Goal: Transaction & Acquisition: Book appointment/travel/reservation

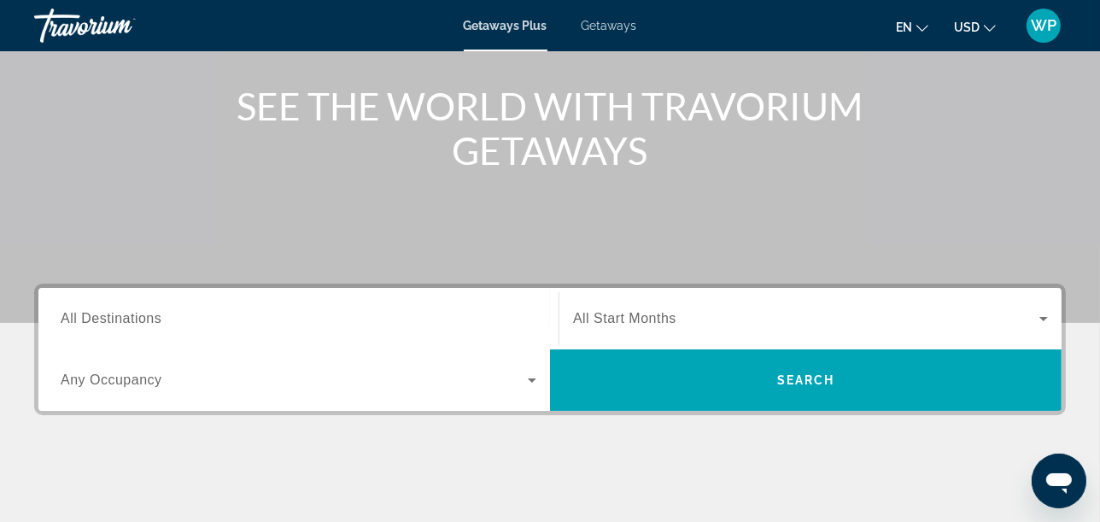
click at [155, 317] on span "All Destinations" at bounding box center [111, 318] width 101 height 15
click at [155, 317] on input "Destination All Destinations" at bounding box center [299, 319] width 476 height 21
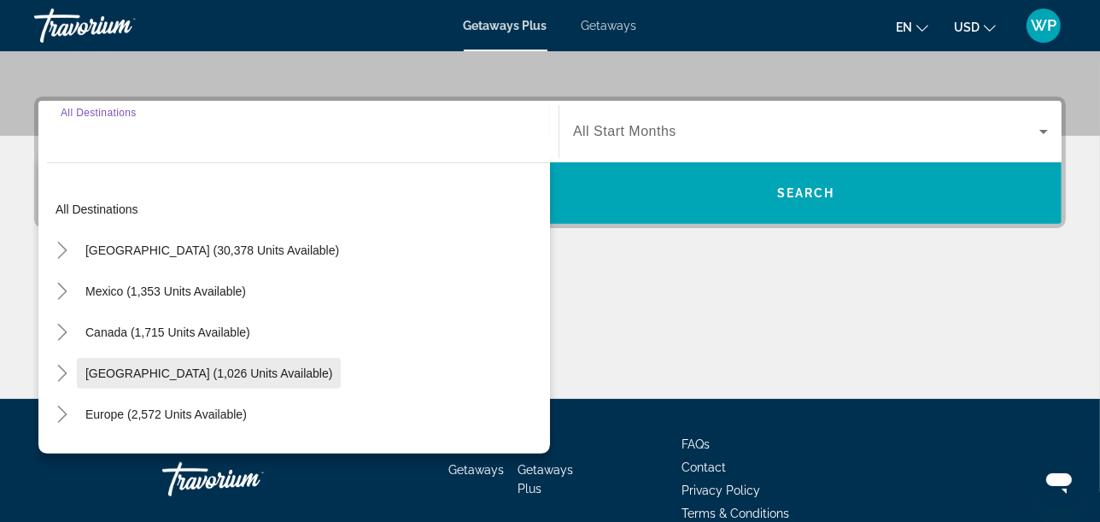
scroll to position [417, 0]
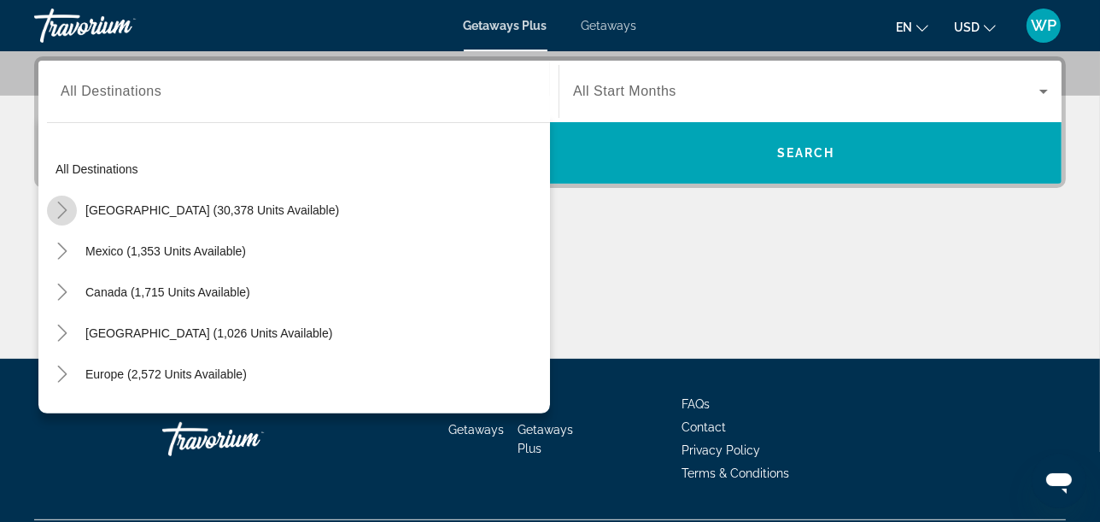
click at [65, 209] on icon "Toggle United States (30,378 units available)" at bounding box center [62, 210] width 17 height 17
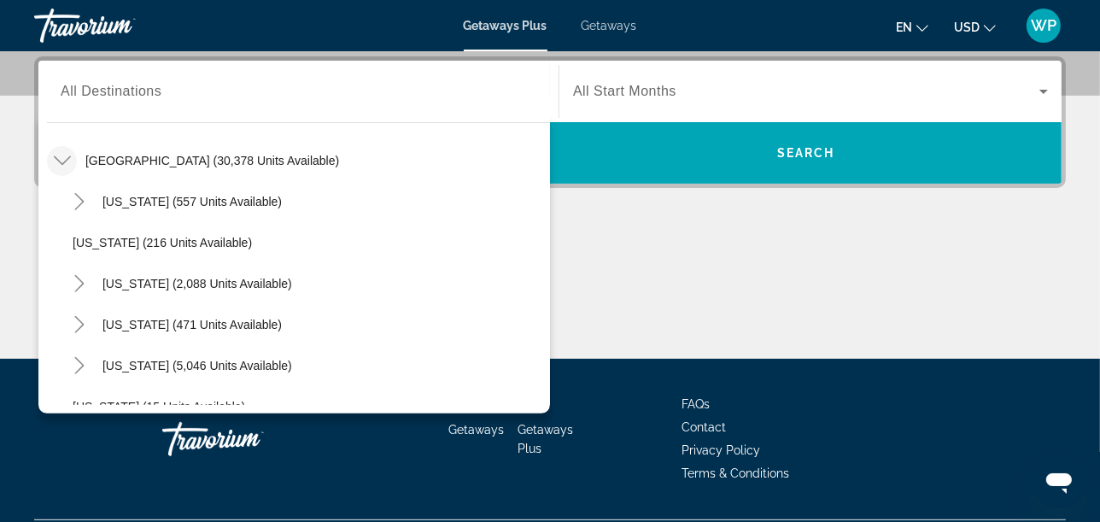
click at [618, 23] on span "Getaways" at bounding box center [610, 26] width 56 height 14
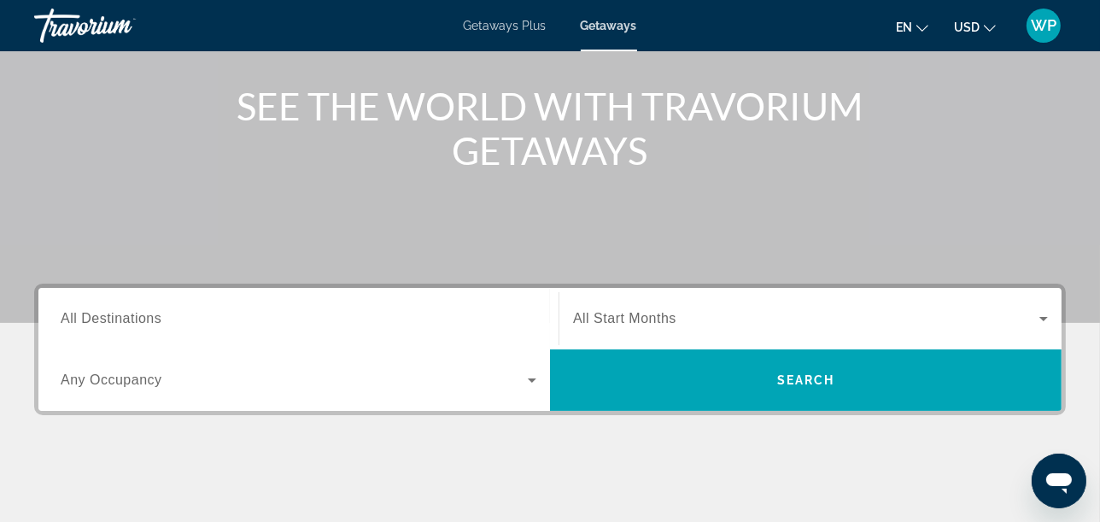
click at [108, 311] on span "All Destinations" at bounding box center [111, 318] width 101 height 15
click at [108, 310] on input "Destination All Destinations" at bounding box center [299, 319] width 476 height 21
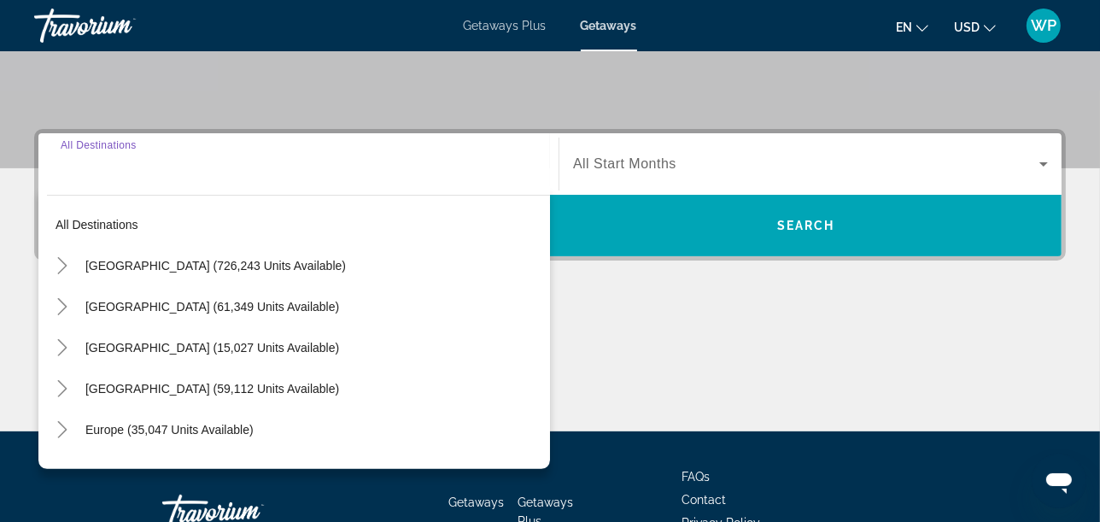
scroll to position [417, 0]
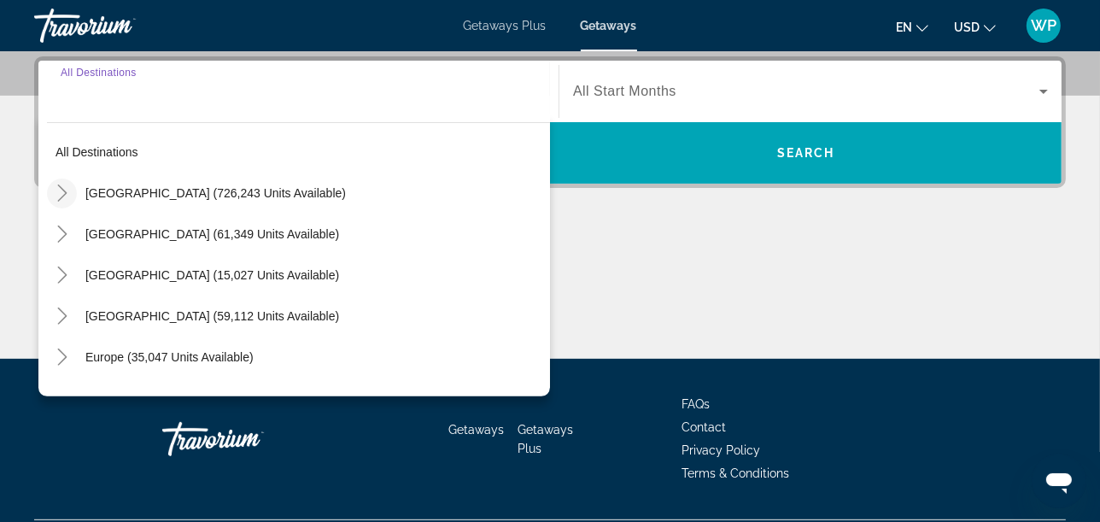
click at [63, 186] on icon "Toggle United States (726,243 units available)" at bounding box center [62, 193] width 17 height 17
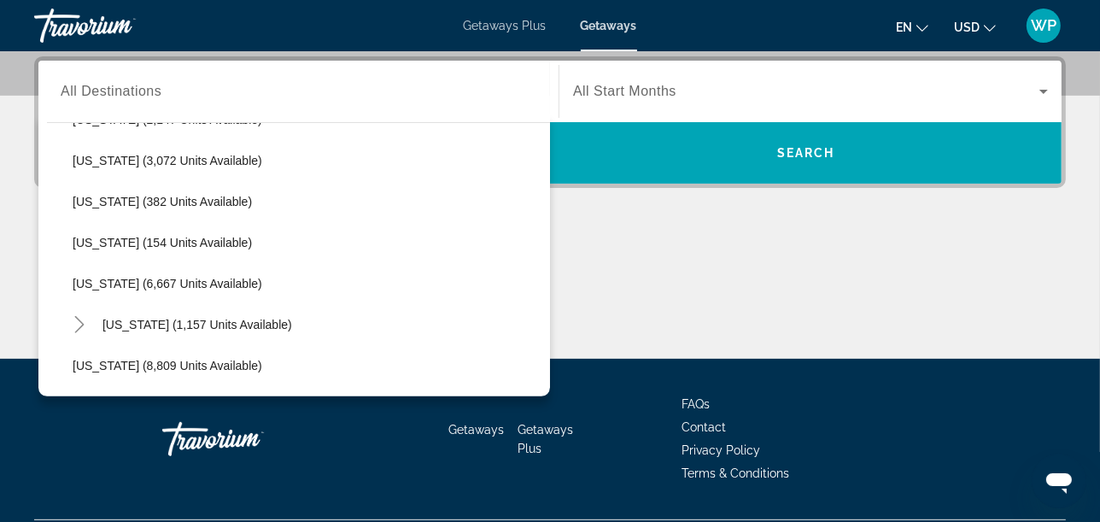
scroll to position [904, 0]
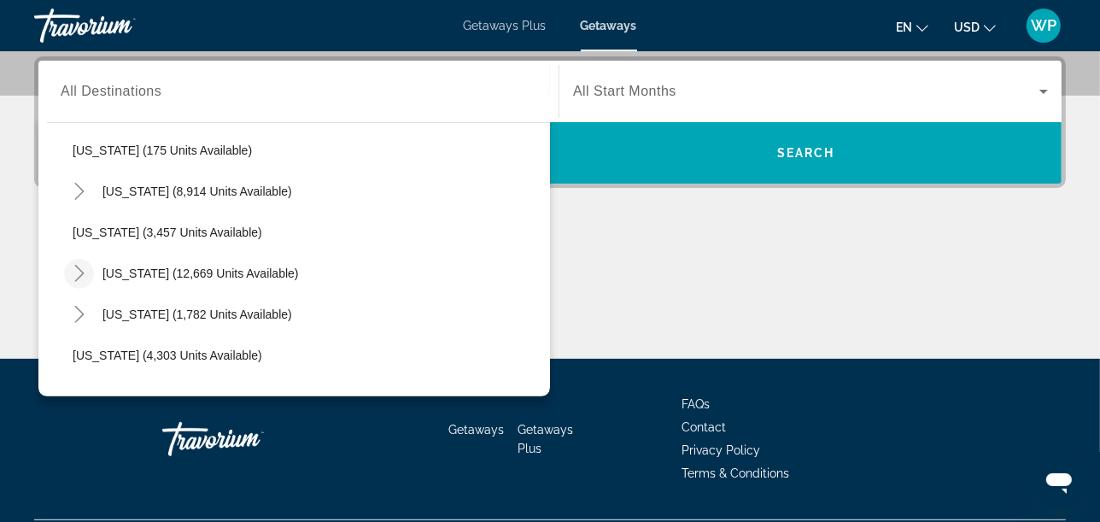
click at [82, 275] on icon "Toggle Nevada (12,669 units available)" at bounding box center [79, 273] width 17 height 17
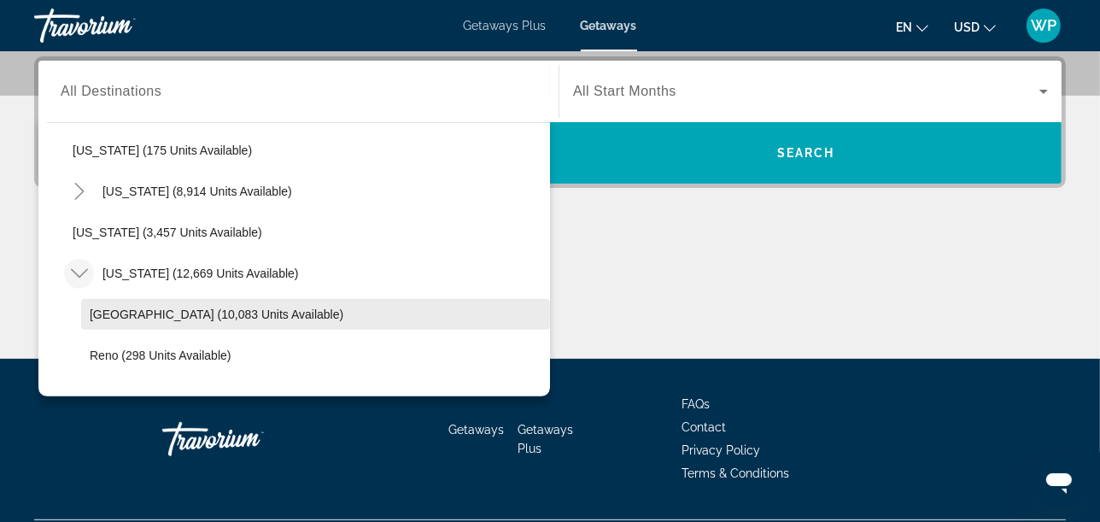
click at [149, 314] on span "Las Vegas (10,083 units available)" at bounding box center [217, 315] width 254 height 14
type input "**********"
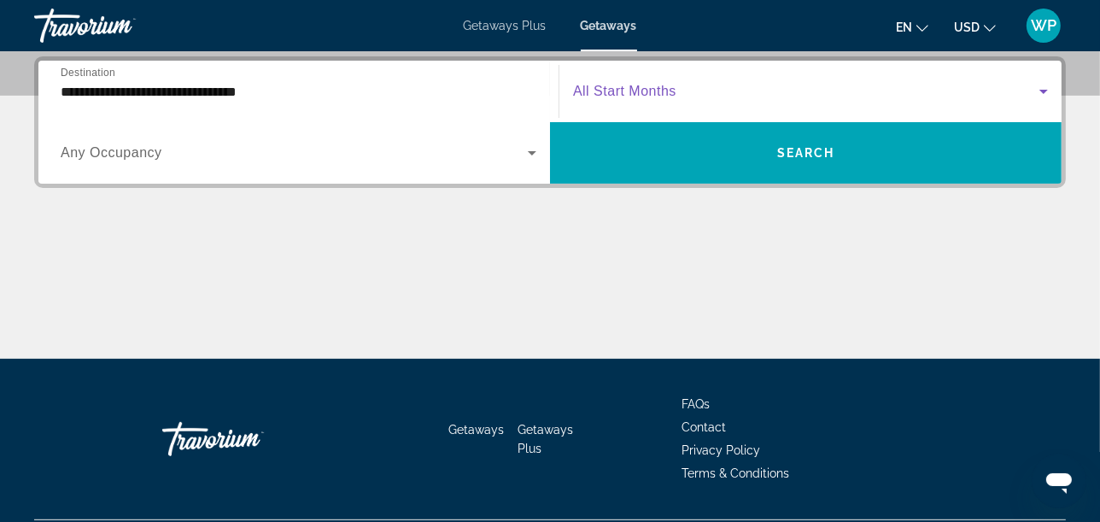
click at [662, 79] on div "Search widget" at bounding box center [810, 91] width 475 height 48
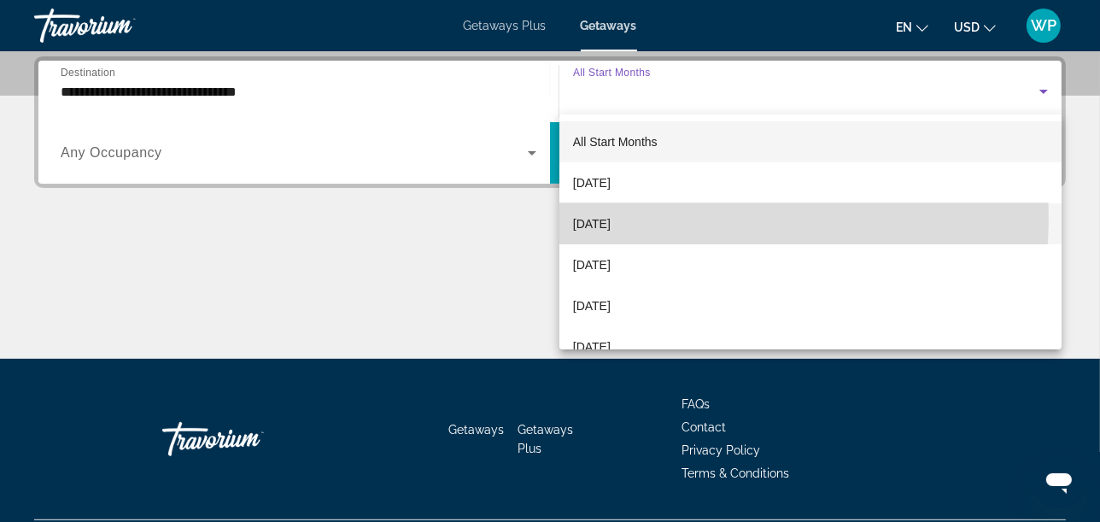
click at [611, 218] on span "October 2025" at bounding box center [592, 224] width 38 height 21
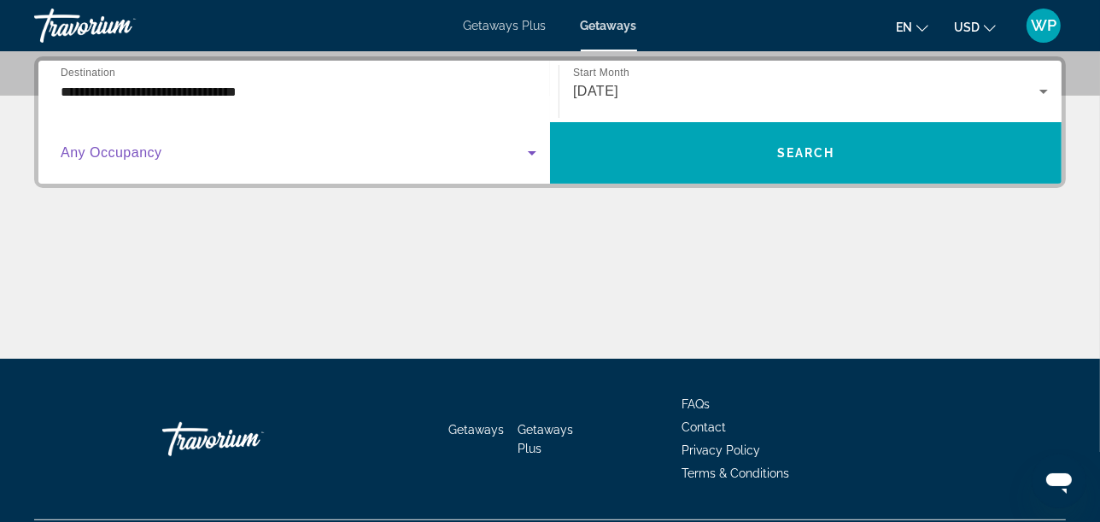
click at [217, 144] on span "Search widget" at bounding box center [294, 153] width 467 height 21
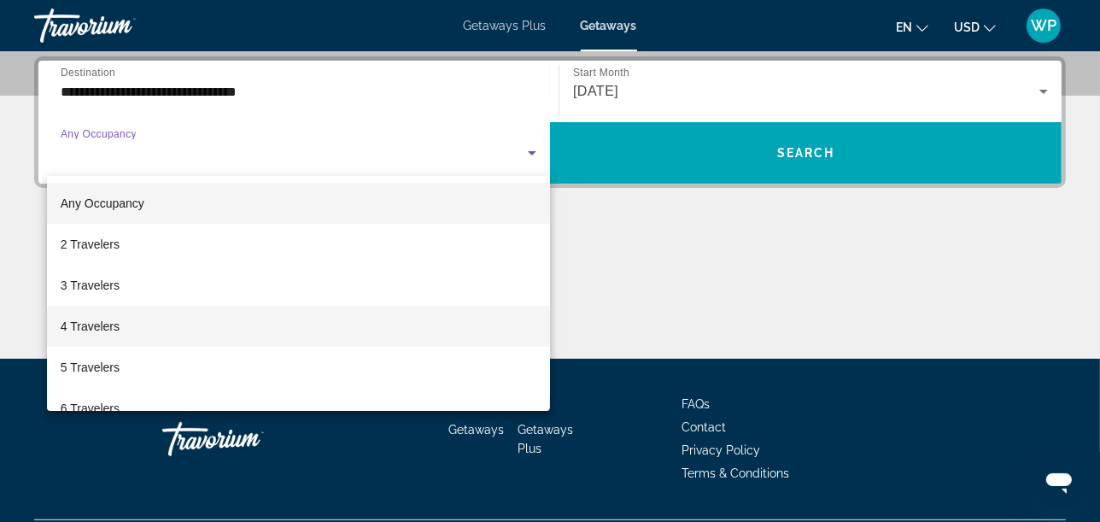
click at [132, 331] on mat-option "4 Travelers" at bounding box center [298, 326] width 503 height 41
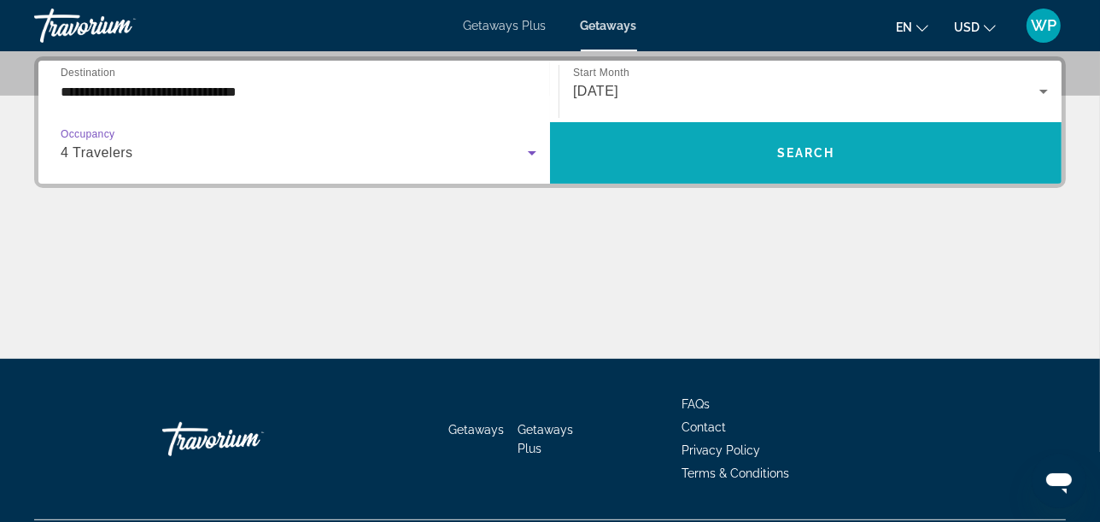
click at [775, 150] on span "Search widget" at bounding box center [806, 152] width 512 height 41
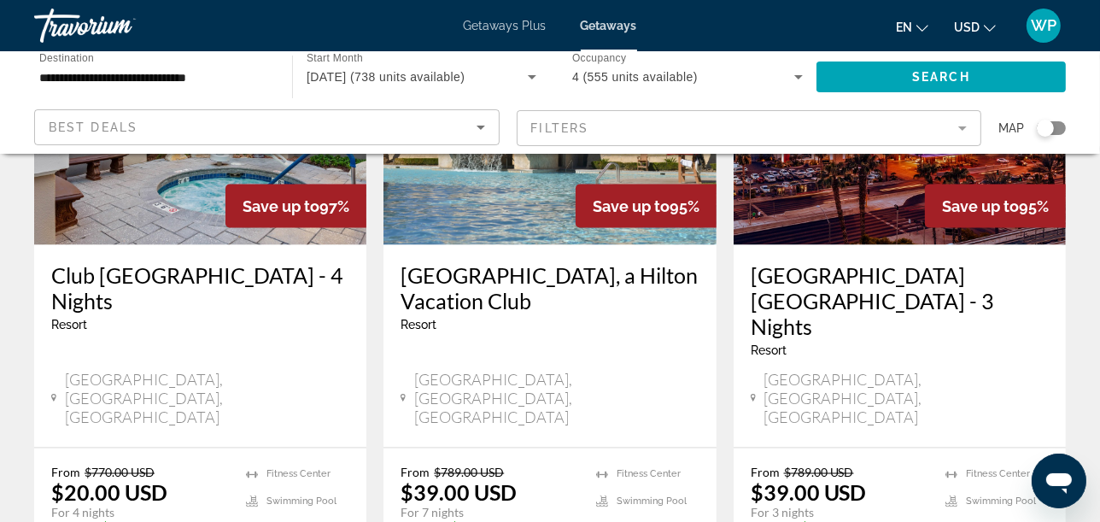
scroll to position [2277, 0]
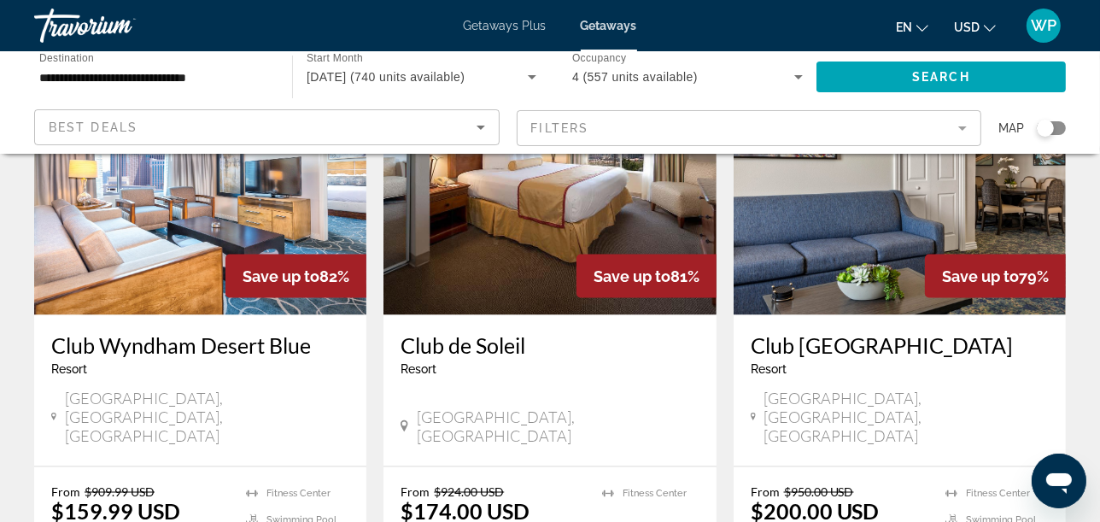
scroll to position [2277, 0]
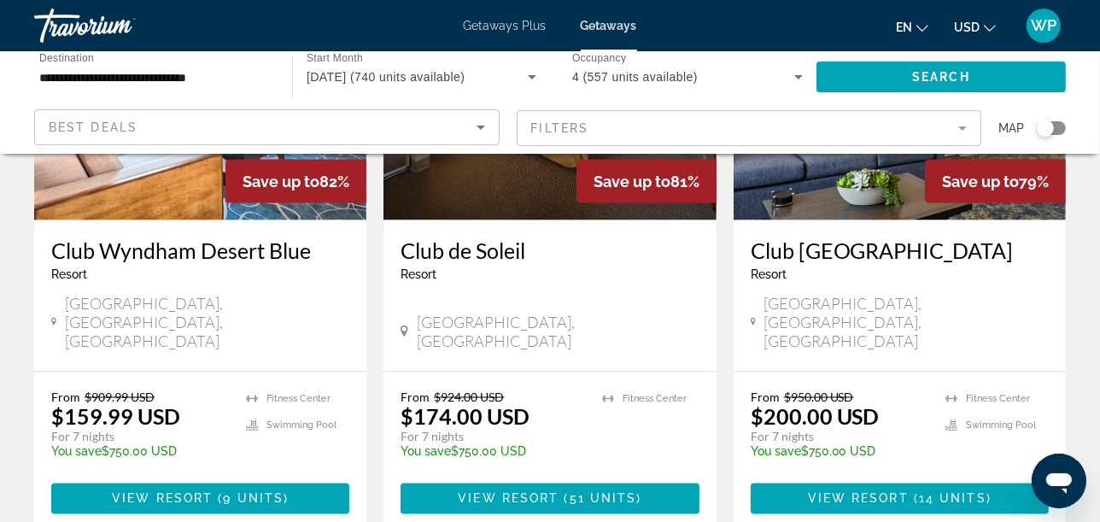
click at [503, 27] on span "Getaways Plus" at bounding box center [505, 26] width 83 height 14
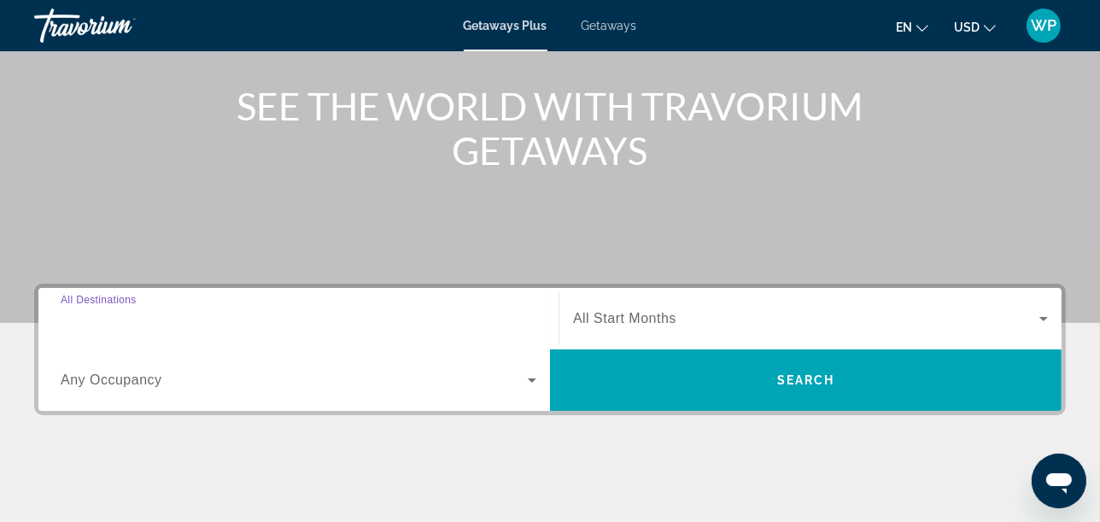
click at [174, 314] on input "Destination All Destinations" at bounding box center [299, 319] width 476 height 21
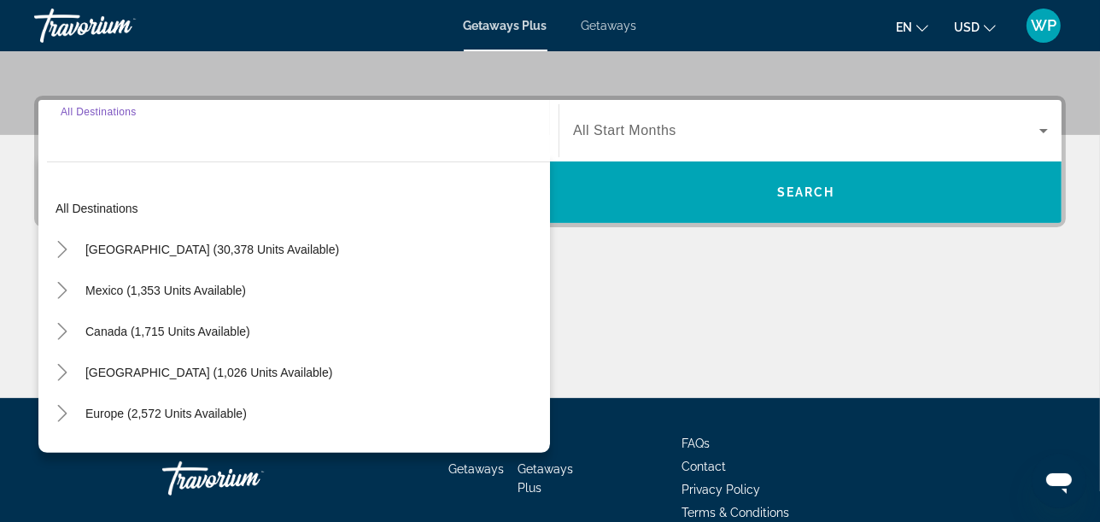
scroll to position [417, 0]
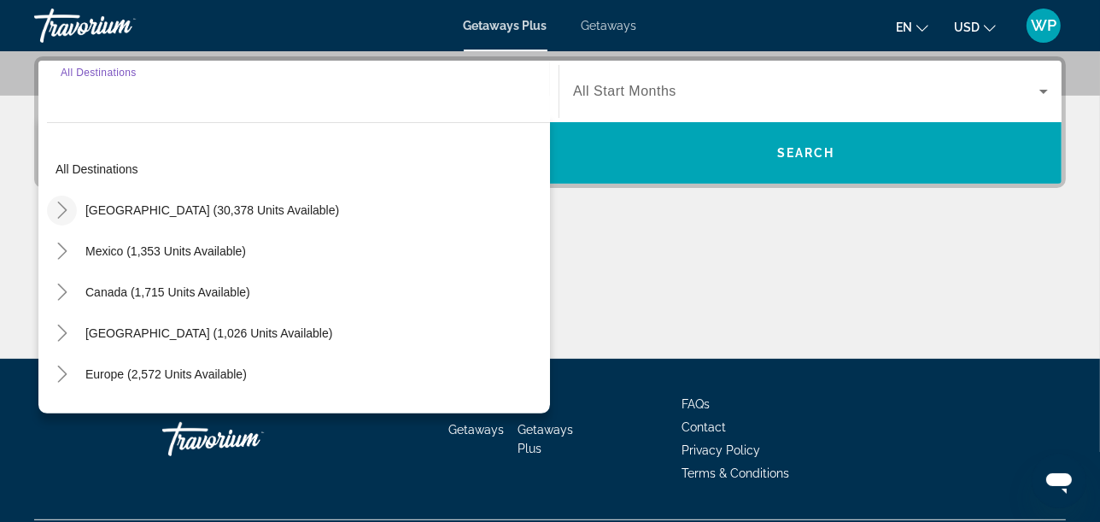
click at [58, 211] on icon "Toggle United States (30,378 units available)" at bounding box center [62, 210] width 17 height 17
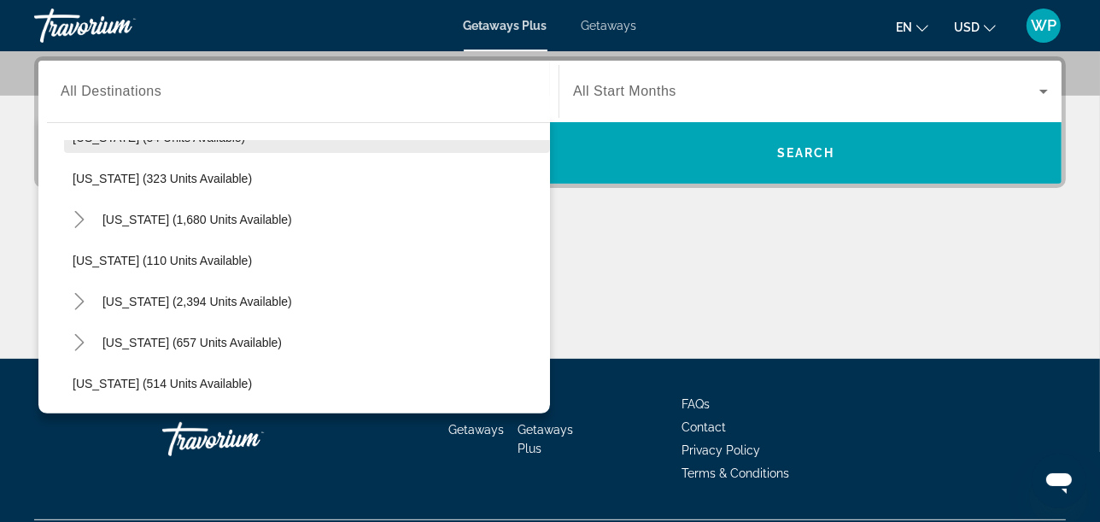
scroll to position [809, 0]
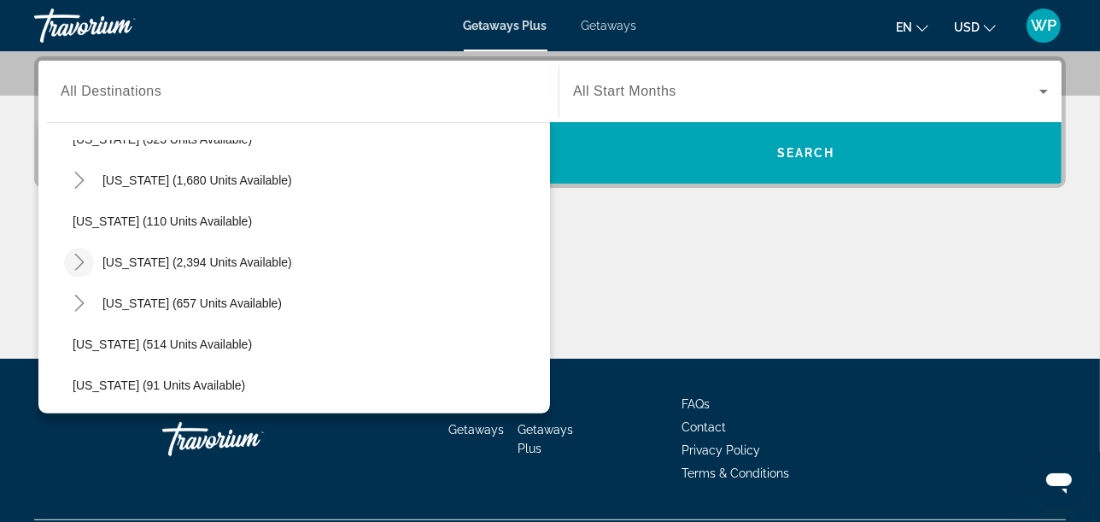
click at [85, 264] on icon "Toggle Nevada (2,394 units available)" at bounding box center [79, 262] width 17 height 17
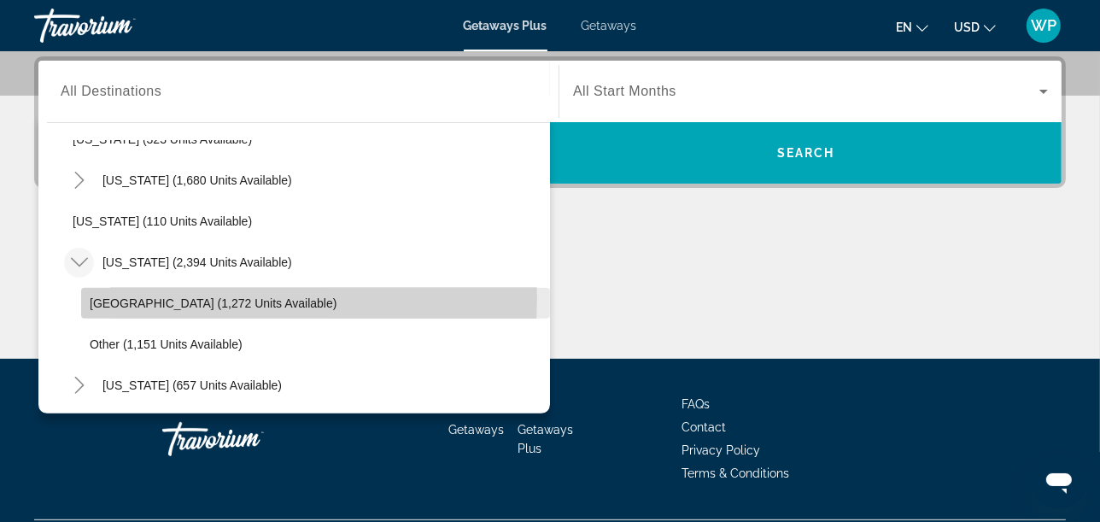
click at [106, 296] on span "Las Vegas (1,272 units available)" at bounding box center [213, 303] width 247 height 14
type input "**********"
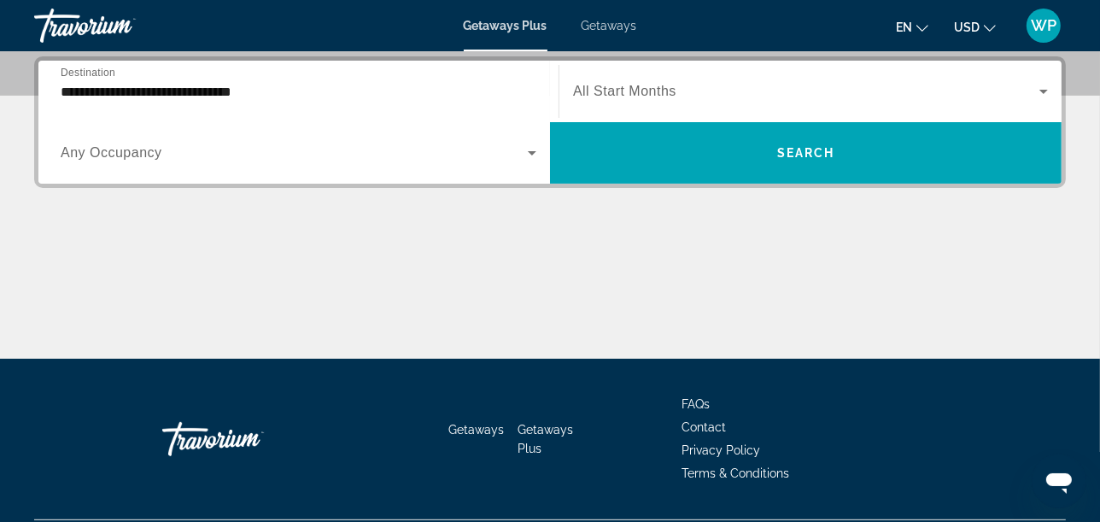
click at [706, 78] on div "Search widget" at bounding box center [810, 91] width 475 height 48
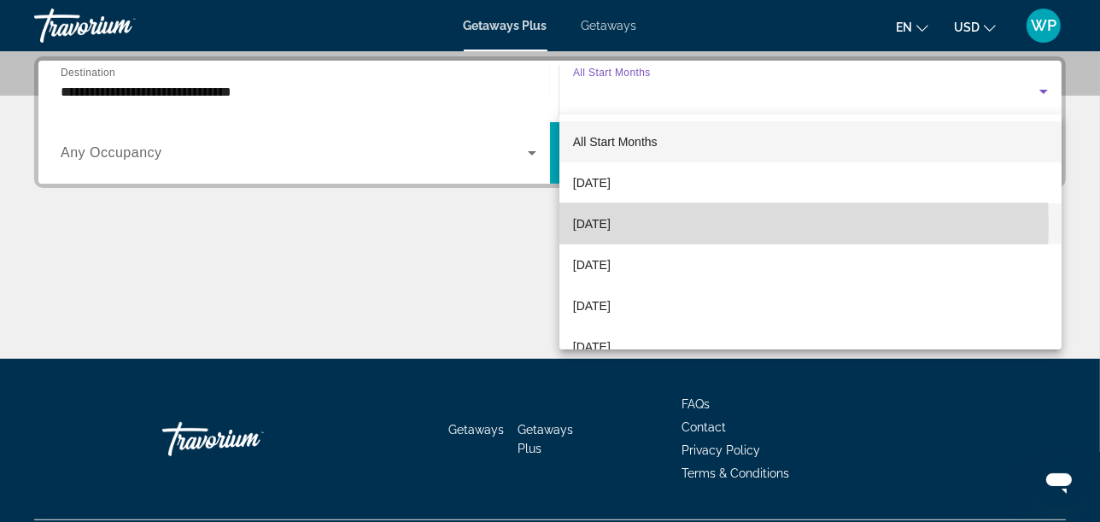
click at [611, 223] on span "October 2025" at bounding box center [592, 224] width 38 height 21
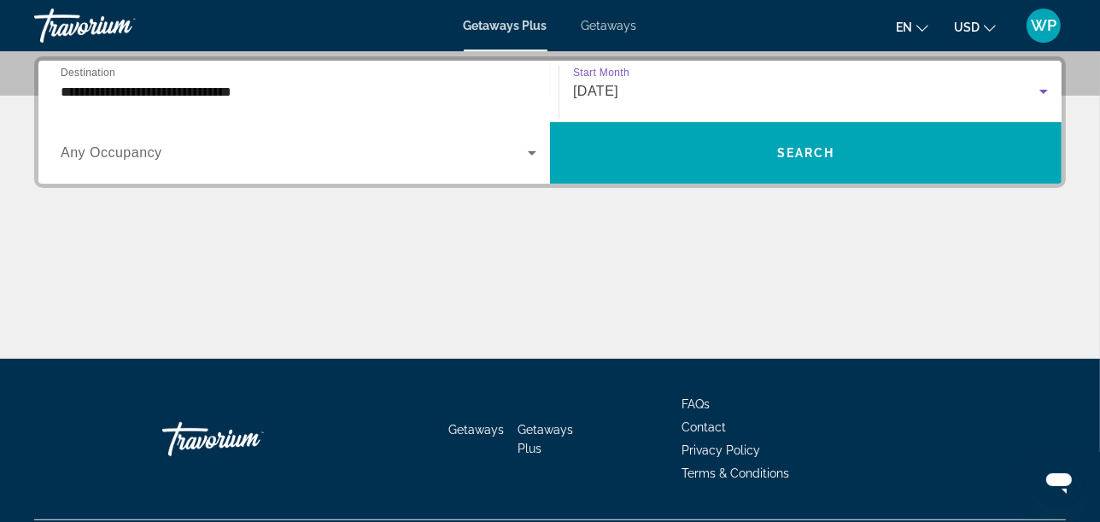
click at [232, 145] on span "Search widget" at bounding box center [294, 153] width 467 height 21
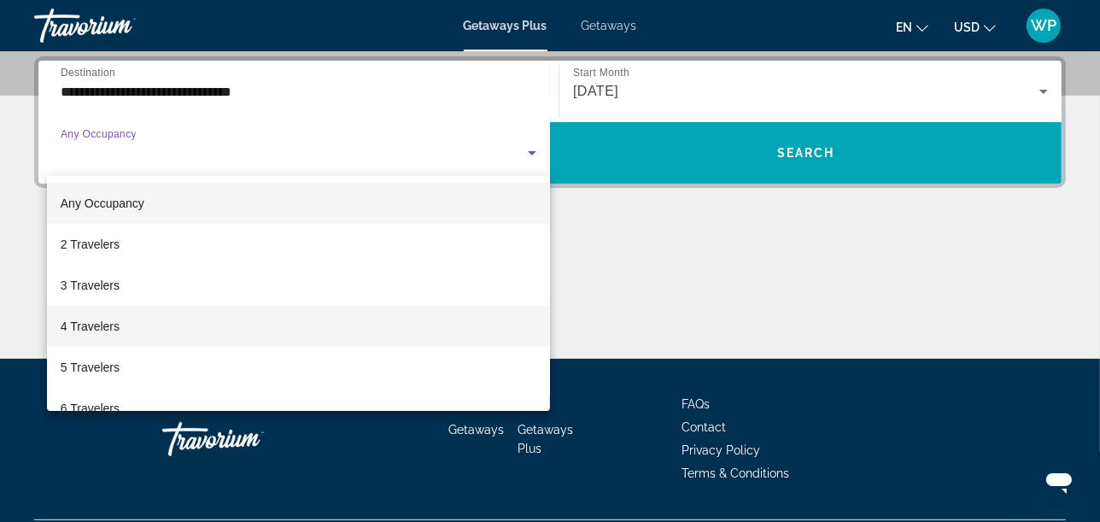
click at [93, 329] on span "4 Travelers" at bounding box center [90, 326] width 59 height 21
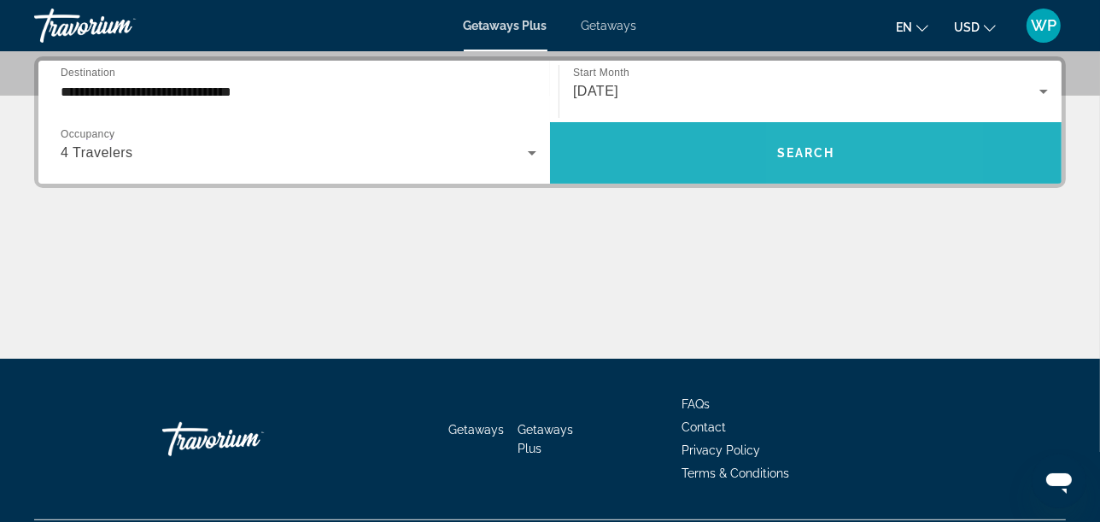
click at [839, 156] on span "Search widget" at bounding box center [806, 152] width 512 height 41
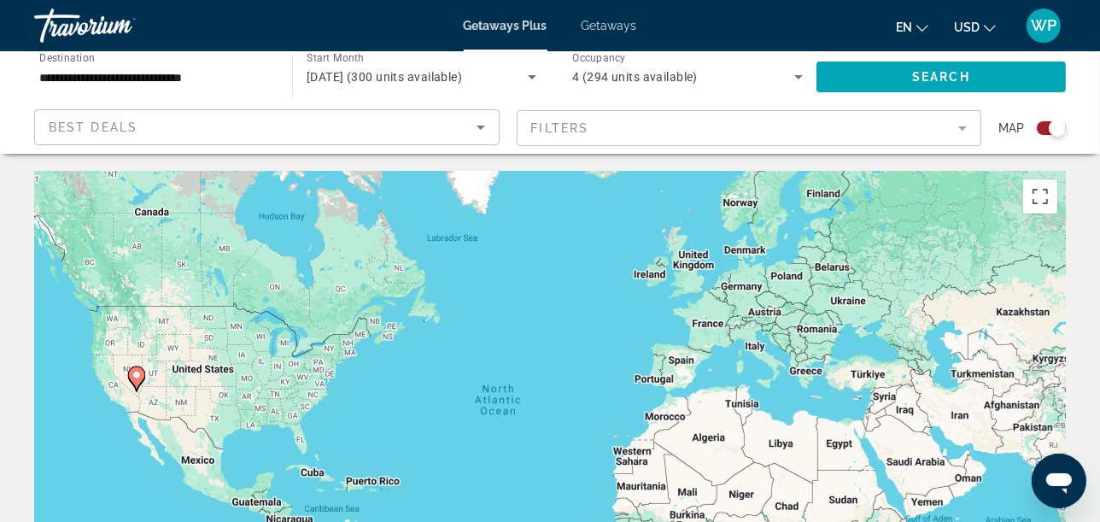
click at [1046, 126] on div "Search widget" at bounding box center [1051, 128] width 29 height 14
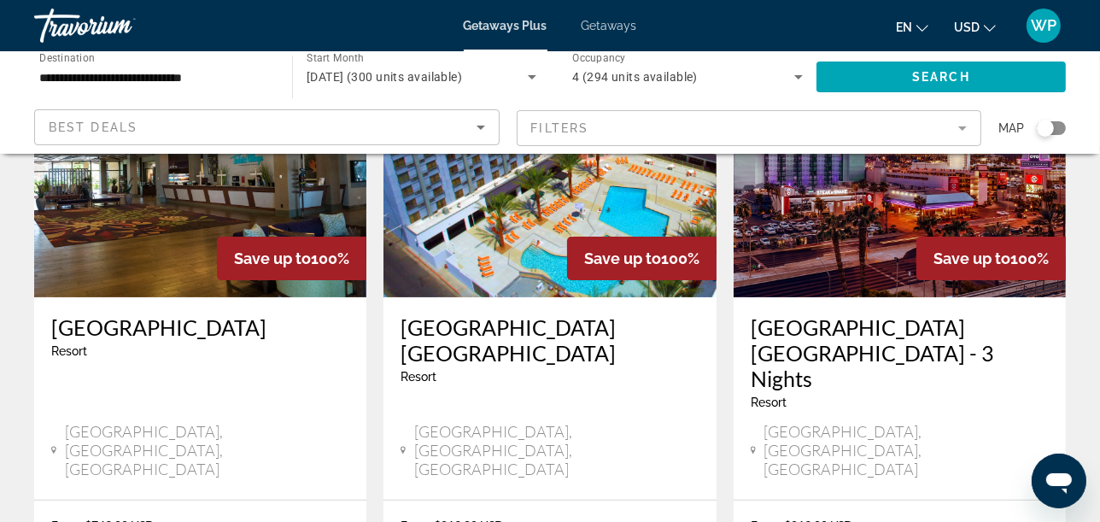
scroll to position [284, 0]
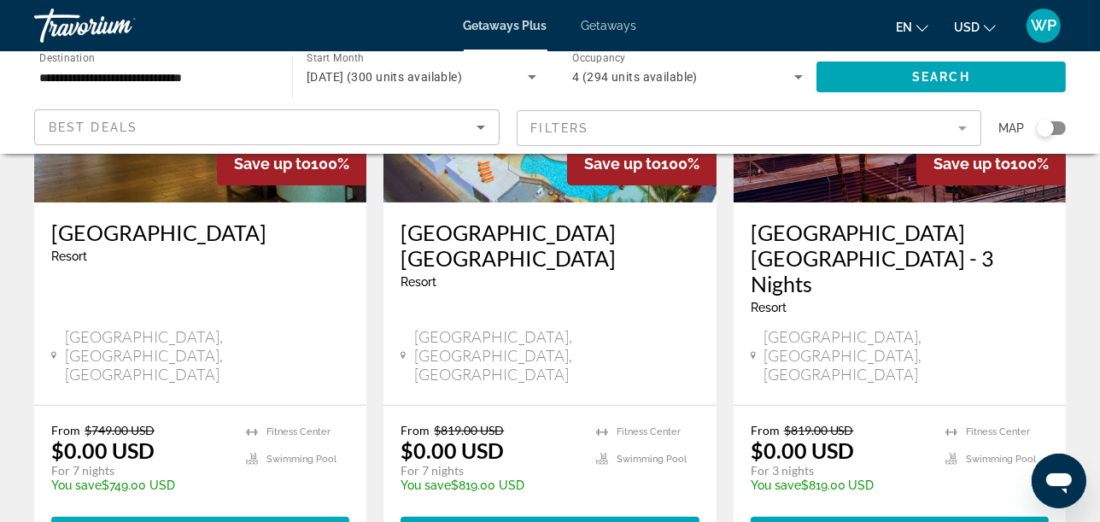
click at [218, 521] on span "( 18 units )" at bounding box center [250, 532] width 83 height 14
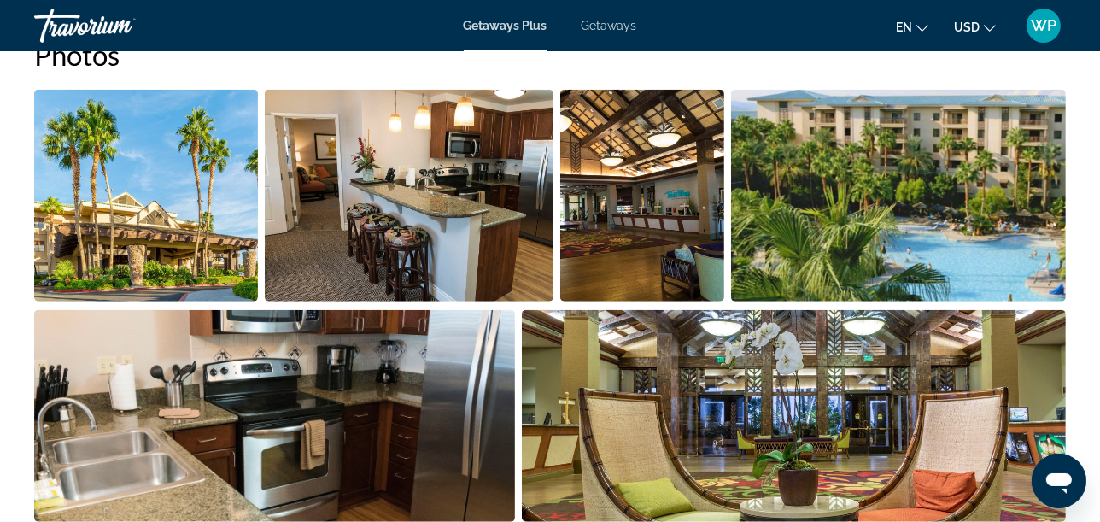
scroll to position [1234, 0]
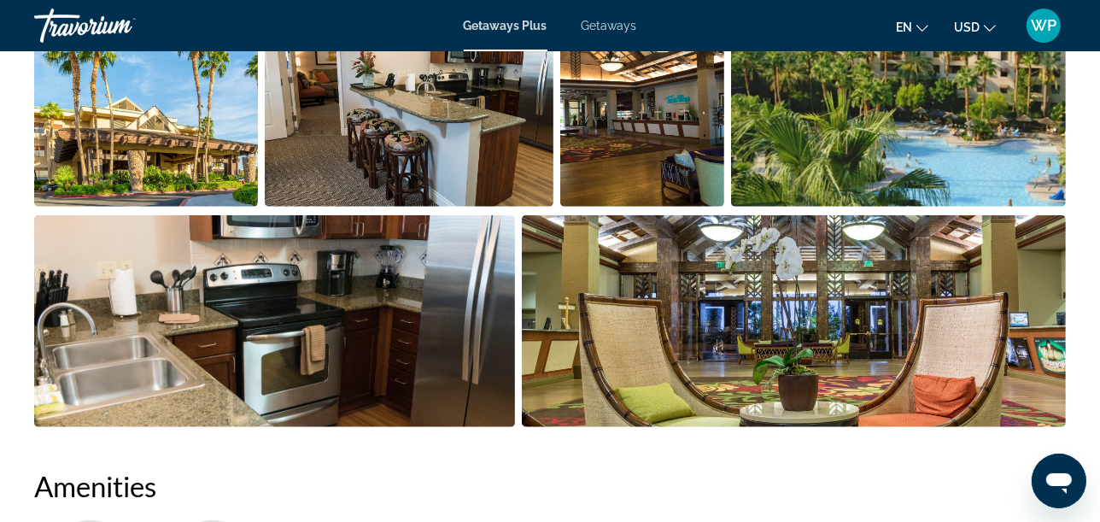
click at [214, 124] on img "Open full-screen image slider" at bounding box center [146, 101] width 224 height 212
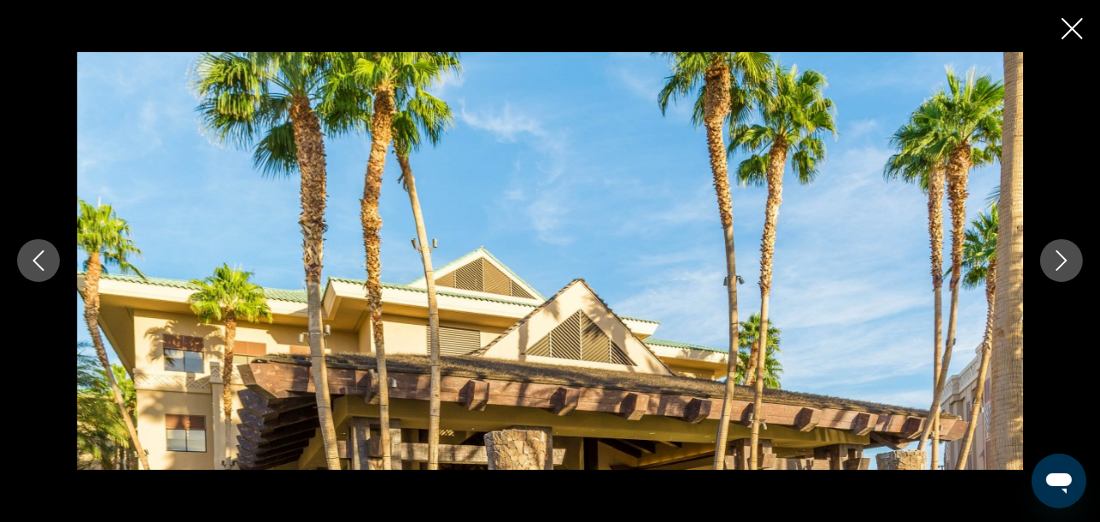
click at [1068, 262] on icon "Next image" at bounding box center [1062, 260] width 21 height 21
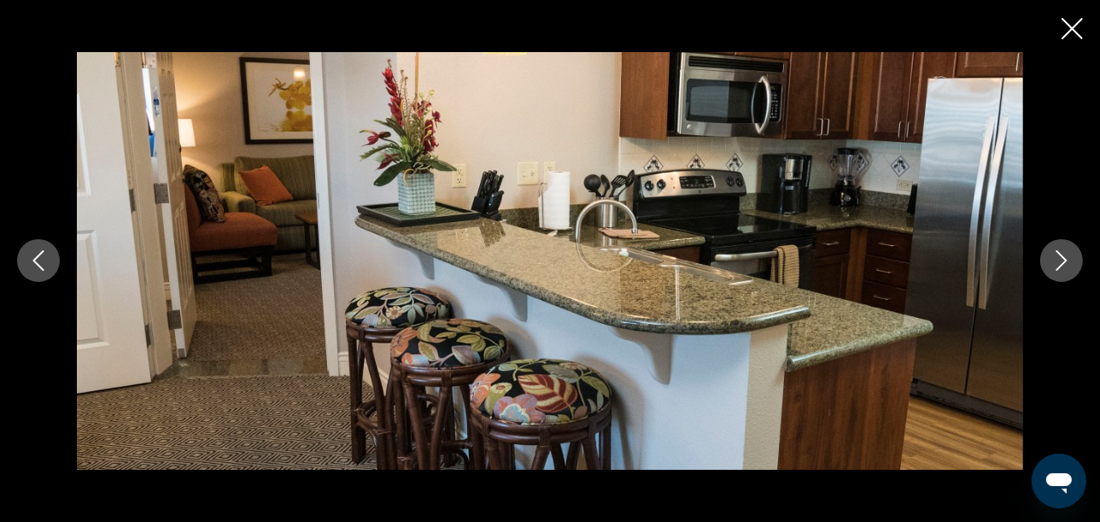
click at [1068, 262] on icon "Next image" at bounding box center [1062, 260] width 21 height 21
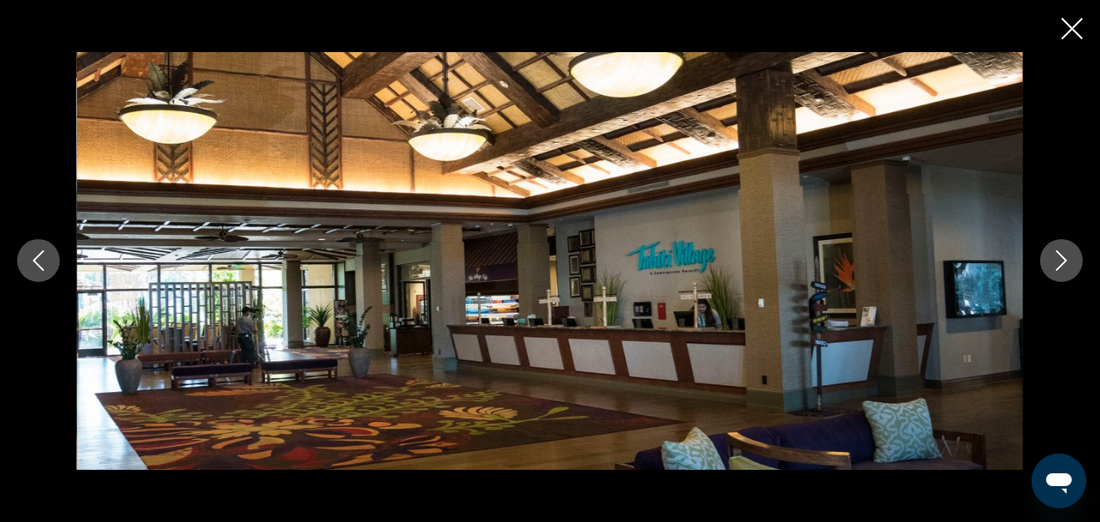
click at [1068, 262] on icon "Next image" at bounding box center [1062, 260] width 21 height 21
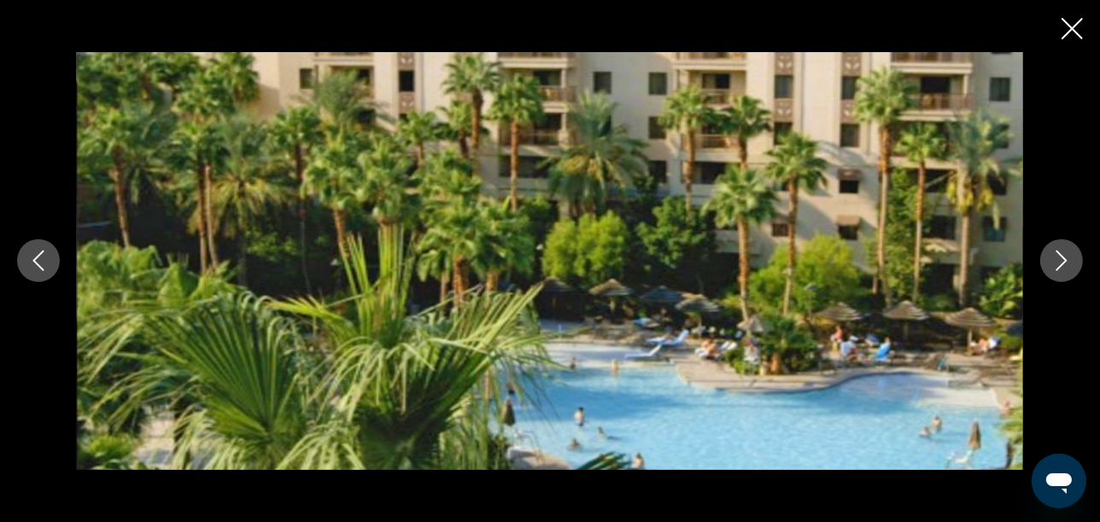
click at [1068, 262] on icon "Next image" at bounding box center [1062, 260] width 21 height 21
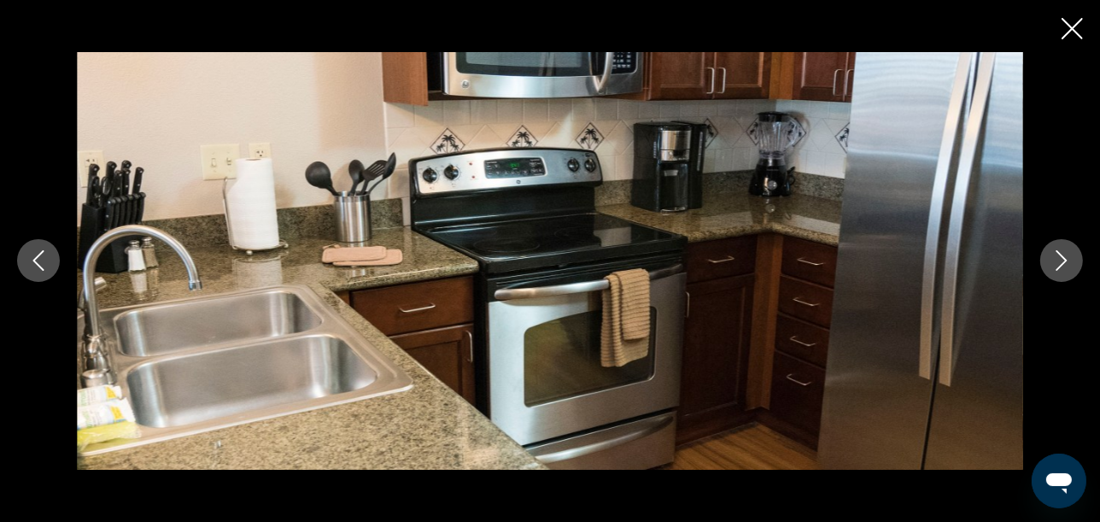
click at [1068, 262] on icon "Next image" at bounding box center [1062, 260] width 21 height 21
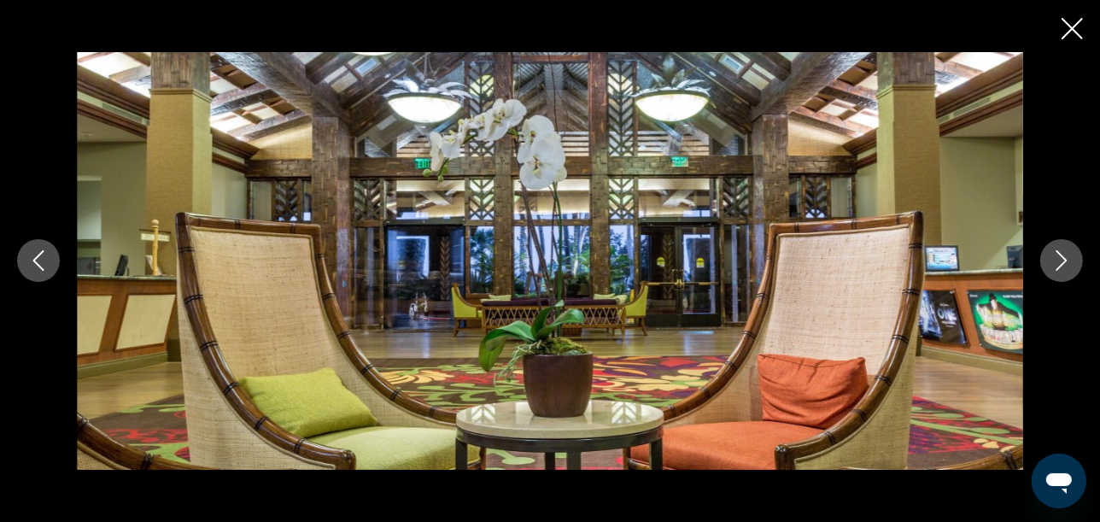
click at [1068, 262] on icon "Next image" at bounding box center [1062, 260] width 21 height 21
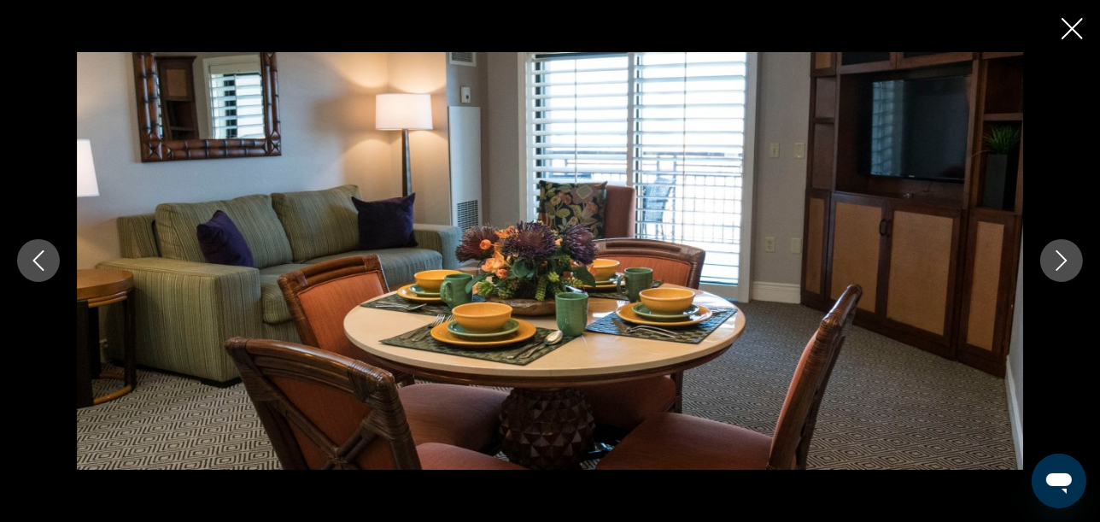
click at [1068, 262] on icon "Next image" at bounding box center [1062, 260] width 21 height 21
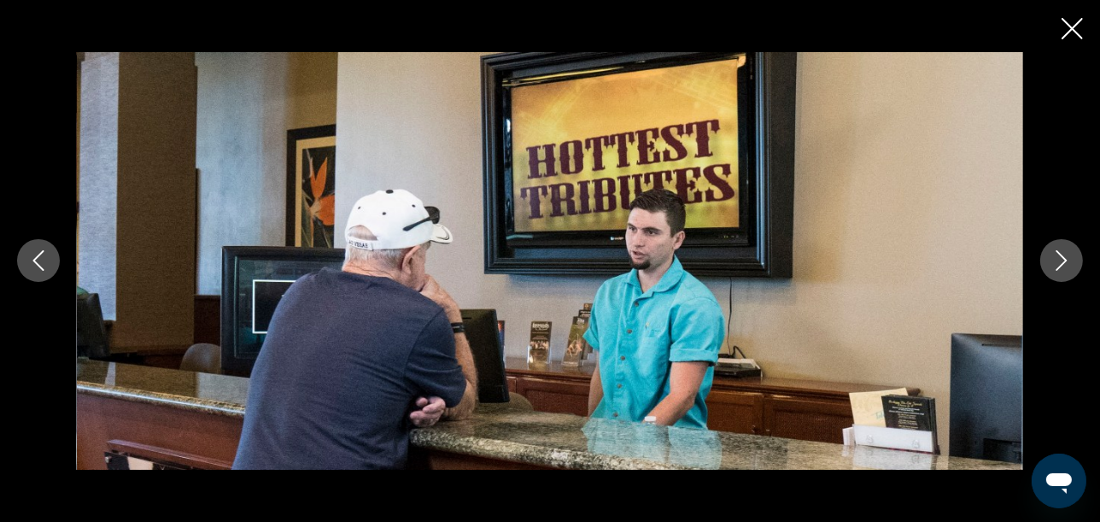
click at [1068, 262] on icon "Next image" at bounding box center [1062, 260] width 21 height 21
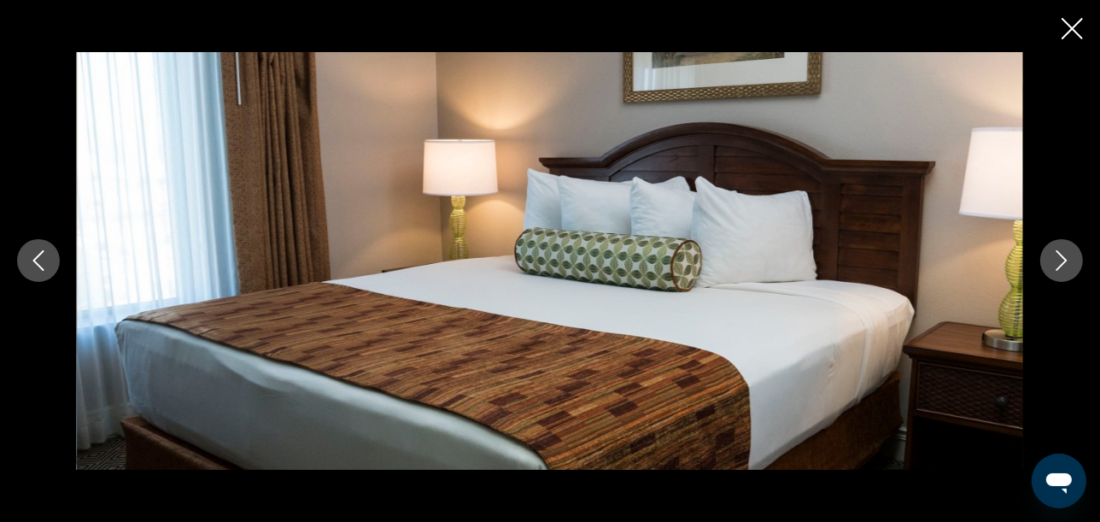
click at [1068, 262] on icon "Next image" at bounding box center [1062, 260] width 21 height 21
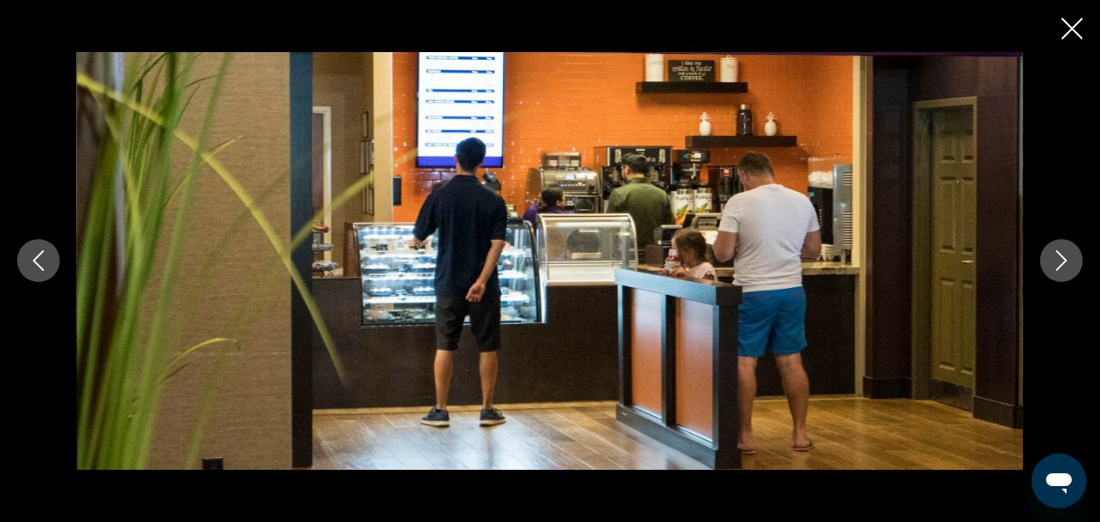
click at [1068, 262] on icon "Next image" at bounding box center [1062, 260] width 21 height 21
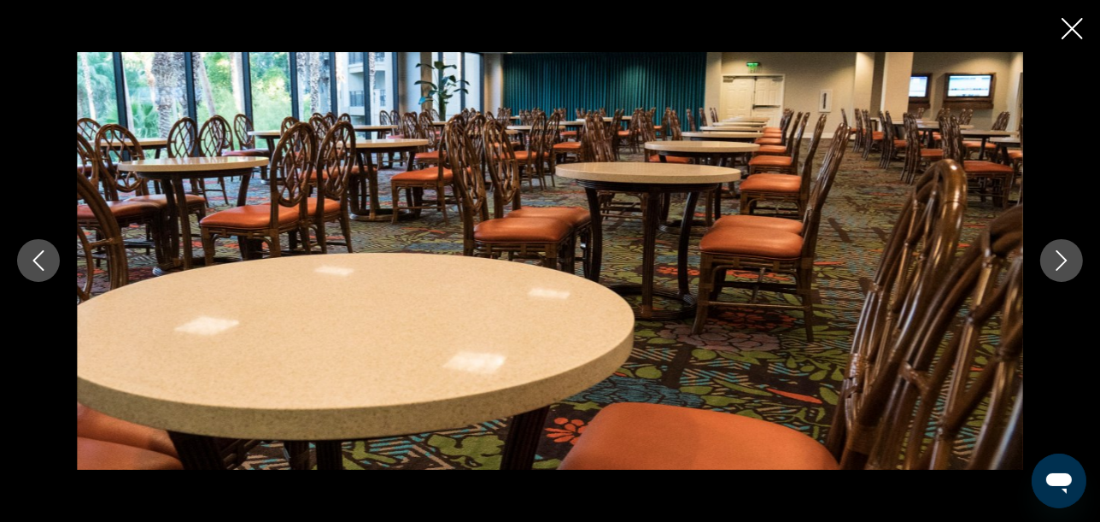
click at [1068, 262] on icon "Next image" at bounding box center [1062, 260] width 21 height 21
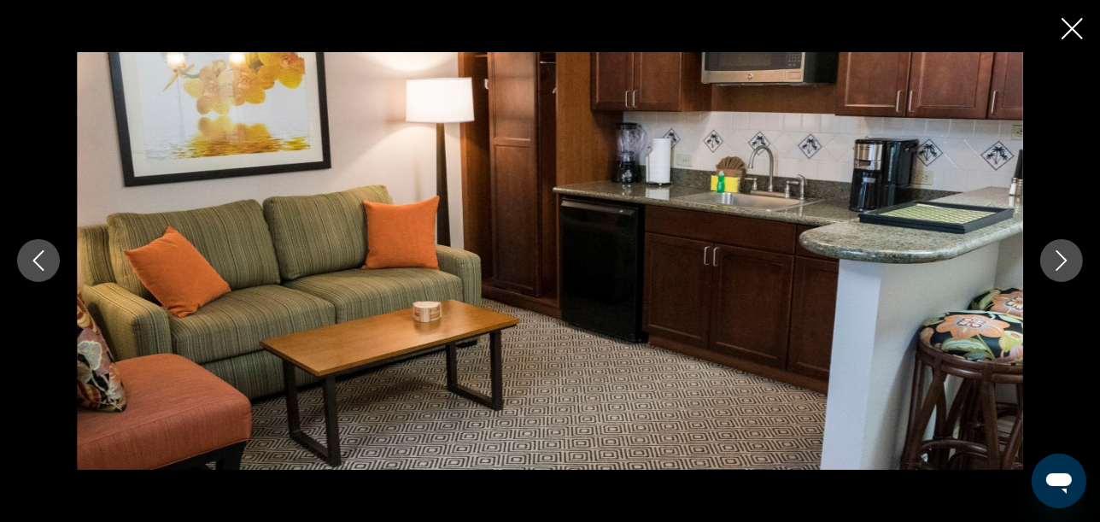
click at [1068, 262] on icon "Next image" at bounding box center [1062, 260] width 21 height 21
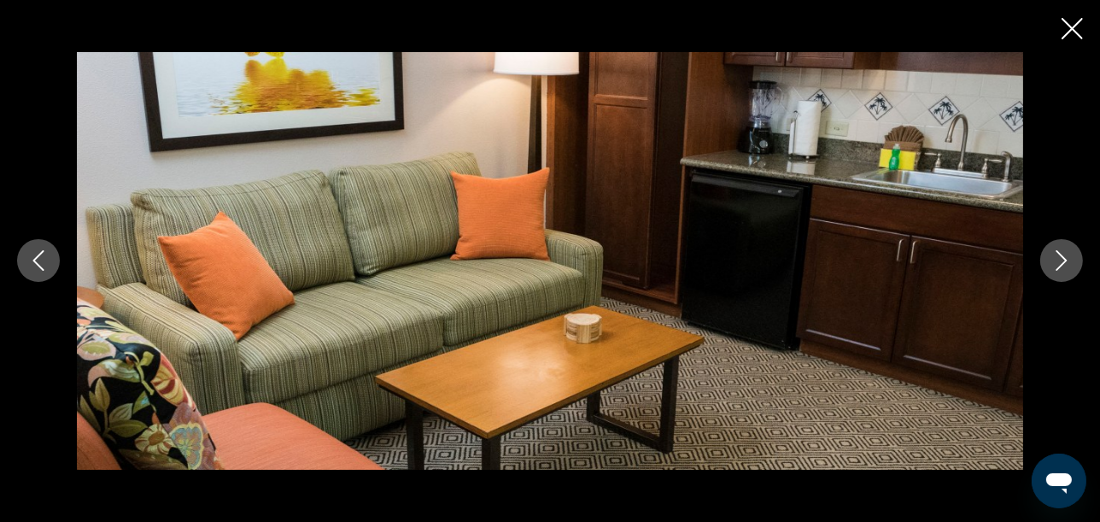
click at [1068, 262] on icon "Next image" at bounding box center [1062, 260] width 21 height 21
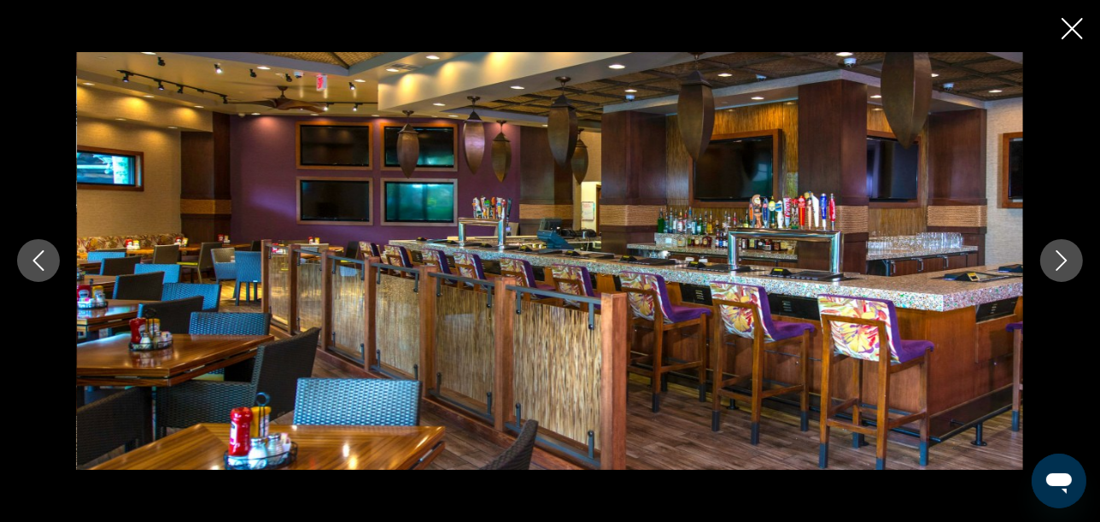
click at [1068, 262] on icon "Next image" at bounding box center [1062, 260] width 21 height 21
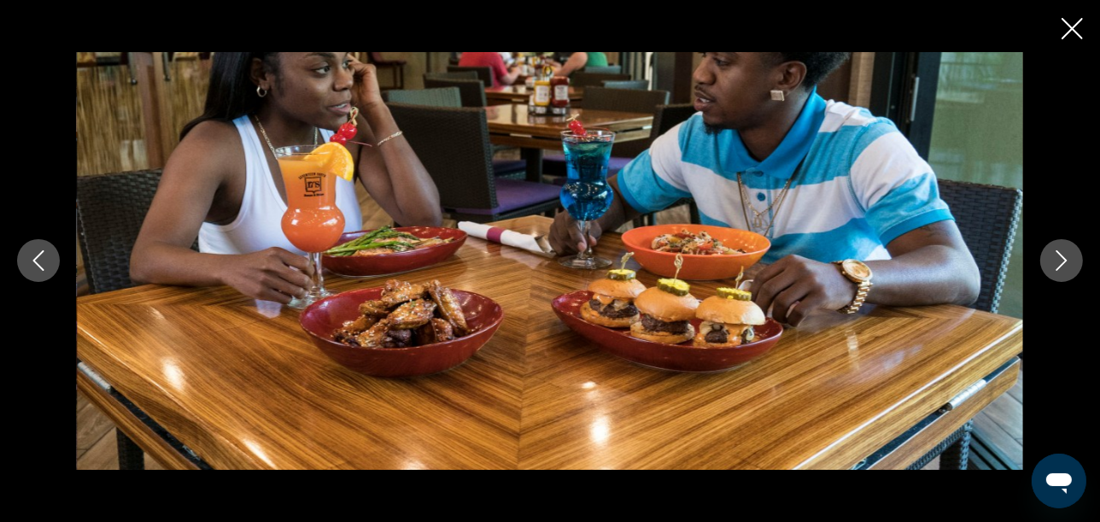
click at [1068, 262] on icon "Next image" at bounding box center [1062, 260] width 21 height 21
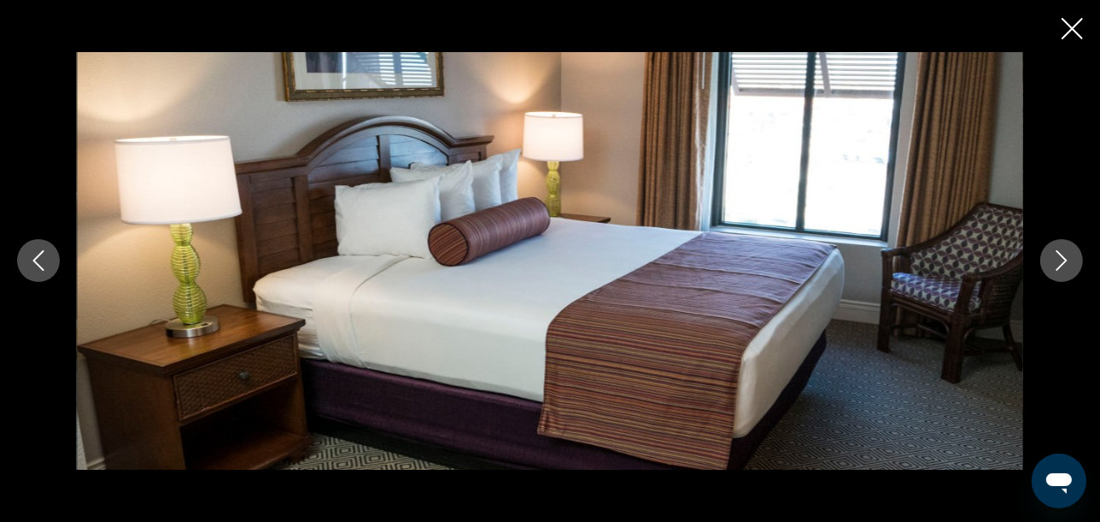
click at [1068, 262] on icon "Next image" at bounding box center [1062, 260] width 21 height 21
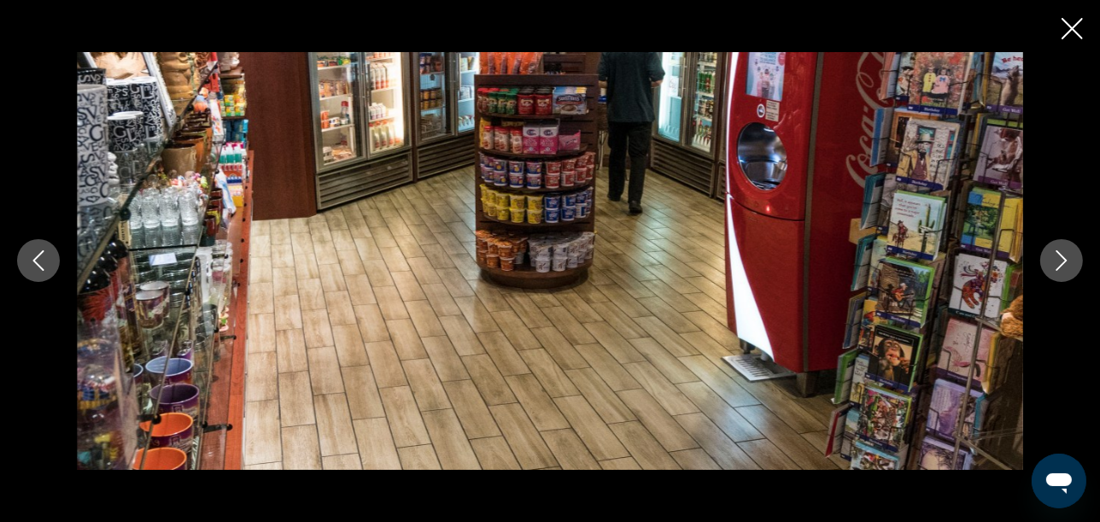
click at [1068, 262] on icon "Next image" at bounding box center [1062, 260] width 21 height 21
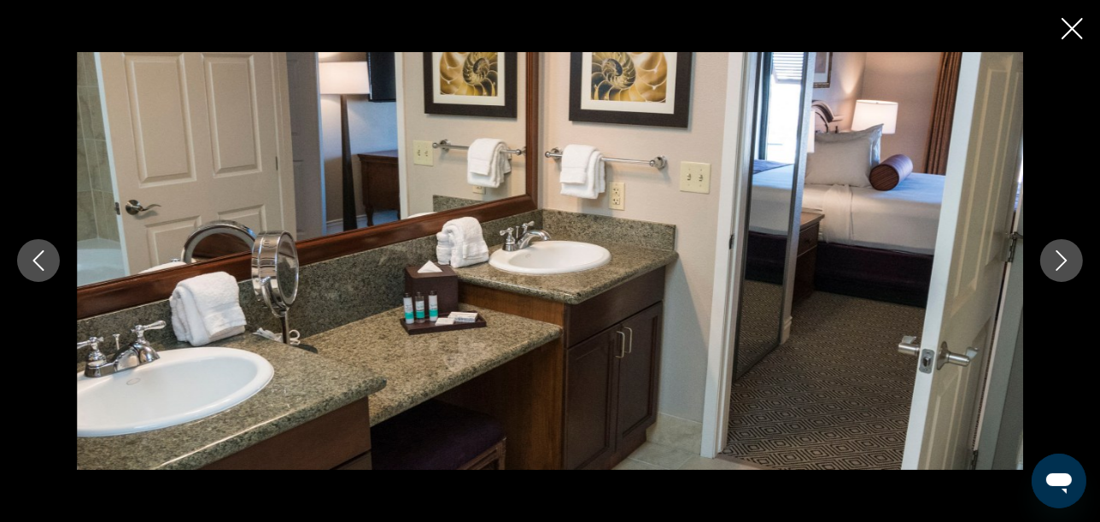
click at [1068, 262] on icon "Next image" at bounding box center [1062, 260] width 21 height 21
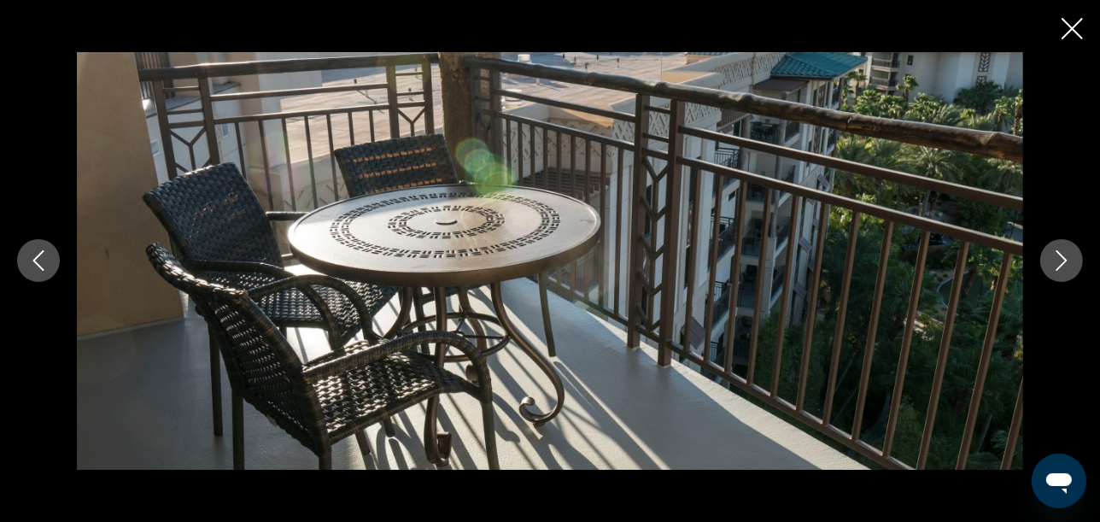
click at [1068, 262] on icon "Next image" at bounding box center [1062, 260] width 21 height 21
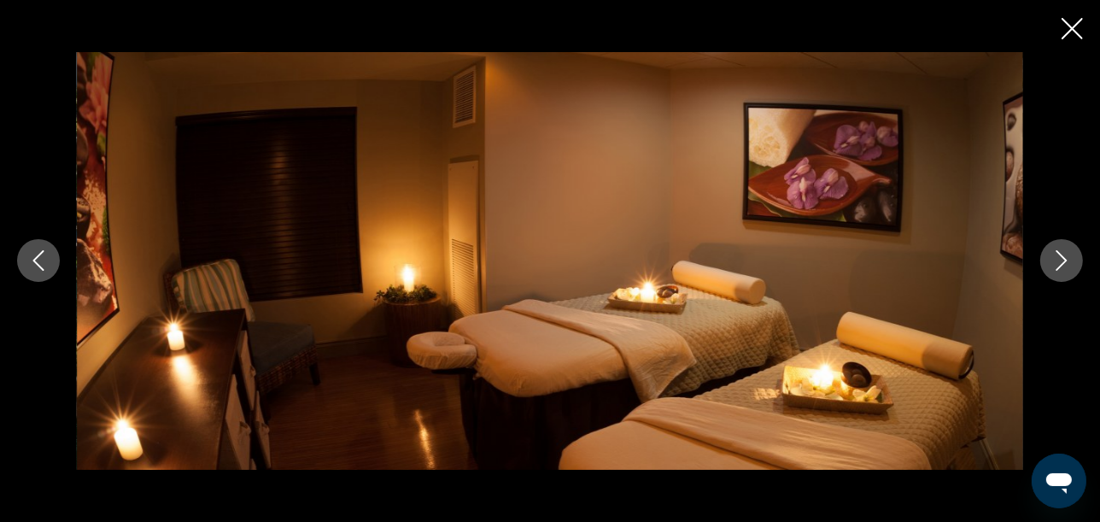
click at [1068, 262] on icon "Next image" at bounding box center [1062, 260] width 21 height 21
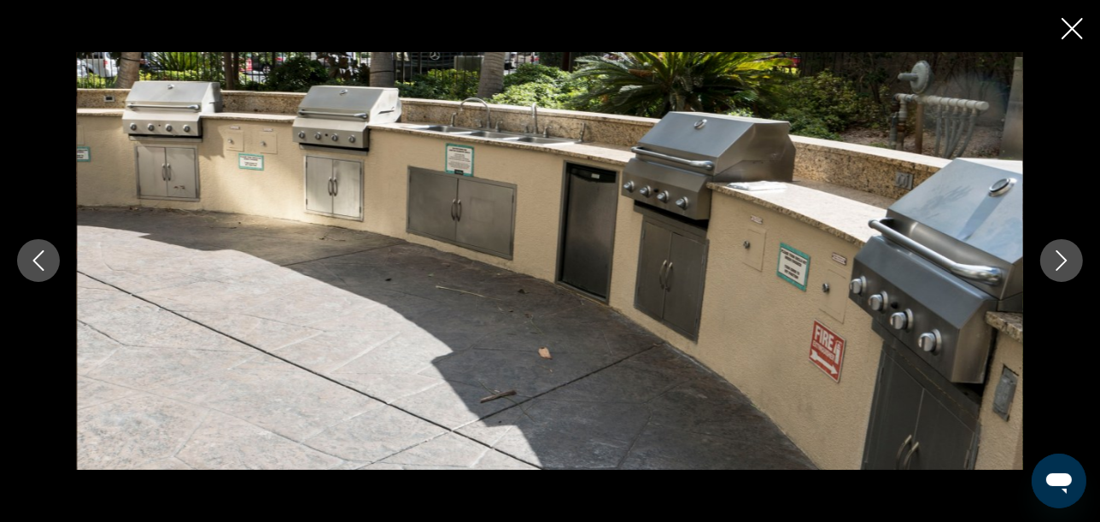
click at [1068, 262] on icon "Next image" at bounding box center [1062, 260] width 21 height 21
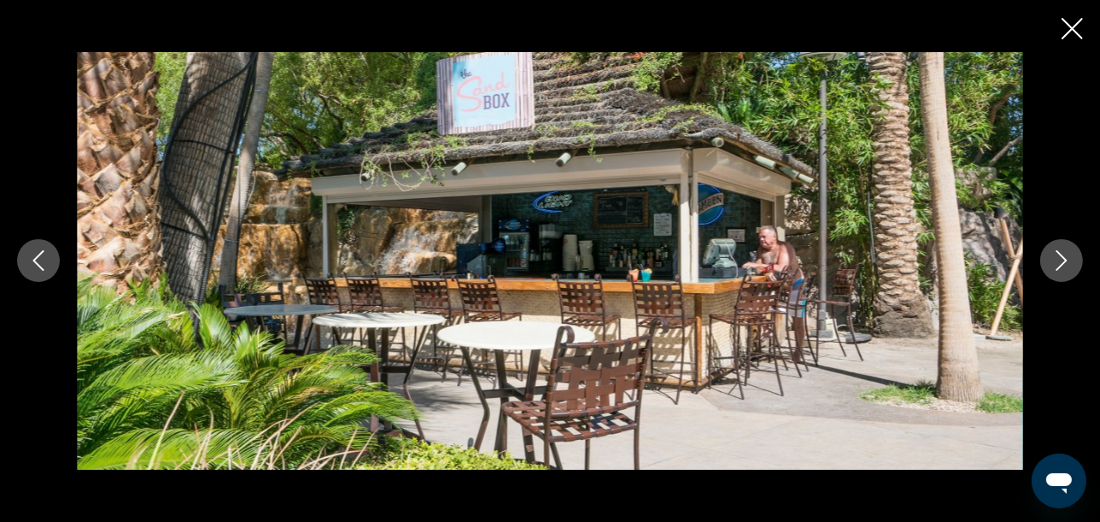
click at [1068, 262] on icon "Next image" at bounding box center [1062, 260] width 21 height 21
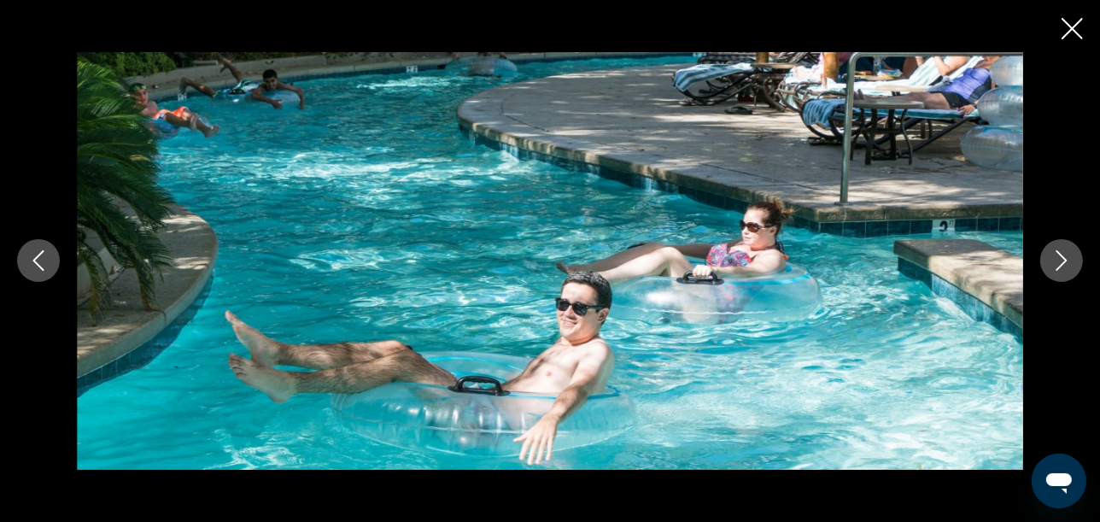
click at [1068, 262] on icon "Next image" at bounding box center [1062, 260] width 21 height 21
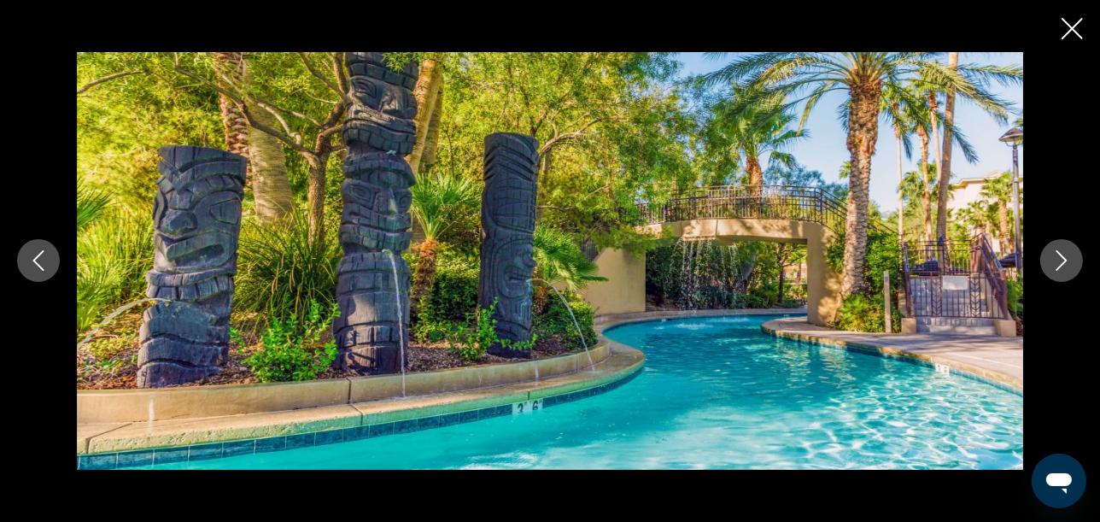
click at [1068, 262] on icon "Next image" at bounding box center [1062, 260] width 21 height 21
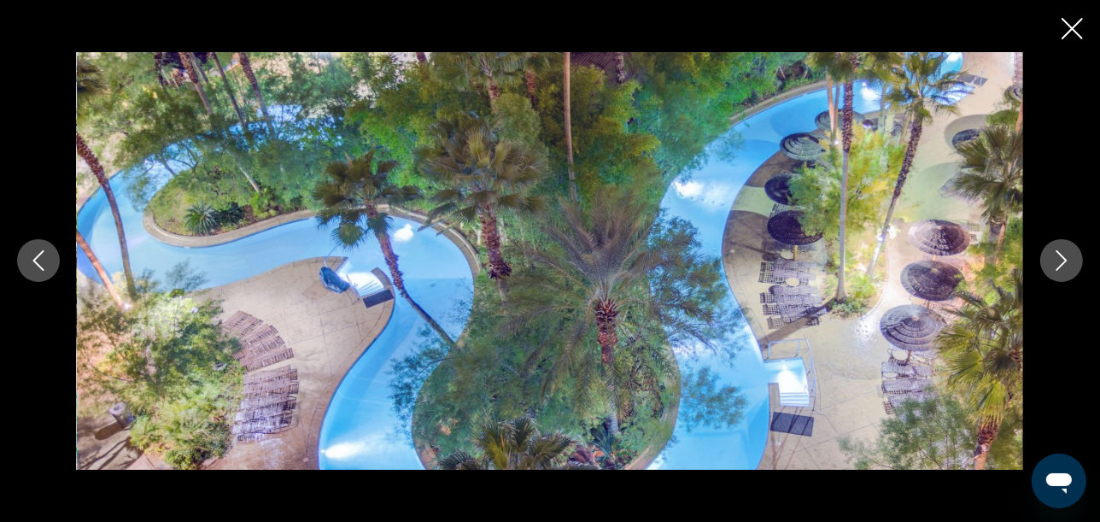
click at [1068, 262] on icon "Next image" at bounding box center [1062, 260] width 21 height 21
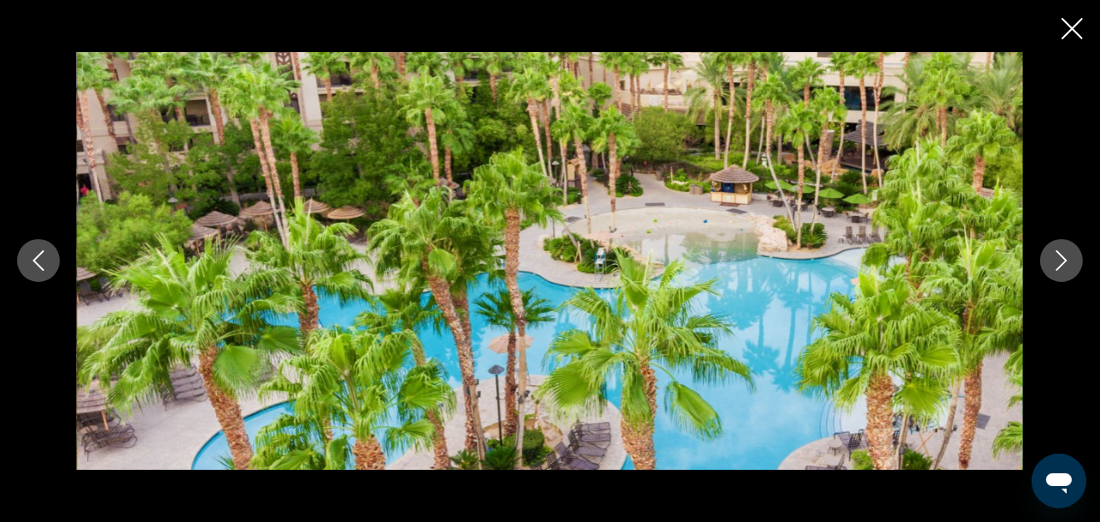
click at [1068, 262] on icon "Next image" at bounding box center [1062, 260] width 21 height 21
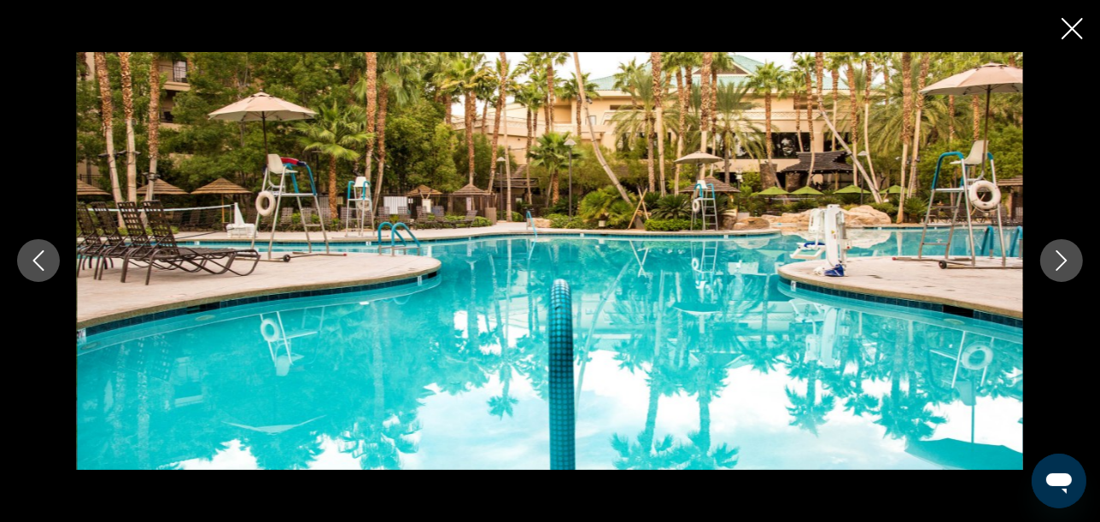
click at [1068, 262] on icon "Next image" at bounding box center [1062, 260] width 21 height 21
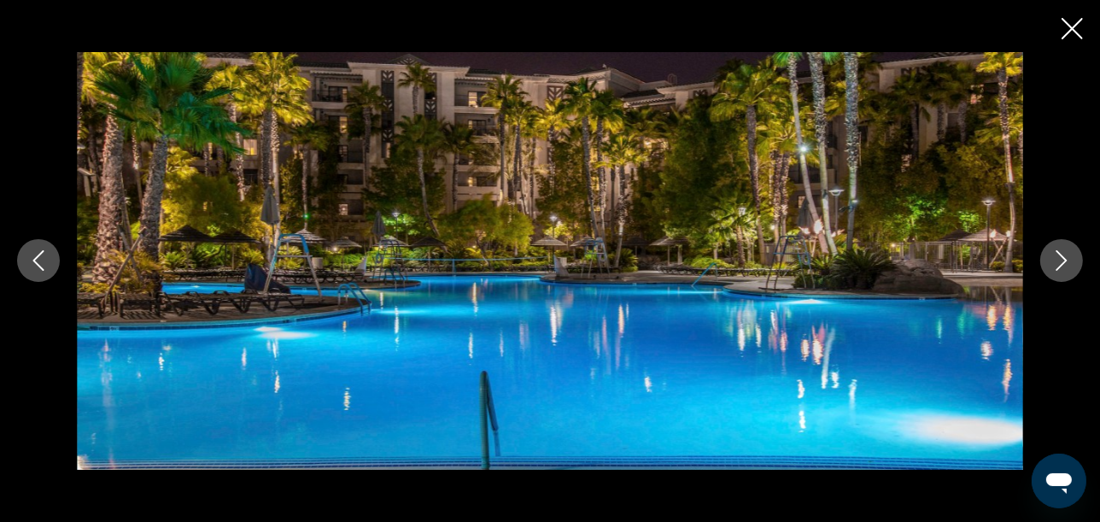
click at [1068, 262] on icon "Next image" at bounding box center [1062, 260] width 21 height 21
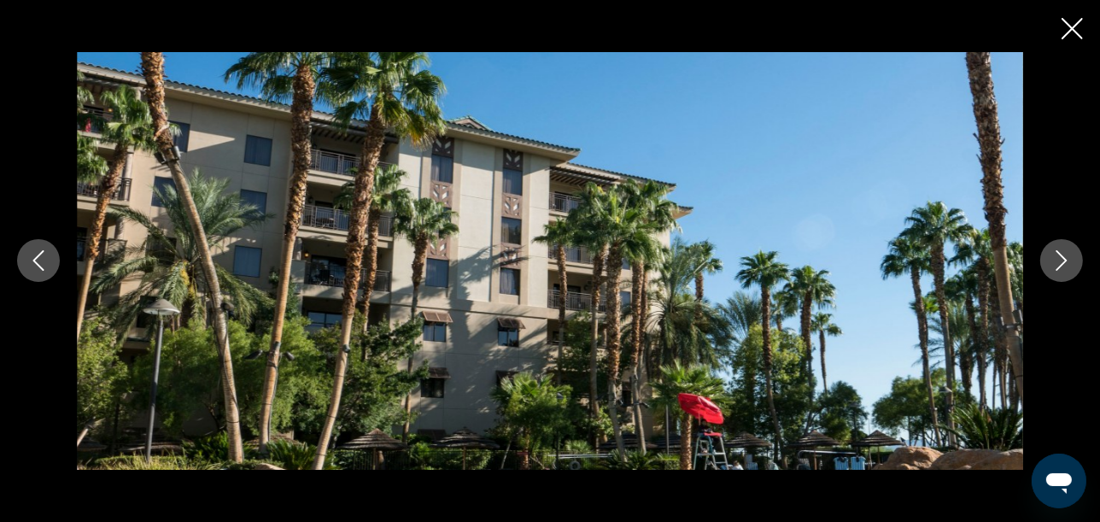
click at [1068, 262] on icon "Next image" at bounding box center [1062, 260] width 21 height 21
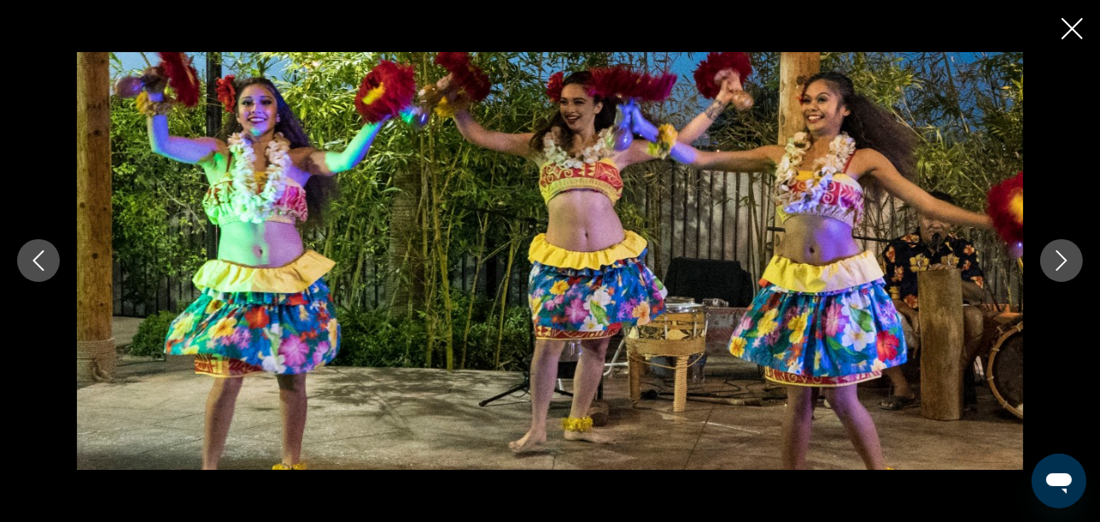
click at [1068, 262] on icon "Next image" at bounding box center [1062, 260] width 21 height 21
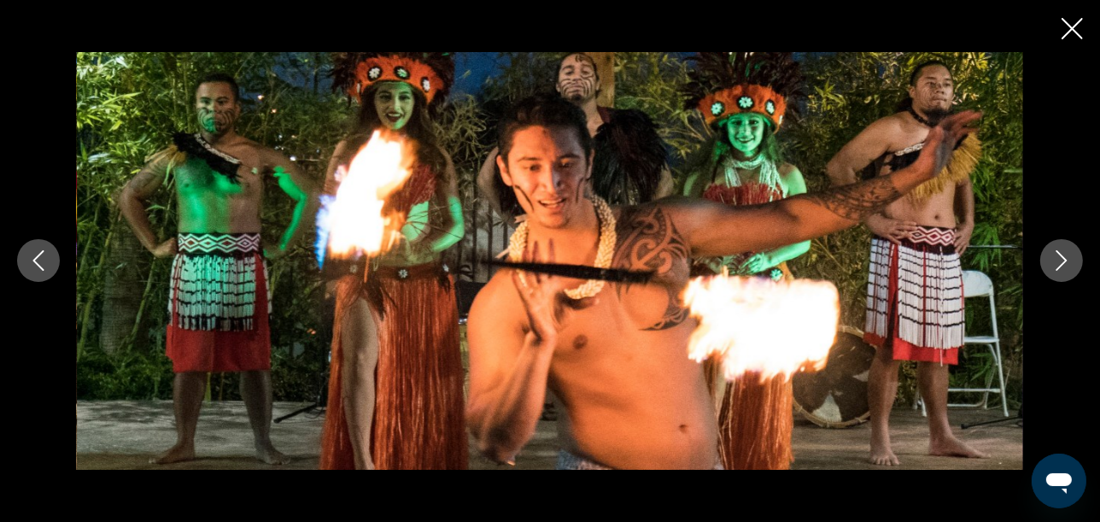
click at [1068, 262] on icon "Next image" at bounding box center [1062, 260] width 21 height 21
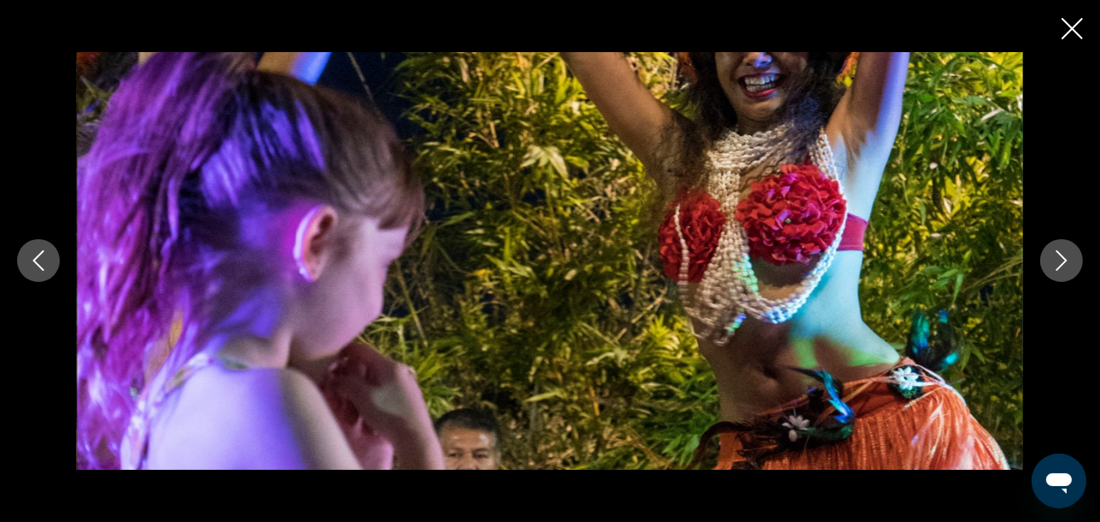
click at [1068, 262] on icon "Next image" at bounding box center [1062, 260] width 21 height 21
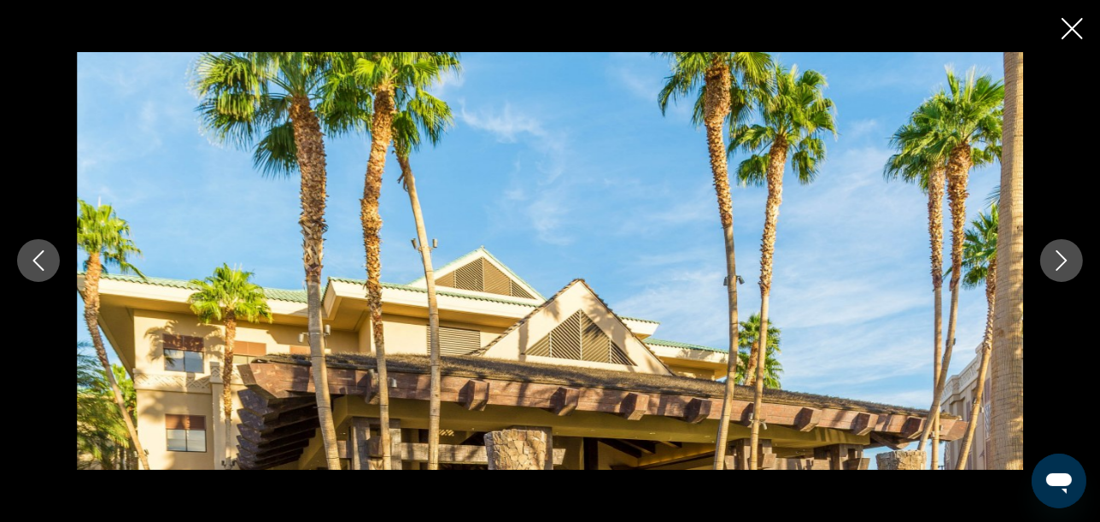
click at [1068, 262] on icon "Next image" at bounding box center [1062, 260] width 21 height 21
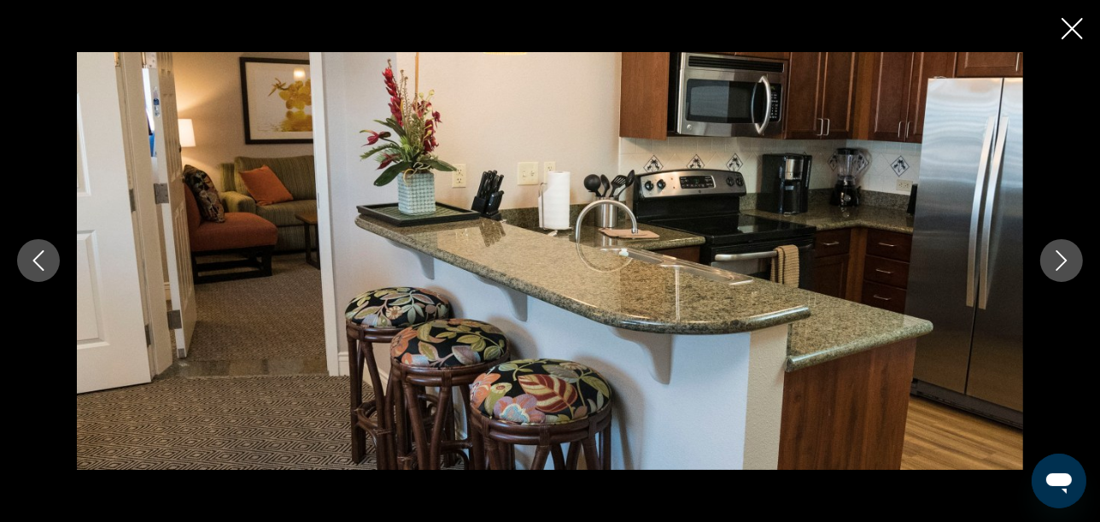
click at [1068, 262] on icon "Next image" at bounding box center [1062, 260] width 21 height 21
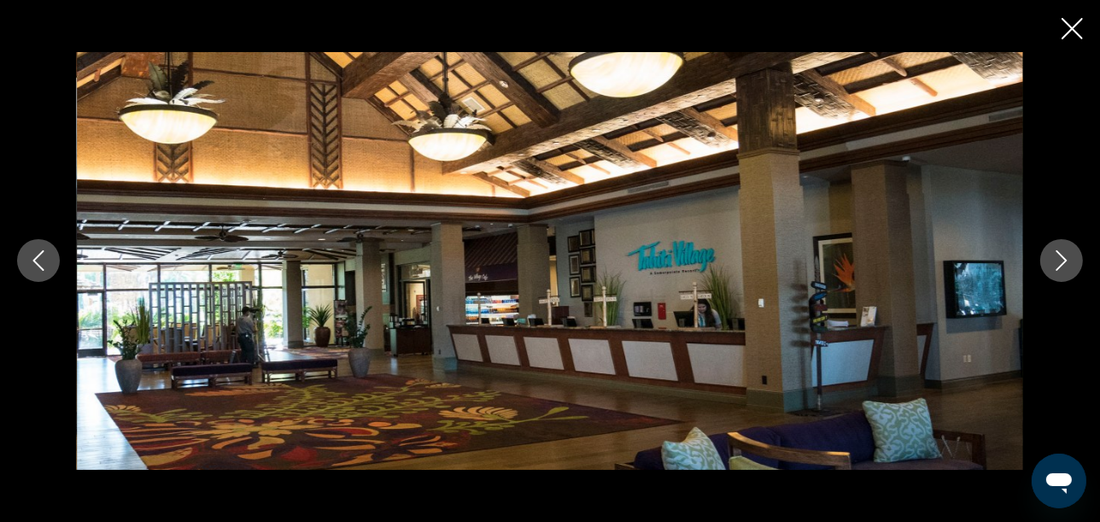
click at [1068, 262] on icon "Next image" at bounding box center [1062, 260] width 21 height 21
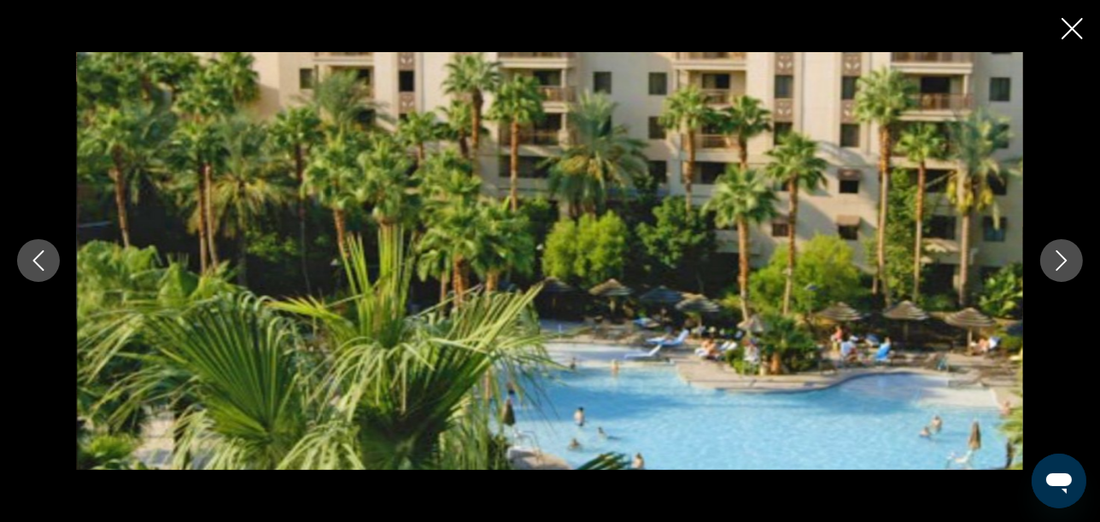
click at [1068, 262] on icon "Next image" at bounding box center [1062, 260] width 21 height 21
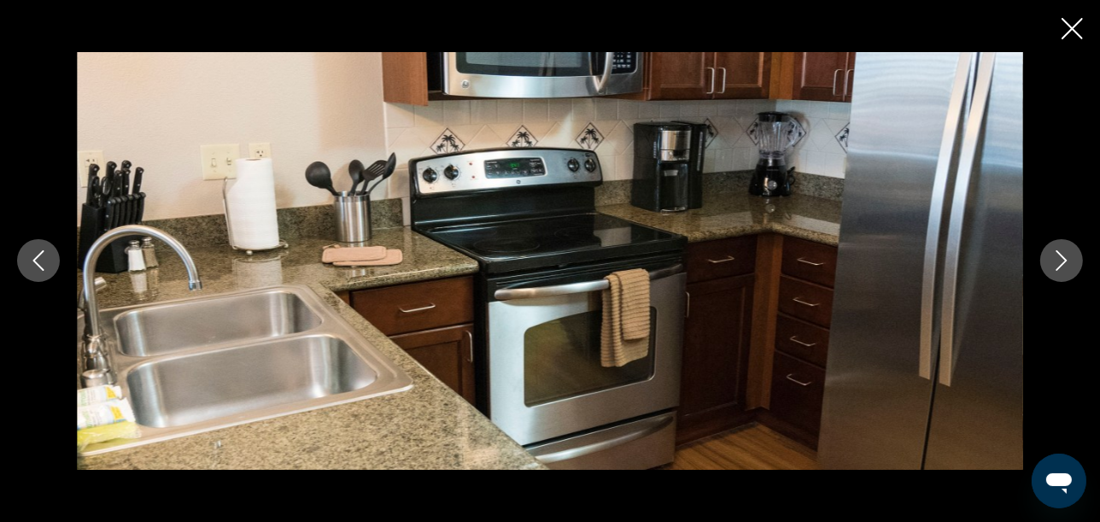
click at [1081, 33] on icon "Close slideshow" at bounding box center [1072, 28] width 21 height 21
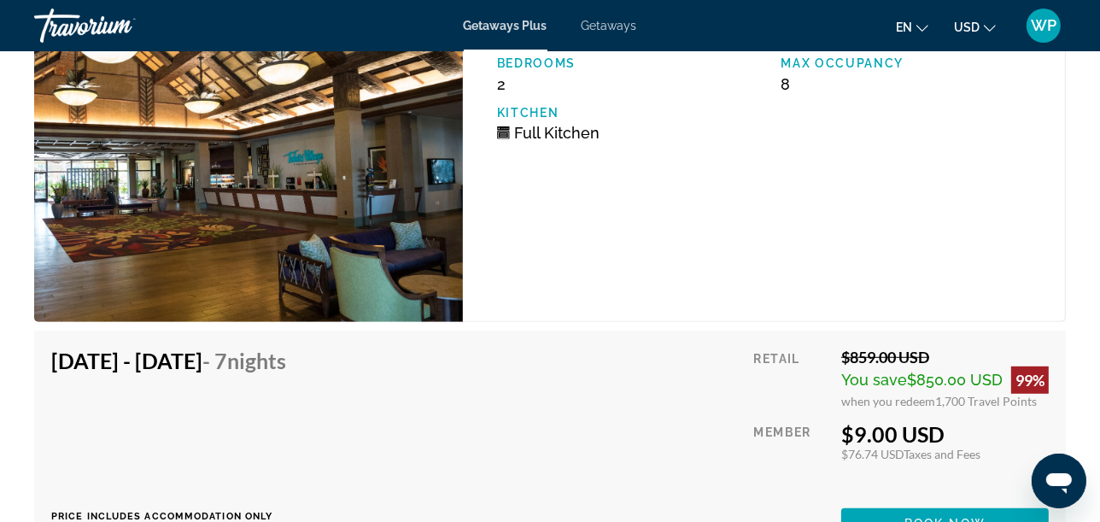
scroll to position [6264, 0]
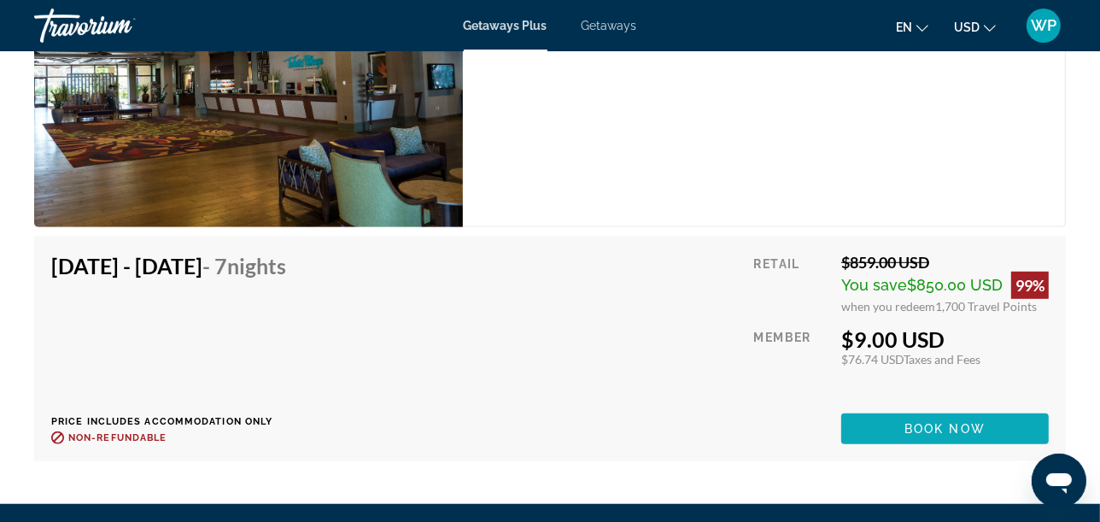
click at [959, 422] on span "Book now" at bounding box center [945, 429] width 81 height 14
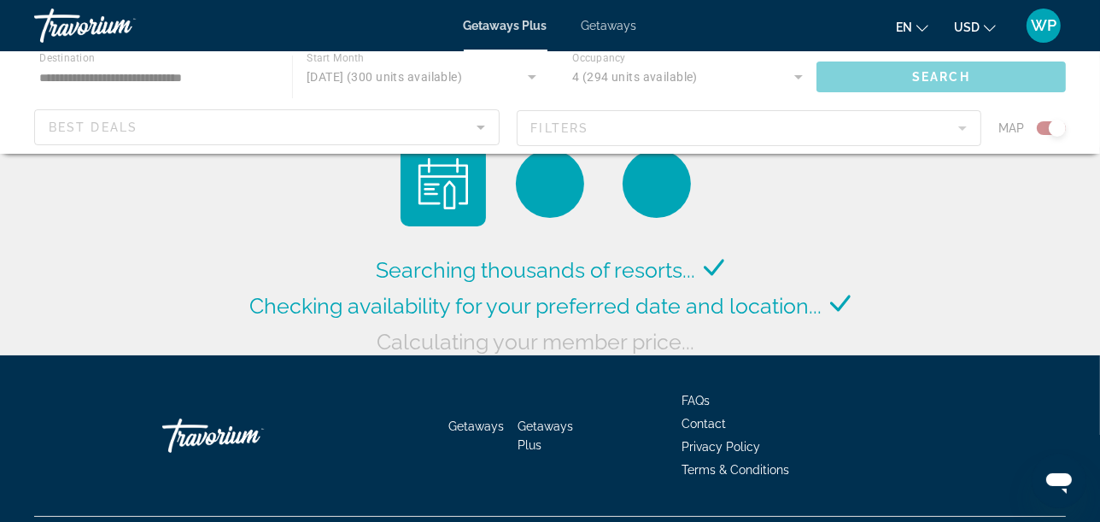
click at [1050, 27] on span "WP" at bounding box center [1044, 25] width 26 height 17
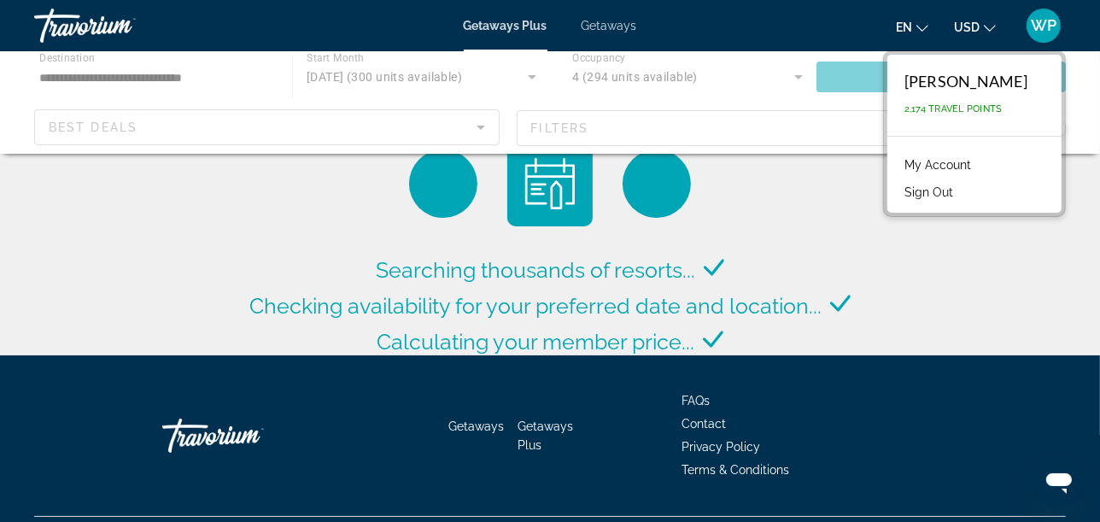
click at [923, 193] on button "Sign Out" at bounding box center [929, 192] width 66 height 22
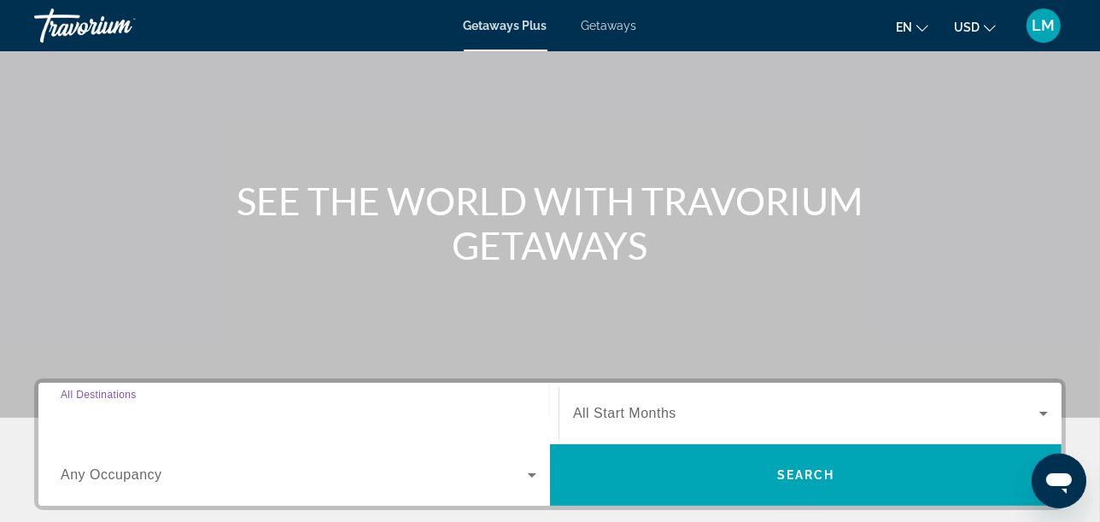
click at [206, 417] on input "Destination All Destinations" at bounding box center [299, 414] width 476 height 21
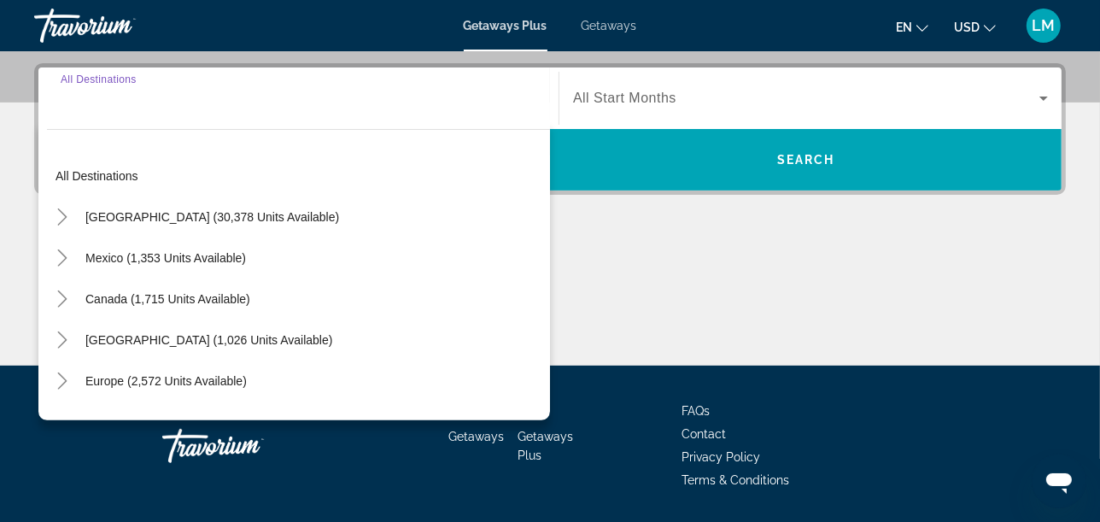
scroll to position [417, 0]
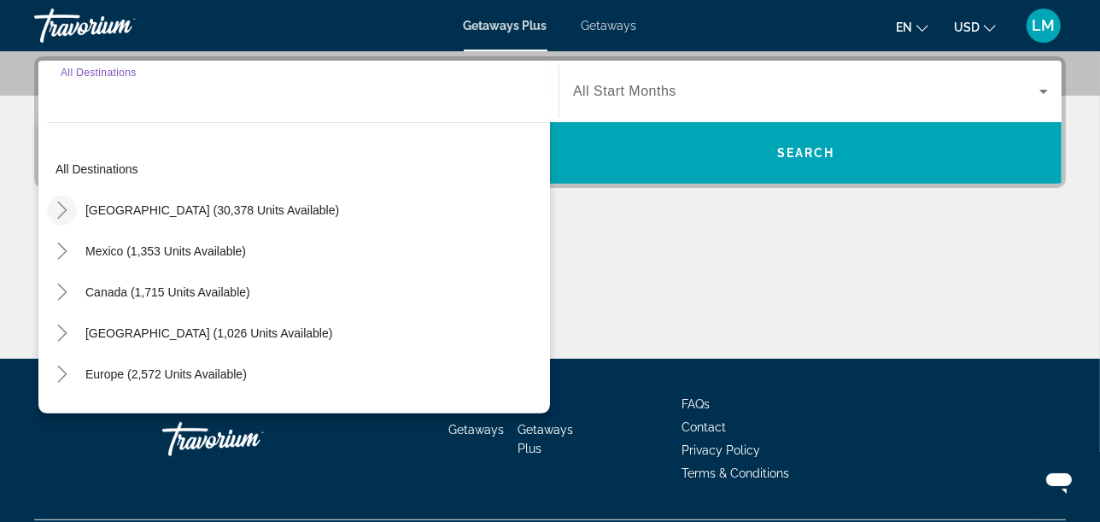
click at [63, 213] on icon "Toggle United States (30,378 units available)" at bounding box center [62, 210] width 17 height 17
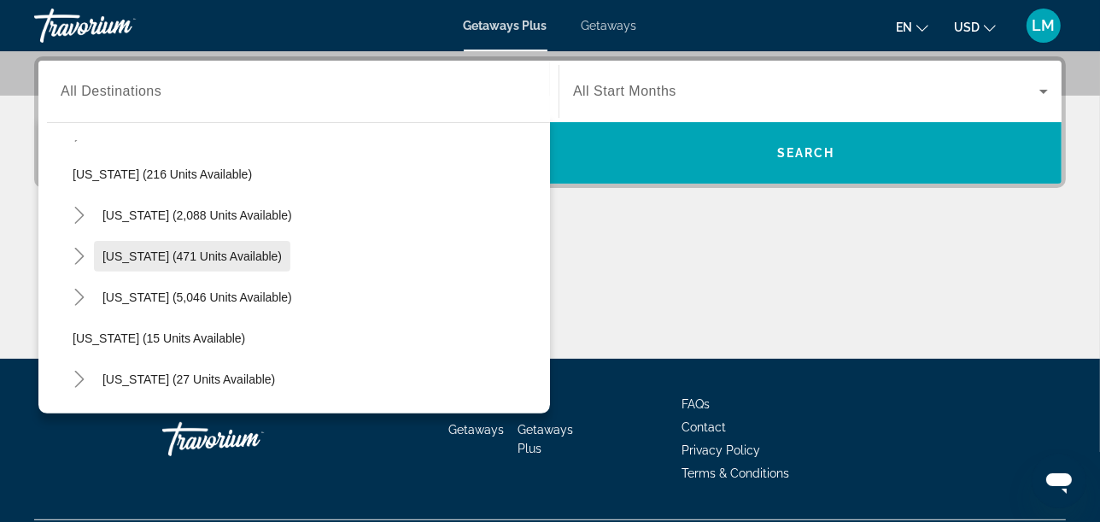
scroll to position [144, 0]
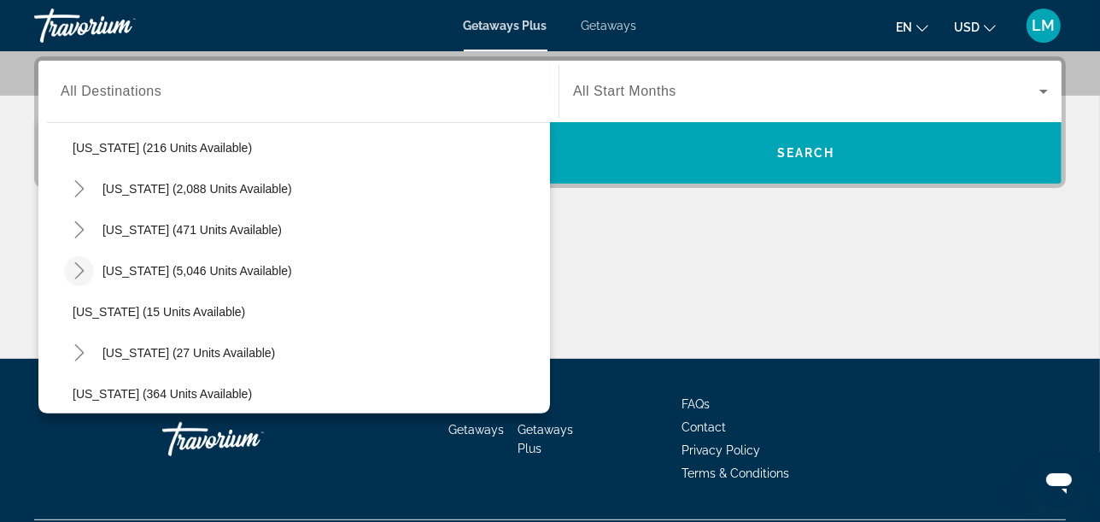
click at [83, 276] on icon "Toggle Florida (5,046 units available)" at bounding box center [79, 270] width 17 height 17
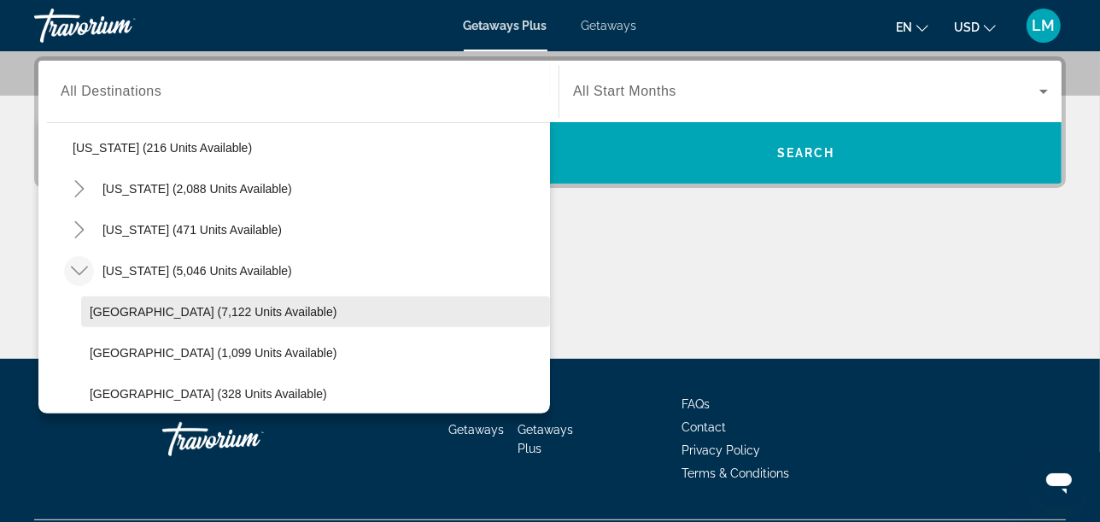
click at [113, 308] on span "[GEOGRAPHIC_DATA] (7,122 units available)" at bounding box center [213, 312] width 247 height 14
type input "**********"
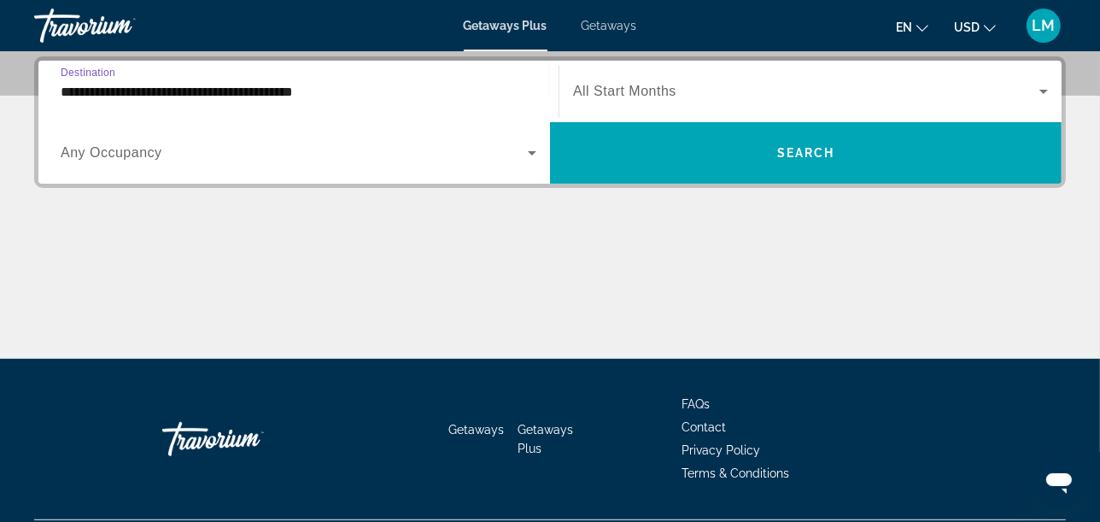
click at [665, 97] on span "All Start Months" at bounding box center [624, 91] width 103 height 15
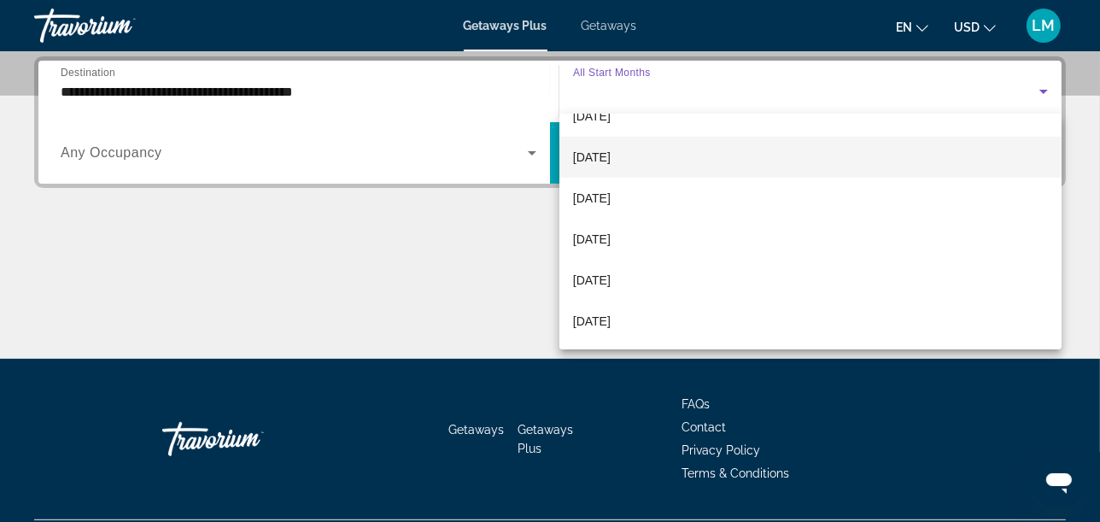
scroll to position [95, 0]
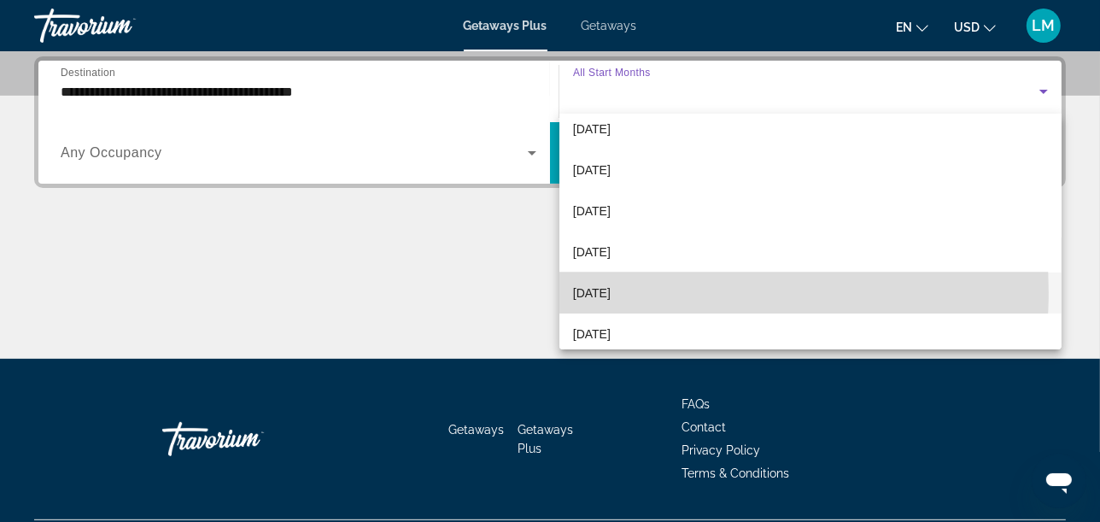
click at [611, 292] on span "[DATE]" at bounding box center [592, 293] width 38 height 21
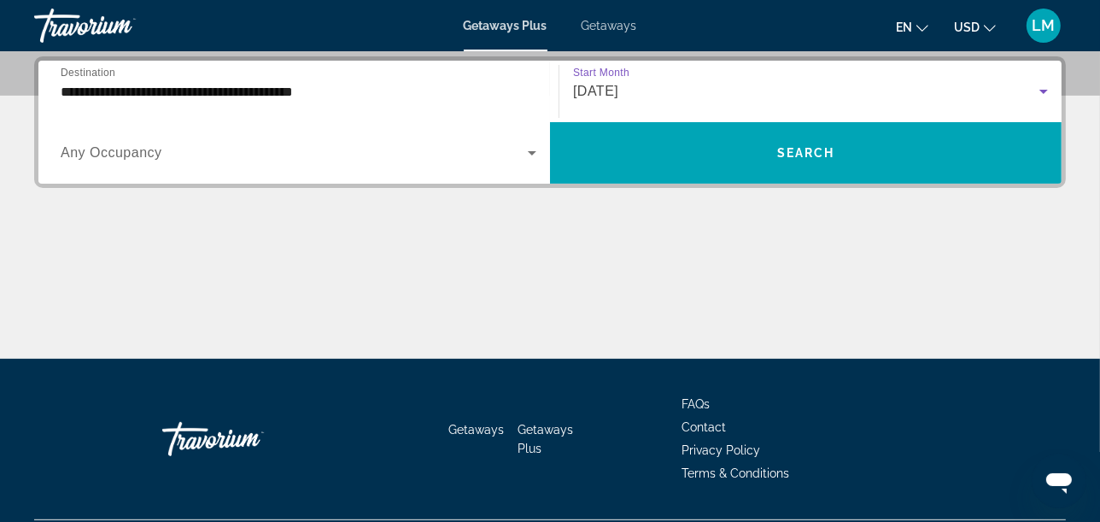
click at [257, 158] on span "Search widget" at bounding box center [294, 153] width 467 height 21
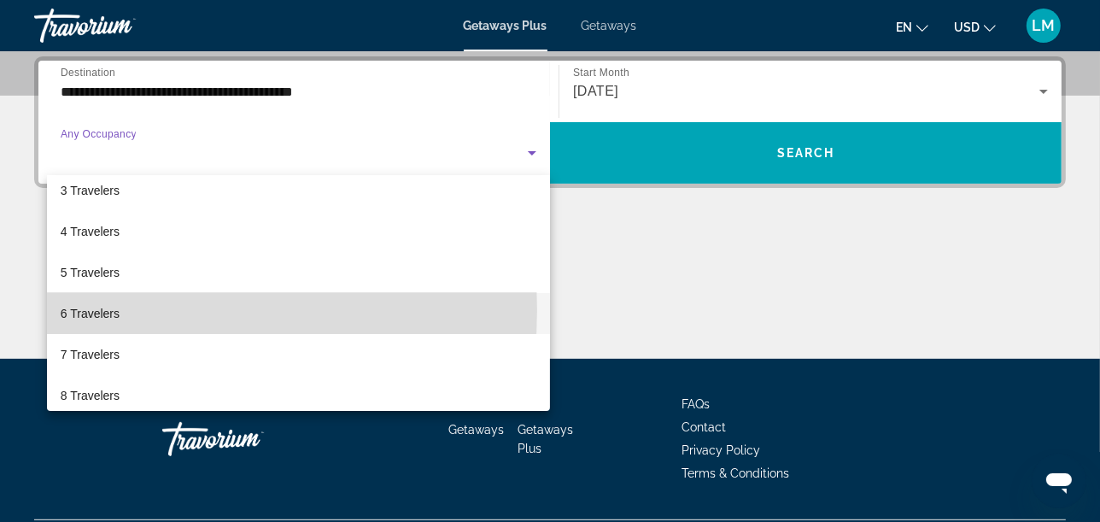
click at [106, 308] on span "6 Travelers" at bounding box center [90, 313] width 59 height 21
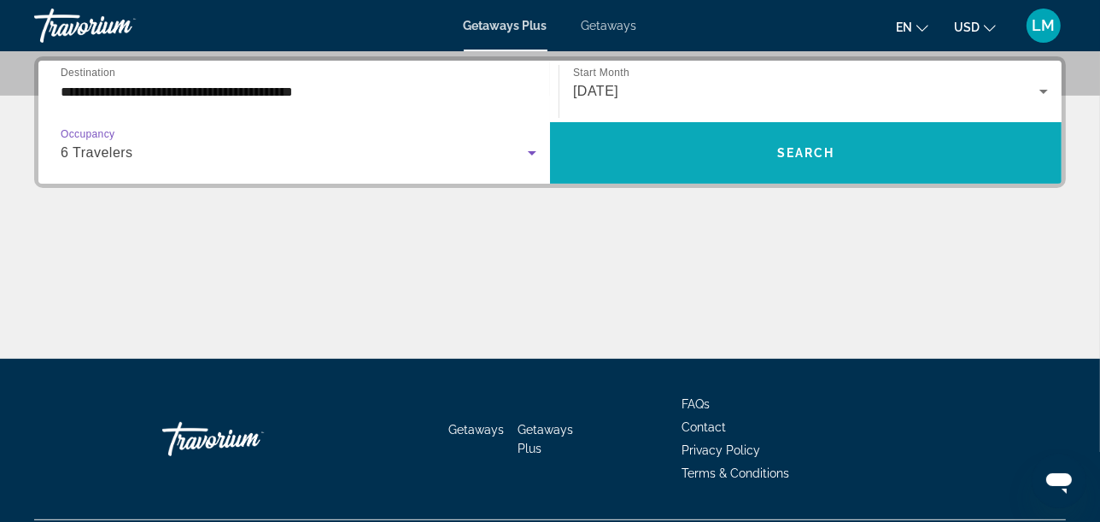
click at [706, 159] on span "Search widget" at bounding box center [806, 152] width 512 height 41
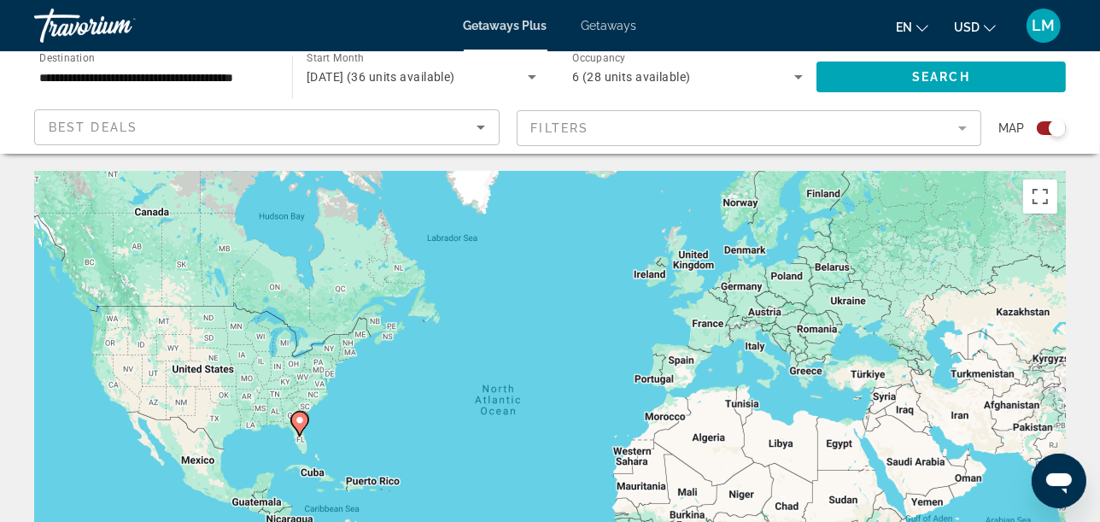
click at [1046, 124] on div "Search widget" at bounding box center [1051, 128] width 29 height 14
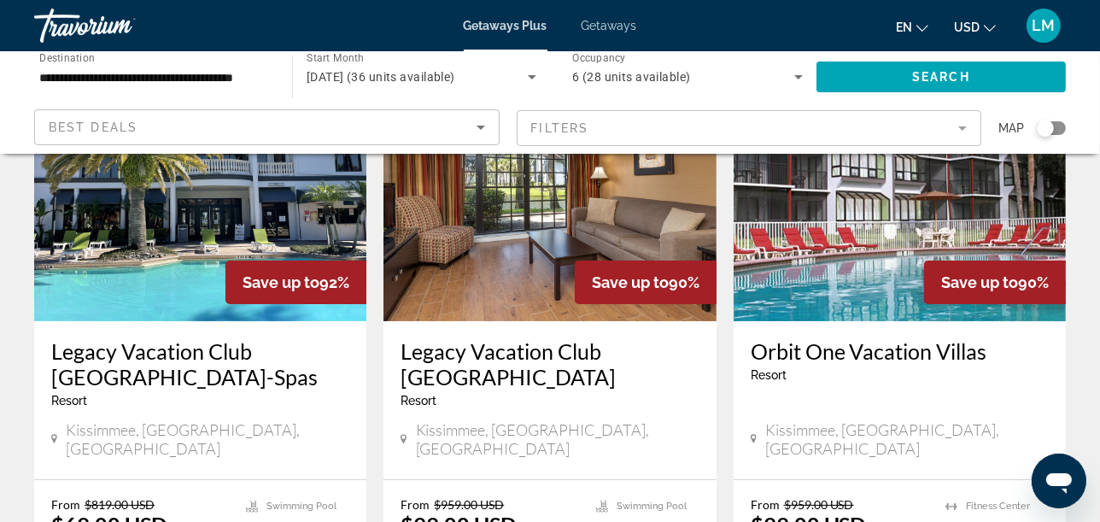
scroll to position [190, 0]
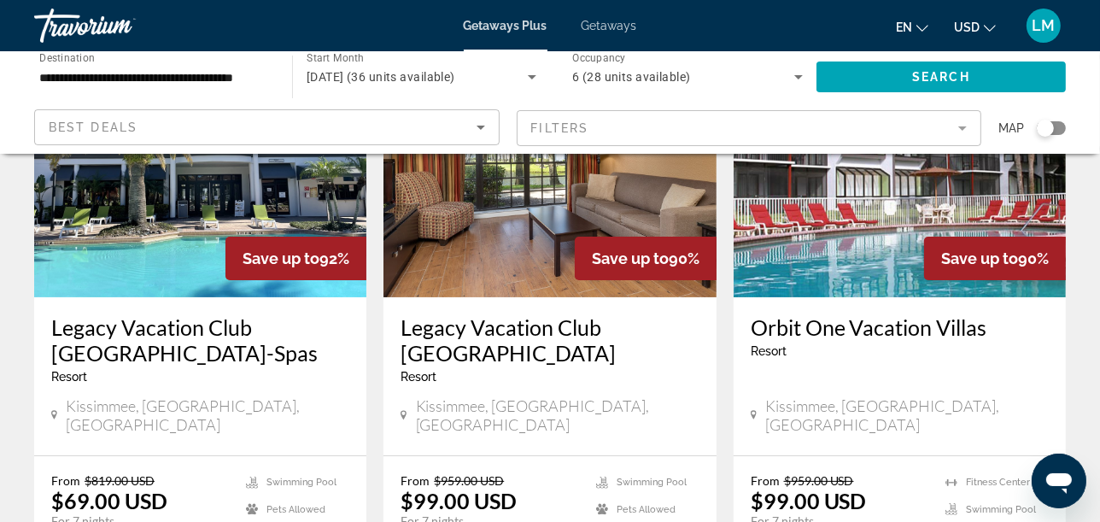
click at [541, 232] on img "Main content" at bounding box center [550, 160] width 332 height 273
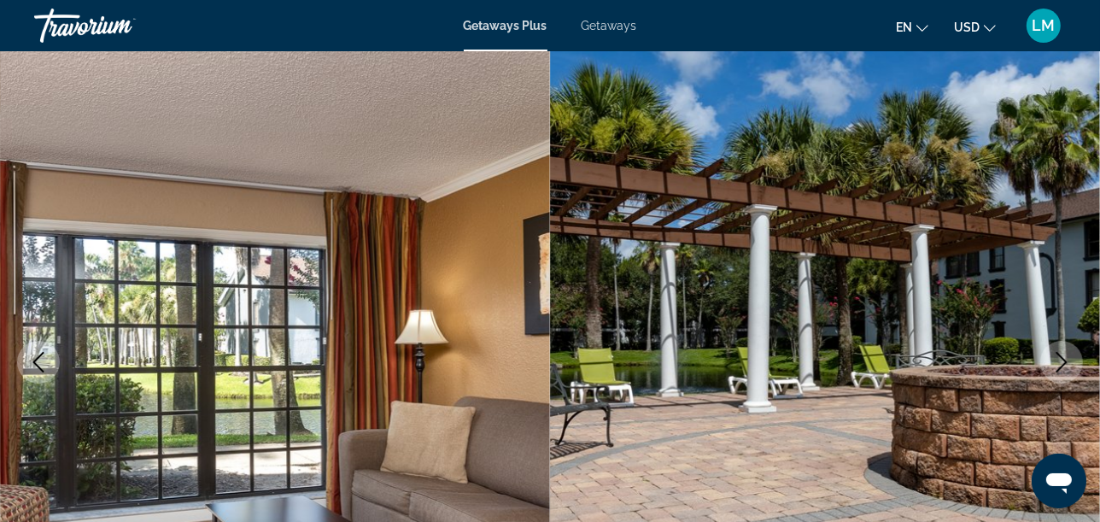
scroll to position [190, 0]
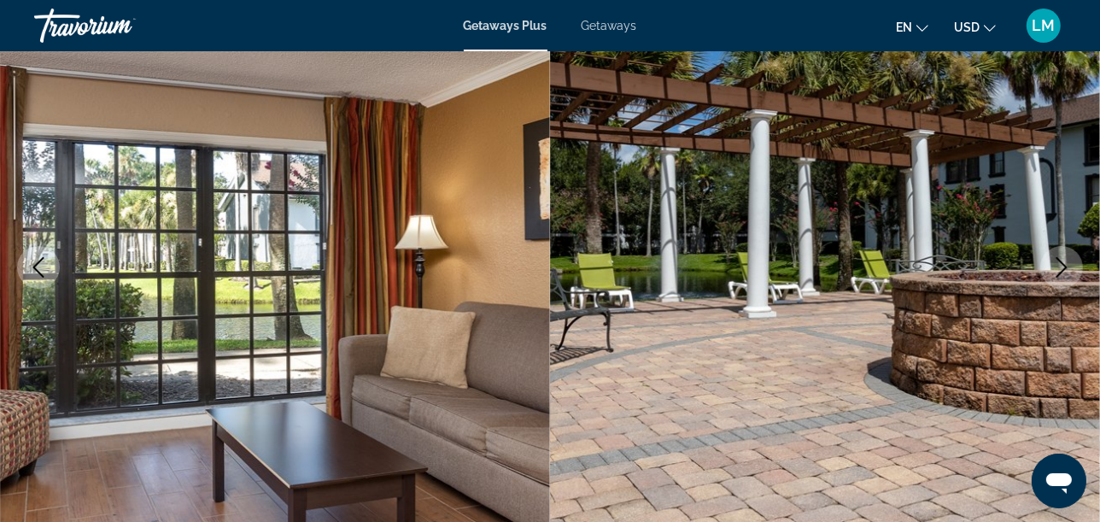
click at [1064, 261] on icon "Next image" at bounding box center [1062, 267] width 21 height 21
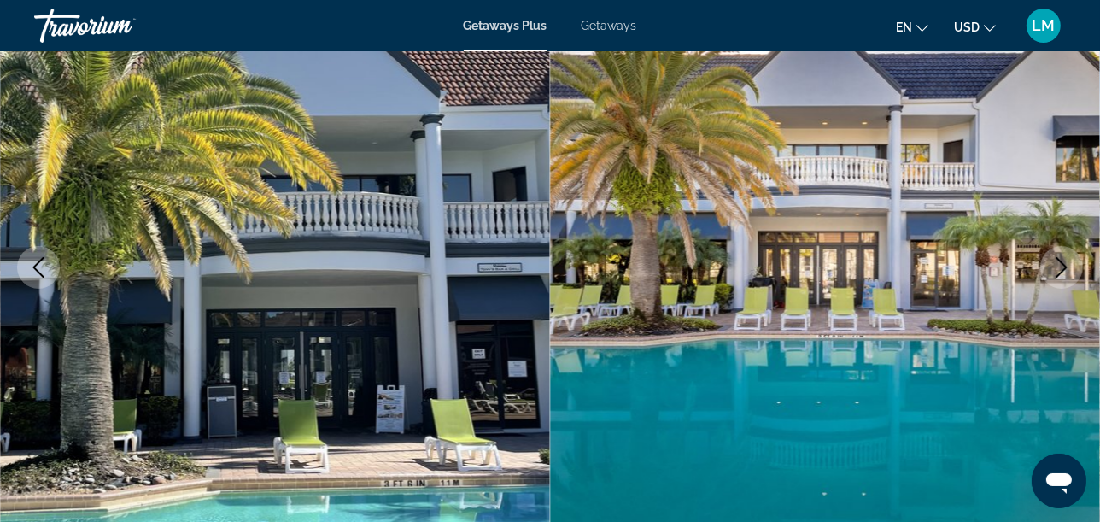
click at [1061, 271] on icon "Next image" at bounding box center [1062, 267] width 21 height 21
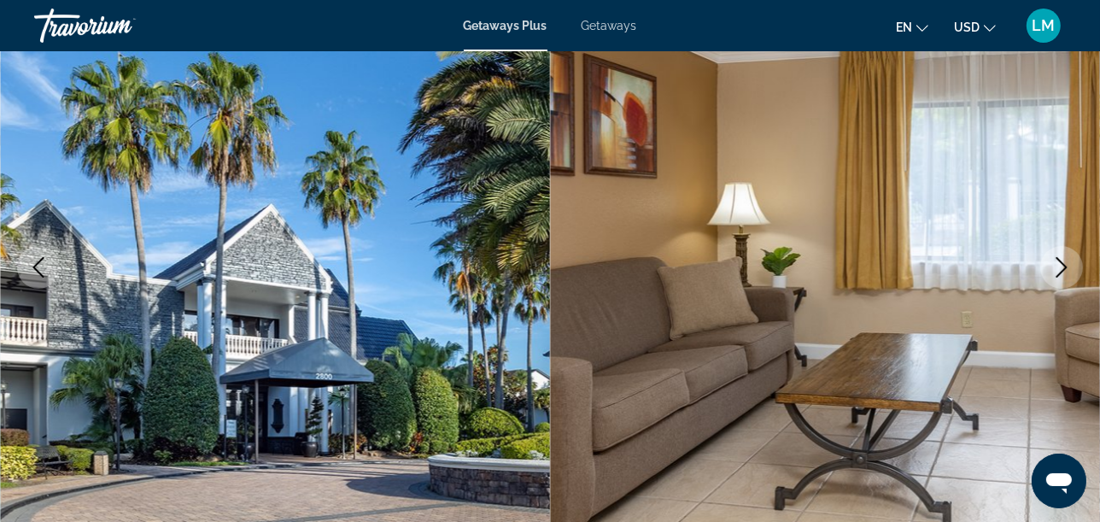
click at [1061, 271] on icon "Next image" at bounding box center [1062, 267] width 21 height 21
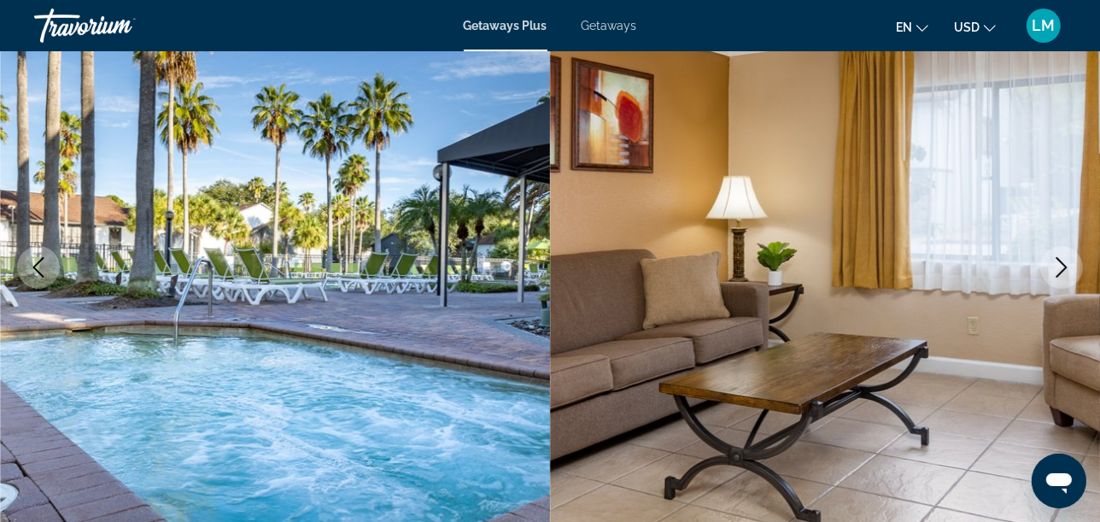
click at [1061, 271] on icon "Next image" at bounding box center [1062, 267] width 21 height 21
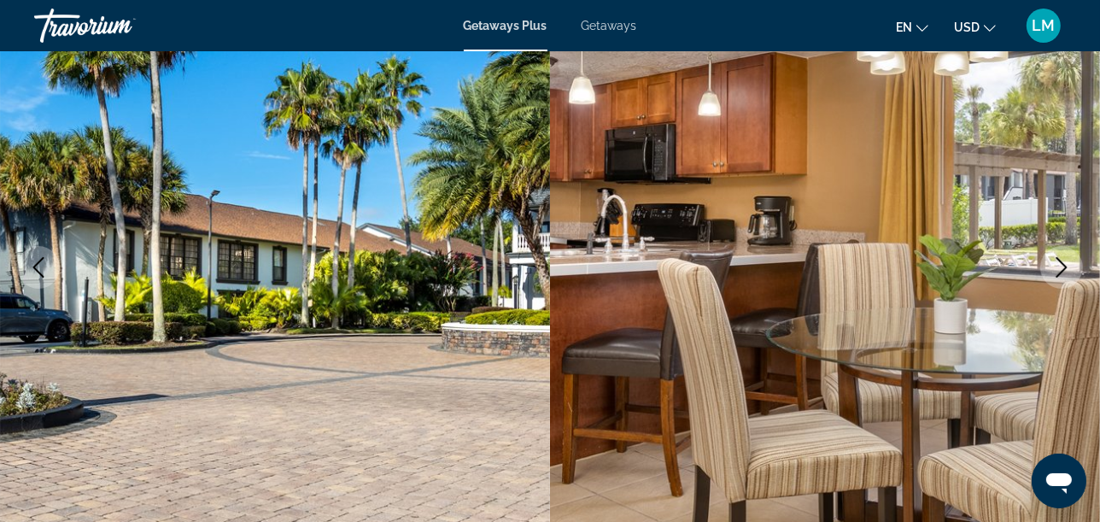
click at [1061, 271] on icon "Next image" at bounding box center [1062, 267] width 21 height 21
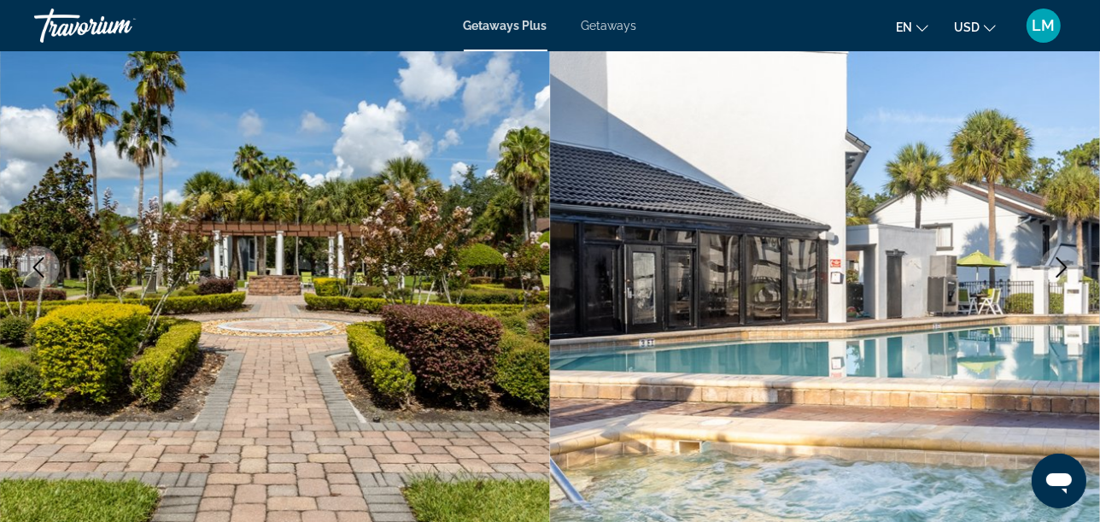
click at [1061, 261] on icon "Next image" at bounding box center [1062, 267] width 11 height 21
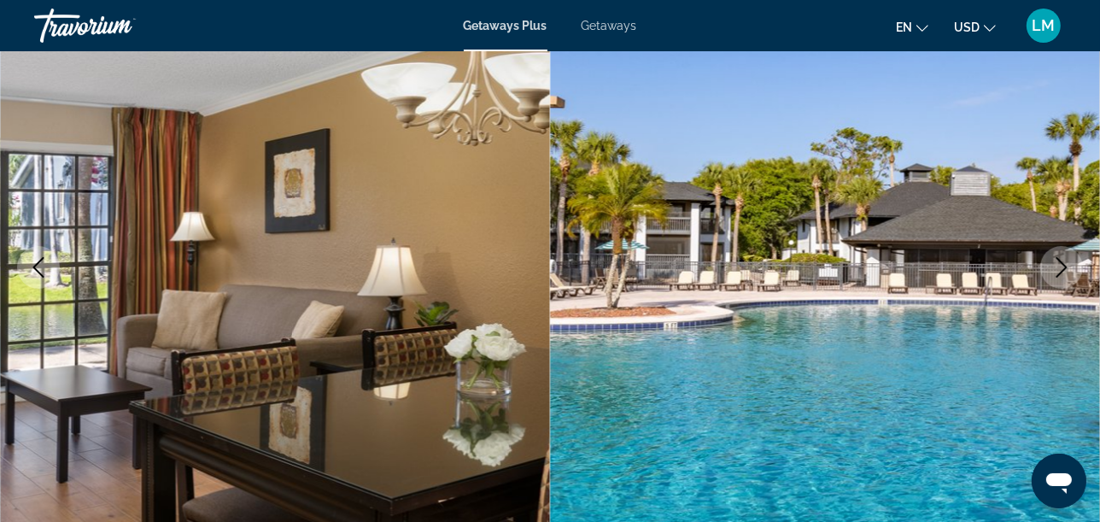
click at [1061, 261] on icon "Next image" at bounding box center [1062, 267] width 11 height 21
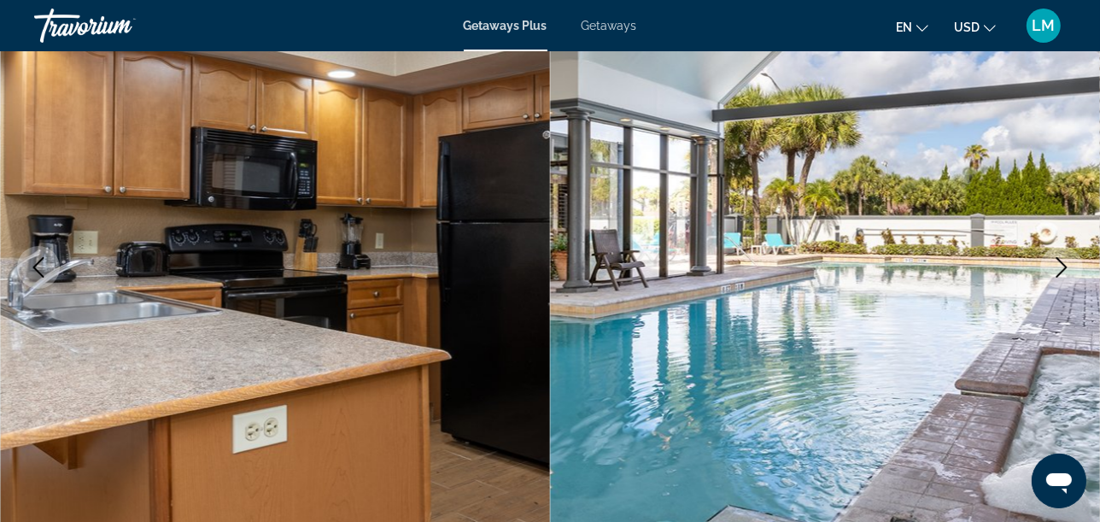
click at [1061, 261] on icon "Next image" at bounding box center [1062, 267] width 11 height 21
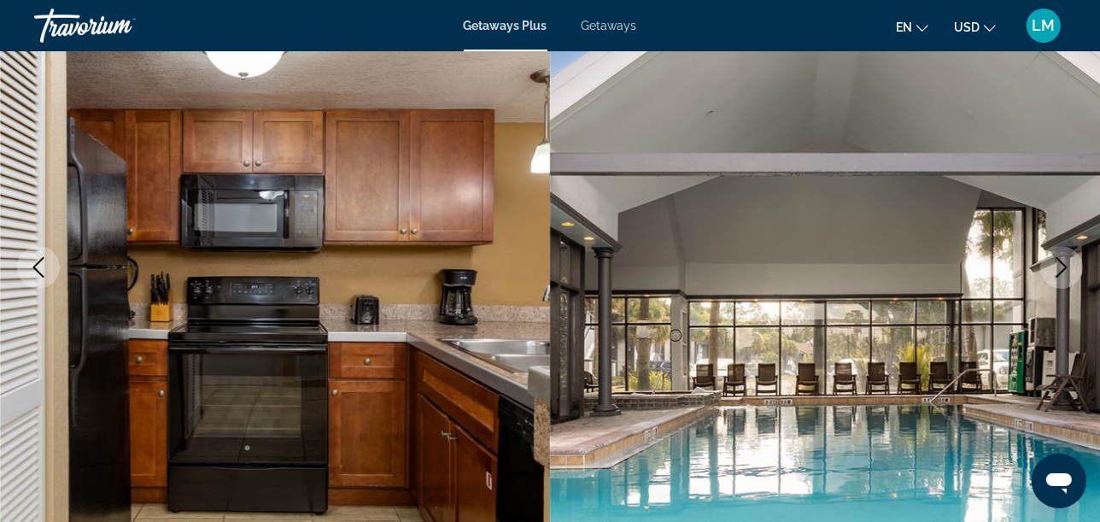
click at [1066, 271] on icon "Next image" at bounding box center [1062, 267] width 21 height 21
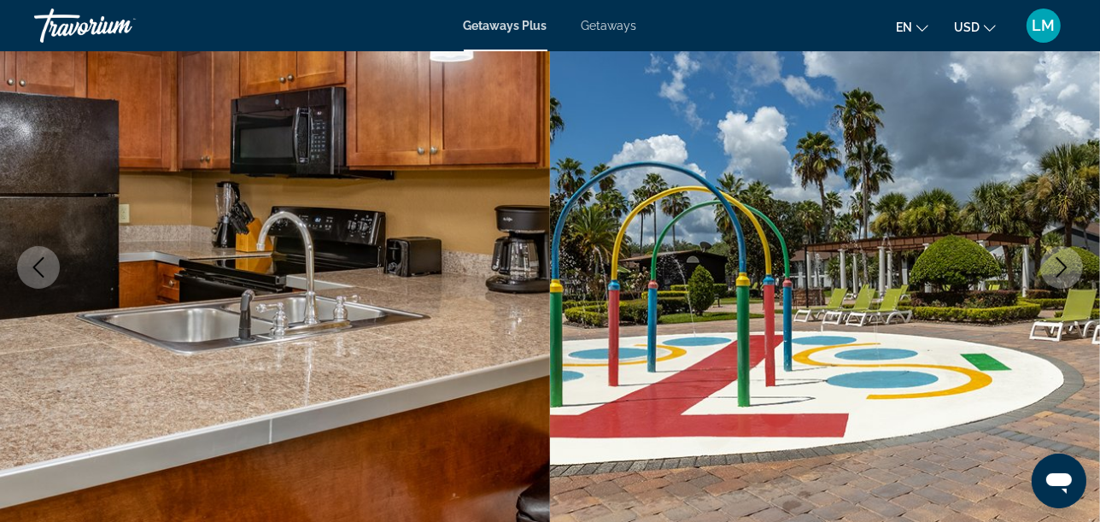
click at [1066, 271] on icon "Next image" at bounding box center [1062, 267] width 21 height 21
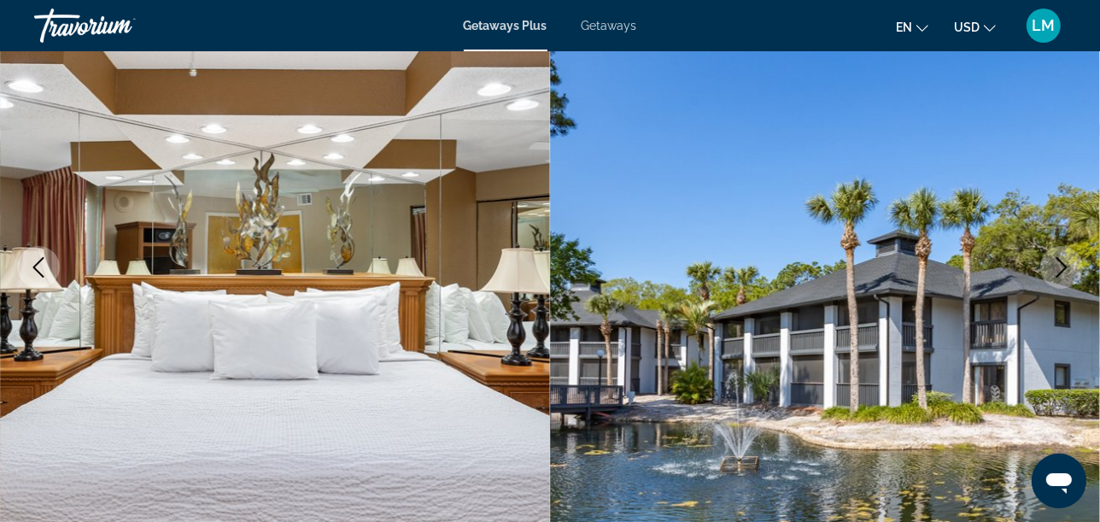
click at [1066, 271] on icon "Next image" at bounding box center [1062, 267] width 21 height 21
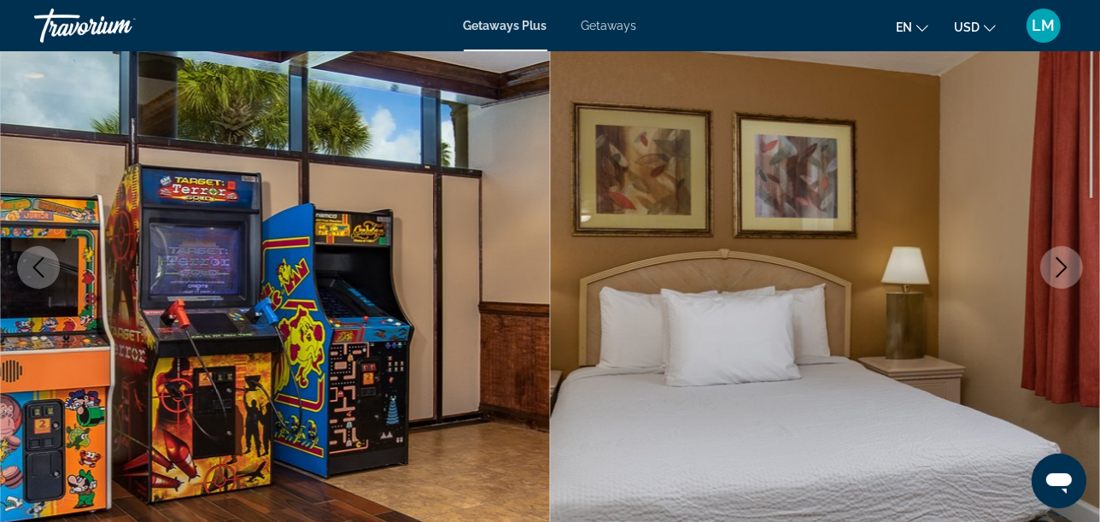
click at [1066, 271] on icon "Next image" at bounding box center [1062, 267] width 21 height 21
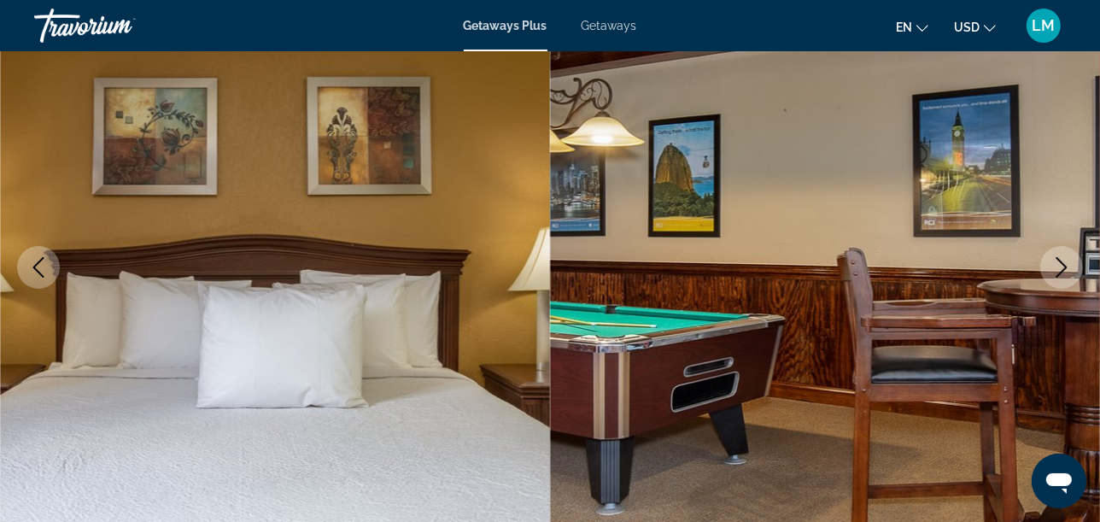
click at [1066, 271] on icon "Next image" at bounding box center [1062, 267] width 21 height 21
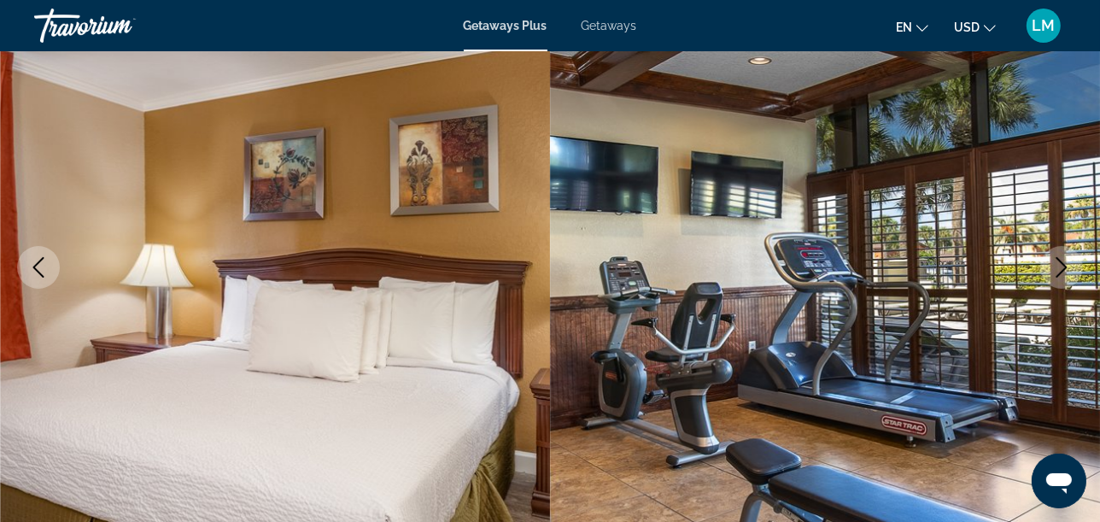
click at [1066, 271] on icon "Next image" at bounding box center [1062, 267] width 21 height 21
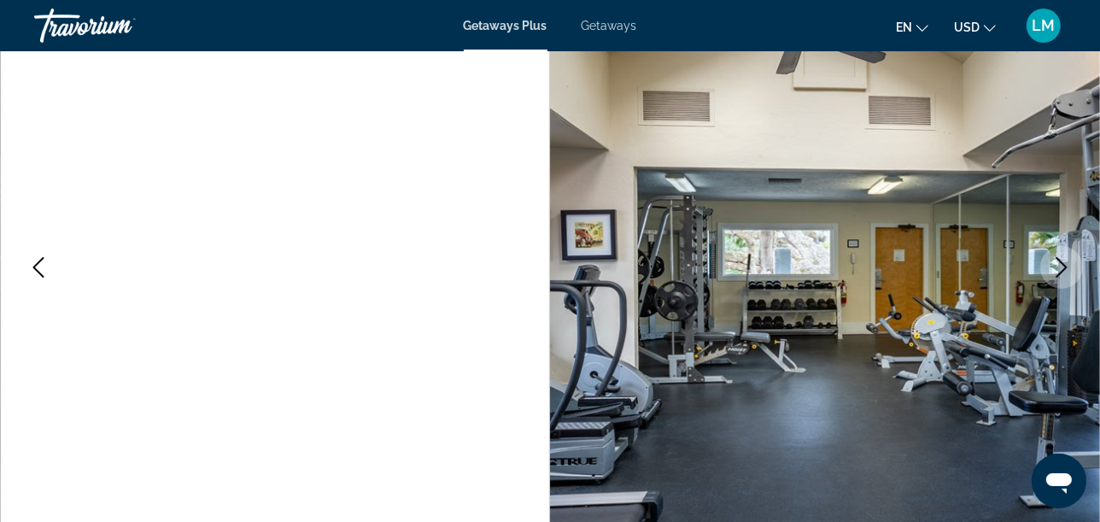
click at [1066, 271] on icon "Next image" at bounding box center [1062, 267] width 21 height 21
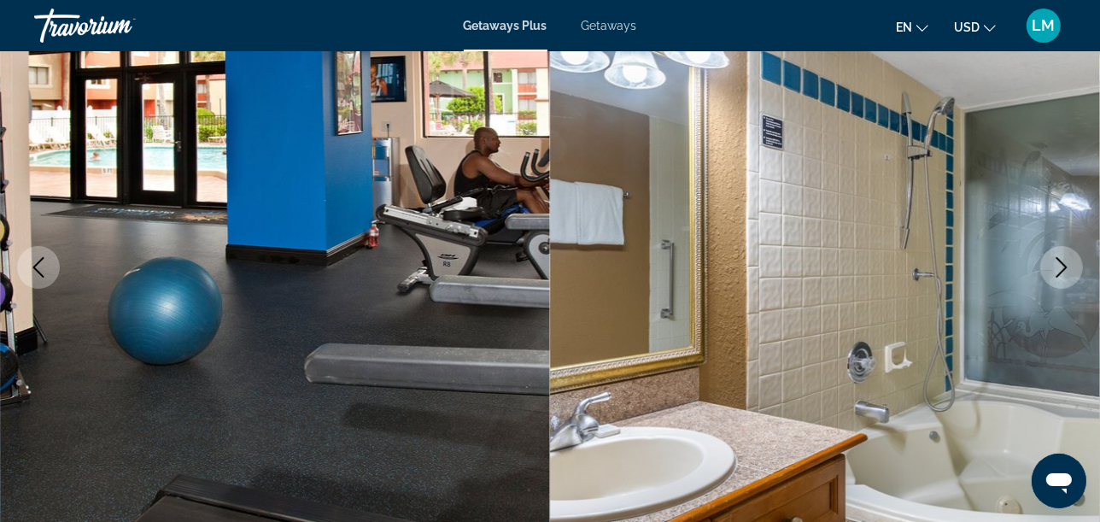
click at [1066, 271] on icon "Next image" at bounding box center [1062, 267] width 21 height 21
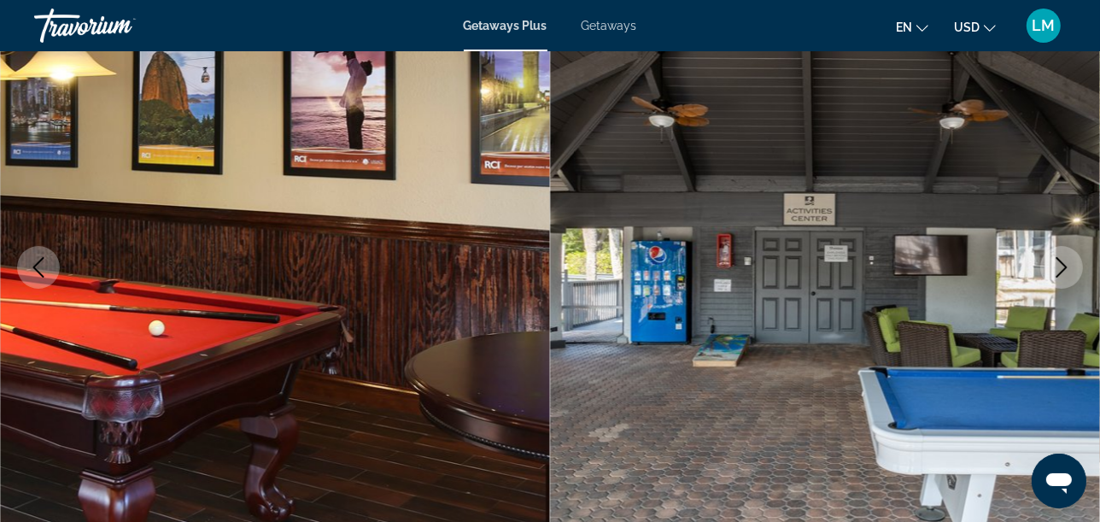
click at [1066, 271] on icon "Next image" at bounding box center [1062, 267] width 21 height 21
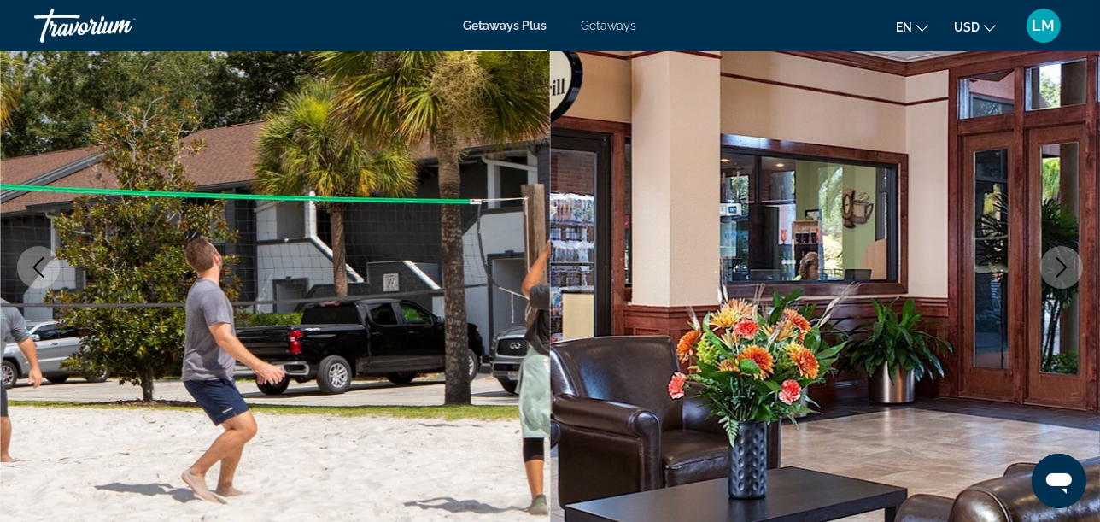
click at [1066, 271] on icon "Next image" at bounding box center [1062, 267] width 21 height 21
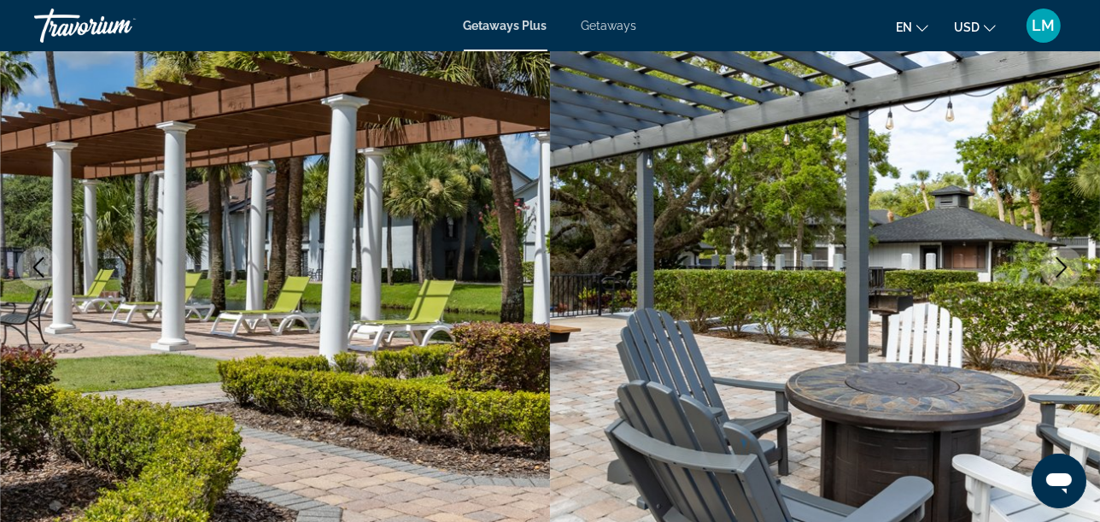
click at [1066, 271] on icon "Next image" at bounding box center [1062, 267] width 21 height 21
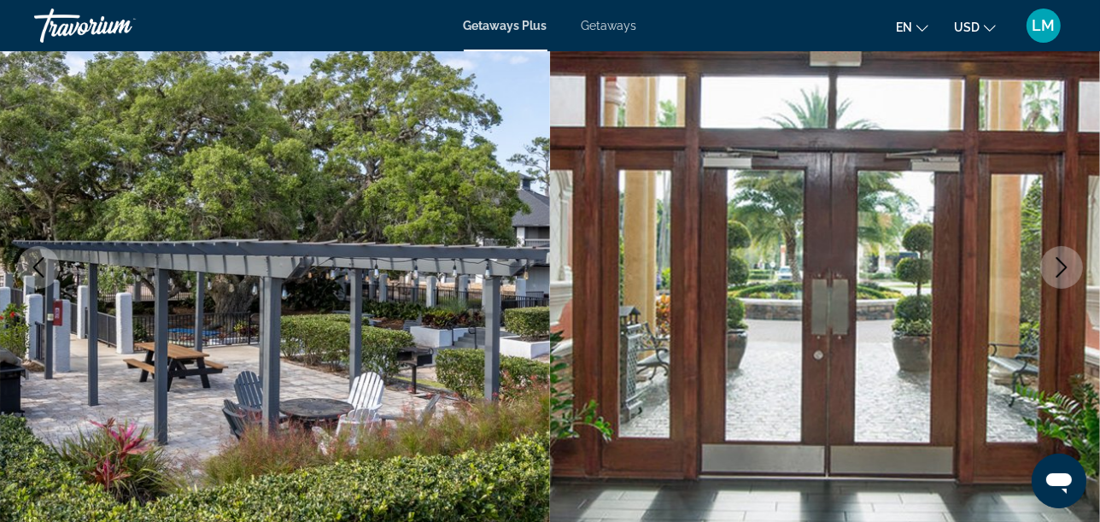
click at [1066, 271] on icon "Next image" at bounding box center [1062, 267] width 21 height 21
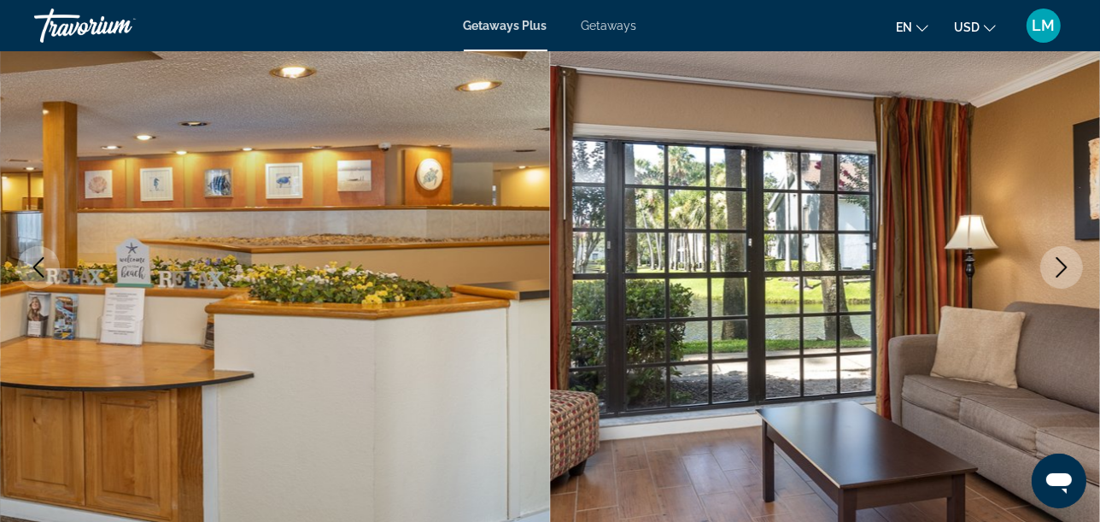
click at [1066, 271] on icon "Next image" at bounding box center [1062, 267] width 21 height 21
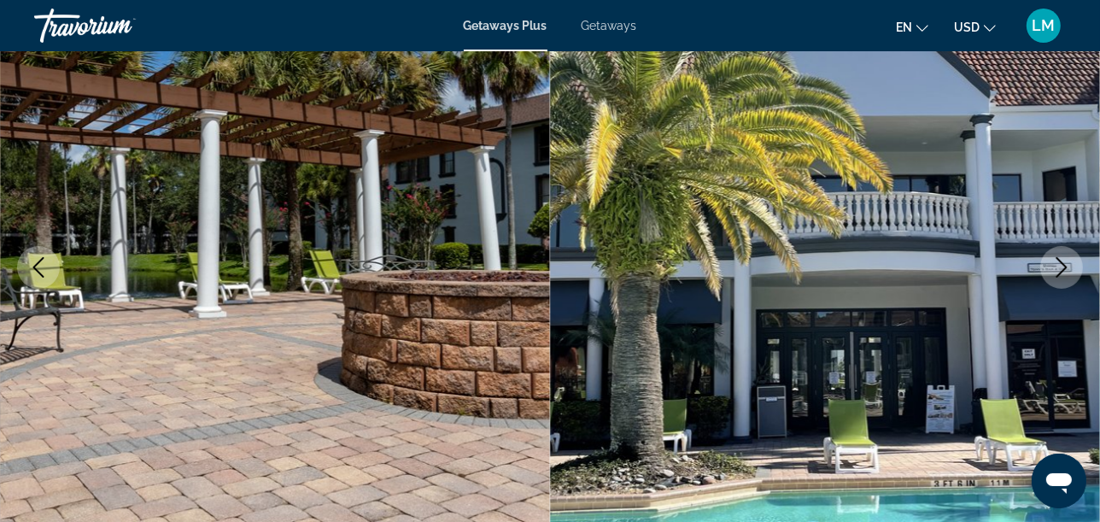
click at [1066, 271] on icon "Next image" at bounding box center [1062, 267] width 21 height 21
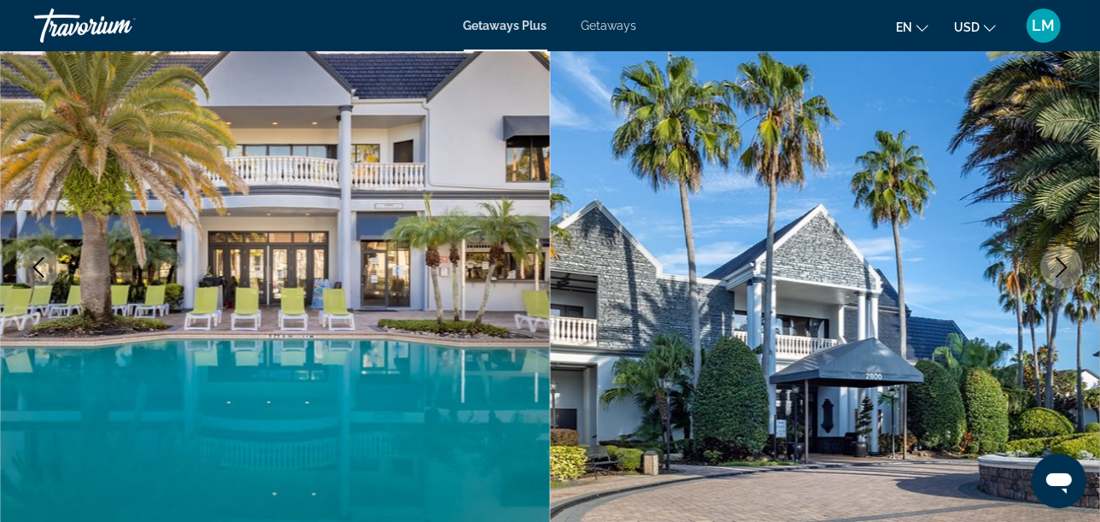
click at [1058, 262] on icon "Next image" at bounding box center [1062, 267] width 21 height 21
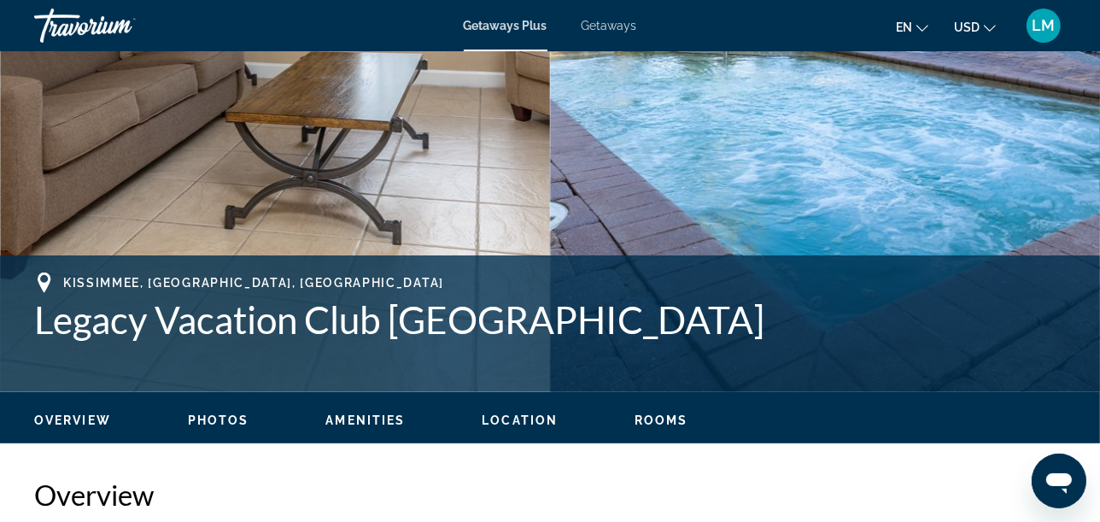
scroll to position [474, 0]
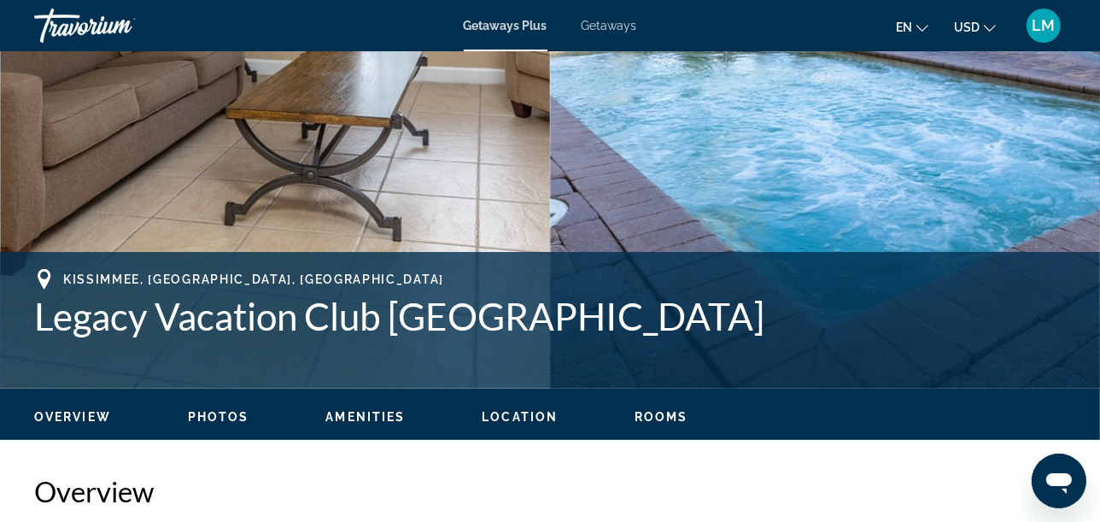
click at [522, 418] on span "Location" at bounding box center [520, 417] width 76 height 14
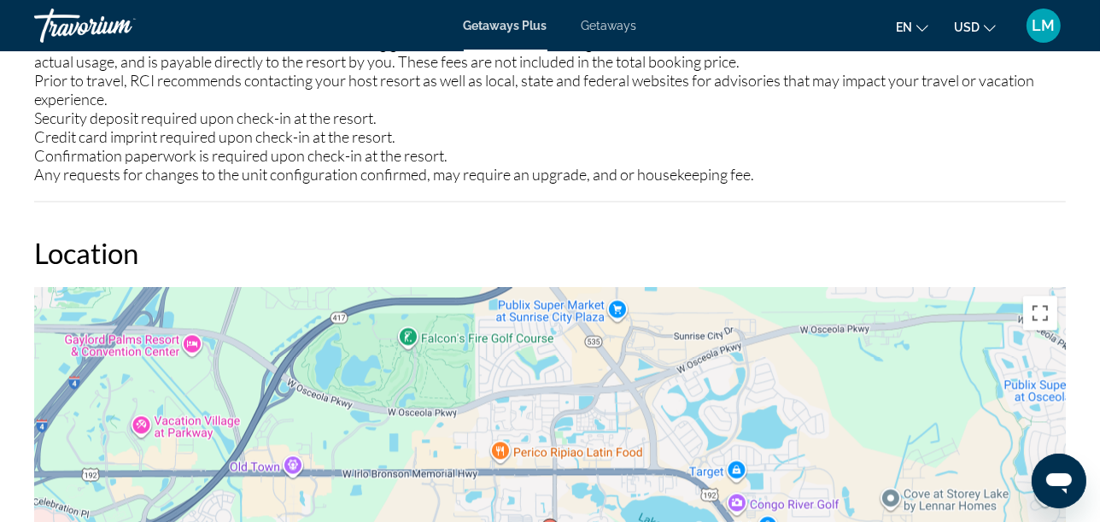
scroll to position [2769, 0]
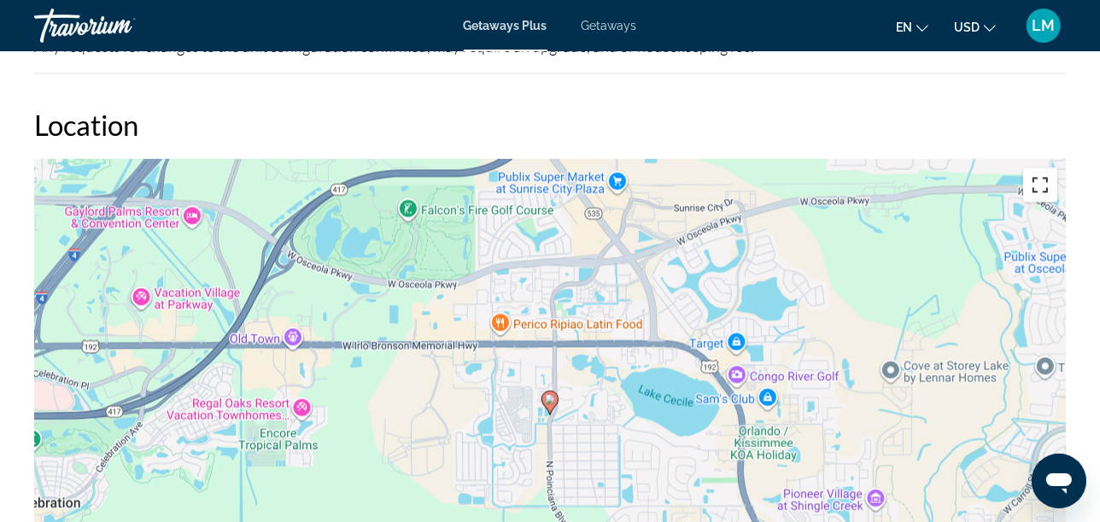
click at [1050, 179] on button "Toggle fullscreen view" at bounding box center [1040, 184] width 34 height 34
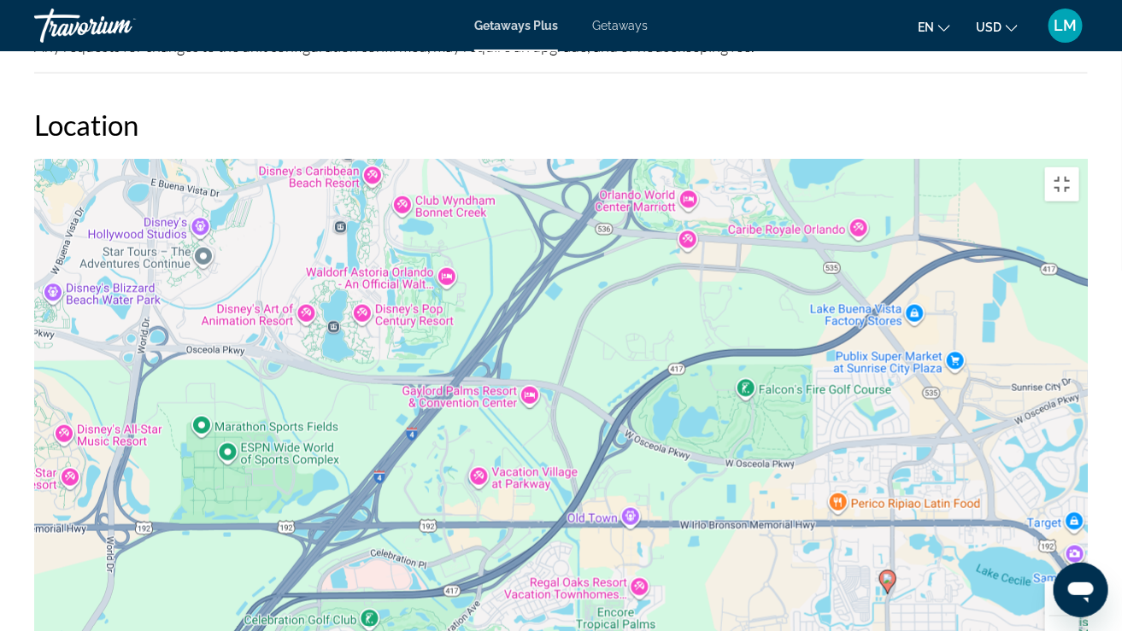
drag, startPoint x: 440, startPoint y: 321, endPoint x: 769, endPoint y: 502, distance: 375.5
click at [769, 502] on div "To activate drag with keyboard, press Alt + Enter. Once in keyboard drag state,…" at bounding box center [560, 415] width 1053 height 513
click at [261, 413] on div "To activate drag with keyboard, press Alt + Enter. Once in keyboard drag state,…" at bounding box center [560, 415] width 1053 height 513
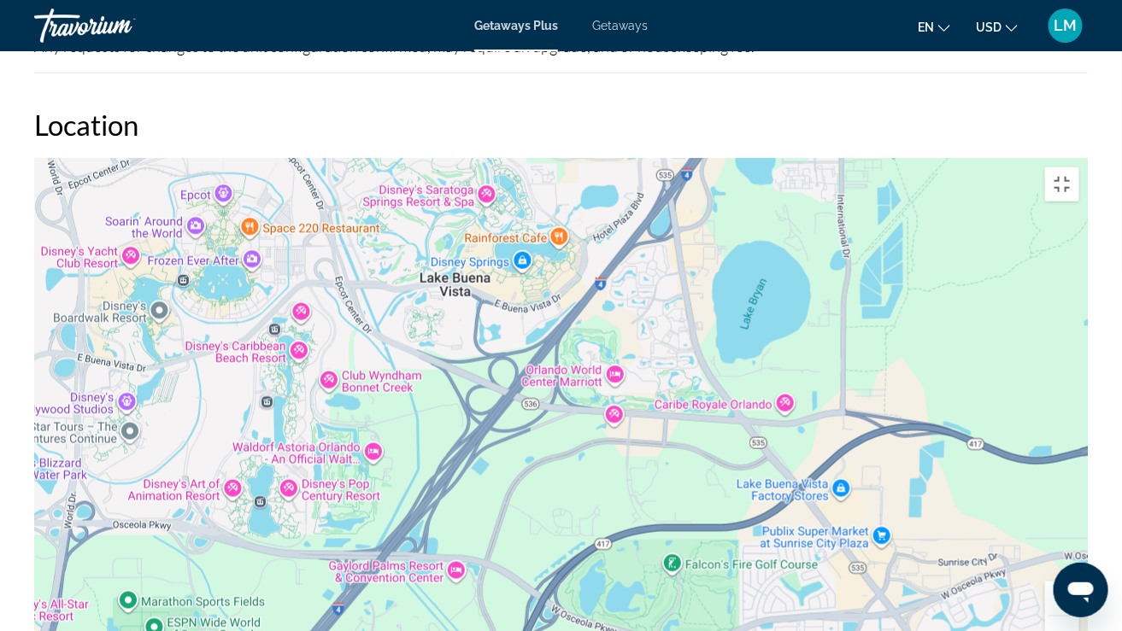
drag, startPoint x: 618, startPoint y: 232, endPoint x: 546, endPoint y: 409, distance: 191.2
click at [546, 409] on div "To activate drag with keyboard, press Alt + Enter. Once in keyboard drag state,…" at bounding box center [560, 415] width 1053 height 513
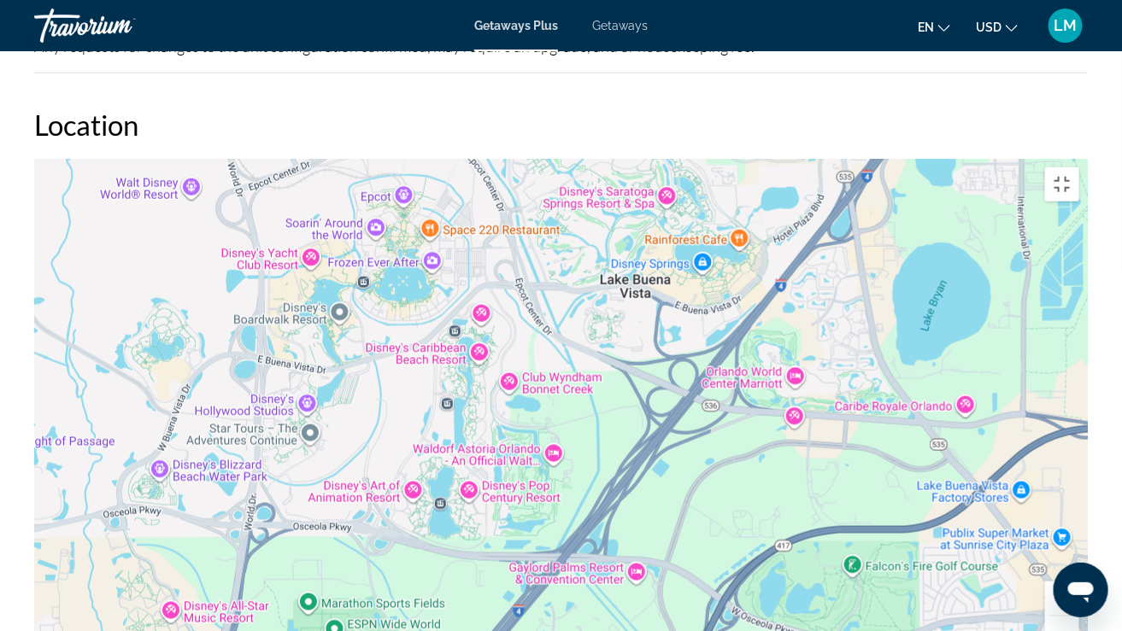
drag, startPoint x: 245, startPoint y: 311, endPoint x: 429, endPoint y: 313, distance: 183.7
click at [429, 313] on div "To activate drag with keyboard, press Alt + Enter. Once in keyboard drag state,…" at bounding box center [560, 415] width 1053 height 513
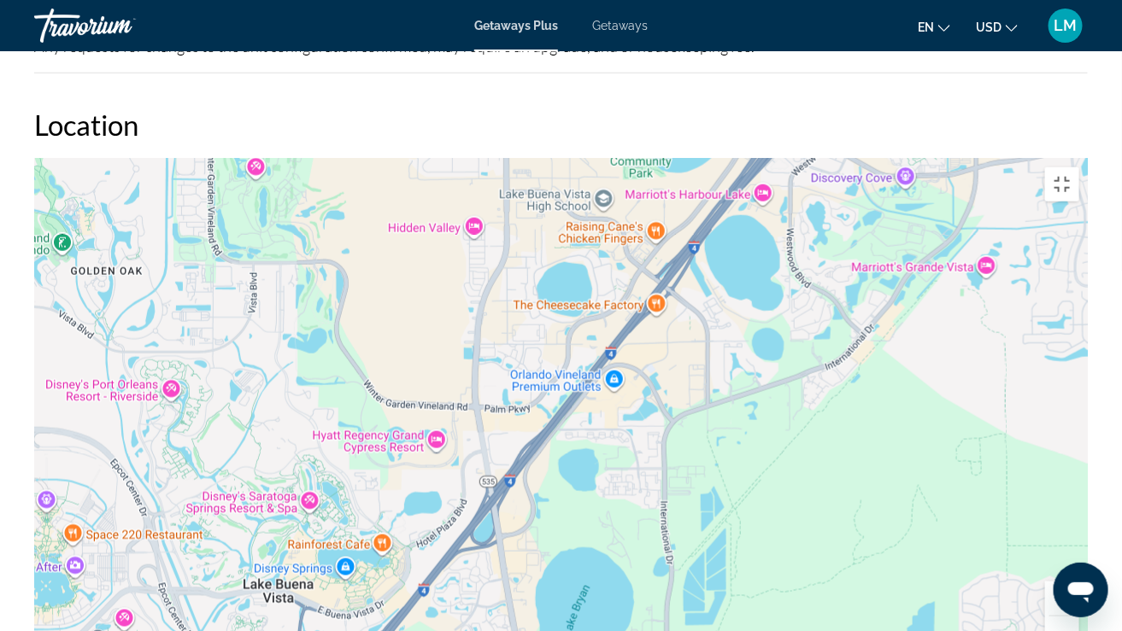
drag, startPoint x: 831, startPoint y: 167, endPoint x: 473, endPoint y: 477, distance: 473.0
click at [473, 477] on div "To activate drag with keyboard, press Alt + Enter. Once in keyboard drag state,…" at bounding box center [560, 415] width 1053 height 513
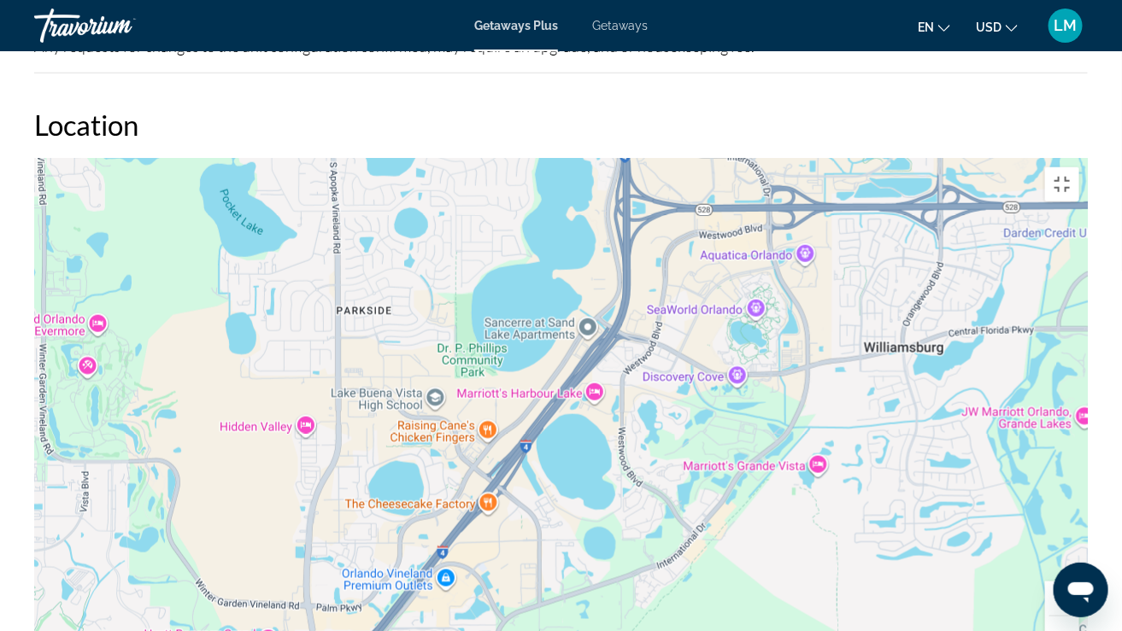
drag, startPoint x: 704, startPoint y: 223, endPoint x: 535, endPoint y: 425, distance: 263.2
click at [535, 425] on div "Main content" at bounding box center [560, 415] width 1053 height 513
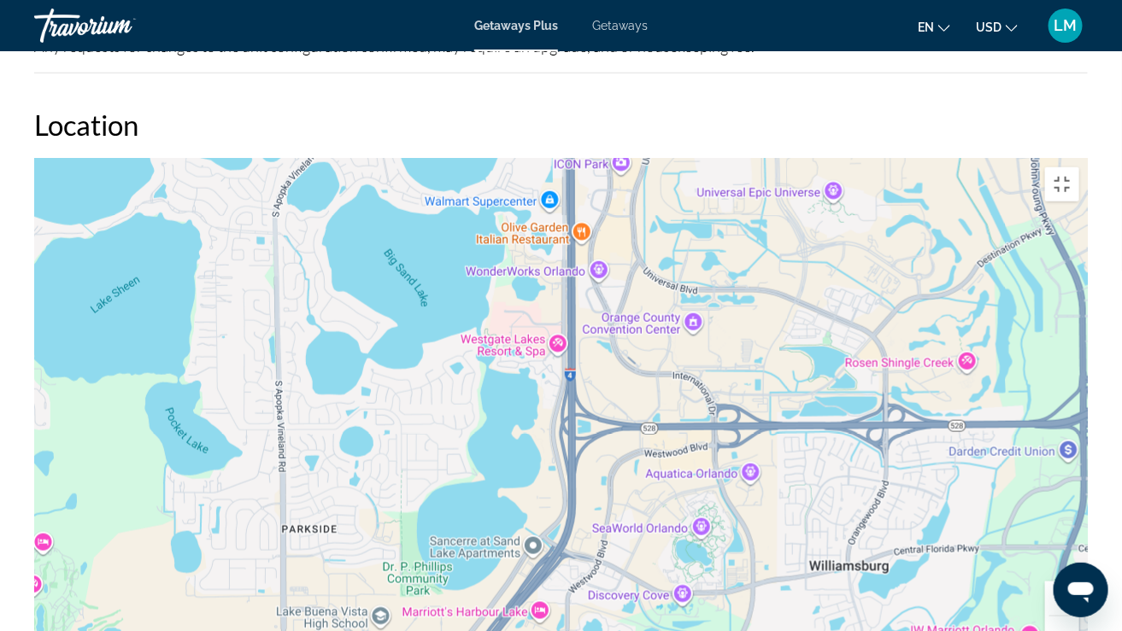
drag, startPoint x: 617, startPoint y: 396, endPoint x: 561, endPoint y: 620, distance: 230.6
click at [561, 521] on div "Main content" at bounding box center [560, 415] width 1053 height 513
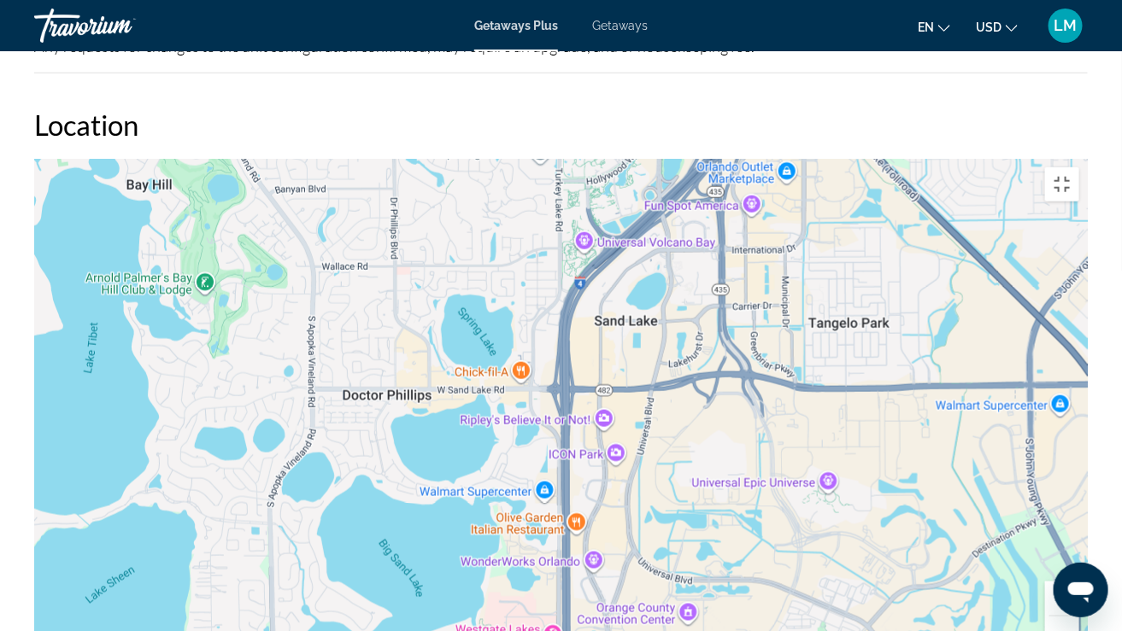
drag, startPoint x: 624, startPoint y: 124, endPoint x: 618, endPoint y: 417, distance: 293.1
click at [618, 417] on div "Main content" at bounding box center [560, 415] width 1053 height 513
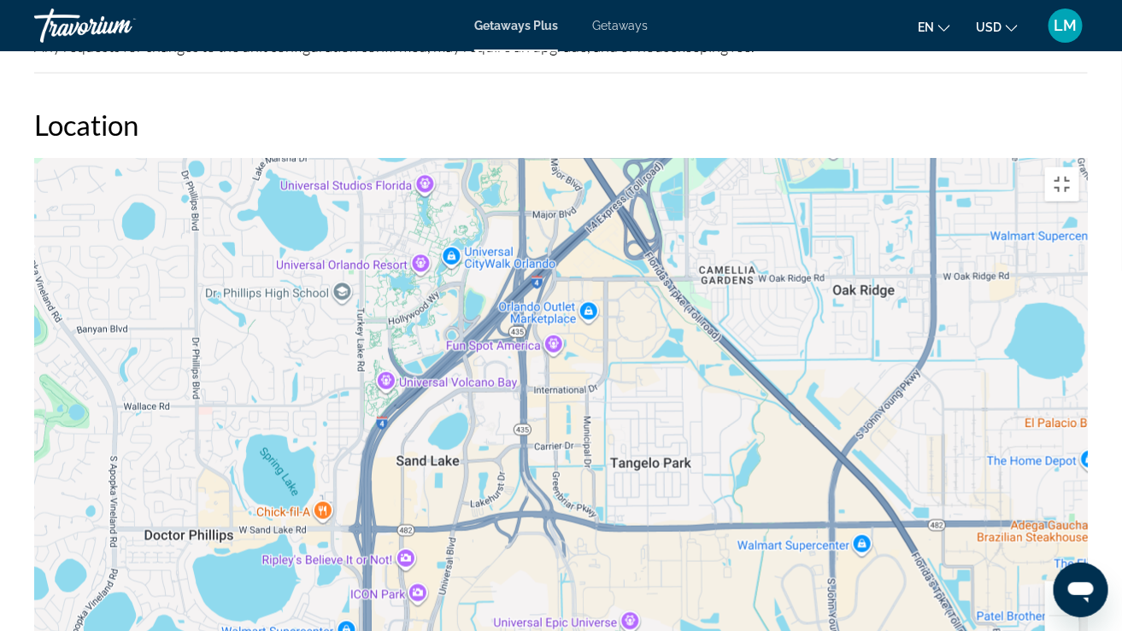
drag, startPoint x: 805, startPoint y: 150, endPoint x: 590, endPoint y: 298, distance: 260.4
click at [595, 296] on div "Main content" at bounding box center [560, 415] width 1053 height 513
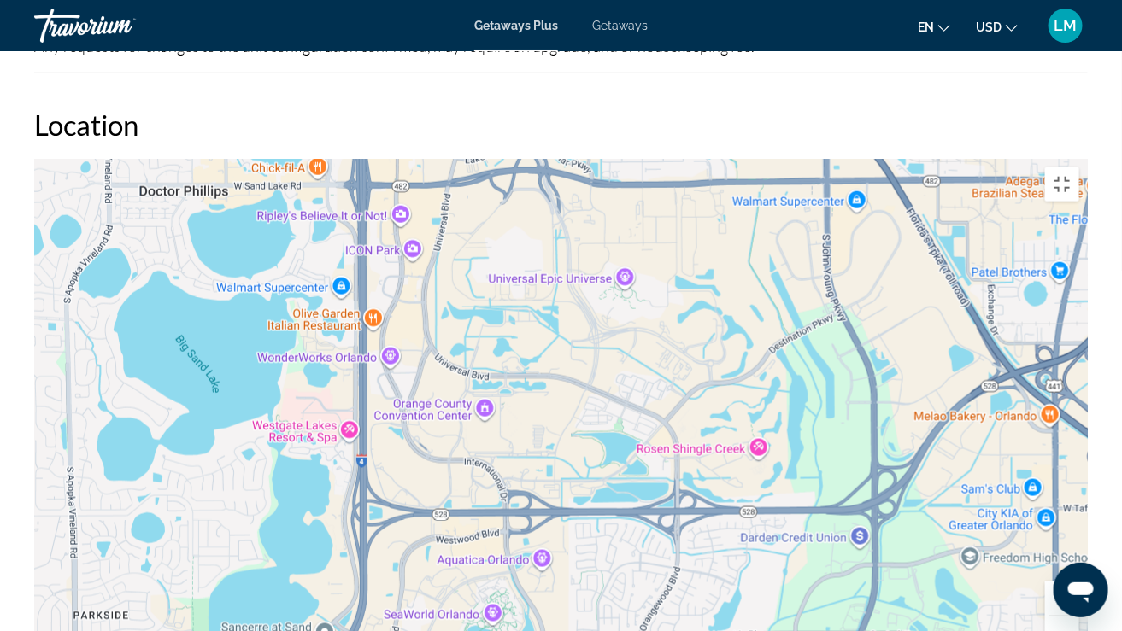
drag, startPoint x: 513, startPoint y: 454, endPoint x: 542, endPoint y: 43, distance: 411.9
click at [541, 159] on div "Main content" at bounding box center [560, 415] width 1053 height 513
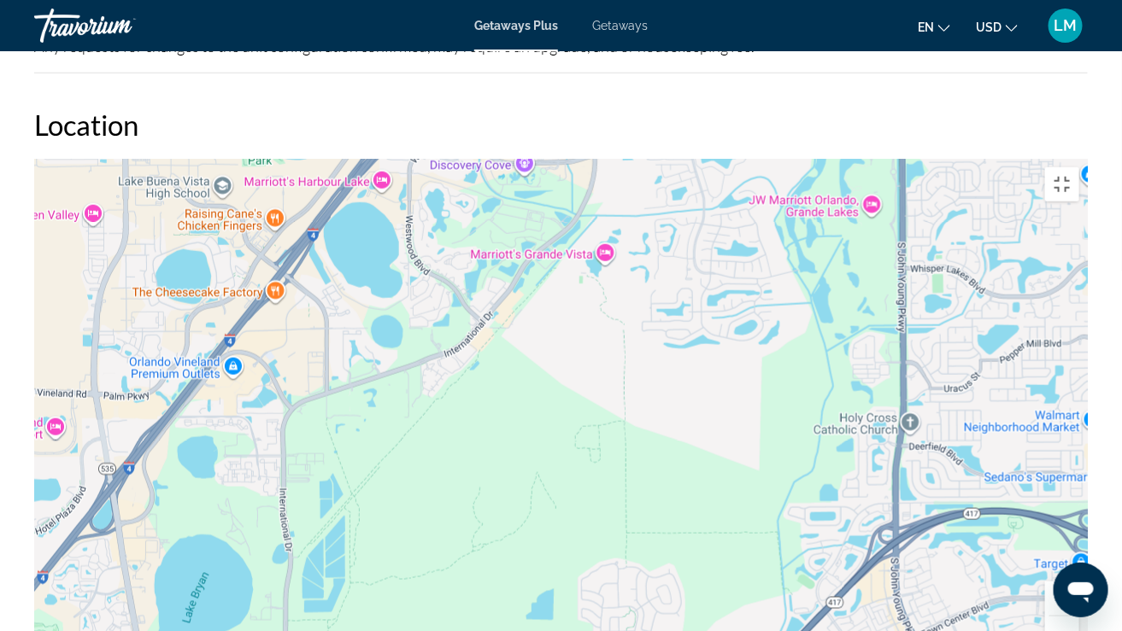
drag, startPoint x: 396, startPoint y: 548, endPoint x: 432, endPoint y: 105, distance: 444.8
click at [432, 159] on div "Main content" at bounding box center [560, 415] width 1053 height 513
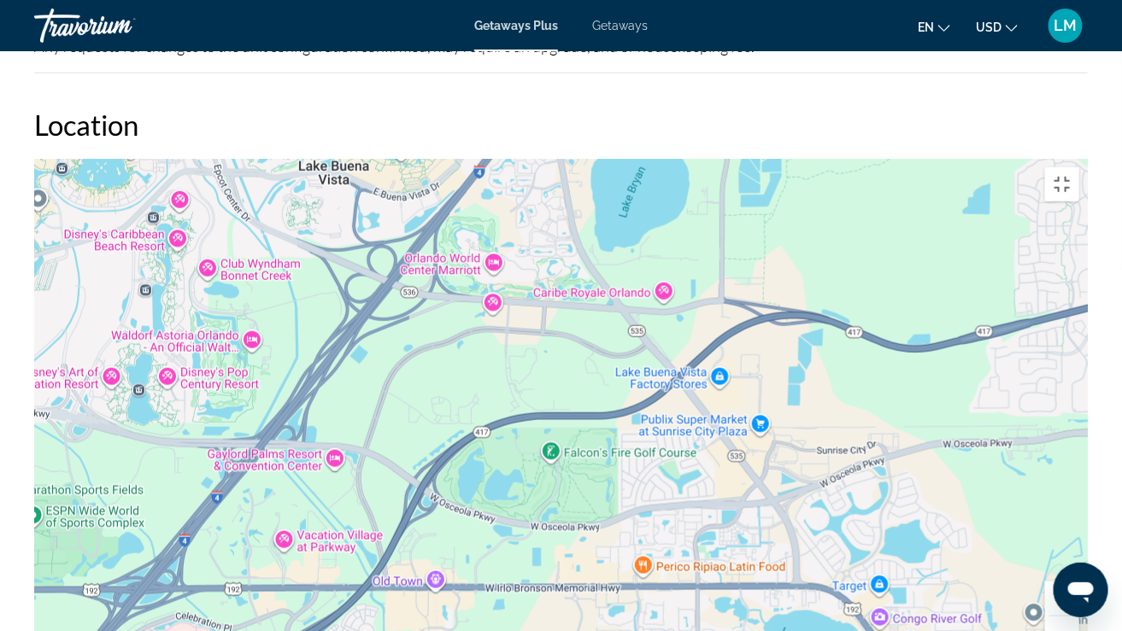
drag, startPoint x: 279, startPoint y: 446, endPoint x: 718, endPoint y: 38, distance: 598.4
click at [718, 159] on div "Main content" at bounding box center [560, 415] width 1053 height 513
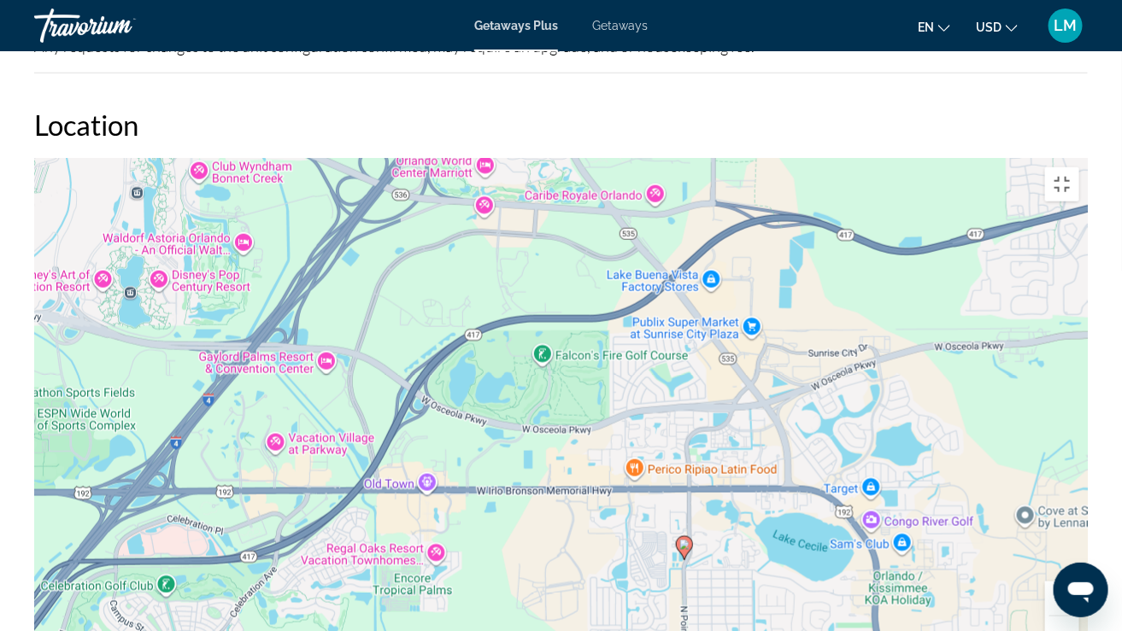
drag, startPoint x: 508, startPoint y: 566, endPoint x: 483, endPoint y: 352, distance: 215.9
click at [483, 363] on div "To activate drag with keyboard, press Alt + Enter. Once in keyboard drag state,…" at bounding box center [560, 415] width 1053 height 513
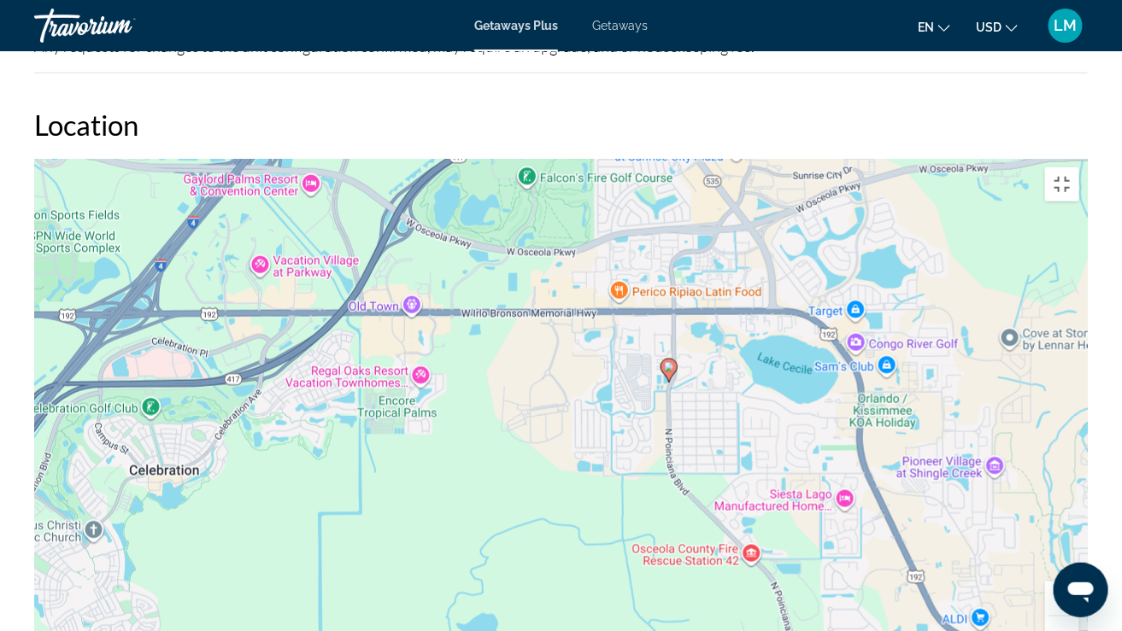
click at [583, 308] on div "To activate drag with keyboard, press Alt + Enter. Once in keyboard drag state,…" at bounding box center [560, 415] width 1053 height 513
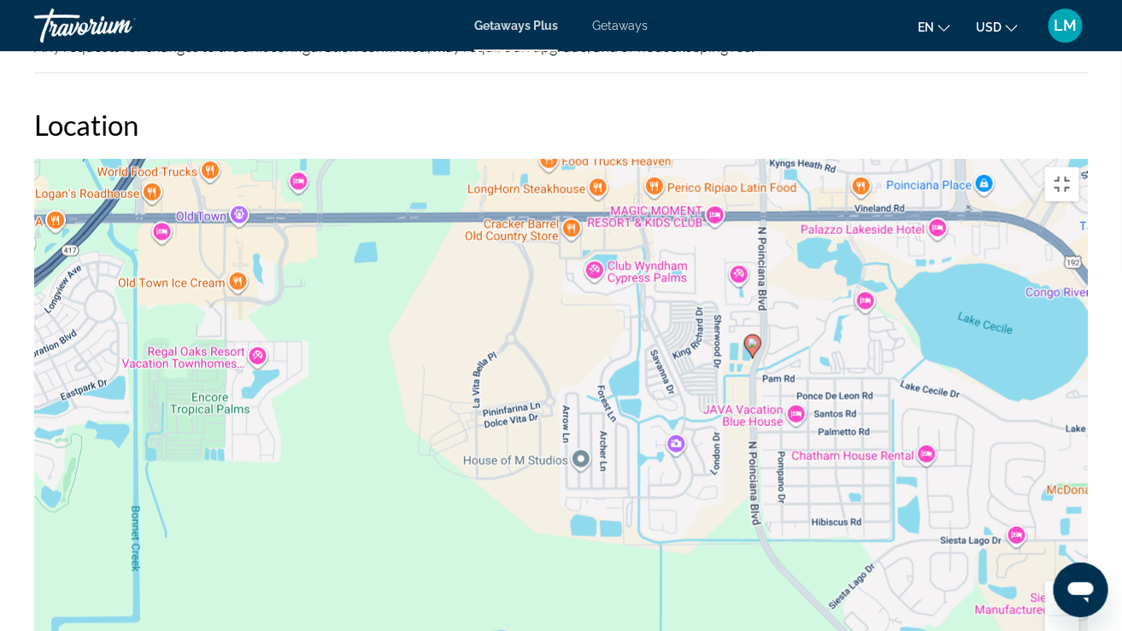
click at [697, 420] on div "To activate drag with keyboard, press Alt + Enter. Once in keyboard drag state,…" at bounding box center [560, 415] width 1053 height 513
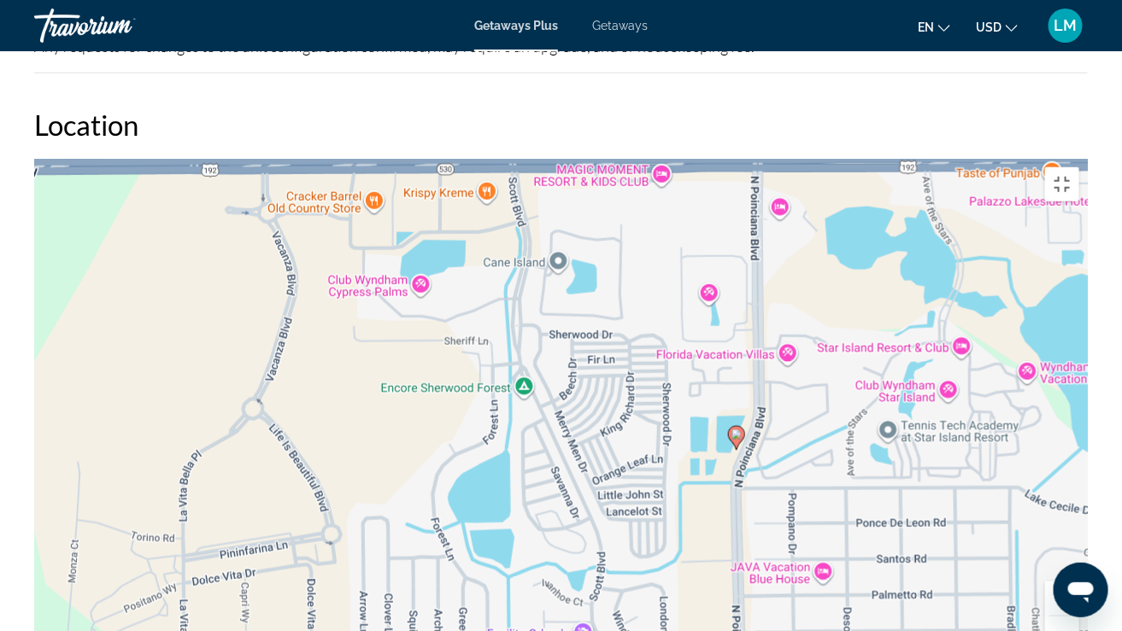
drag, startPoint x: 737, startPoint y: 193, endPoint x: 665, endPoint y: 448, distance: 265.3
click at [665, 448] on div "To activate drag with keyboard, press Alt + Enter. Once in keyboard drag state,…" at bounding box center [560, 415] width 1053 height 513
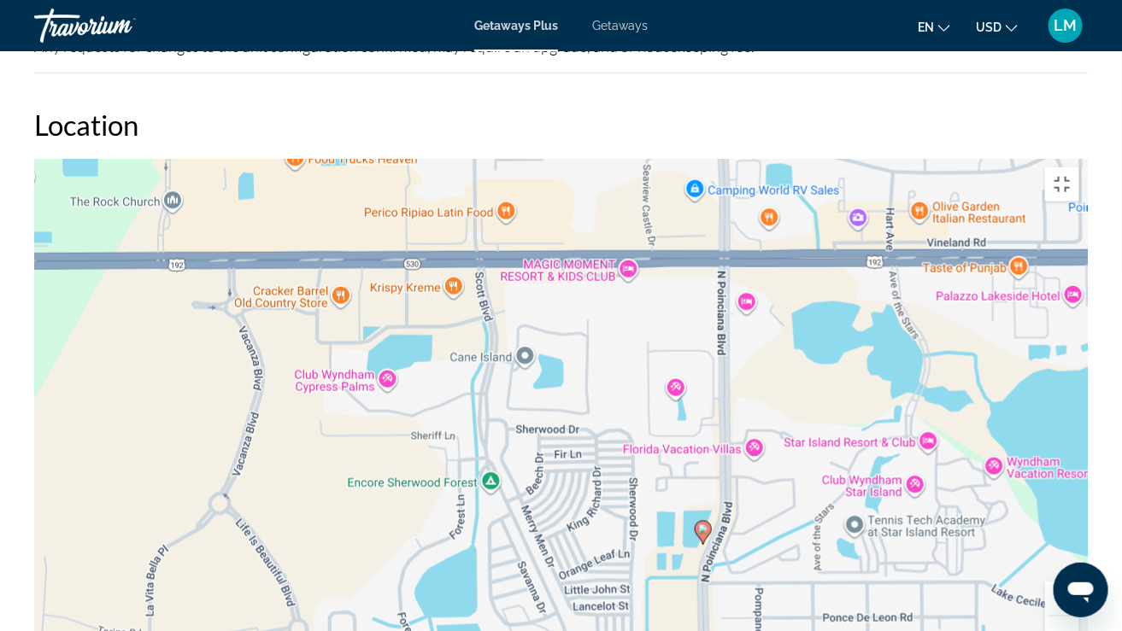
drag, startPoint x: 824, startPoint y: 359, endPoint x: 790, endPoint y: 456, distance: 102.9
click at [790, 456] on div "To activate drag with keyboard, press Alt + Enter. Once in keyboard drag state,…" at bounding box center [560, 415] width 1053 height 513
click at [781, 430] on div "To activate drag with keyboard, press Alt + Enter. Once in keyboard drag state,…" at bounding box center [560, 415] width 1053 height 513
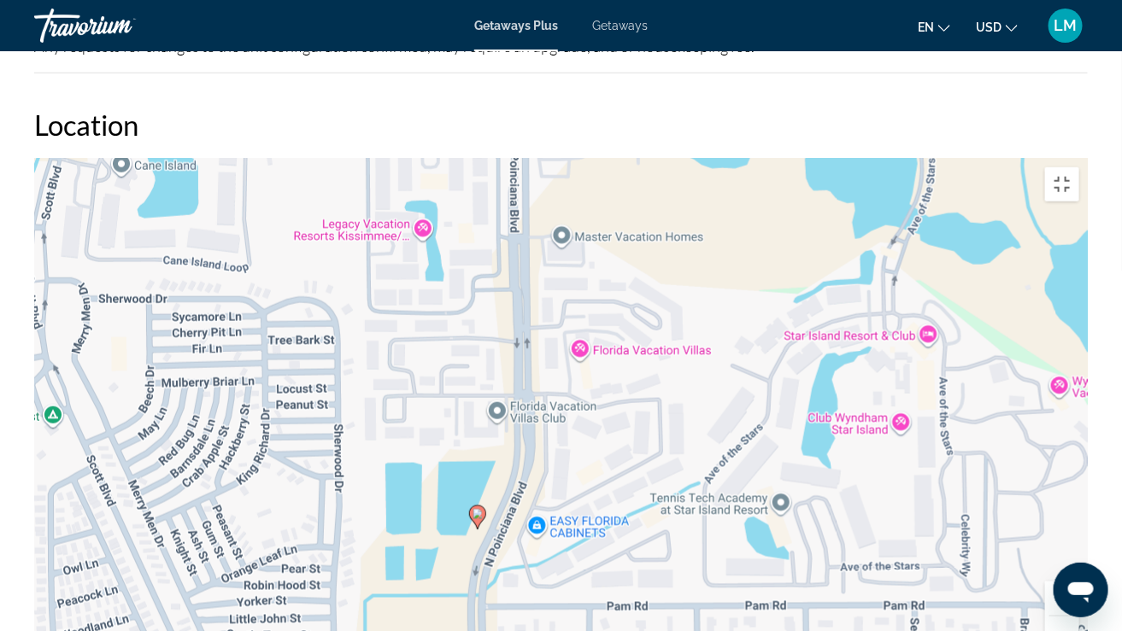
drag, startPoint x: 759, startPoint y: 377, endPoint x: 610, endPoint y: 347, distance: 151.6
click at [610, 347] on div "To activate drag with keyboard, press Alt + Enter. Once in keyboard drag state,…" at bounding box center [560, 415] width 1053 height 513
click at [689, 350] on div "To activate drag with keyboard, press Alt + Enter. Once in keyboard drag state,…" at bounding box center [560, 415] width 1053 height 513
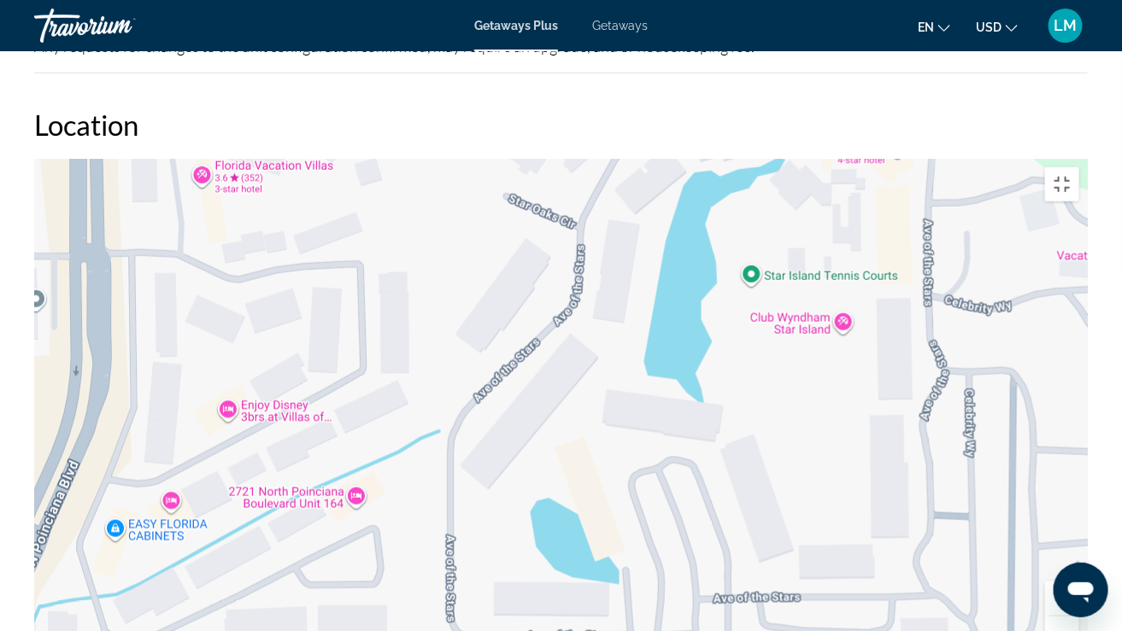
drag, startPoint x: 688, startPoint y: 496, endPoint x: 361, endPoint y: 484, distance: 326.6
click at [363, 484] on div "To activate drag with keyboard, press Alt + Enter. Once in keyboard drag state,…" at bounding box center [560, 415] width 1053 height 513
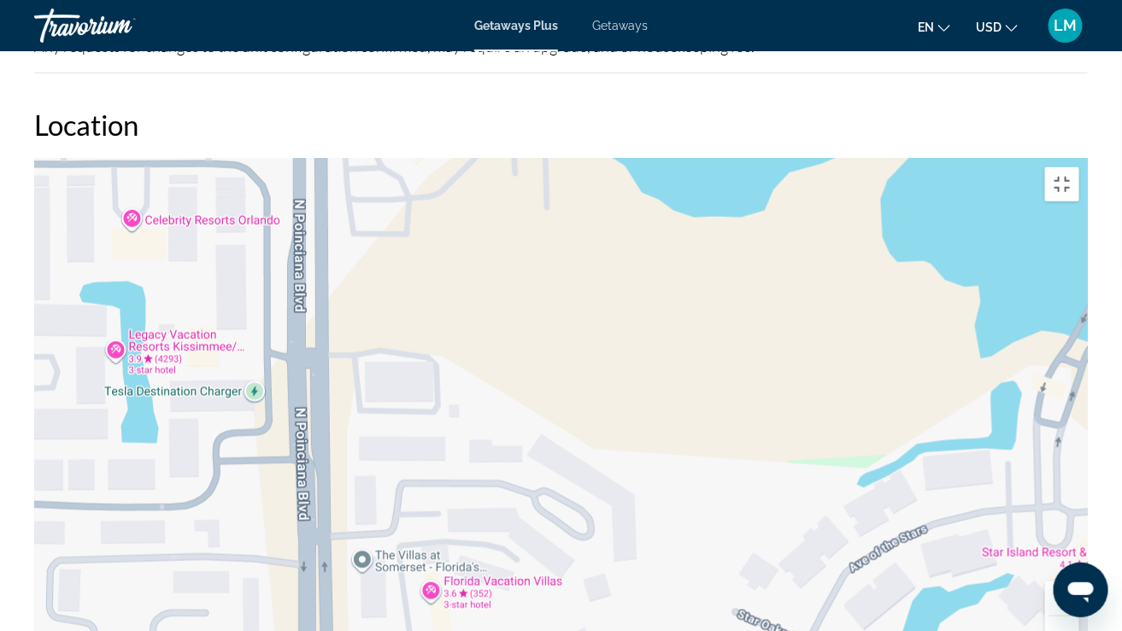
drag, startPoint x: 517, startPoint y: 168, endPoint x: 859, endPoint y: 435, distance: 433.4
click at [859, 435] on div "To activate drag with keyboard, press Alt + Enter. Once in keyboard drag state,…" at bounding box center [560, 415] width 1053 height 513
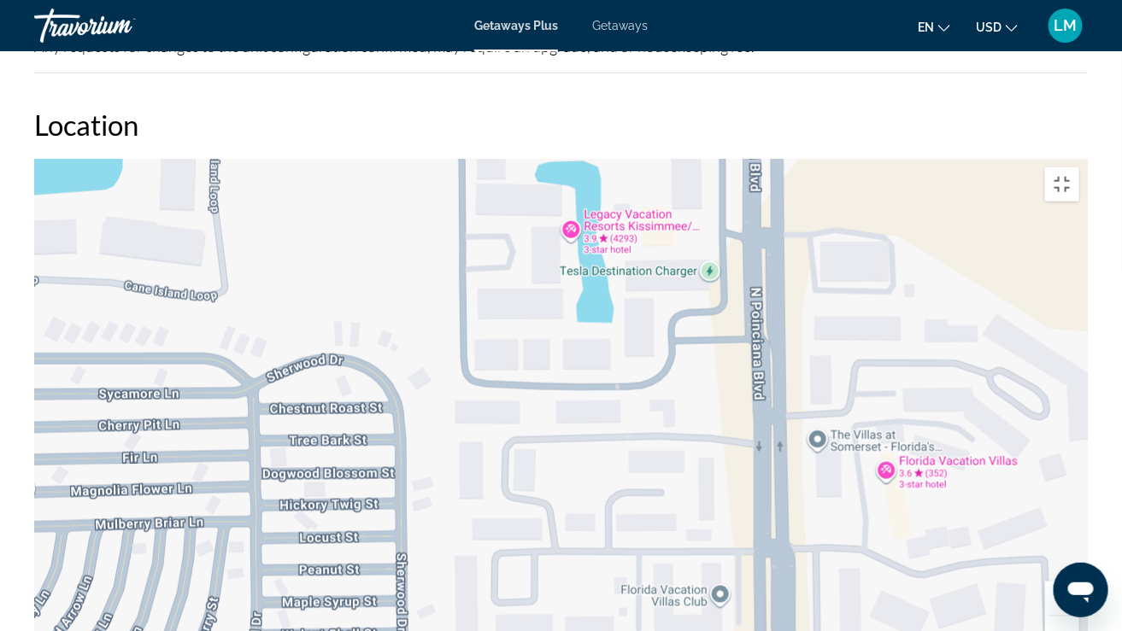
drag, startPoint x: 322, startPoint y: 390, endPoint x: 779, endPoint y: 269, distance: 472.6
click at [779, 269] on div "To activate drag with keyboard, press Alt + Enter. Once in keyboard drag state,…" at bounding box center [560, 415] width 1053 height 513
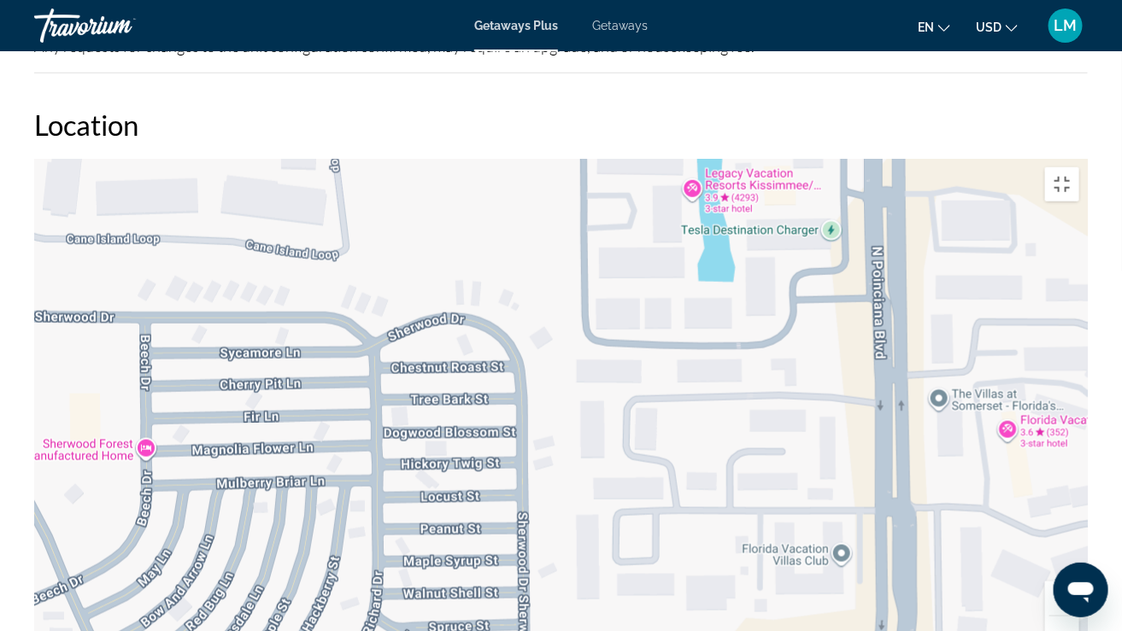
drag, startPoint x: 630, startPoint y: 458, endPoint x: 572, endPoint y: 533, distance: 95.0
click at [566, 521] on div "To activate drag with keyboard, press Alt + Enter. Once in keyboard drag state,…" at bounding box center [560, 415] width 1053 height 513
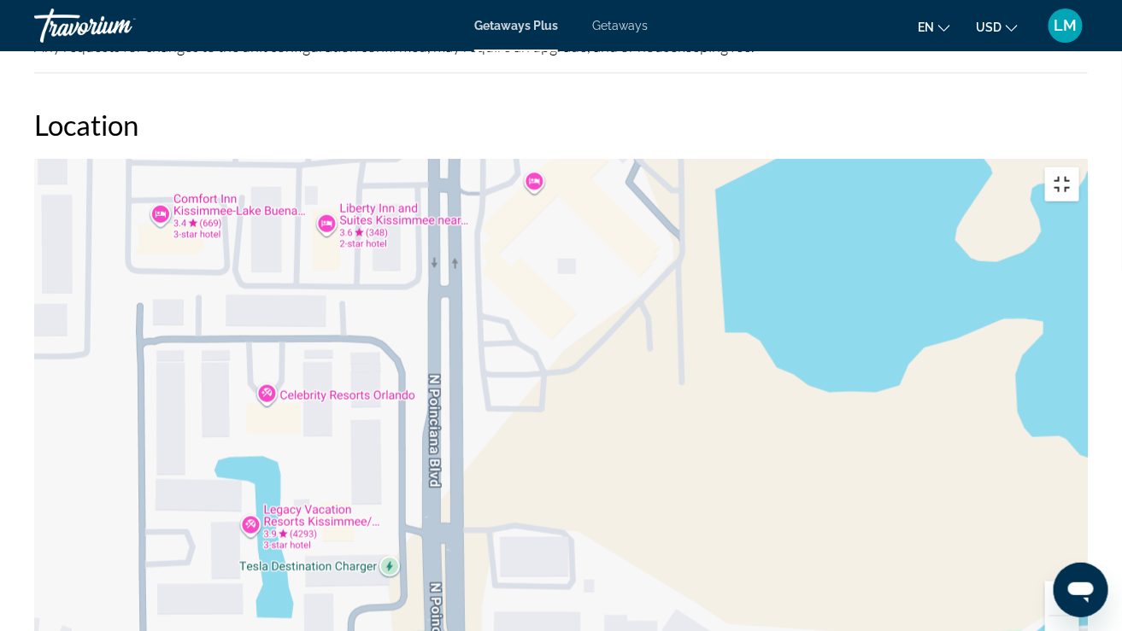
click at [1079, 167] on button "Toggle fullscreen view" at bounding box center [1062, 184] width 34 height 34
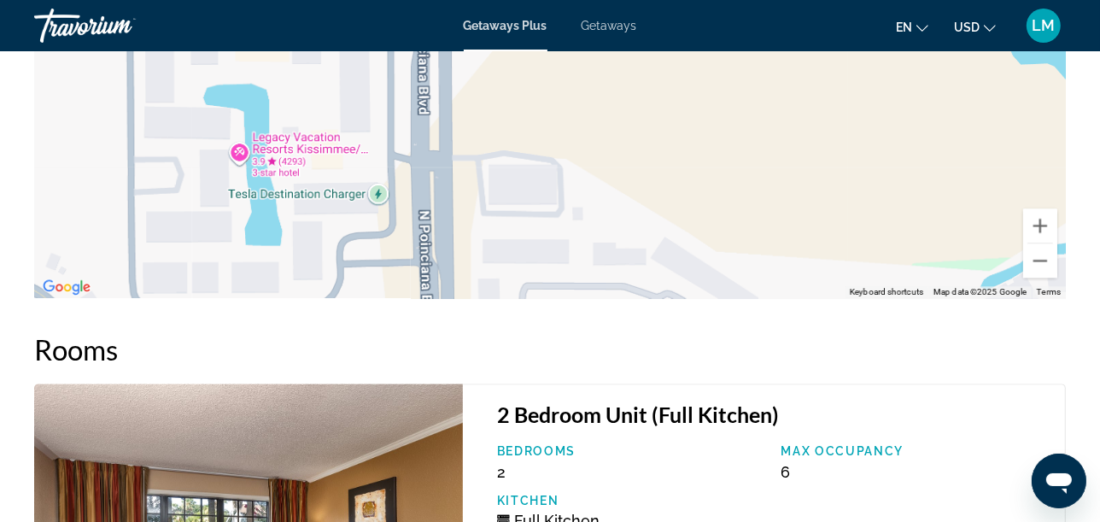
scroll to position [2958, 0]
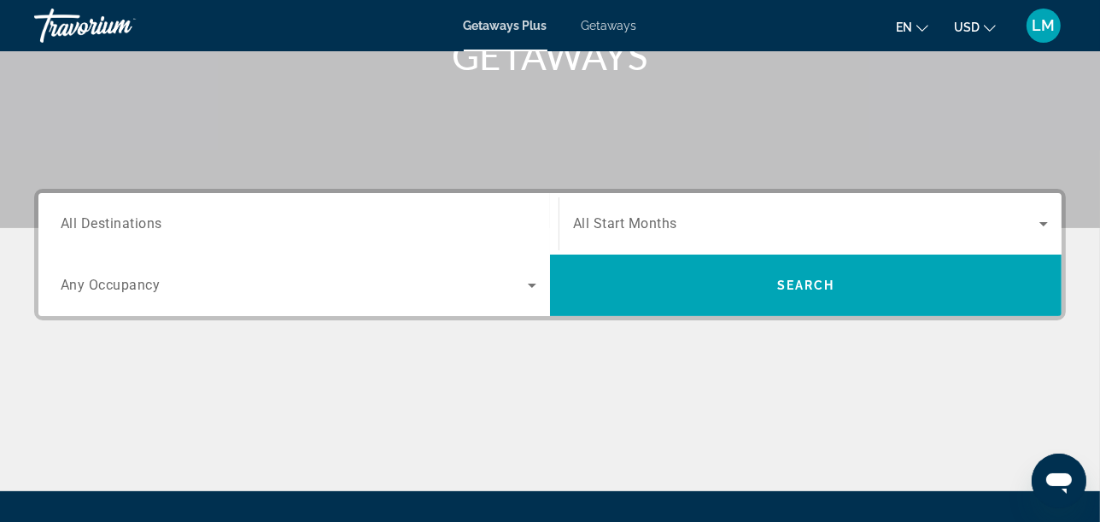
click at [174, 212] on div "Search widget" at bounding box center [299, 224] width 476 height 49
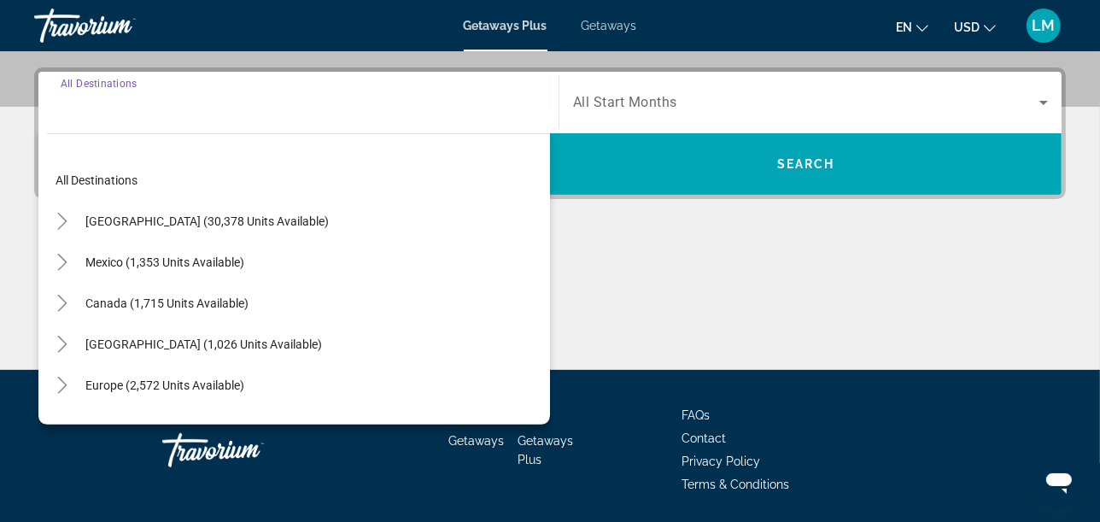
scroll to position [417, 0]
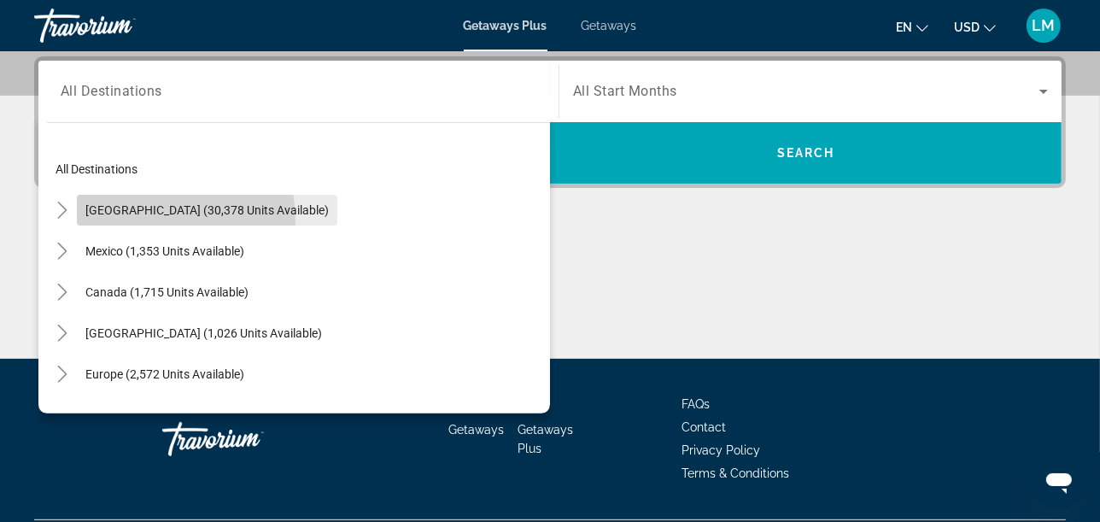
click at [79, 223] on span "Search widget" at bounding box center [207, 210] width 261 height 41
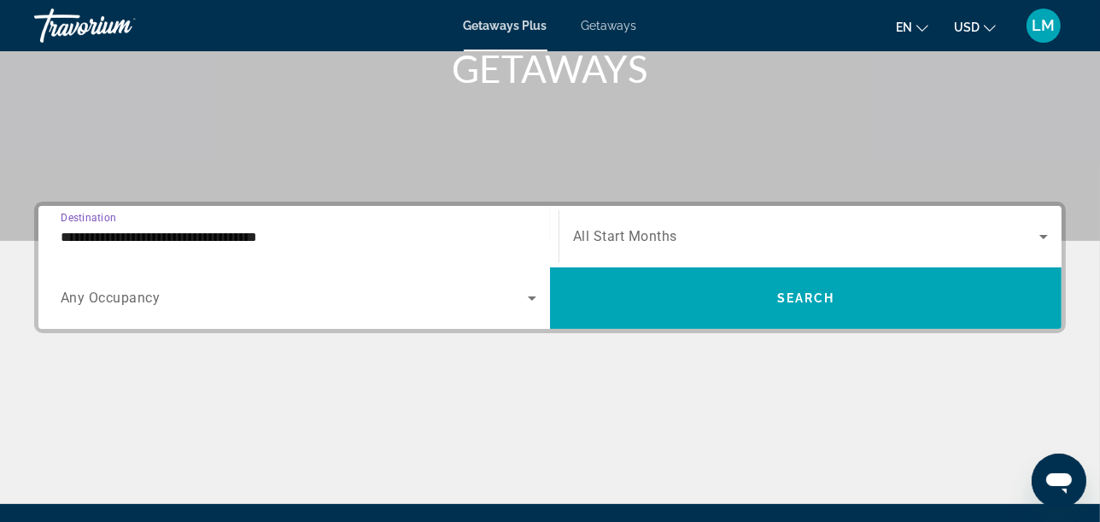
click at [67, 234] on input "**********" at bounding box center [299, 237] width 476 height 21
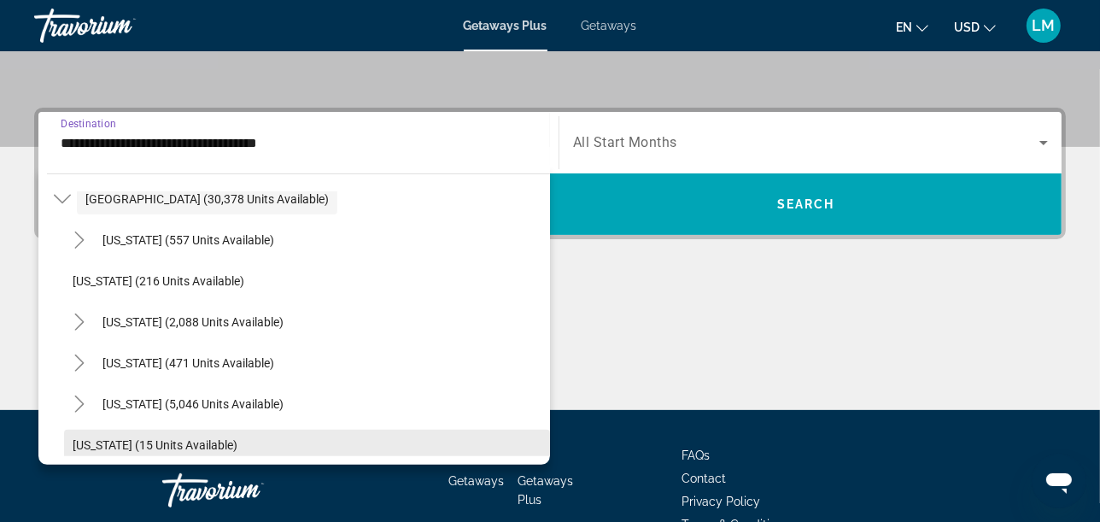
scroll to position [190, 0]
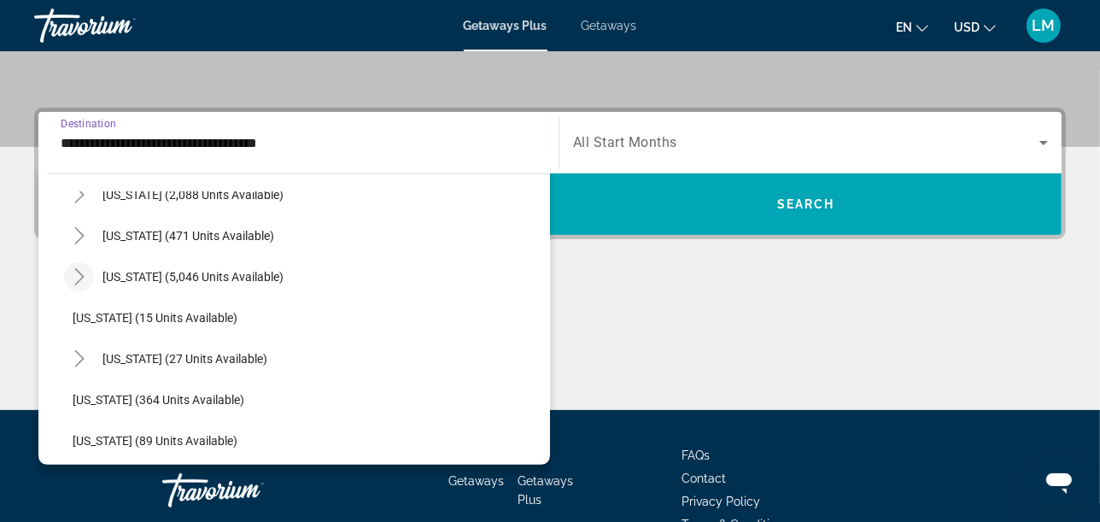
click at [67, 273] on mat-icon "Toggle Florida (5,046 units available)" at bounding box center [79, 277] width 30 height 30
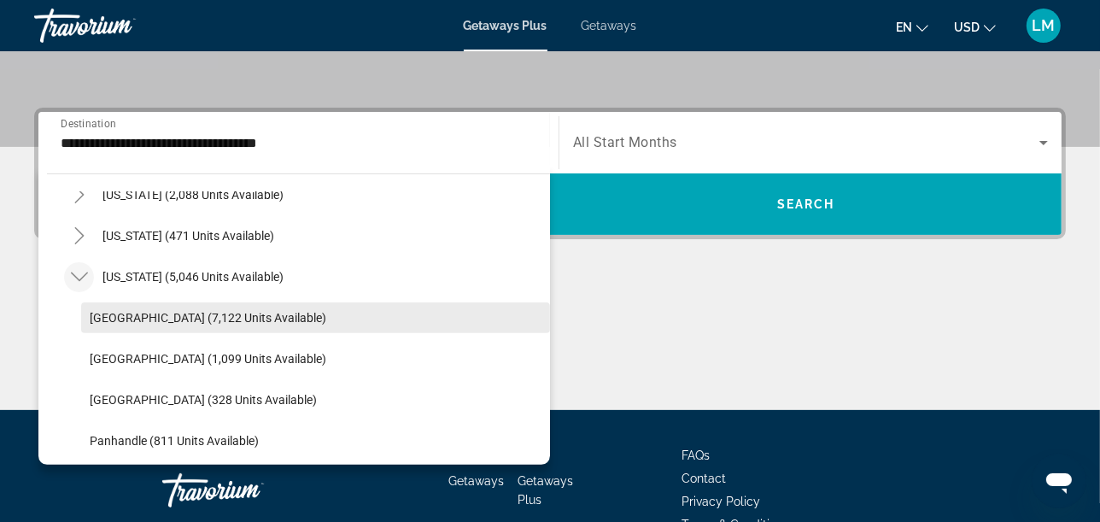
click at [139, 311] on span "Orlando & Disney Area (7,122 units available)" at bounding box center [208, 318] width 237 height 14
type input "**********"
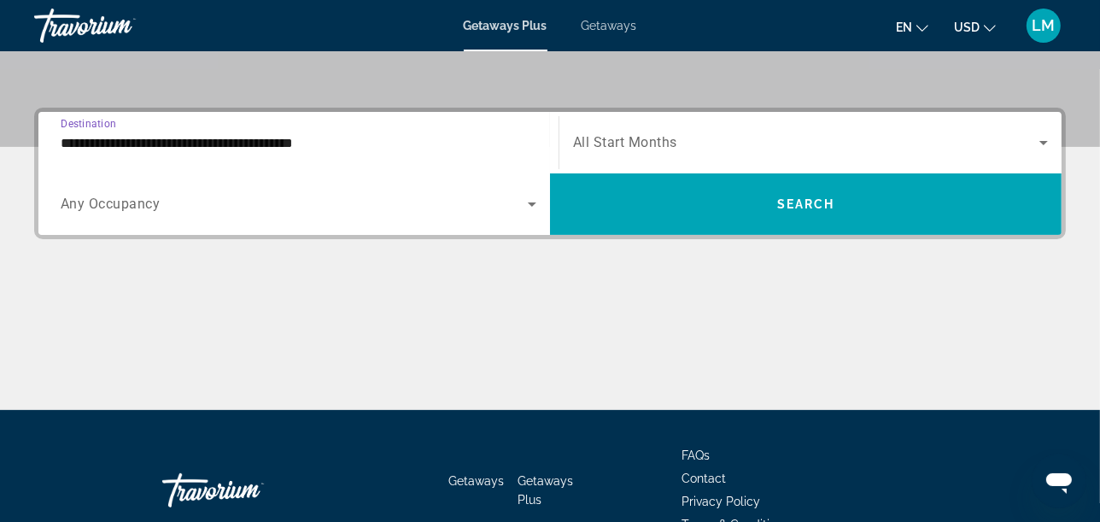
scroll to position [417, 0]
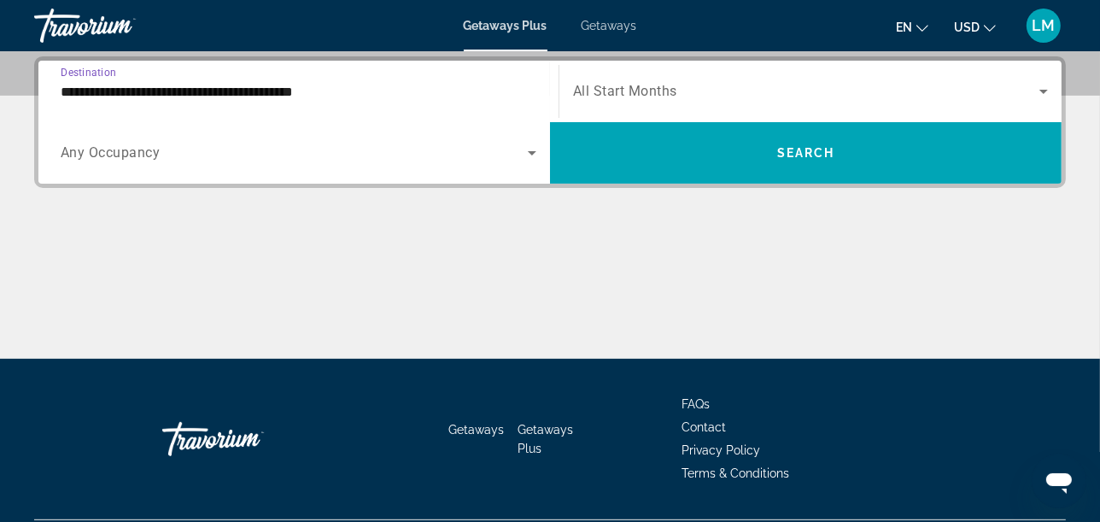
click at [667, 94] on span "All Start Months" at bounding box center [625, 92] width 104 height 16
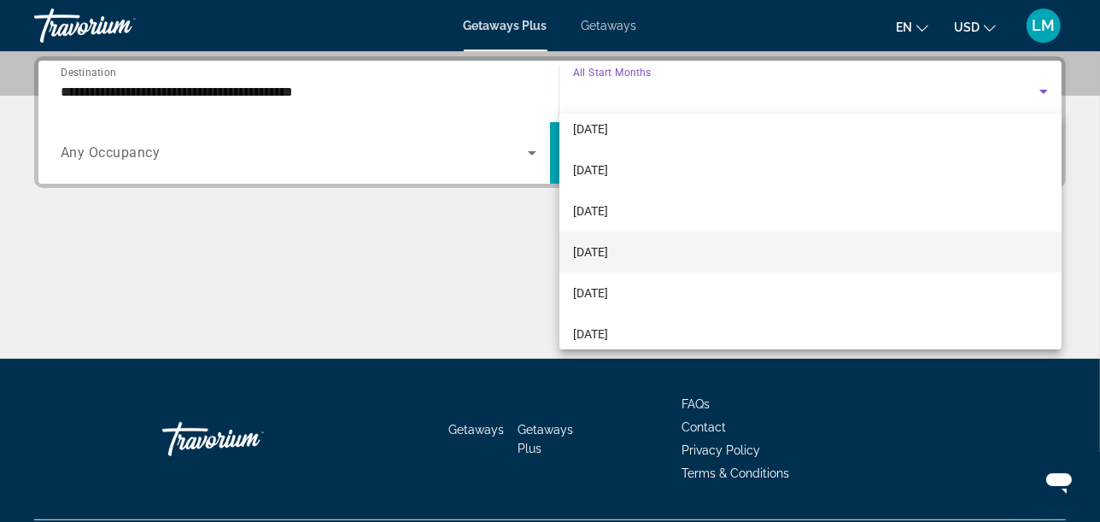
scroll to position [95, 0]
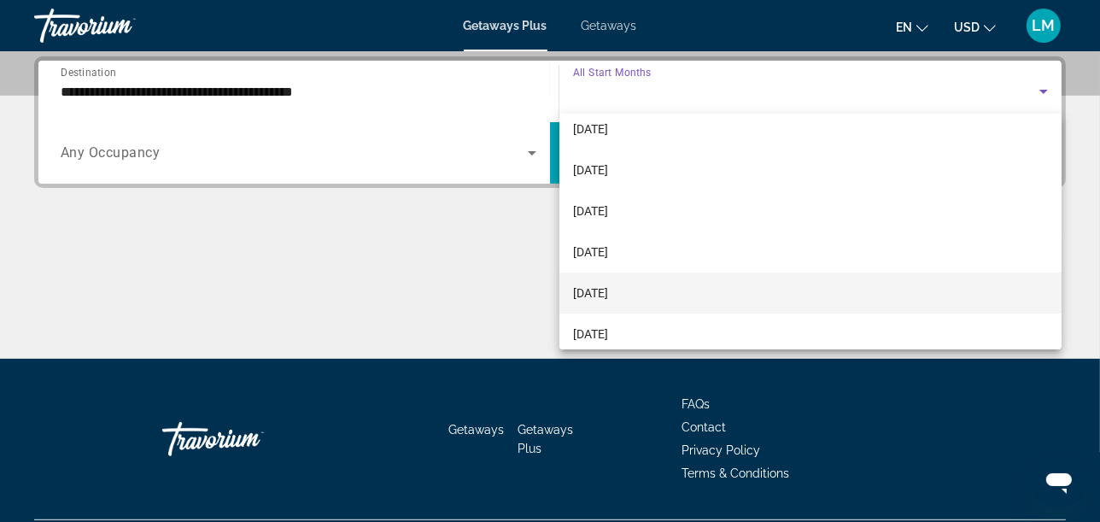
click at [608, 294] on span "February 2026" at bounding box center [590, 293] width 35 height 21
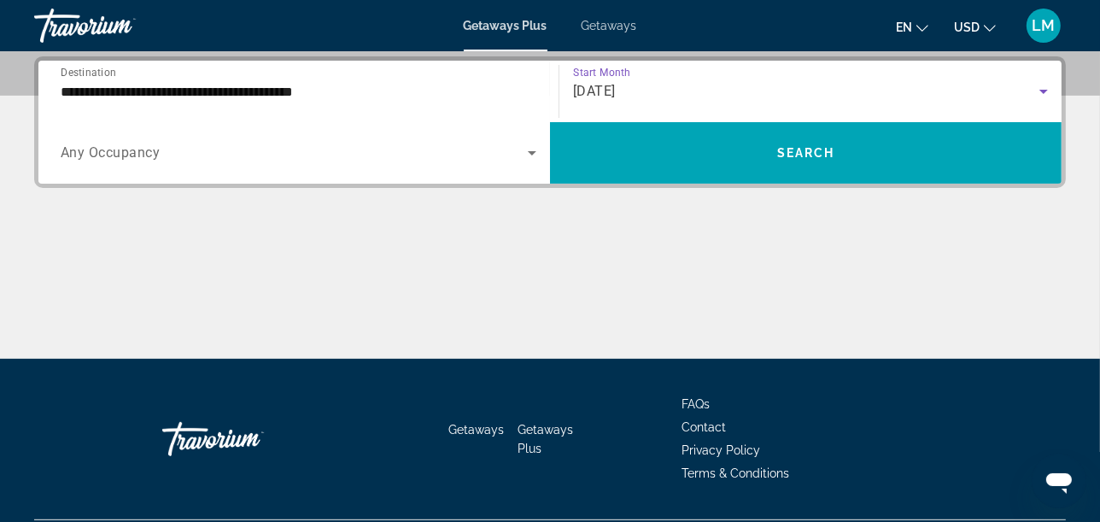
click at [293, 160] on span "Search widget" at bounding box center [294, 153] width 467 height 21
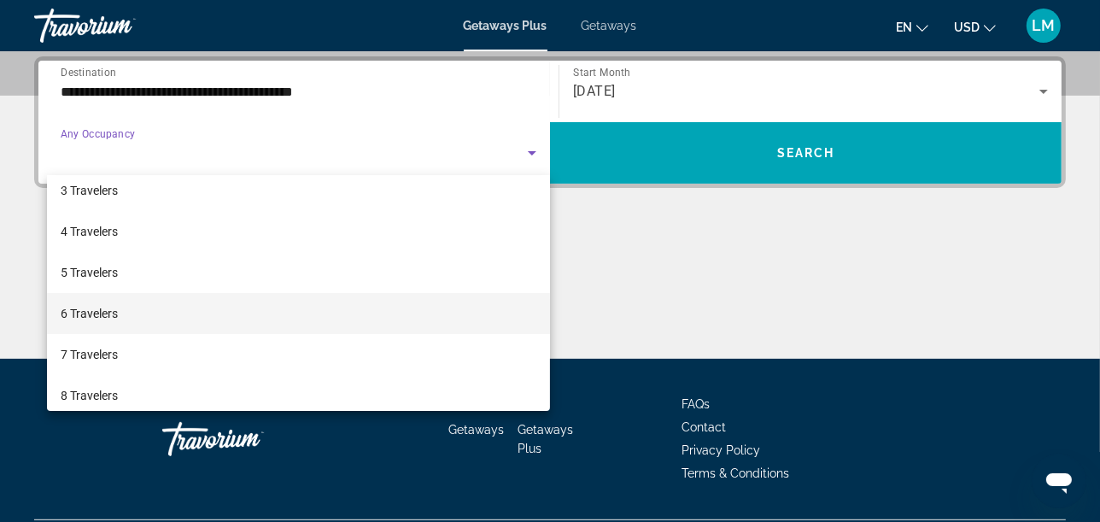
click at [95, 320] on span "6 Travelers" at bounding box center [89, 313] width 57 height 21
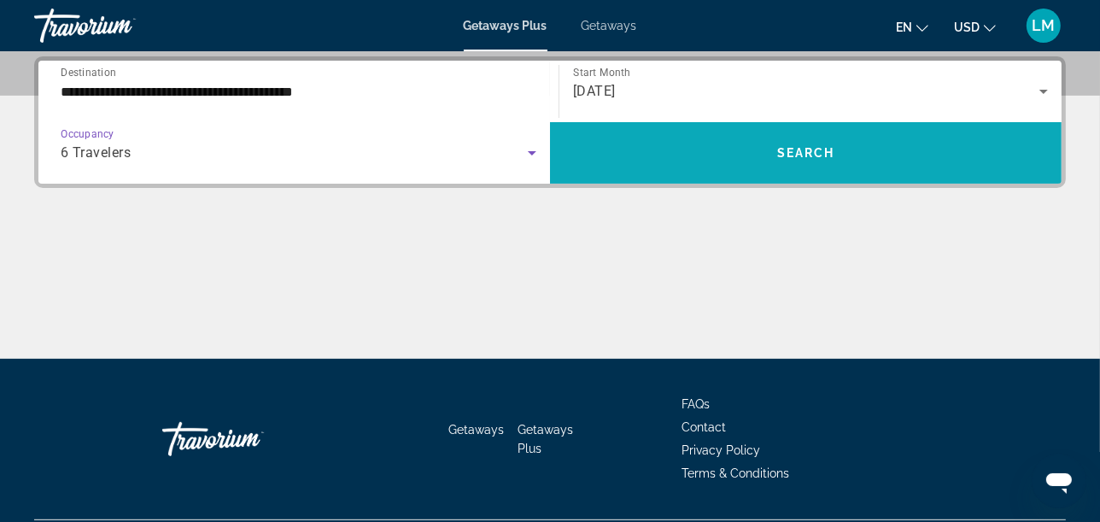
click at [786, 153] on span "Search" at bounding box center [806, 153] width 58 height 14
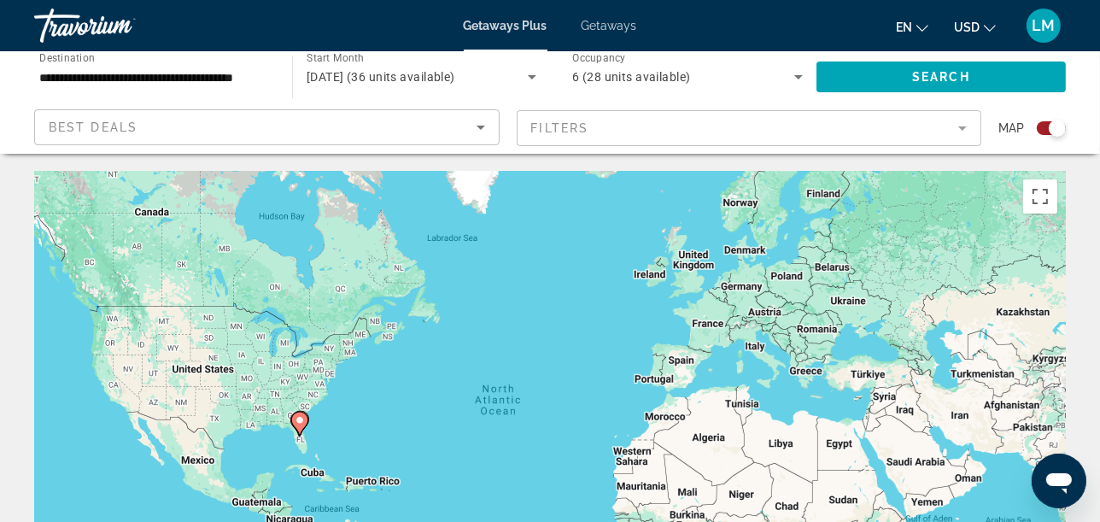
click at [1049, 130] on div "Search widget" at bounding box center [1057, 128] width 17 height 17
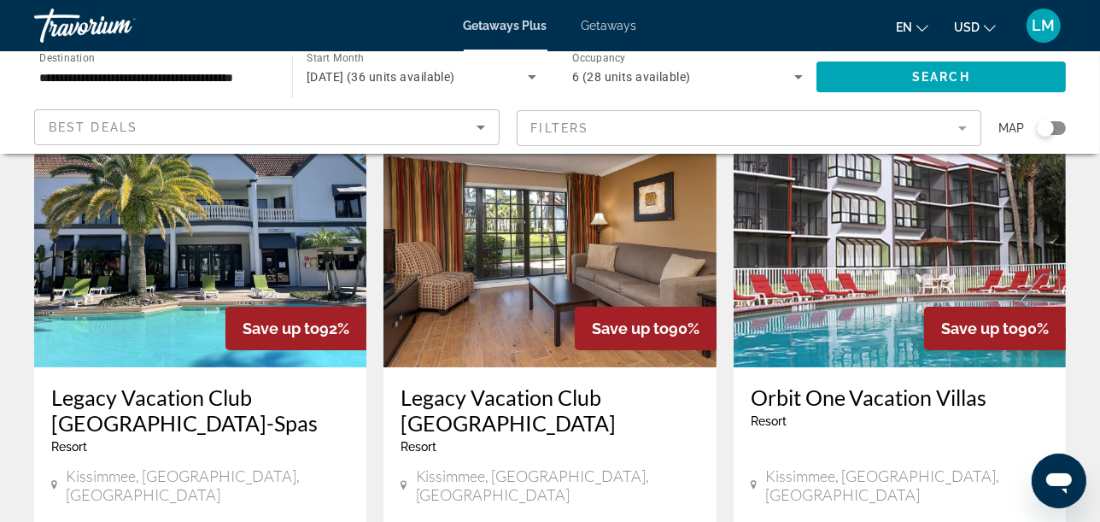
scroll to position [95, 0]
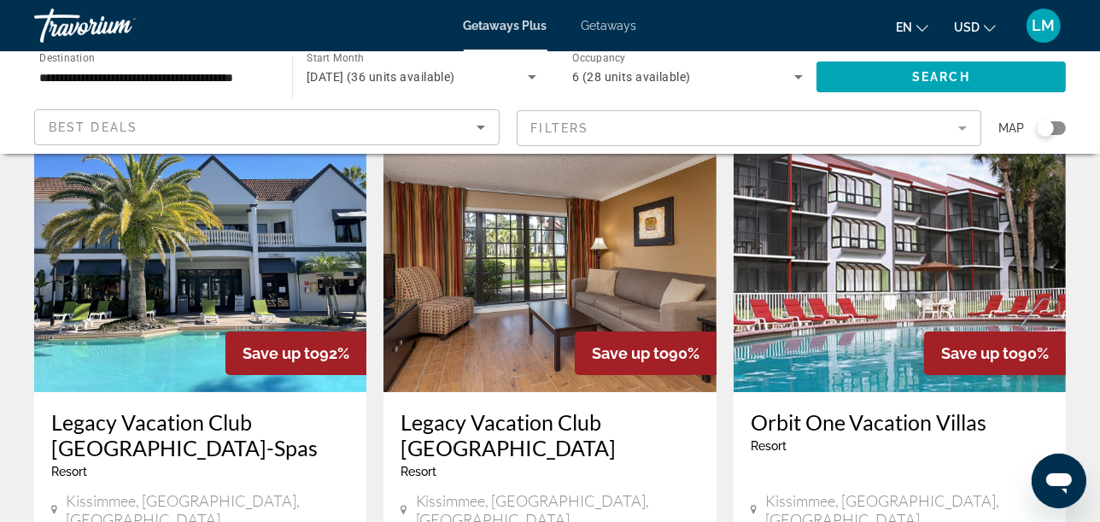
click at [204, 245] on img "Main content" at bounding box center [200, 255] width 332 height 273
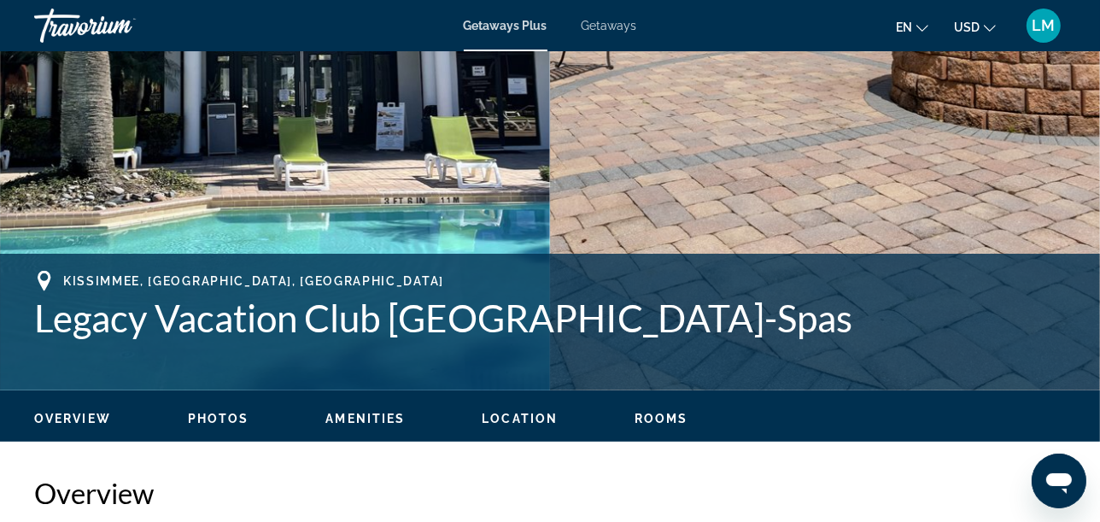
scroll to position [474, 0]
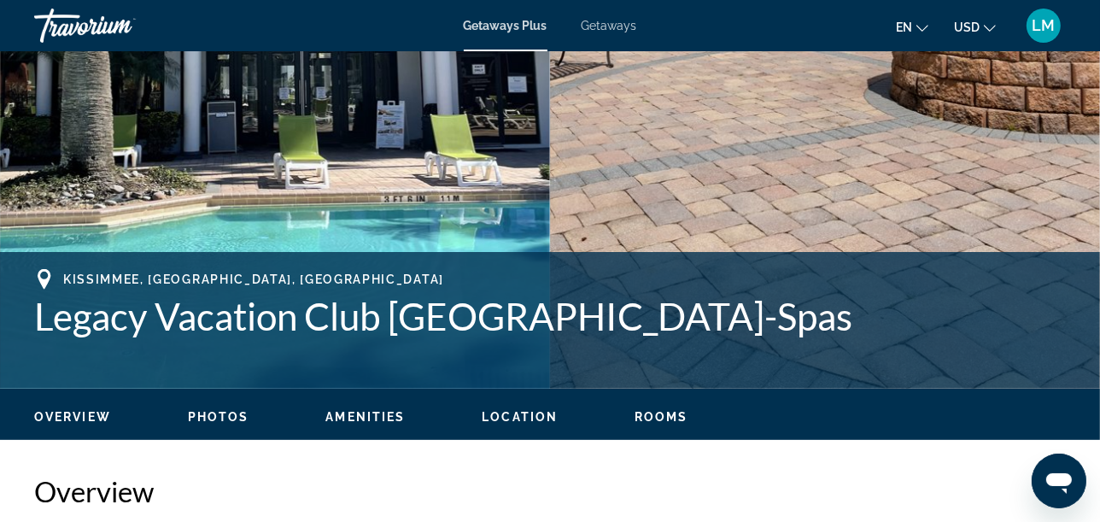
click at [515, 414] on span "Location" at bounding box center [520, 417] width 76 height 14
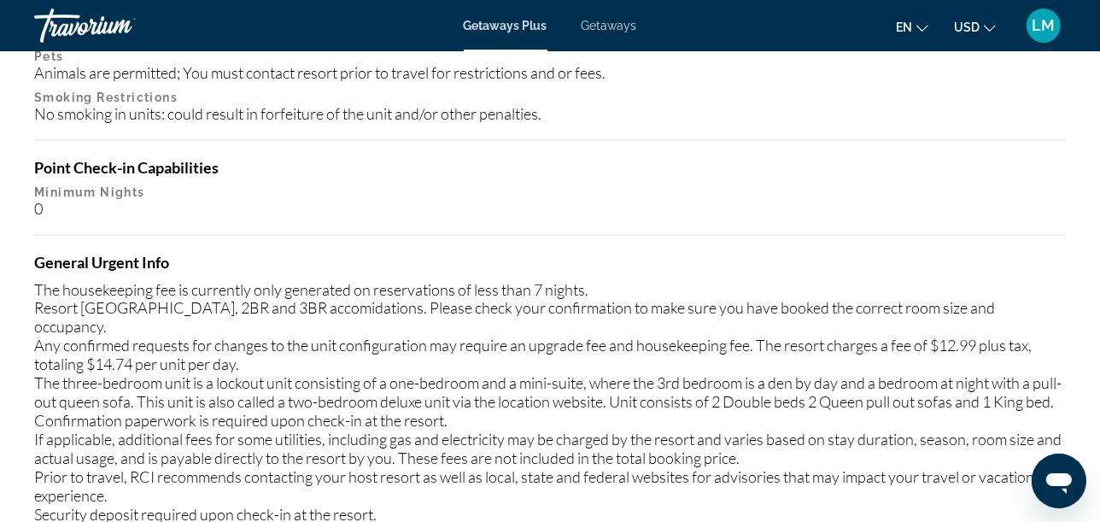
scroll to position [2944, 0]
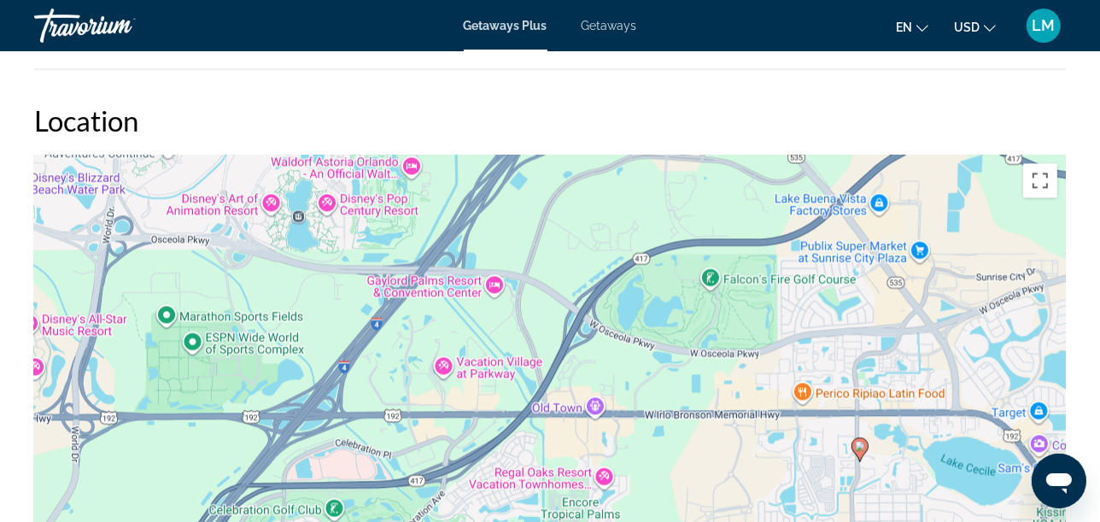
drag, startPoint x: 473, startPoint y: 417, endPoint x: 785, endPoint y: 468, distance: 316.0
click at [785, 468] on div "To activate drag with keyboard, press Alt + Enter. Once in keyboard drag state,…" at bounding box center [550, 411] width 1032 height 513
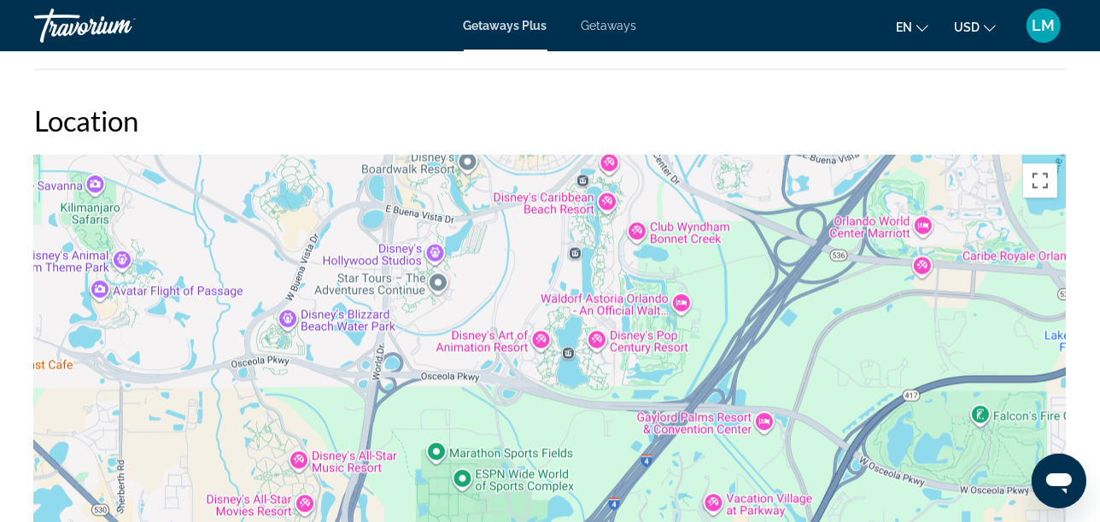
drag, startPoint x: 449, startPoint y: 391, endPoint x: 727, endPoint y: 538, distance: 314.1
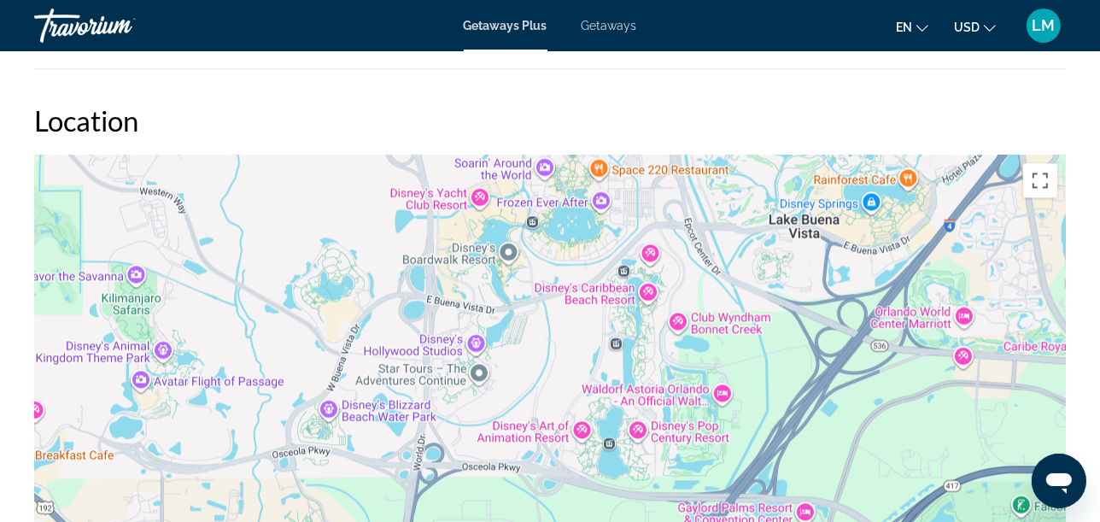
drag, startPoint x: 523, startPoint y: 317, endPoint x: 555, endPoint y: 392, distance: 81.9
click at [555, 392] on div "To activate drag with keyboard, press Alt + Enter. Once in keyboard drag state,…" at bounding box center [550, 411] width 1032 height 513
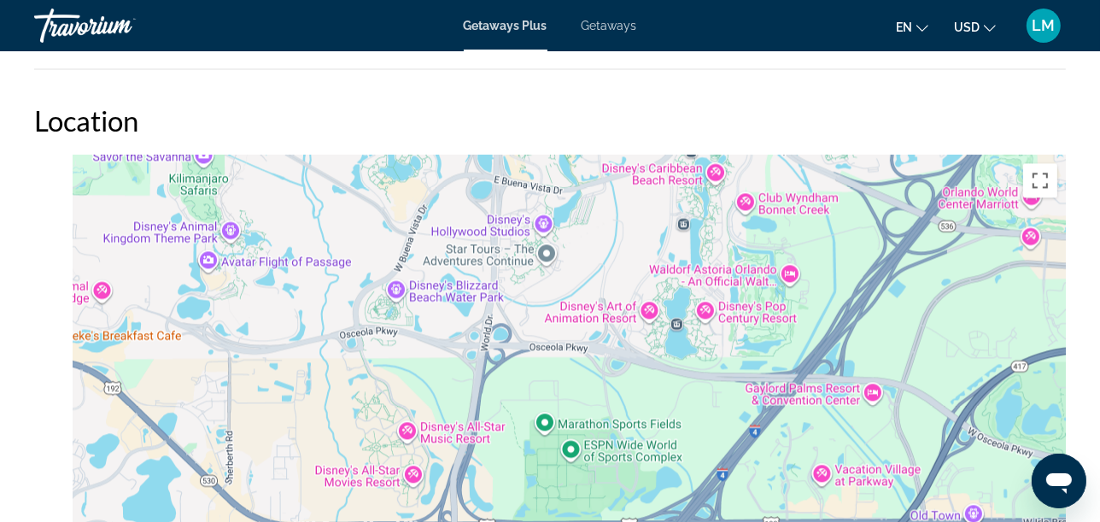
drag, startPoint x: 999, startPoint y: 247, endPoint x: 1070, endPoint y: 120, distance: 145.3
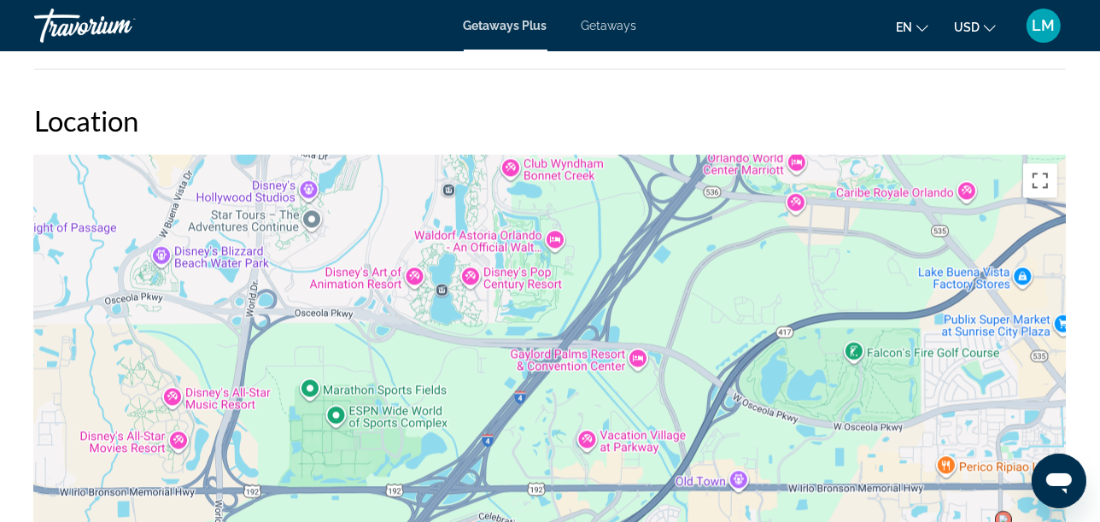
drag, startPoint x: 463, startPoint y: 221, endPoint x: 220, endPoint y: 187, distance: 245.9
click at [219, 190] on div "To activate drag with keyboard, press Alt + Enter. Once in keyboard drag state,…" at bounding box center [550, 411] width 1032 height 513
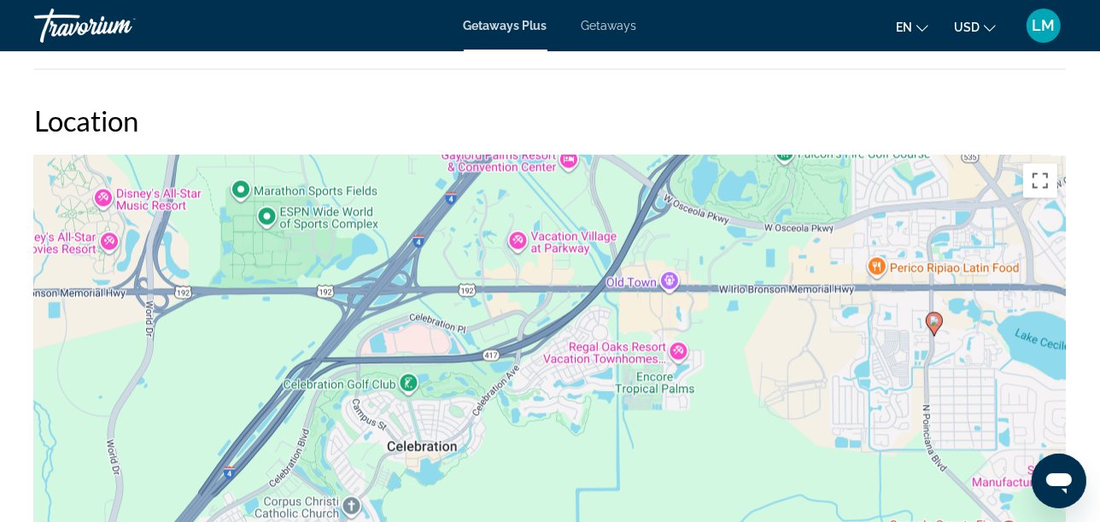
drag, startPoint x: 834, startPoint y: 468, endPoint x: 643, endPoint y: 331, distance: 234.5
click at [643, 331] on div "To activate drag with keyboard, press Alt + Enter. Once in keyboard drag state,…" at bounding box center [550, 411] width 1032 height 513
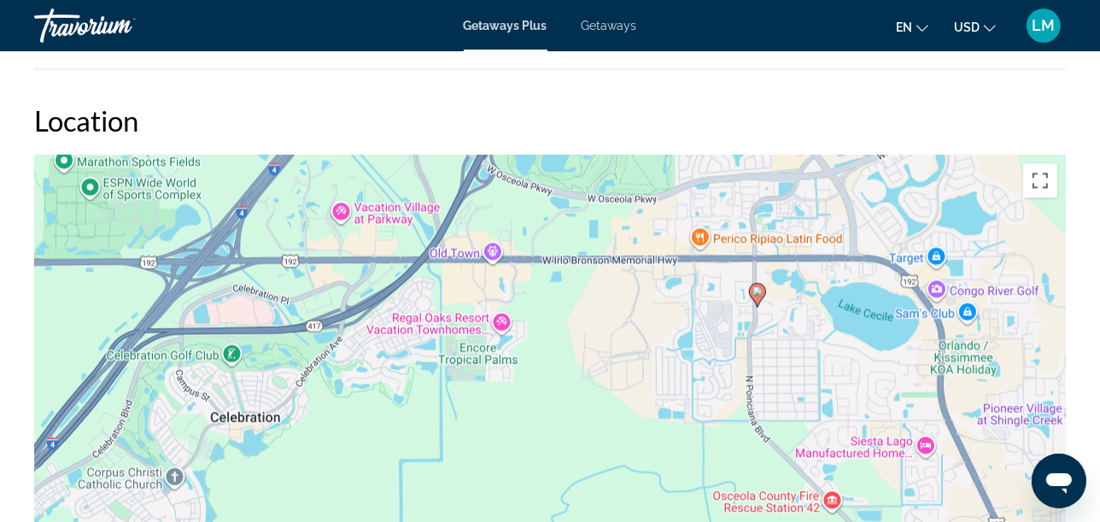
click at [737, 312] on div "To activate drag with keyboard, press Alt + Enter. Once in keyboard drag state,…" at bounding box center [550, 411] width 1032 height 513
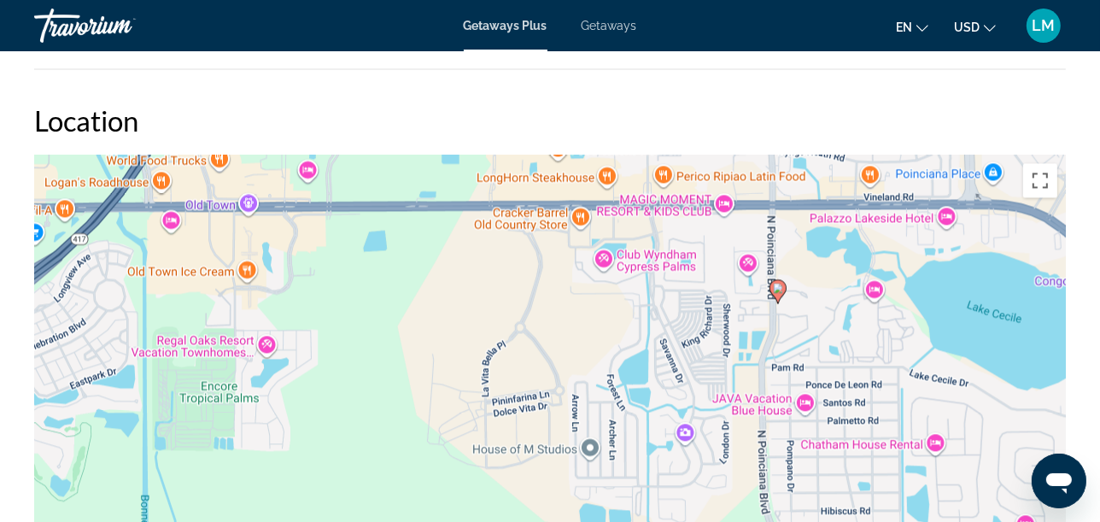
click at [829, 273] on div "To activate drag with keyboard, press Alt + Enter. Once in keyboard drag state,…" at bounding box center [550, 411] width 1032 height 513
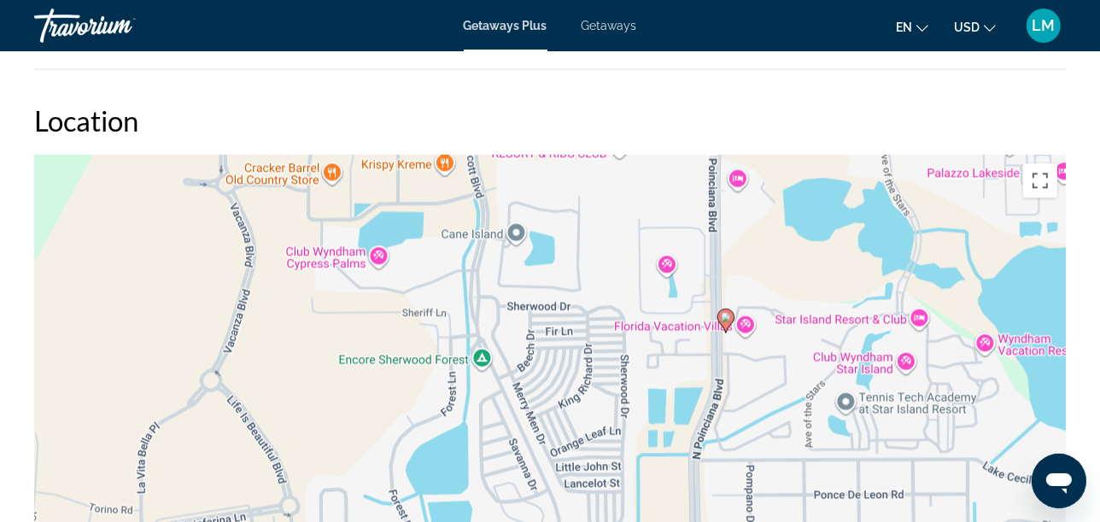
click at [826, 260] on div "To activate drag with keyboard, press Alt + Enter. Once in keyboard drag state,…" at bounding box center [550, 411] width 1032 height 513
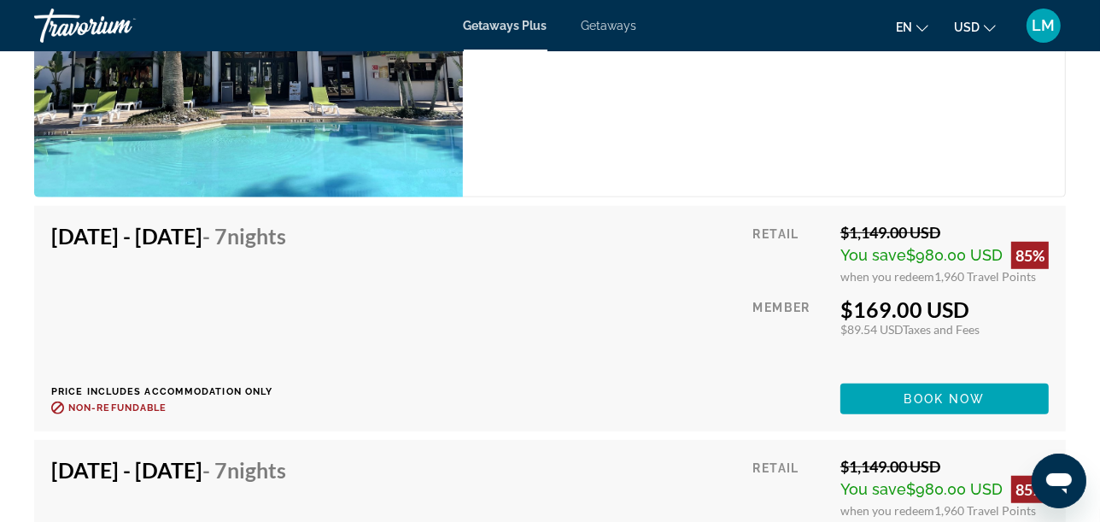
scroll to position [6328, 0]
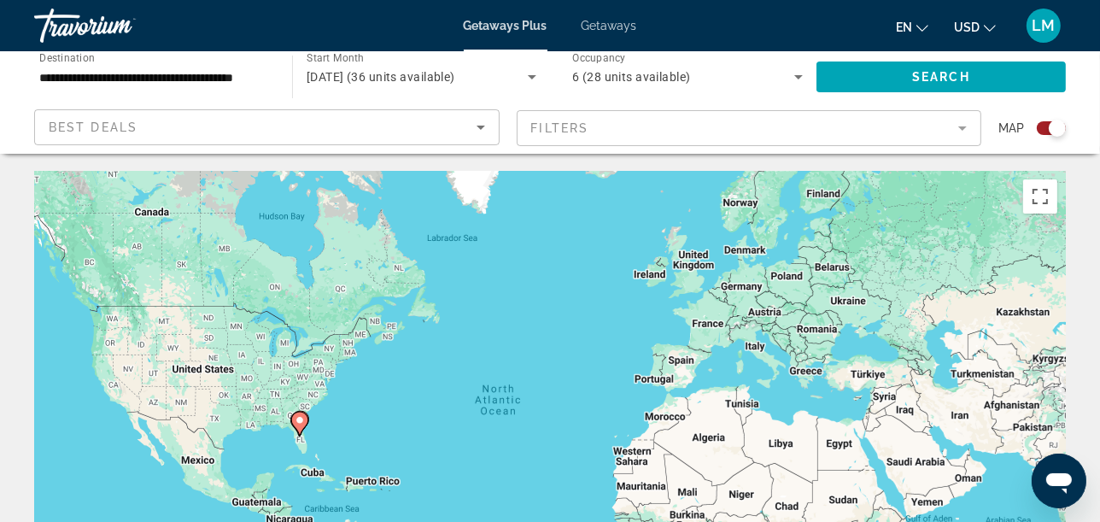
click at [332, 71] on span "February 2026 (36 units available)" at bounding box center [381, 77] width 149 height 14
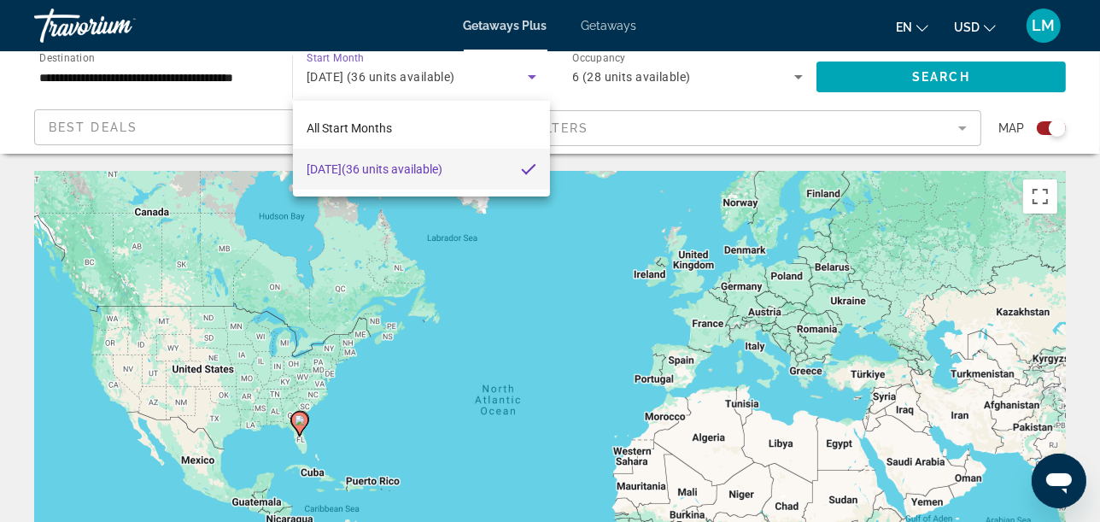
click at [332, 71] on div at bounding box center [550, 261] width 1100 height 522
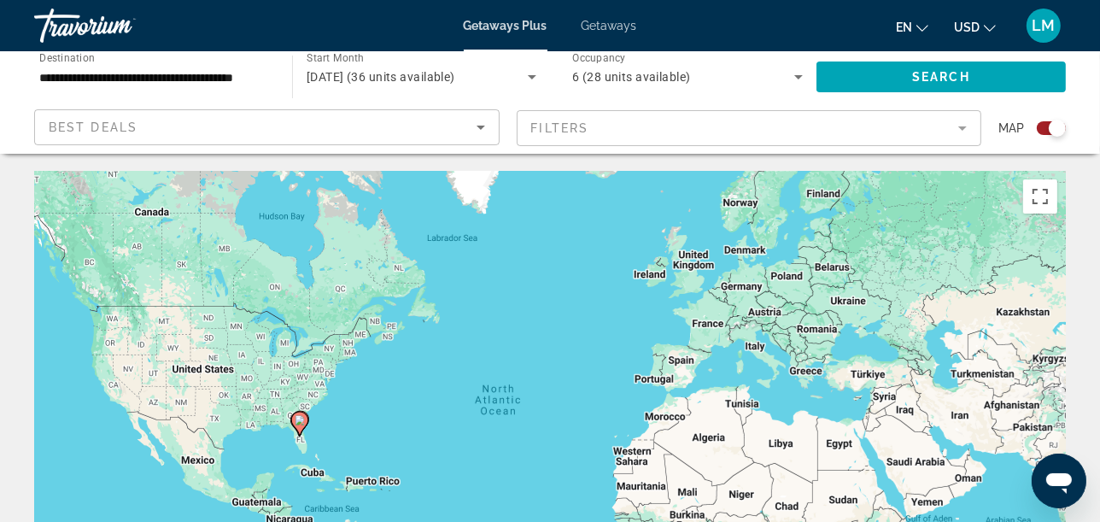
click at [256, 74] on input "**********" at bounding box center [154, 77] width 231 height 21
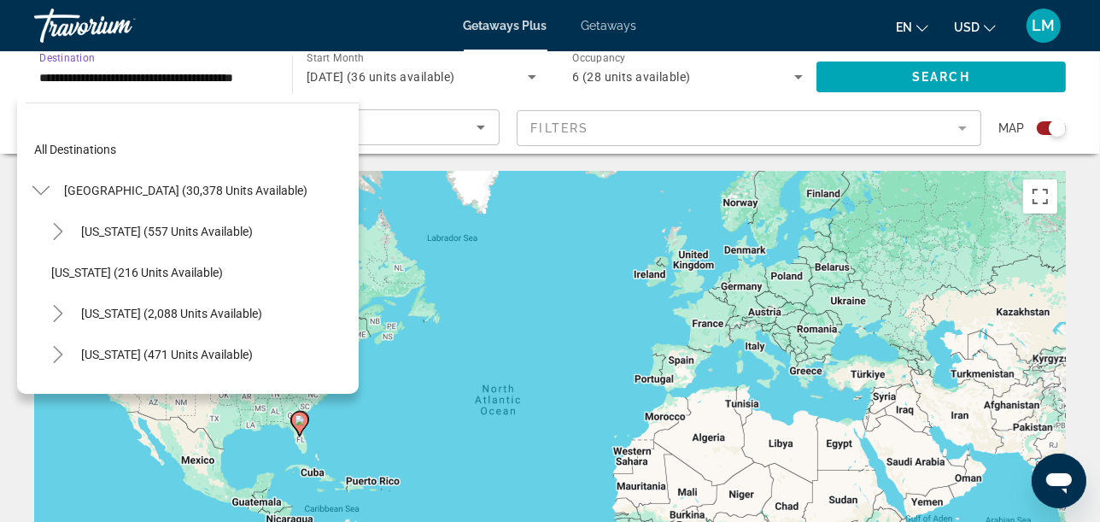
scroll to position [183, 0]
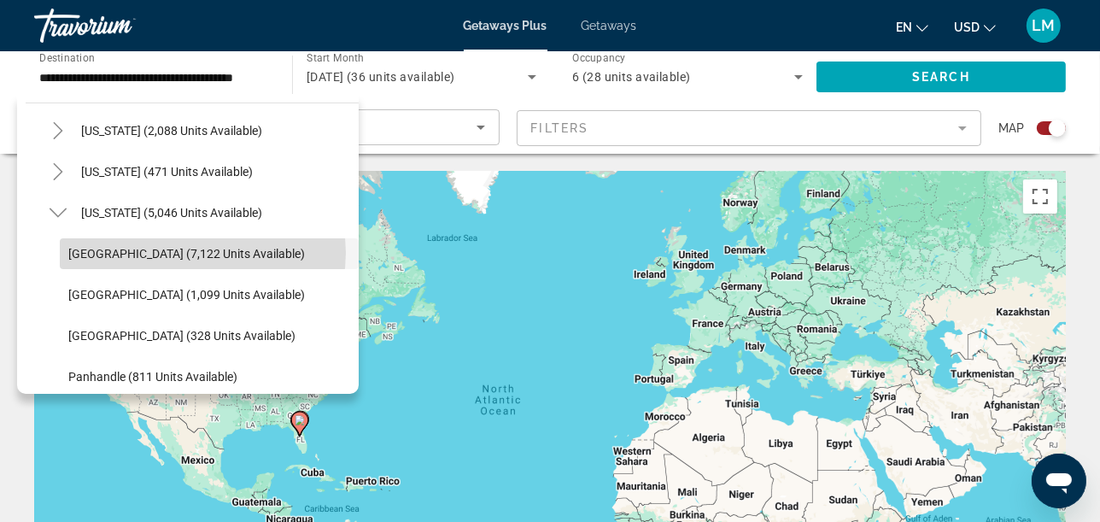
drag, startPoint x: 202, startPoint y: 252, endPoint x: 228, endPoint y: 235, distance: 31.5
click at [202, 252] on span "Orlando & Disney Area (7,122 units available)" at bounding box center [186, 254] width 237 height 14
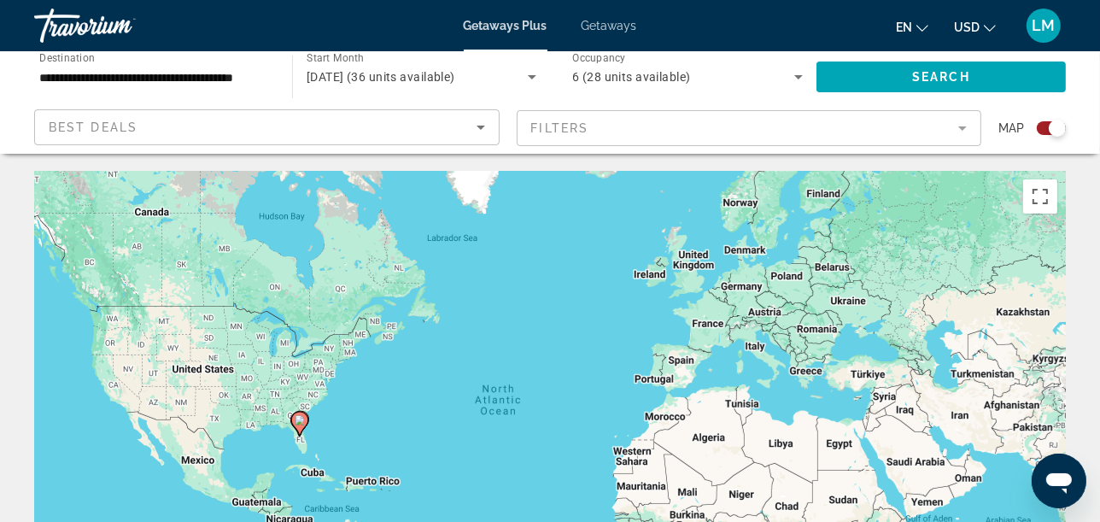
click at [325, 97] on div "February 2026 (36 units available)" at bounding box center [422, 77] width 230 height 48
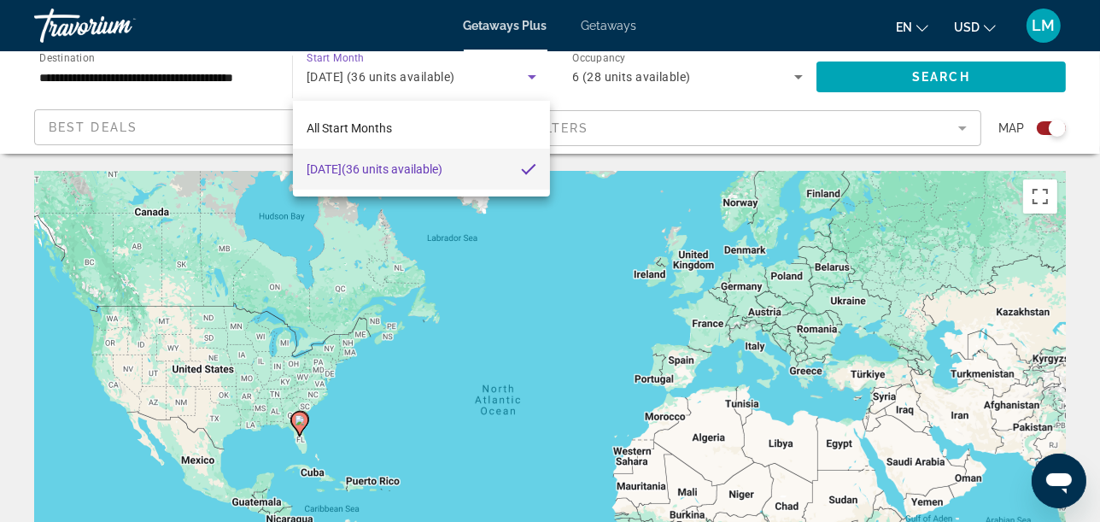
click at [328, 86] on div at bounding box center [550, 261] width 1100 height 522
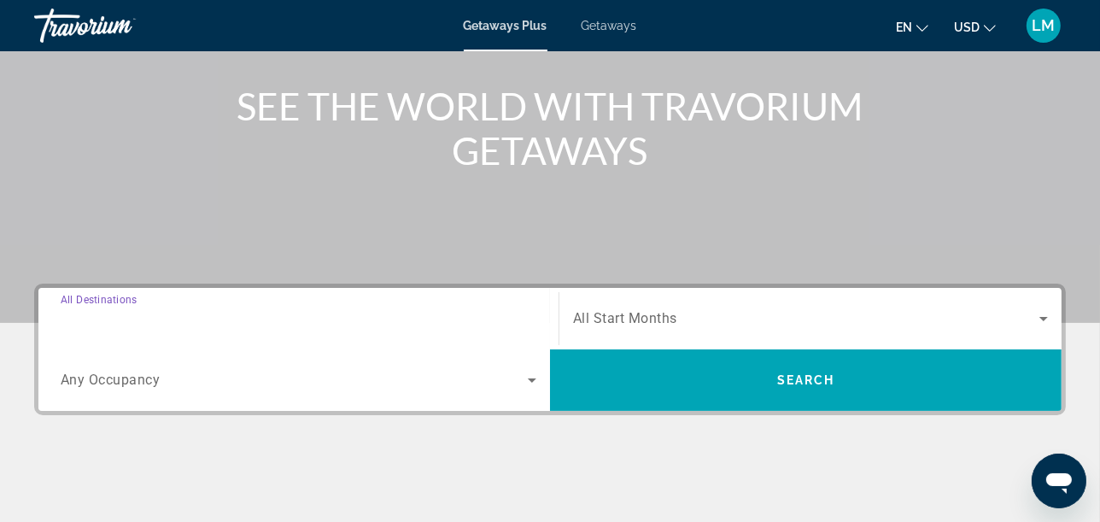
click at [191, 311] on input "Destination All Destinations" at bounding box center [299, 319] width 476 height 21
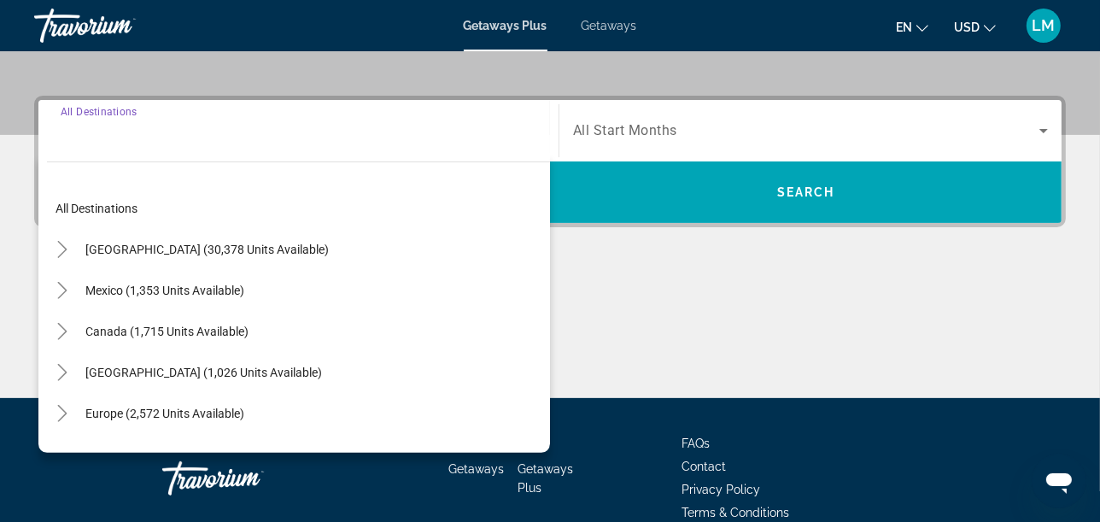
scroll to position [417, 0]
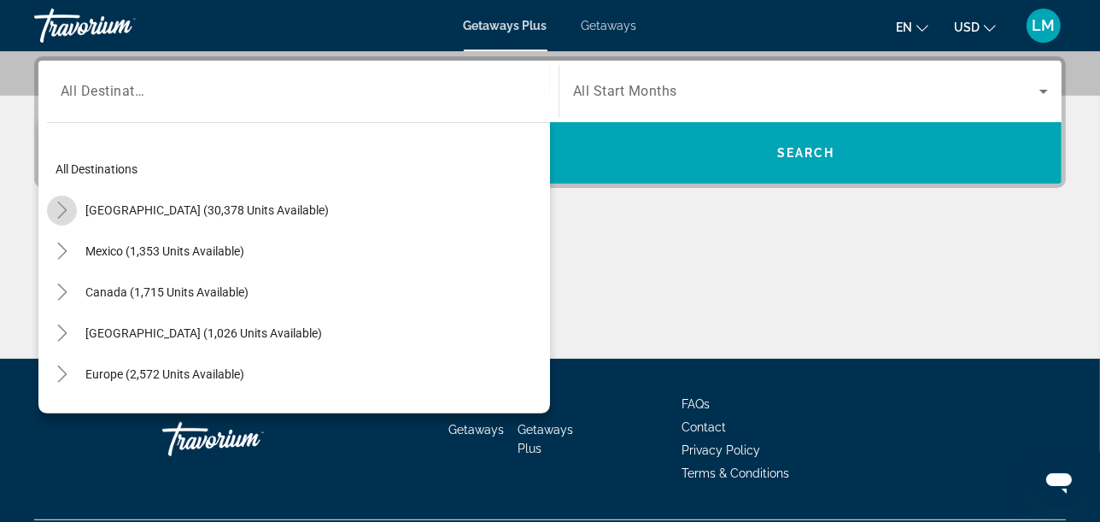
click at [52, 198] on mat-icon "Toggle United States (30,378 units available)" at bounding box center [62, 211] width 30 height 30
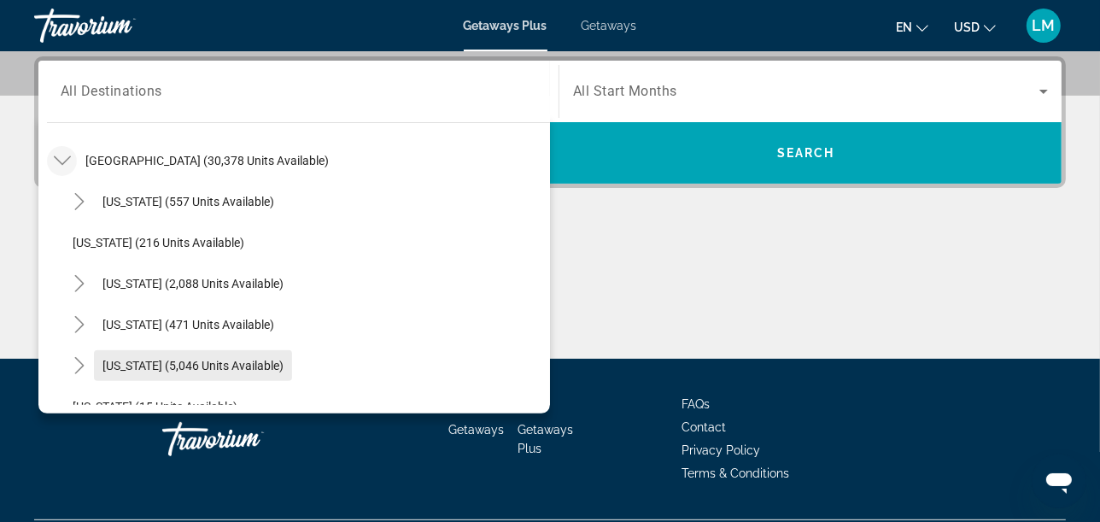
scroll to position [239, 0]
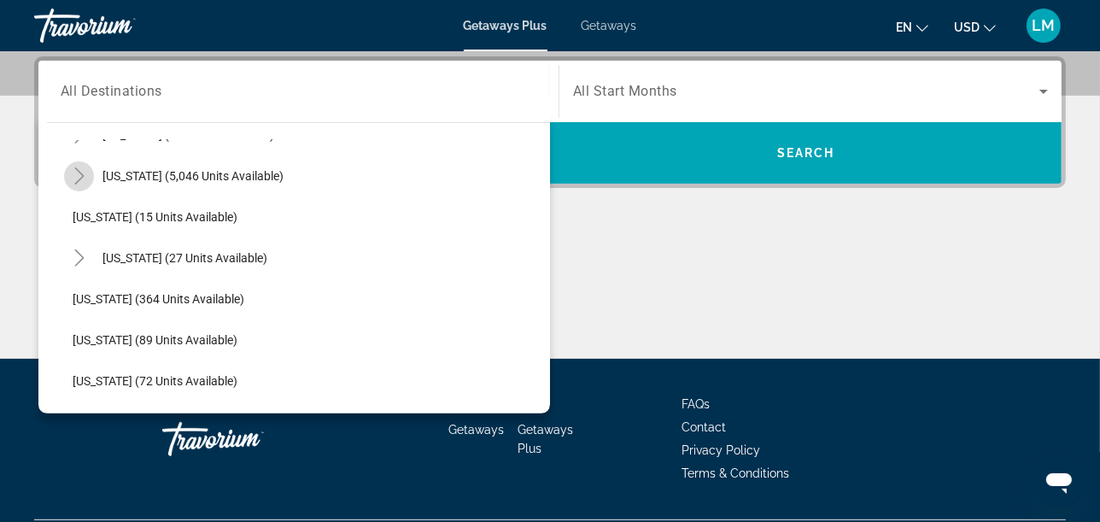
click at [85, 169] on icon "Toggle Florida (5,046 units available)" at bounding box center [79, 175] width 17 height 17
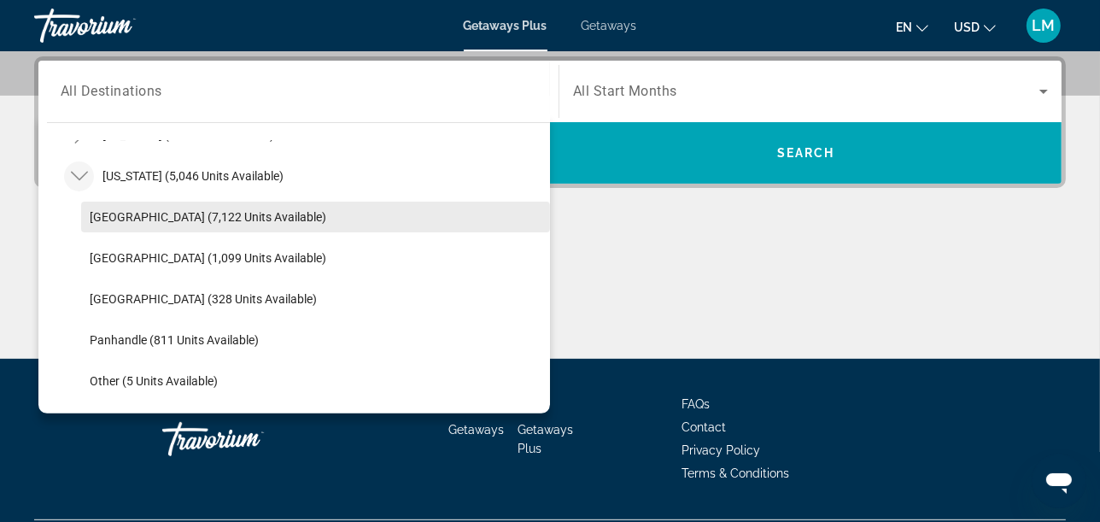
click at [120, 217] on span "Orlando & Disney Area (7,122 units available)" at bounding box center [208, 217] width 237 height 14
type input "**********"
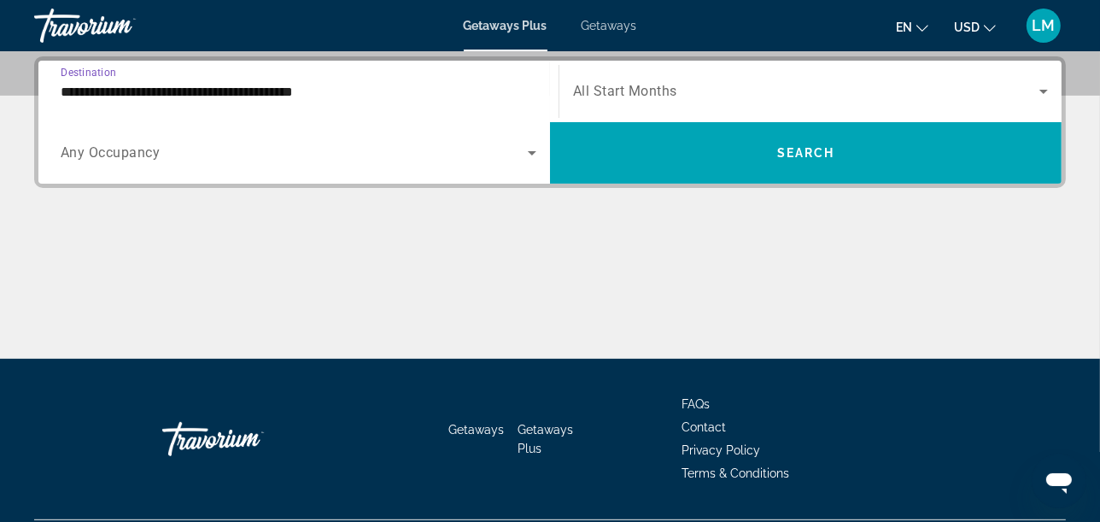
click at [728, 102] on div "Search widget" at bounding box center [810, 91] width 475 height 48
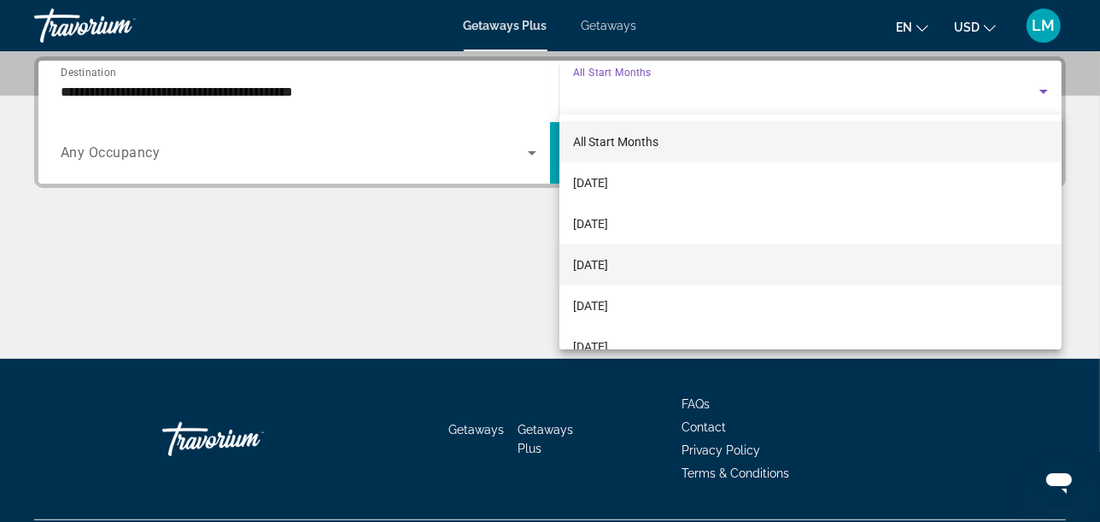
scroll to position [95, 0]
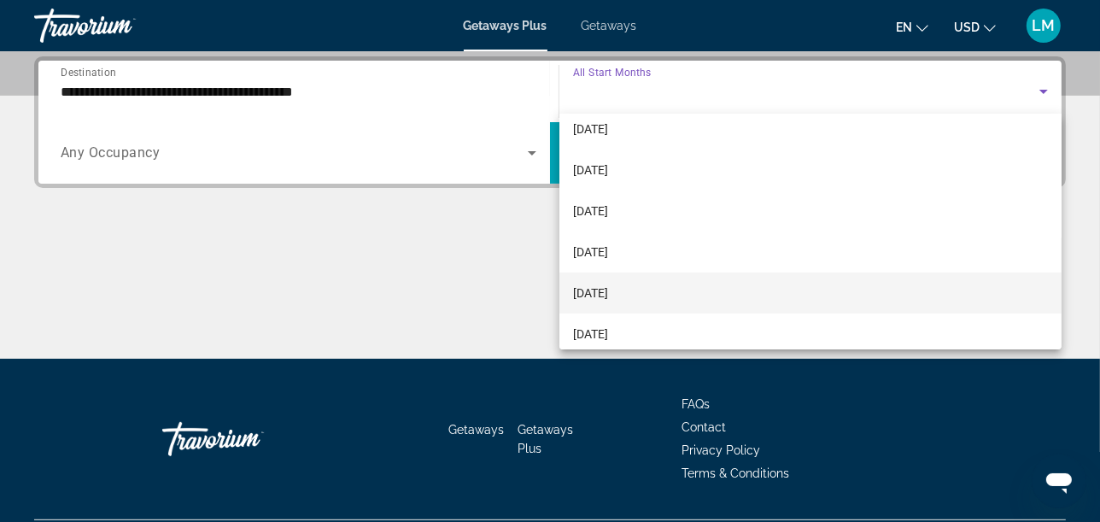
click at [608, 295] on span "February 2026" at bounding box center [590, 293] width 35 height 21
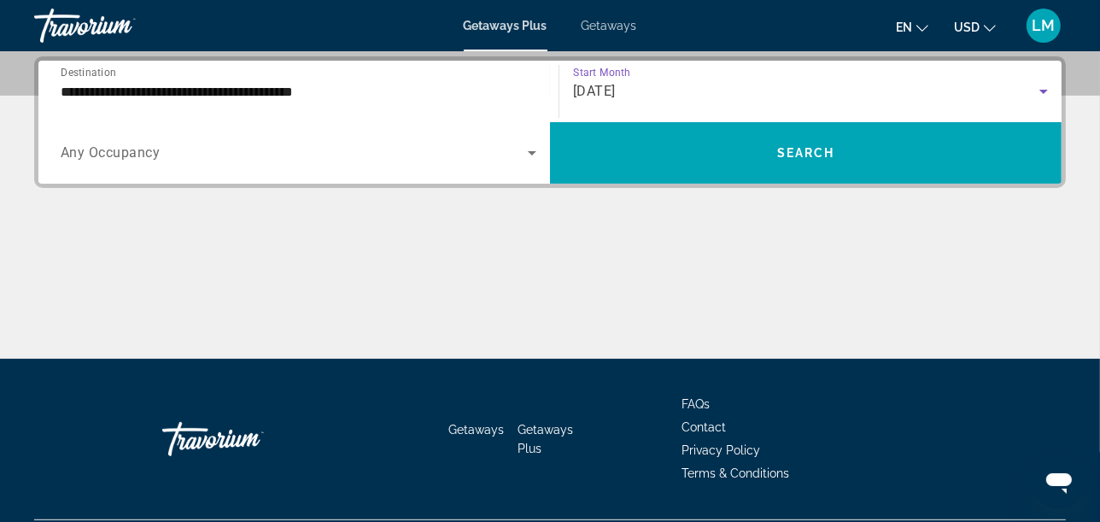
click at [405, 166] on div "Search widget" at bounding box center [299, 153] width 476 height 48
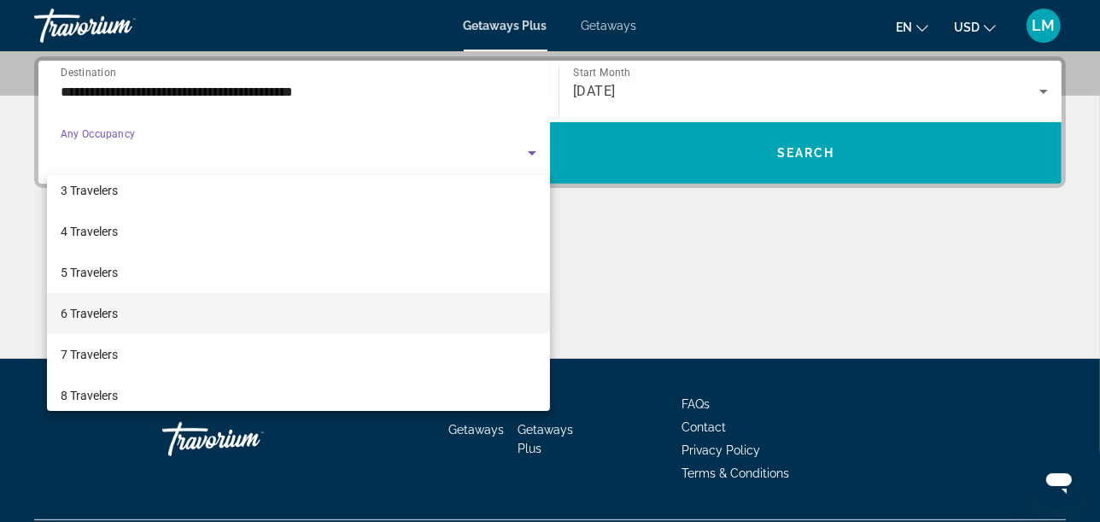
click at [114, 322] on span "6 Travelers" at bounding box center [89, 313] width 57 height 21
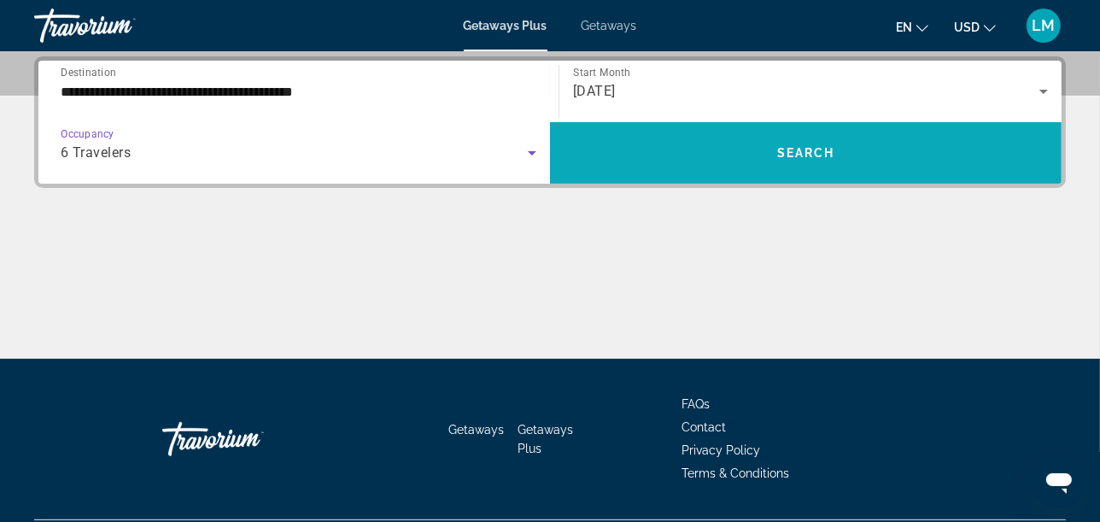
click at [837, 156] on span "Search widget" at bounding box center [806, 152] width 512 height 41
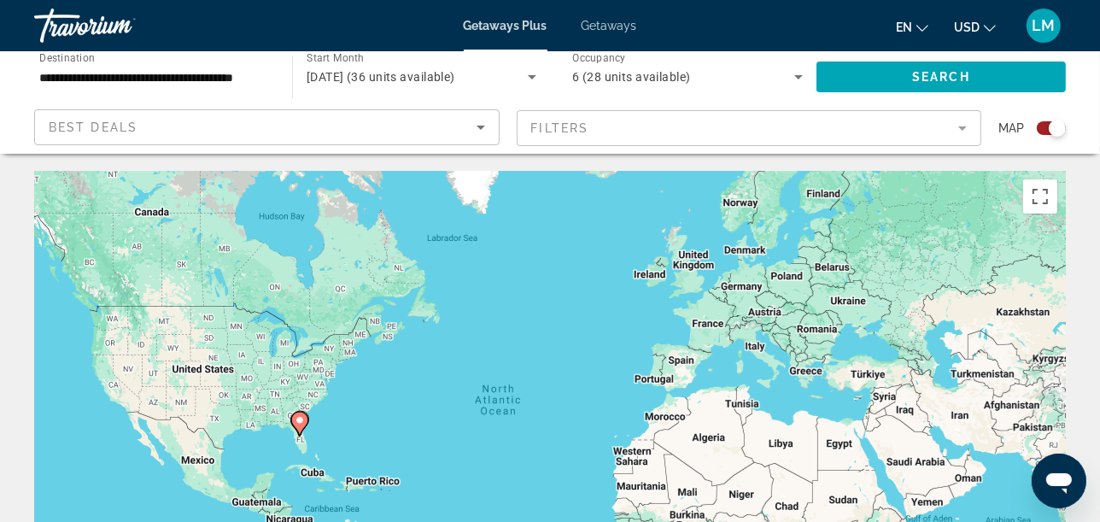
click at [1046, 128] on div "Search widget" at bounding box center [1051, 128] width 29 height 14
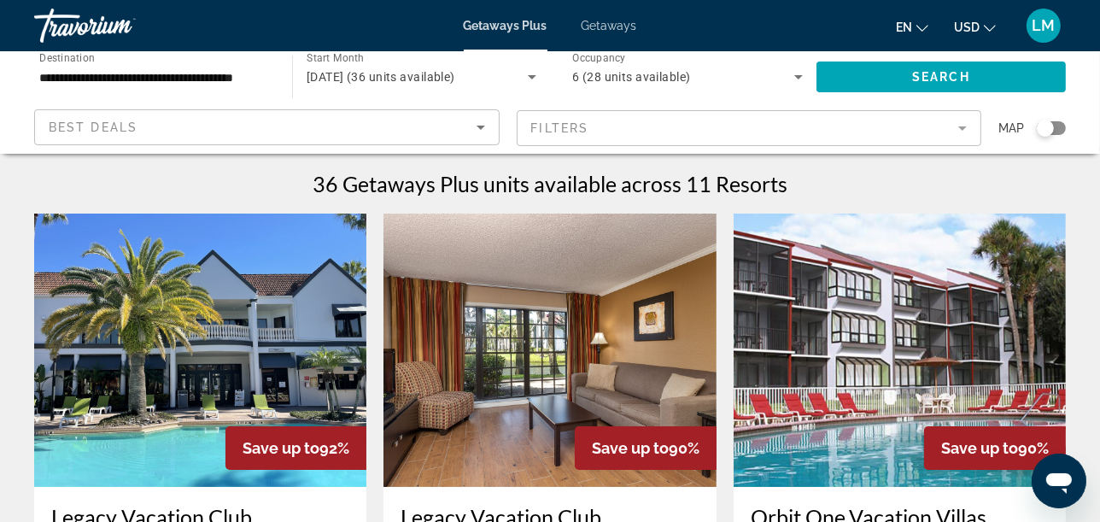
click at [753, 123] on mat-form-field "Filters" at bounding box center [750, 128] width 466 height 36
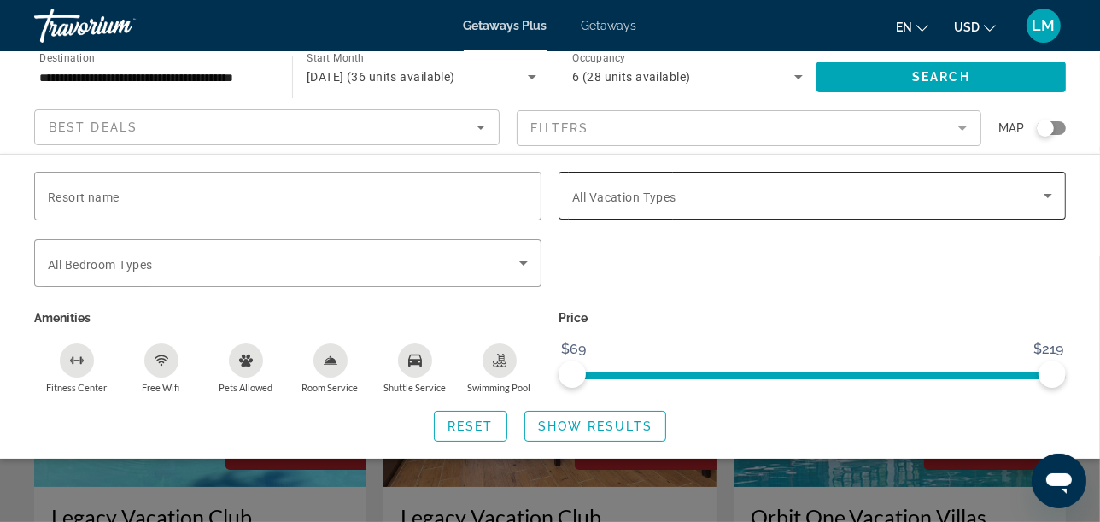
click at [638, 201] on span "All Vacation Types" at bounding box center [624, 198] width 104 height 14
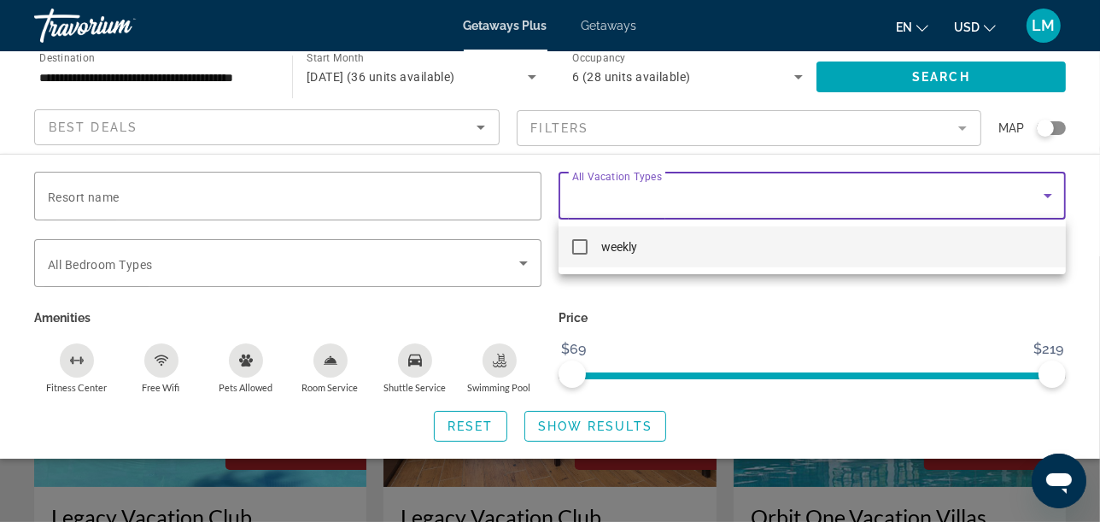
click at [615, 256] on mat-option "weekly" at bounding box center [812, 246] width 507 height 41
click at [528, 265] on div at bounding box center [550, 261] width 1100 height 522
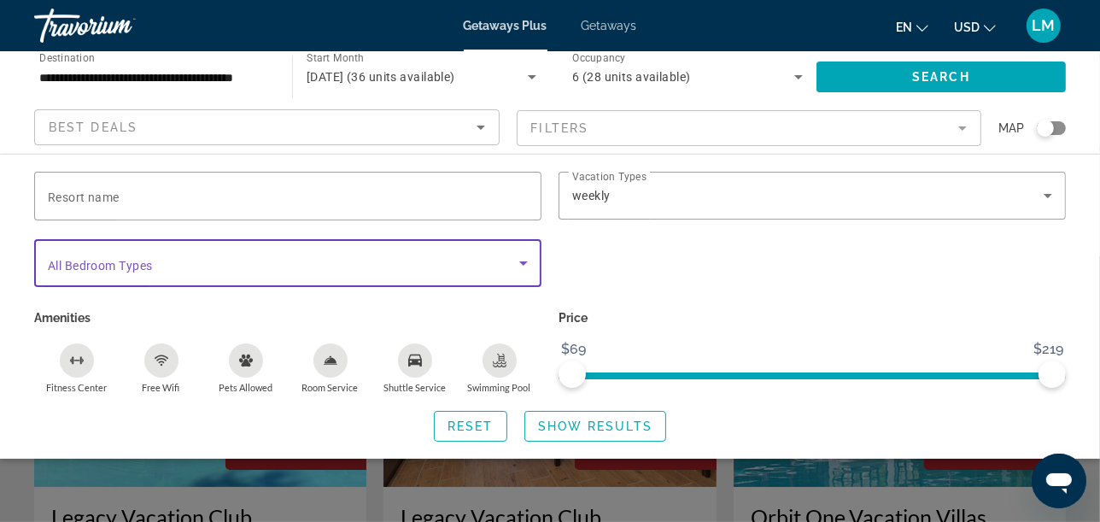
click at [528, 265] on icon "Search widget" at bounding box center [523, 263] width 21 height 21
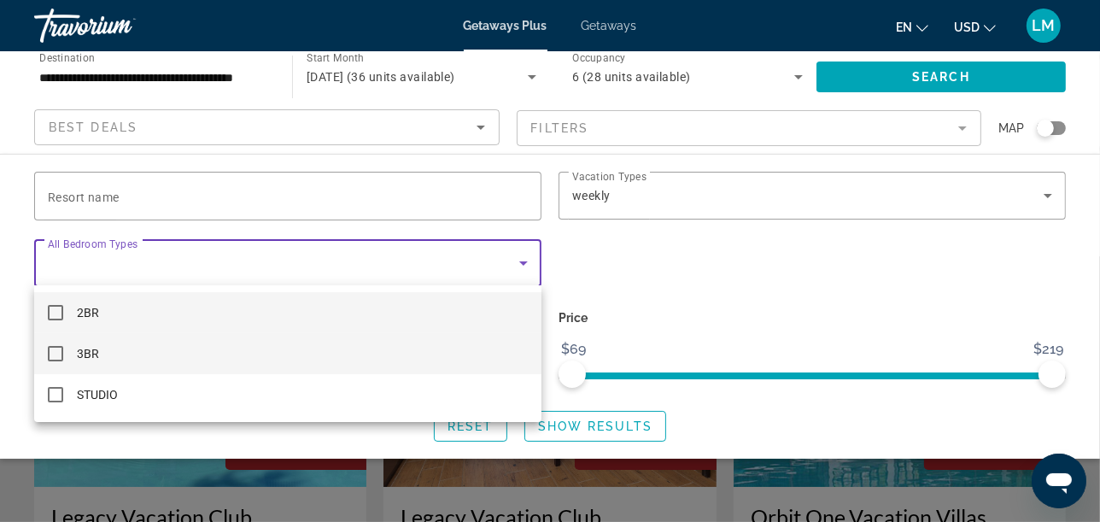
click at [53, 355] on mat-pseudo-checkbox at bounding box center [55, 353] width 15 height 15
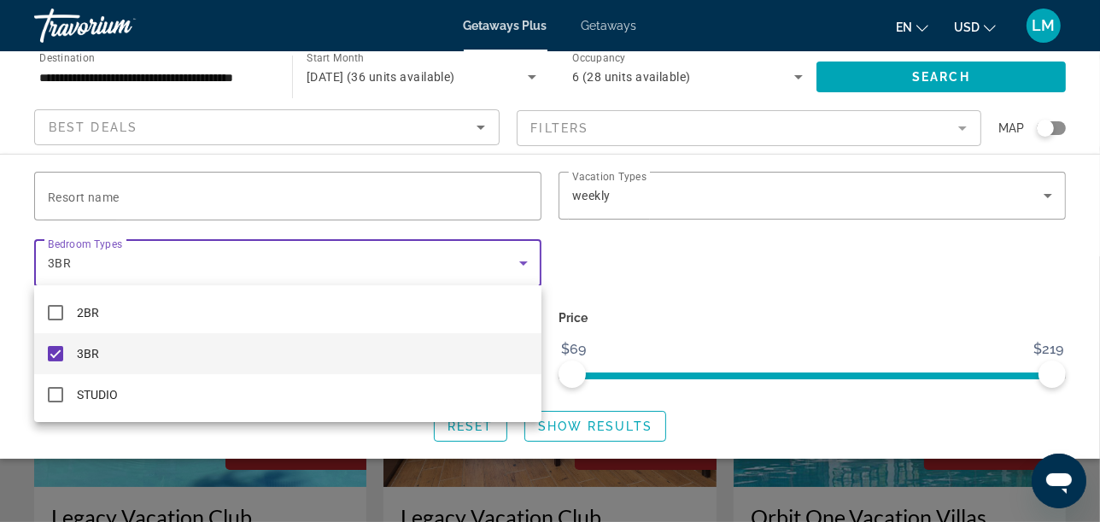
click at [527, 267] on div at bounding box center [550, 261] width 1100 height 522
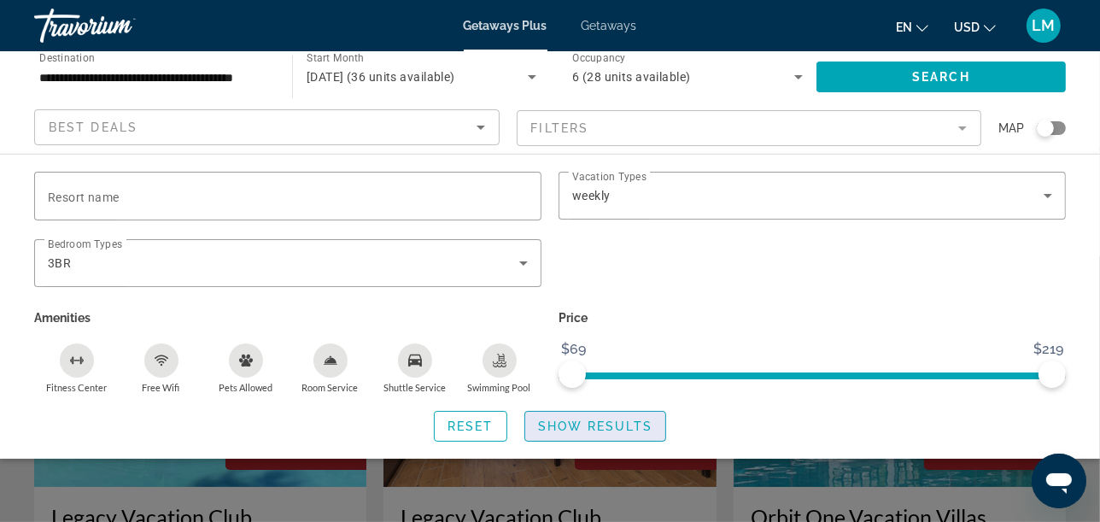
click at [601, 415] on span "Search widget" at bounding box center [595, 426] width 140 height 41
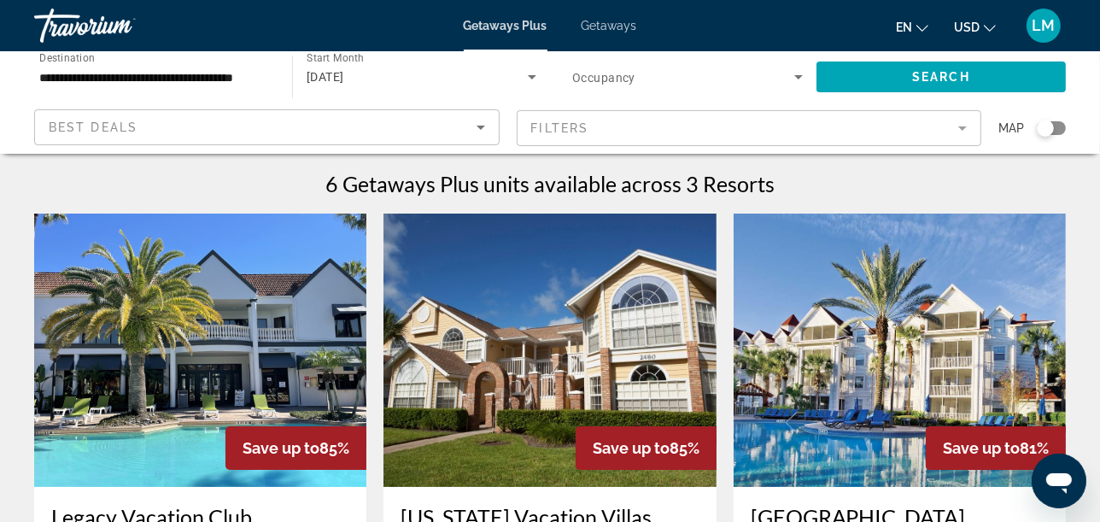
click at [645, 351] on img "Main content" at bounding box center [550, 350] width 332 height 273
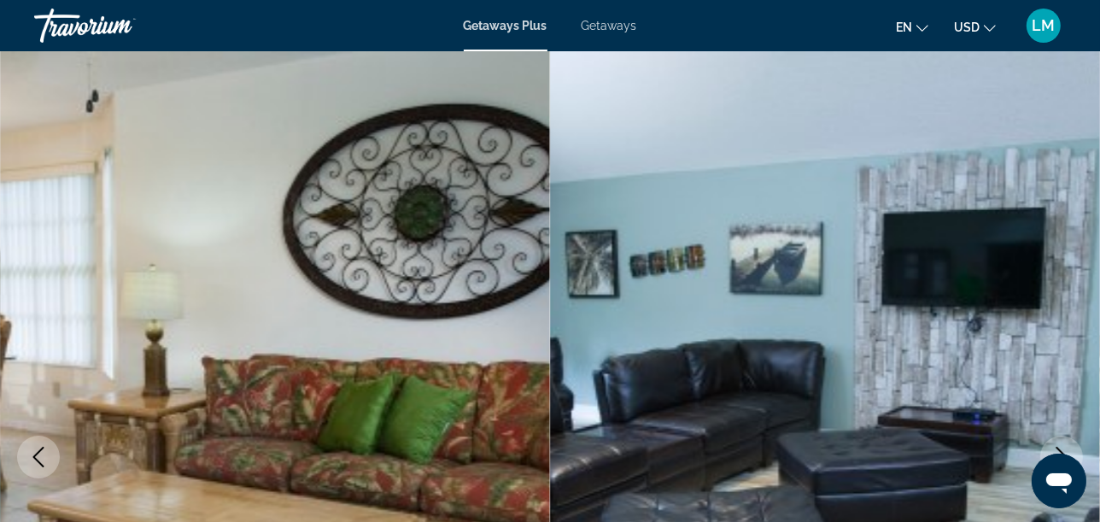
scroll to position [95, 0]
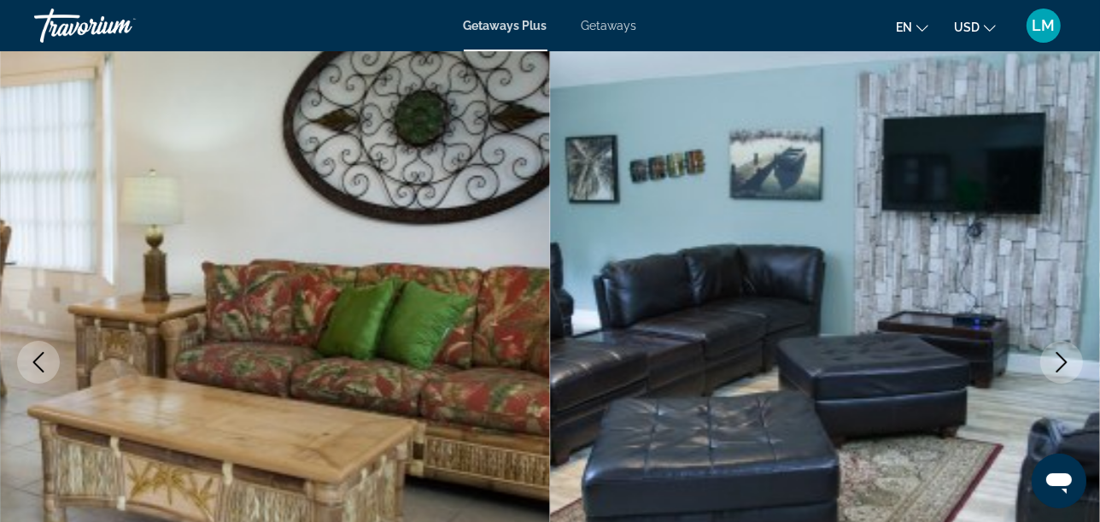
click at [1064, 357] on icon "Next image" at bounding box center [1062, 362] width 21 height 21
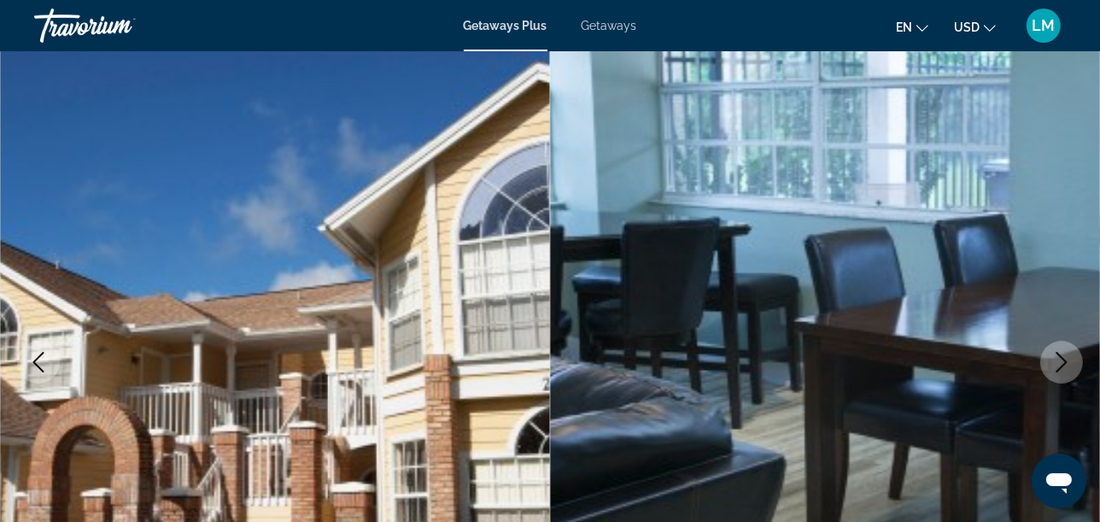
click at [1064, 357] on icon "Next image" at bounding box center [1062, 362] width 21 height 21
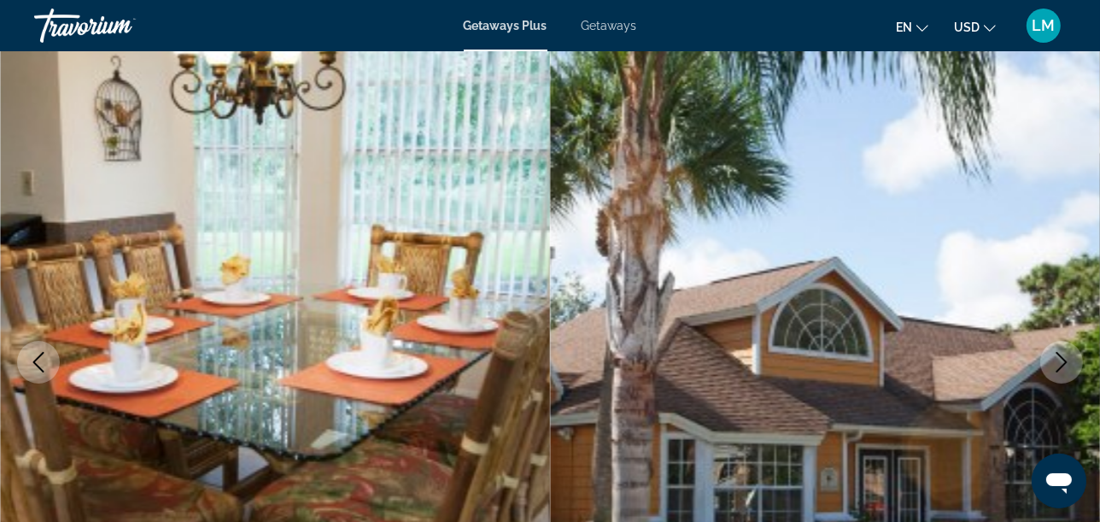
click at [1064, 357] on icon "Next image" at bounding box center [1062, 362] width 21 height 21
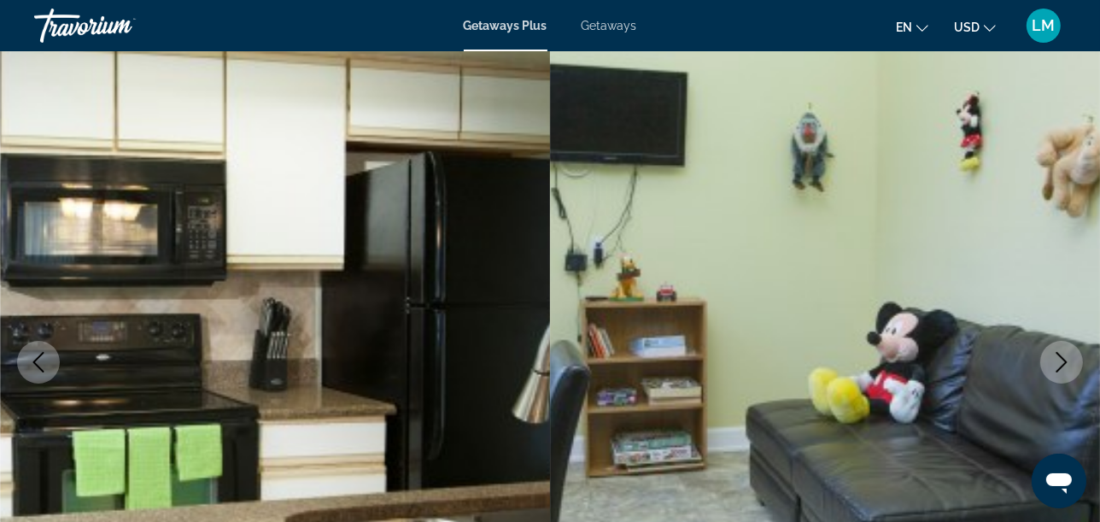
click at [1064, 357] on icon "Next image" at bounding box center [1062, 362] width 21 height 21
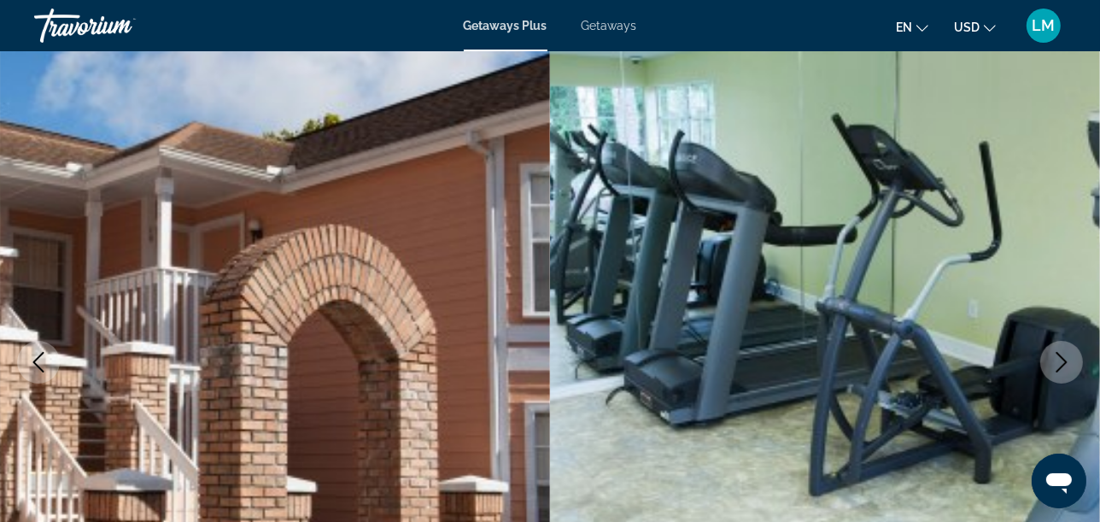
click at [1064, 357] on icon "Next image" at bounding box center [1062, 362] width 21 height 21
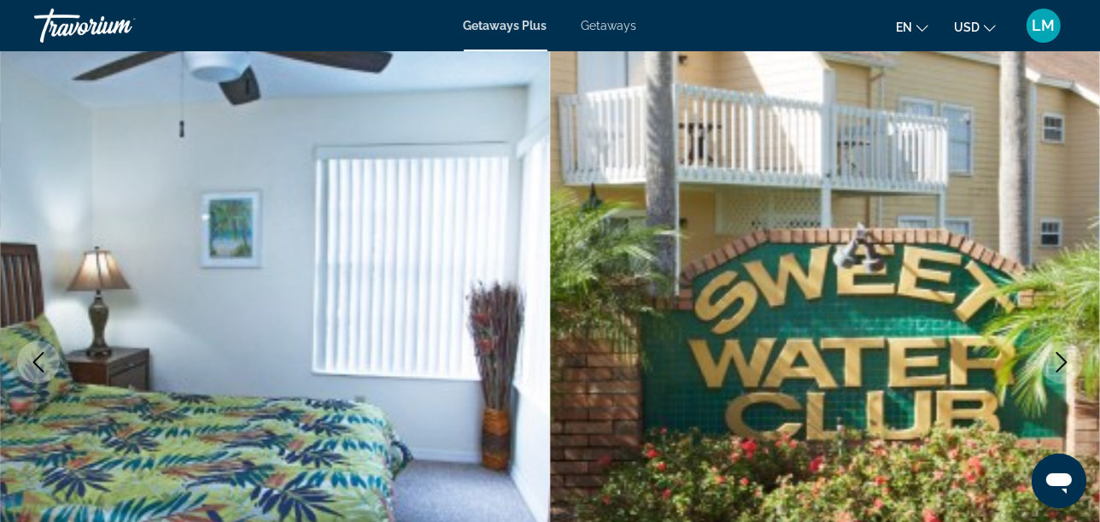
click at [1066, 363] on icon "Next image" at bounding box center [1062, 362] width 21 height 21
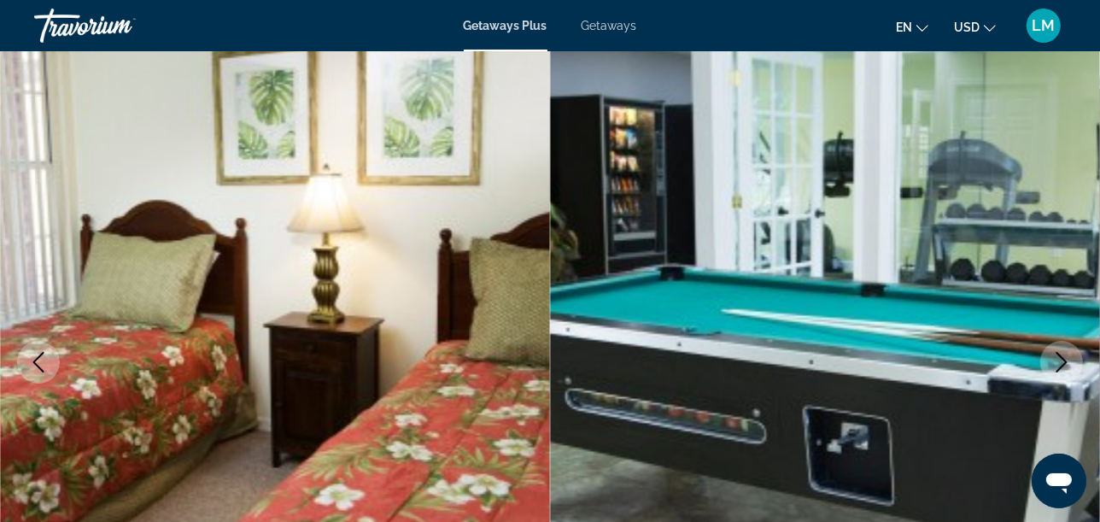
click at [1066, 363] on icon "Next image" at bounding box center [1062, 362] width 21 height 21
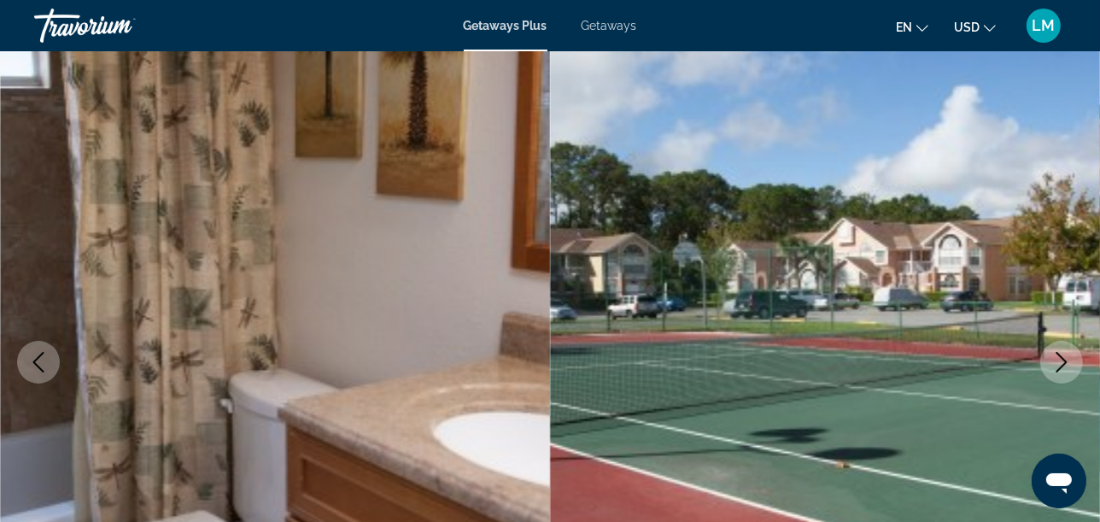
click at [1066, 363] on icon "Next image" at bounding box center [1062, 362] width 21 height 21
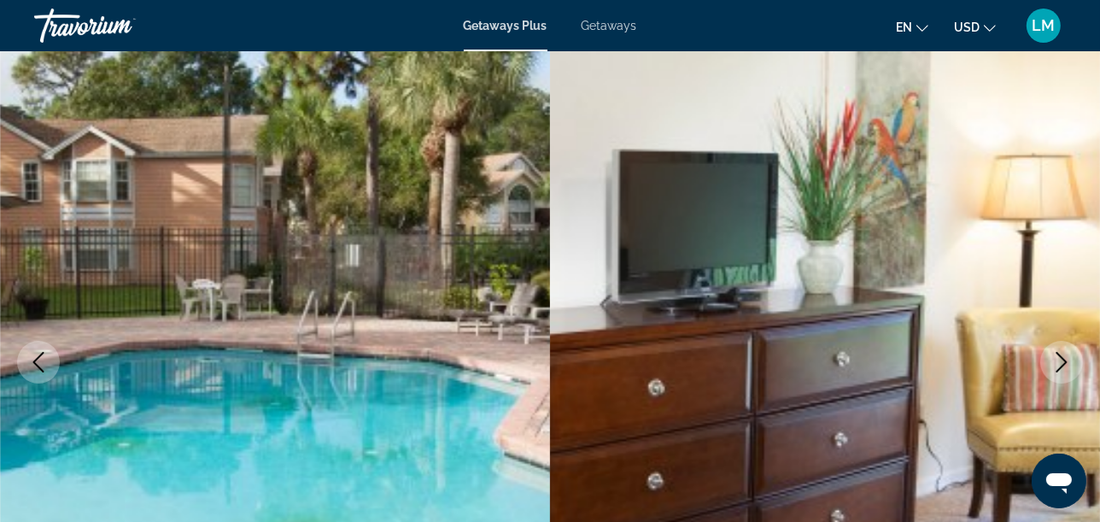
click at [1066, 363] on icon "Next image" at bounding box center [1062, 362] width 21 height 21
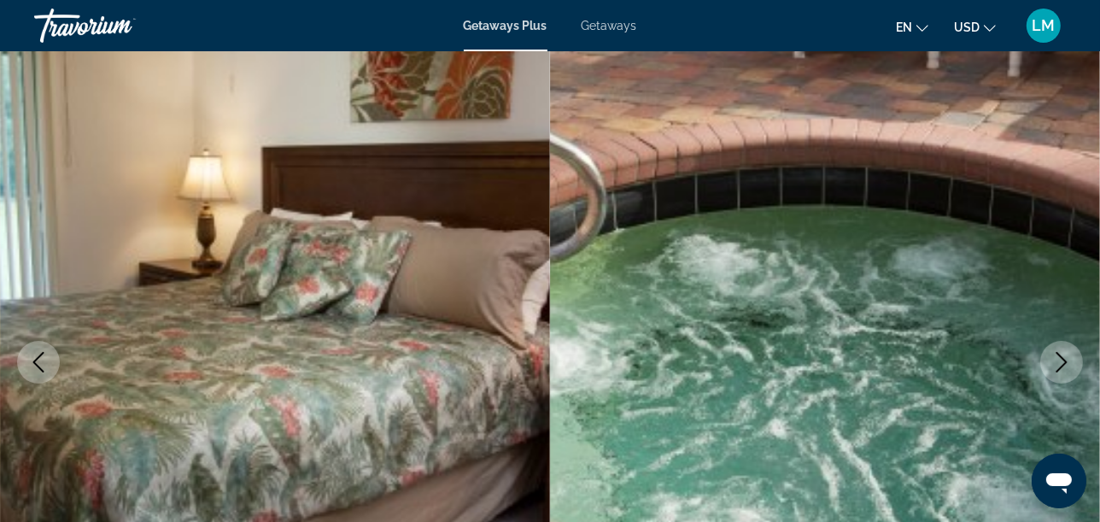
click at [1066, 363] on icon "Next image" at bounding box center [1062, 362] width 21 height 21
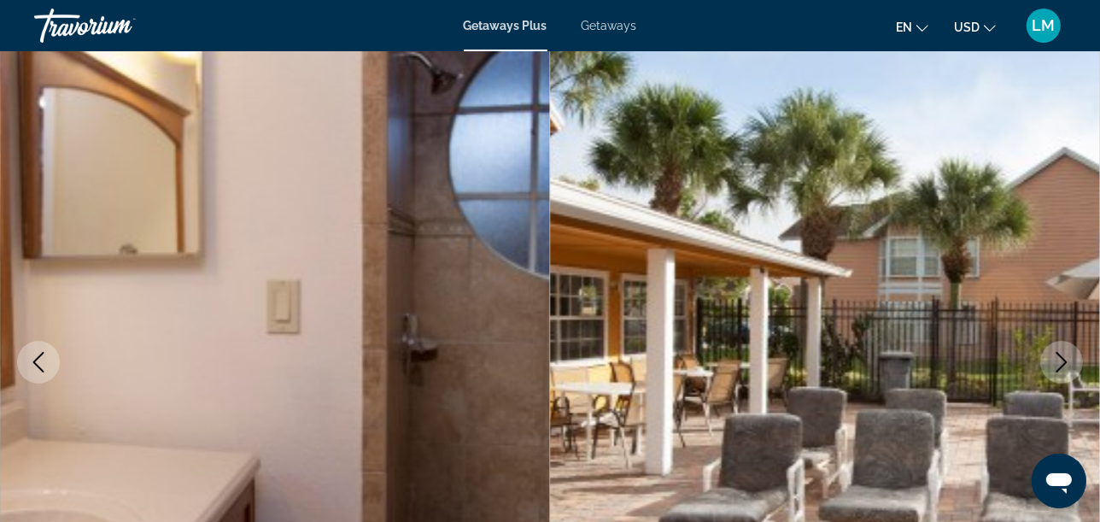
click at [1059, 355] on icon "Next image" at bounding box center [1062, 362] width 21 height 21
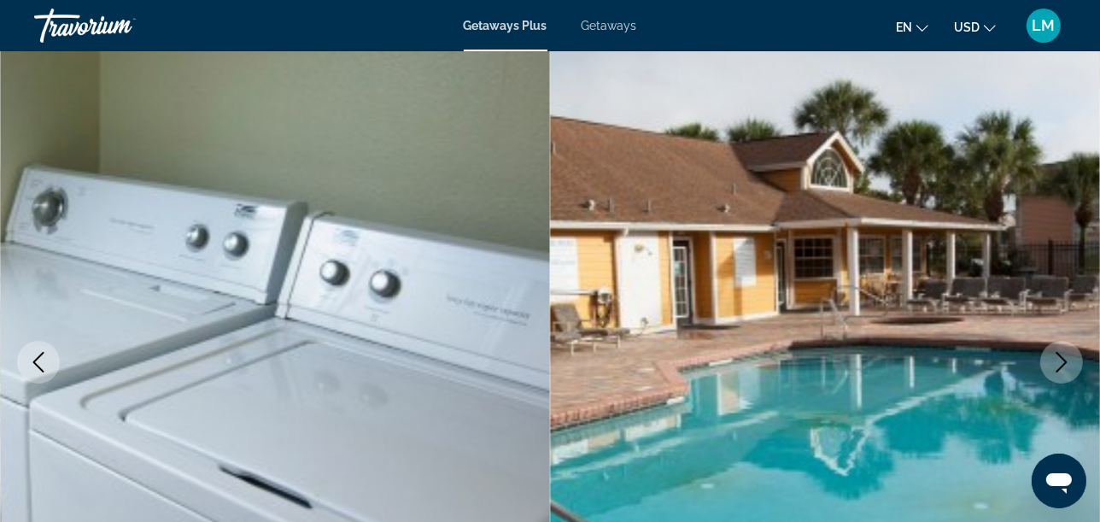
click at [1061, 364] on icon "Next image" at bounding box center [1062, 362] width 21 height 21
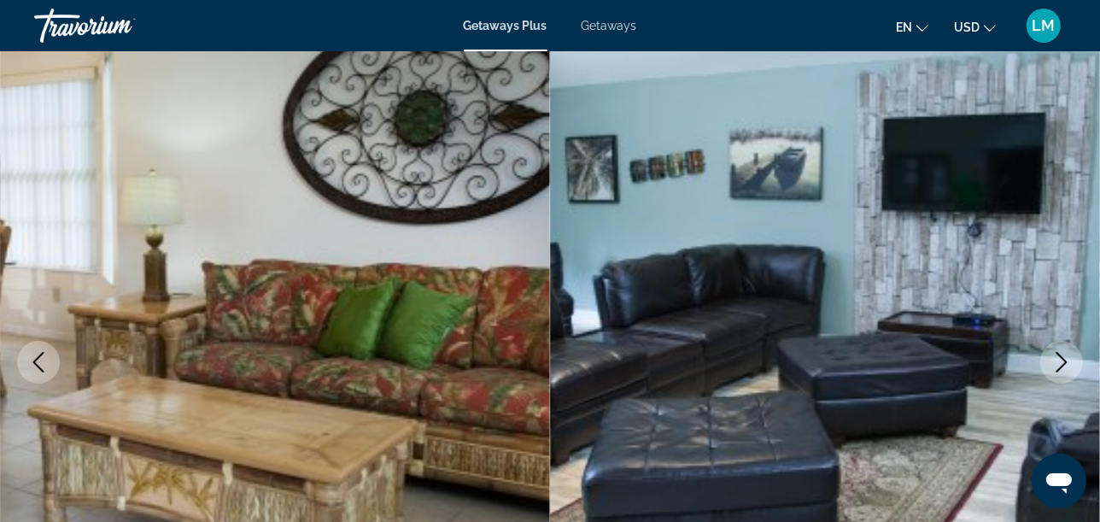
click at [1061, 364] on icon "Next image" at bounding box center [1062, 362] width 21 height 21
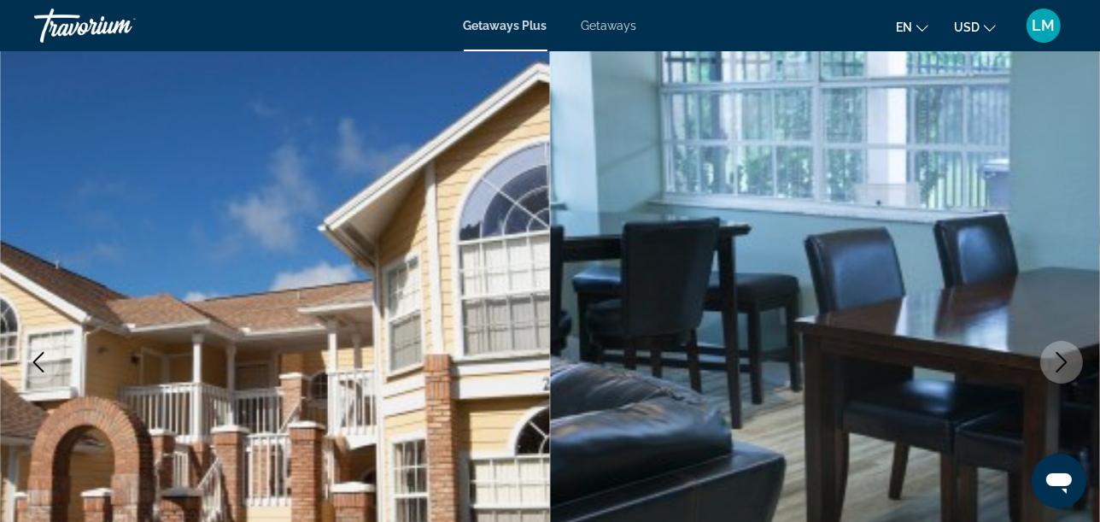
click at [1061, 364] on icon "Next image" at bounding box center [1062, 362] width 21 height 21
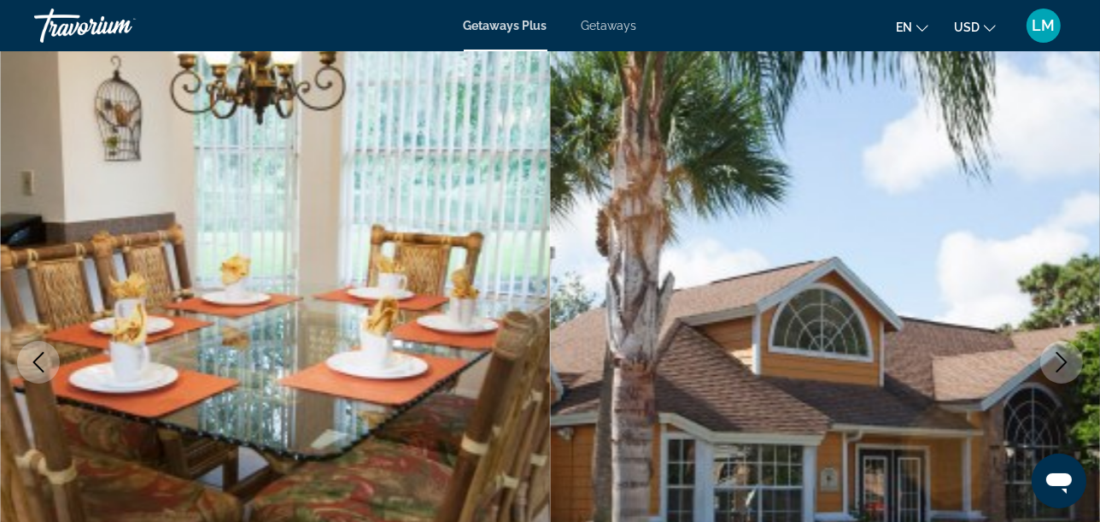
click at [1061, 364] on icon "Next image" at bounding box center [1062, 362] width 21 height 21
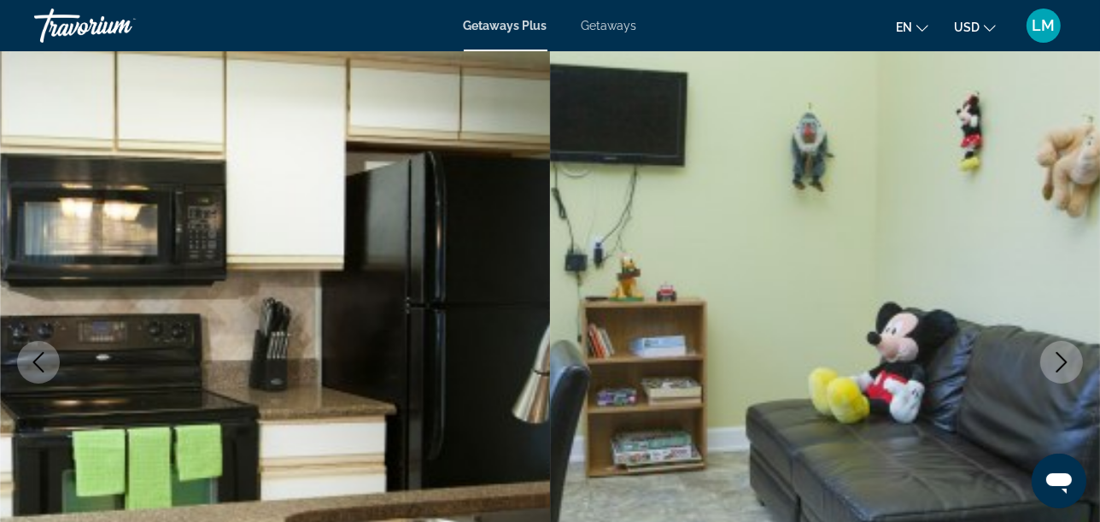
click at [1061, 364] on icon "Next image" at bounding box center [1062, 362] width 21 height 21
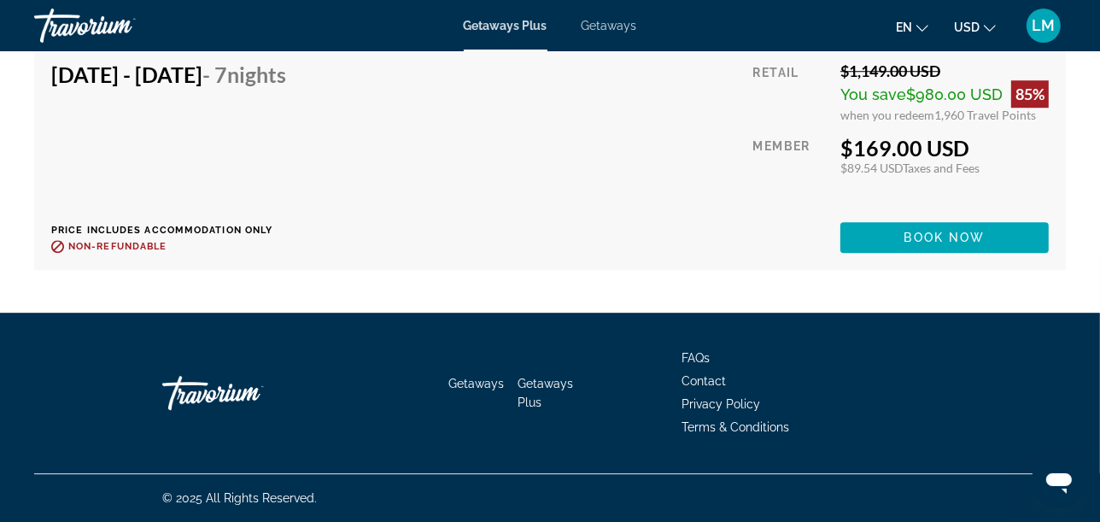
scroll to position [4099, 0]
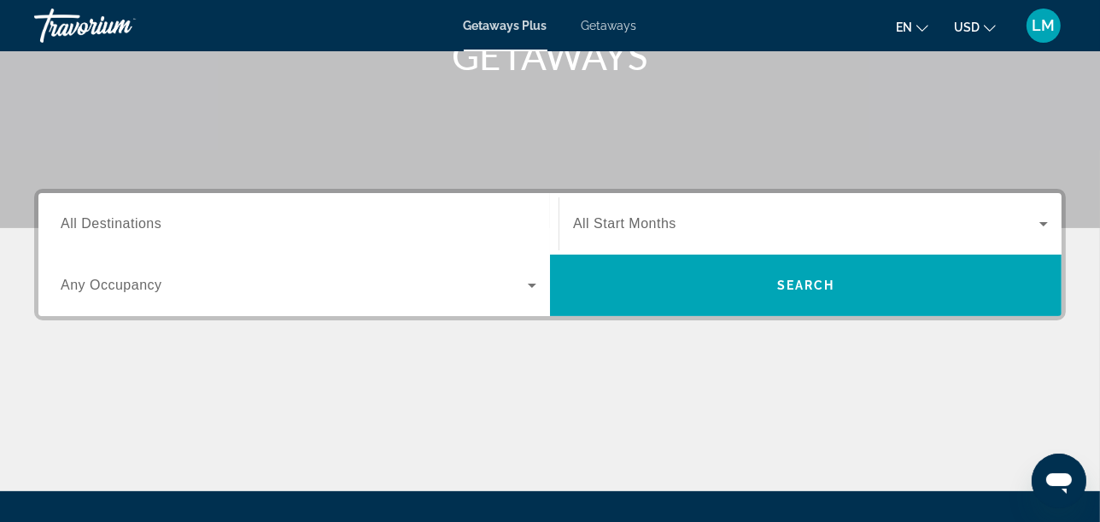
click at [120, 216] on span "All Destinations" at bounding box center [111, 223] width 101 height 15
click at [120, 216] on input "Destination All Destinations" at bounding box center [299, 224] width 476 height 21
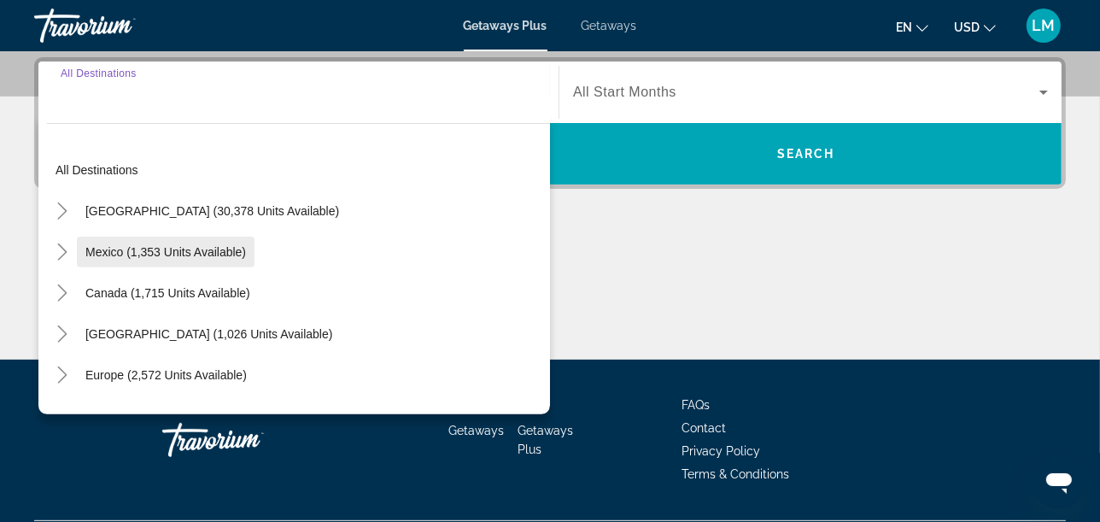
scroll to position [417, 0]
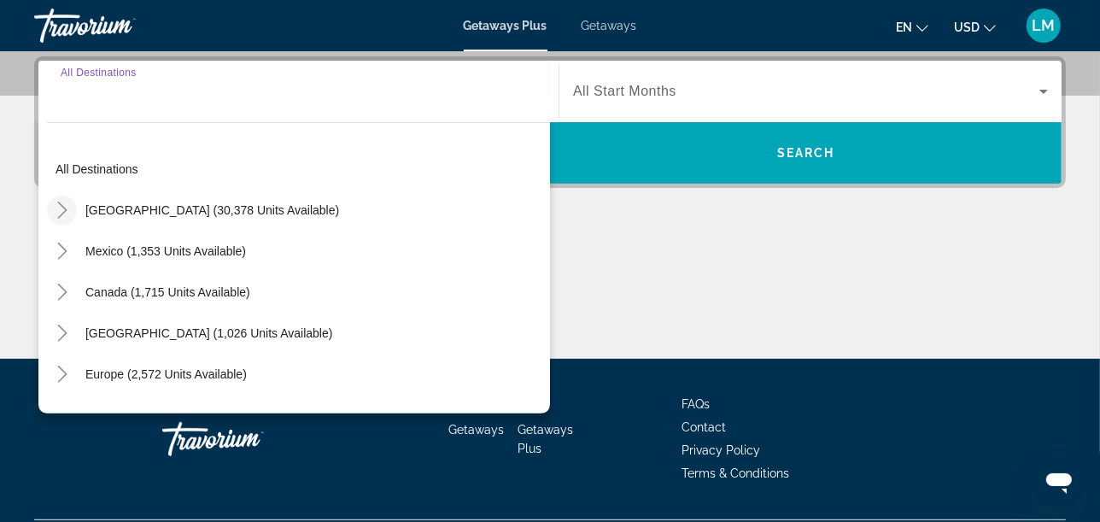
click at [73, 214] on mat-icon "Toggle United States (30,378 units available)" at bounding box center [62, 211] width 30 height 30
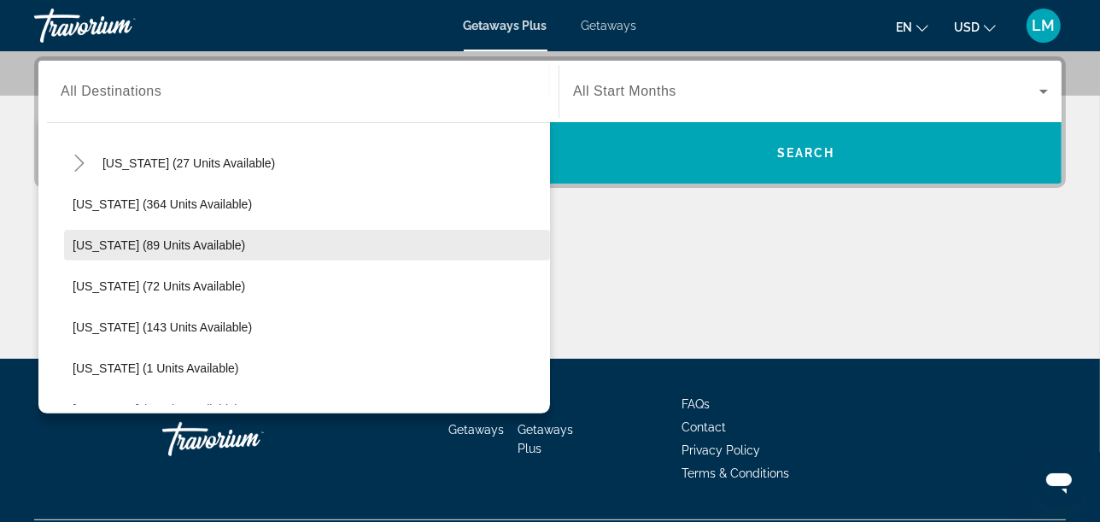
scroll to position [239, 0]
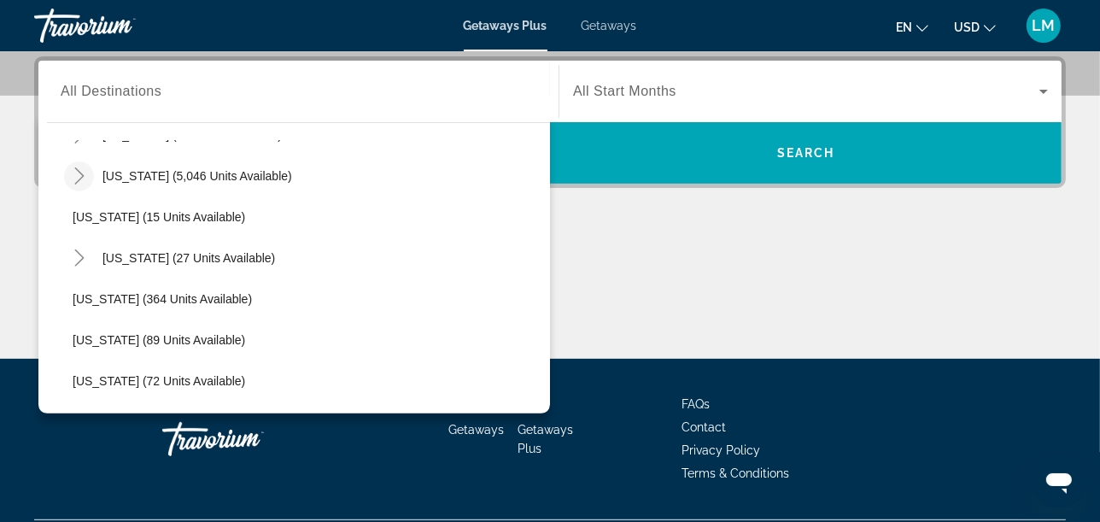
click at [82, 179] on icon "Toggle Florida (5,046 units available)" at bounding box center [79, 175] width 17 height 17
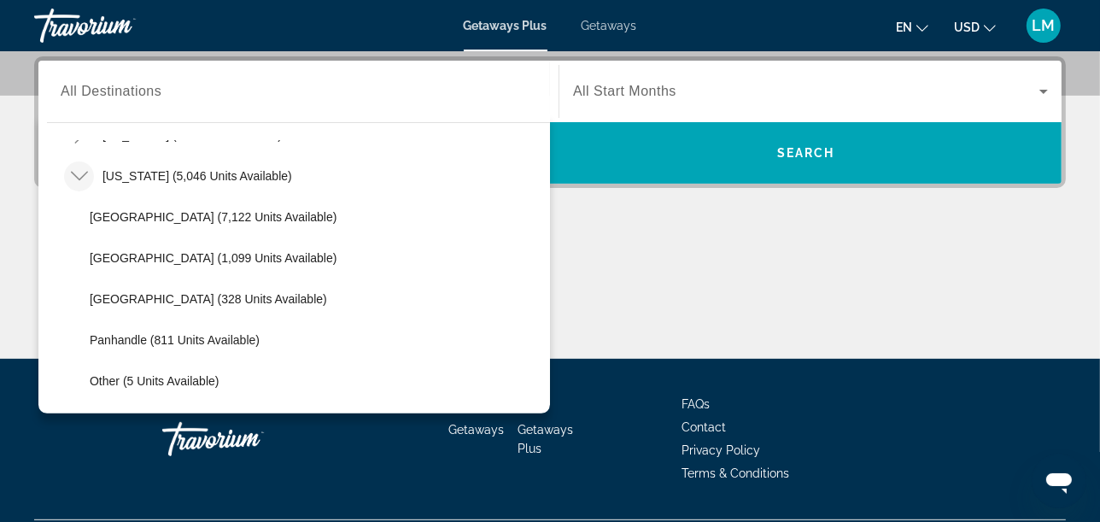
click at [131, 212] on span "[GEOGRAPHIC_DATA] (7,122 units available)" at bounding box center [213, 217] width 247 height 14
type input "**********"
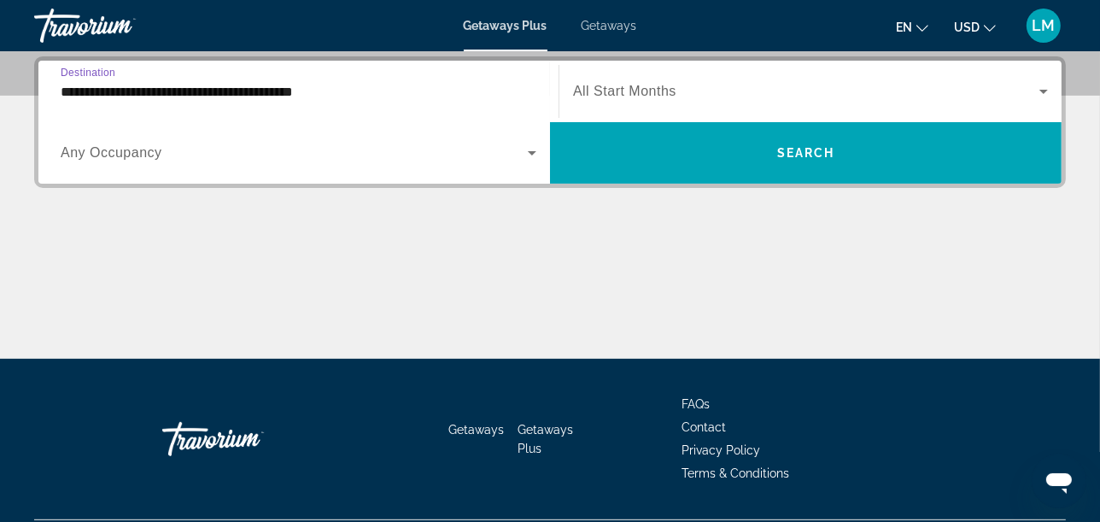
click at [625, 96] on span "All Start Months" at bounding box center [624, 91] width 103 height 15
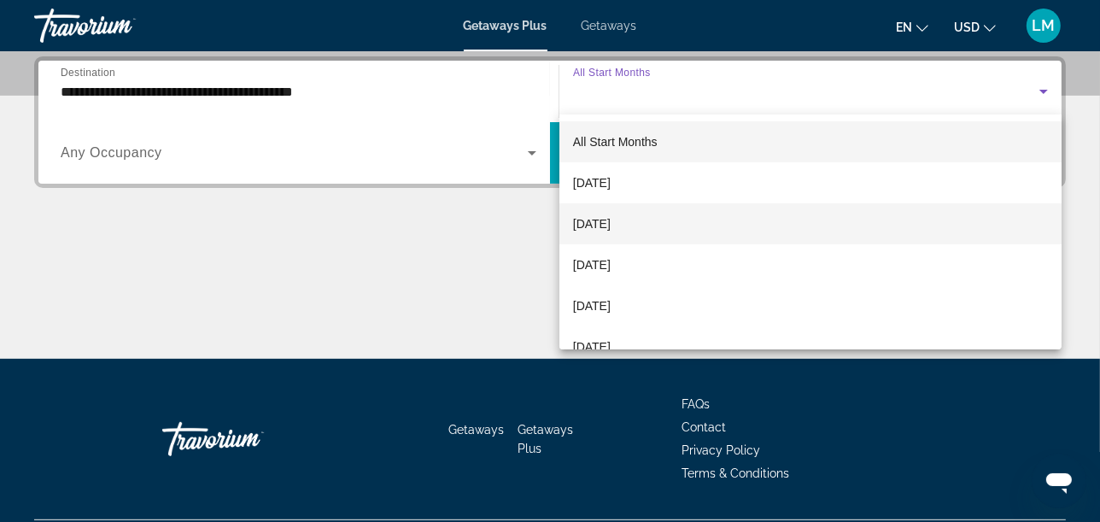
scroll to position [190, 0]
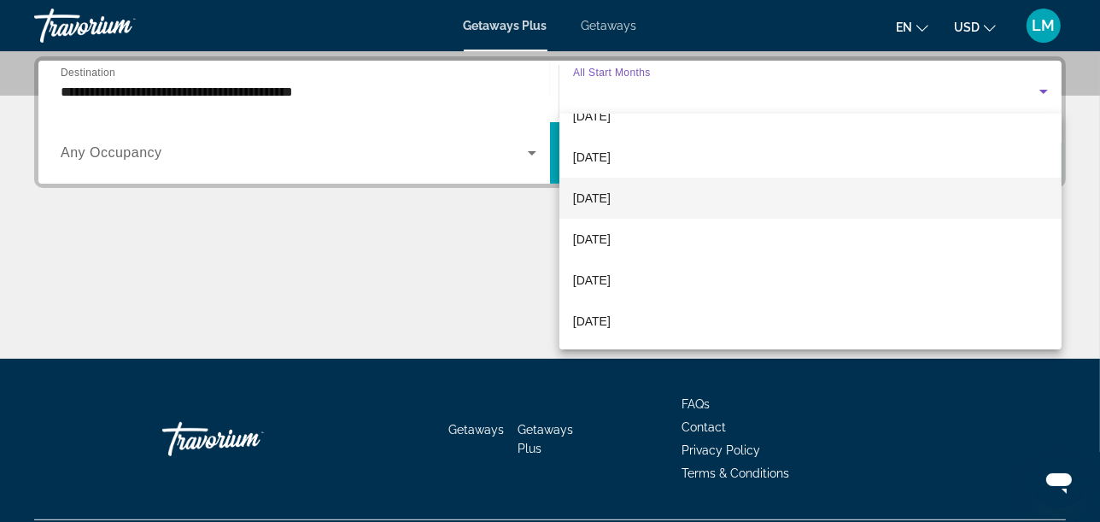
click at [601, 198] on span "[DATE]" at bounding box center [592, 198] width 38 height 21
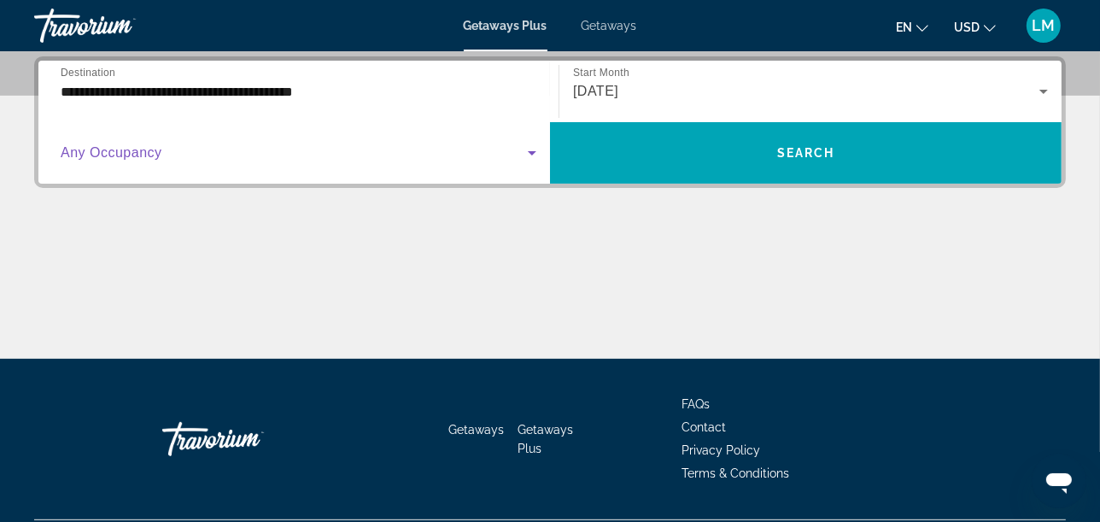
click at [372, 149] on span "Search widget" at bounding box center [294, 153] width 467 height 21
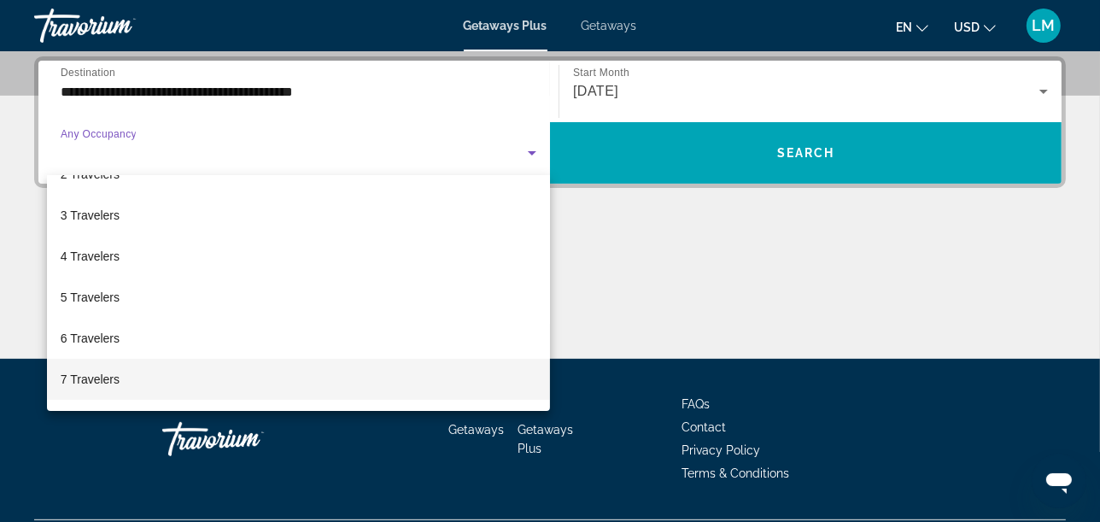
scroll to position [95, 0]
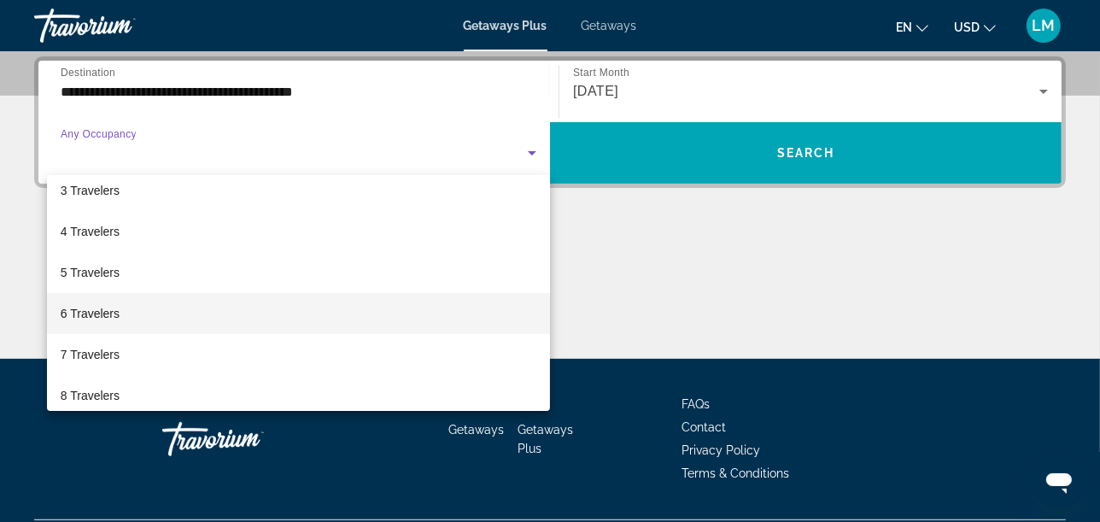
click at [130, 314] on mat-option "6 Travelers" at bounding box center [298, 313] width 503 height 41
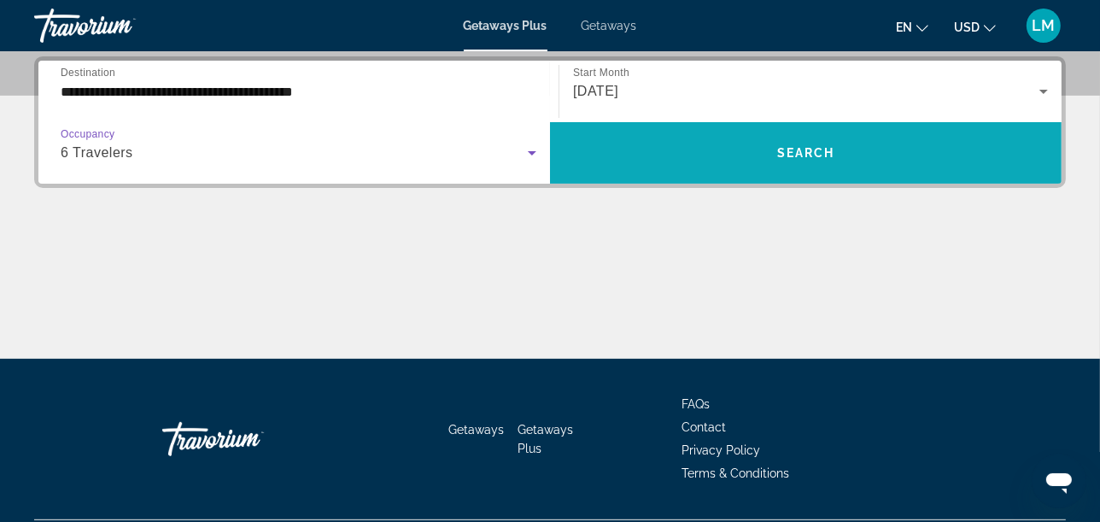
click at [828, 155] on span "Search" at bounding box center [806, 153] width 58 height 14
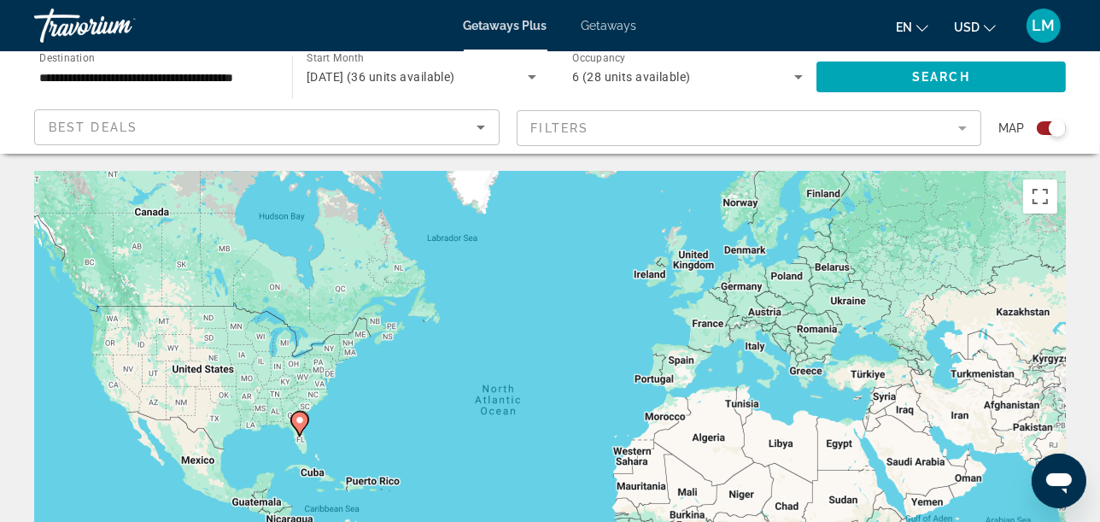
click at [1046, 126] on div "Search widget" at bounding box center [1051, 128] width 29 height 14
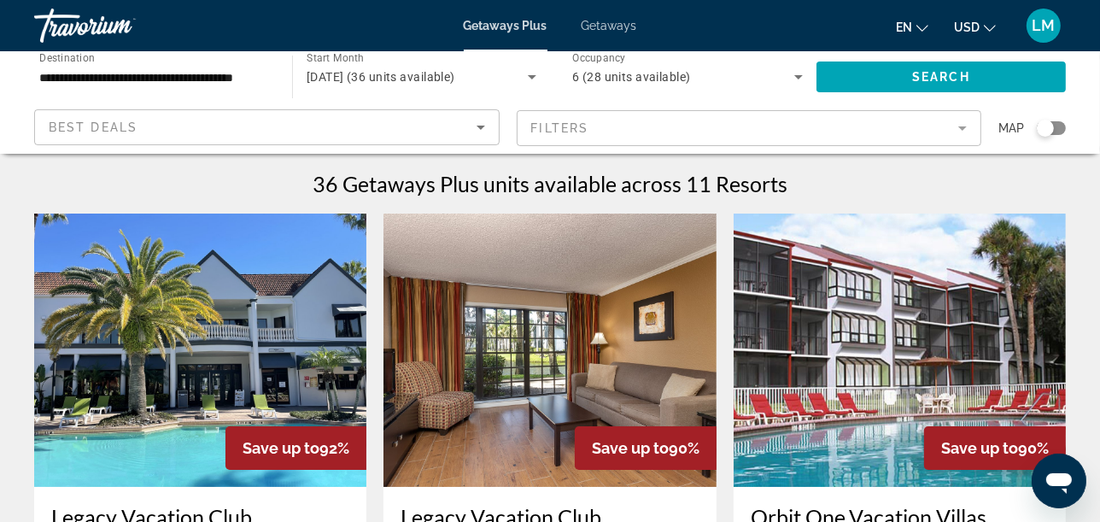
click at [800, 121] on mat-form-field "Filters" at bounding box center [750, 128] width 466 height 36
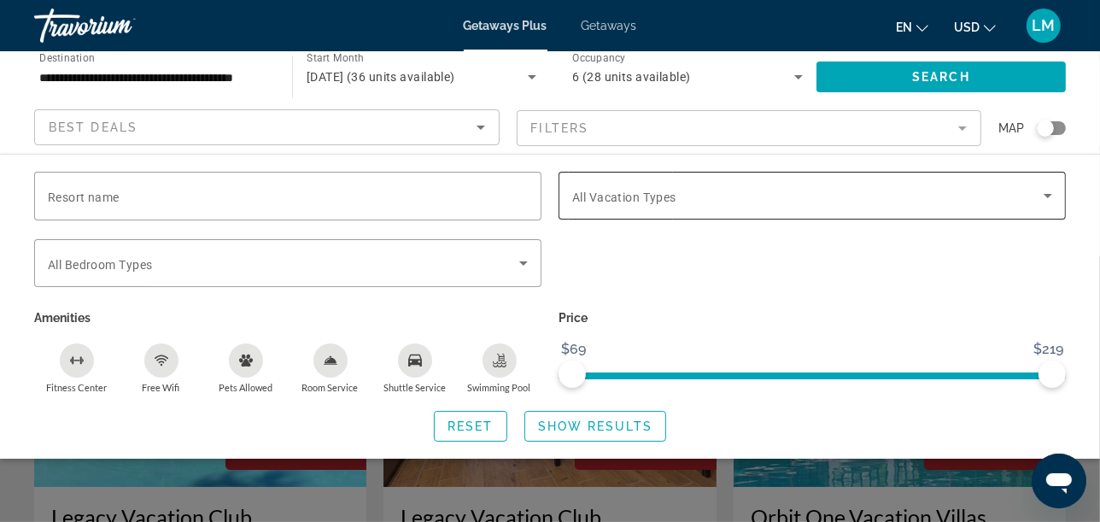
click at [654, 196] on span "All Vacation Types" at bounding box center [624, 198] width 104 height 14
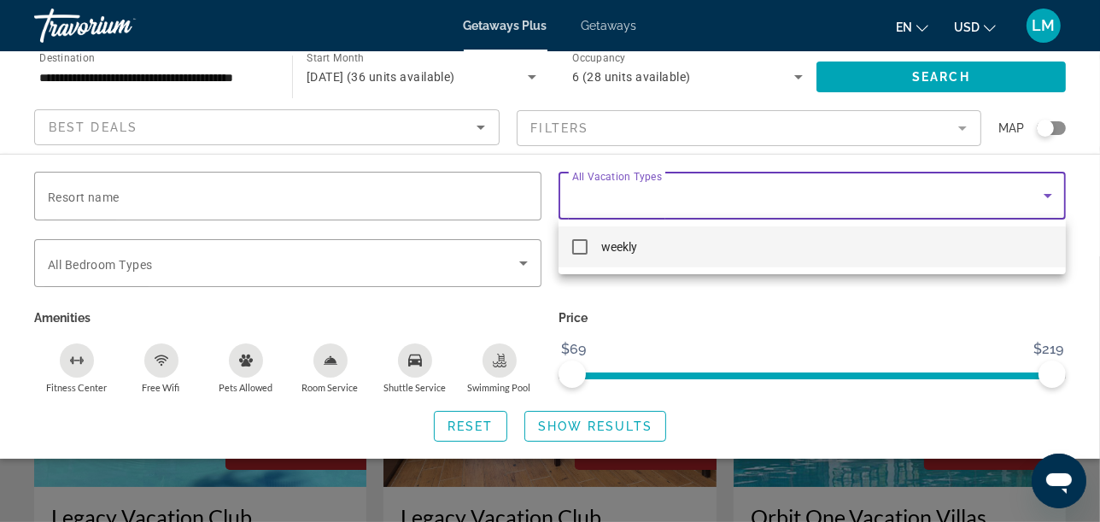
click at [583, 246] on mat-pseudo-checkbox at bounding box center [579, 246] width 15 height 15
click at [451, 276] on div at bounding box center [550, 261] width 1100 height 522
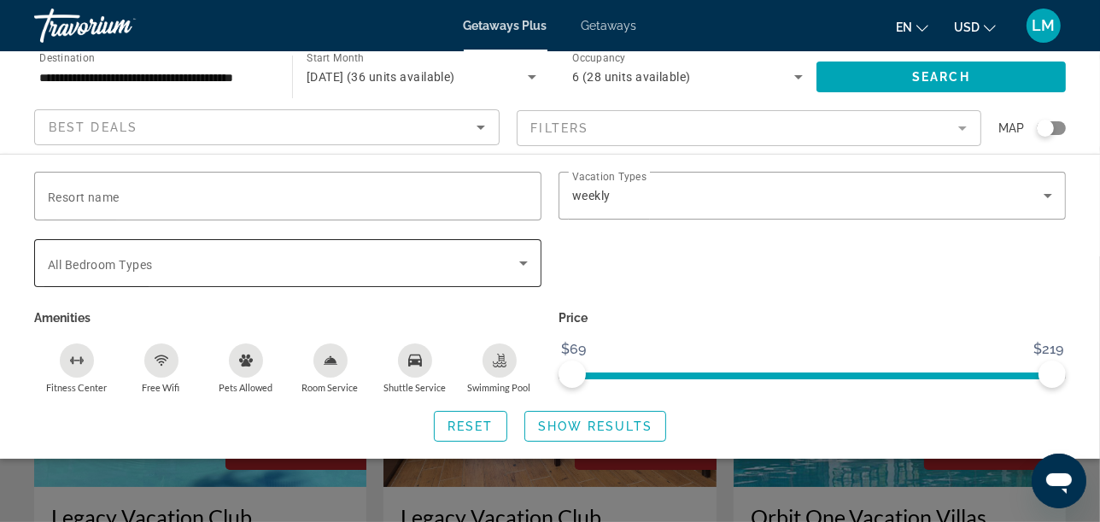
click at [519, 265] on icon "Search widget" at bounding box center [523, 263] width 21 height 21
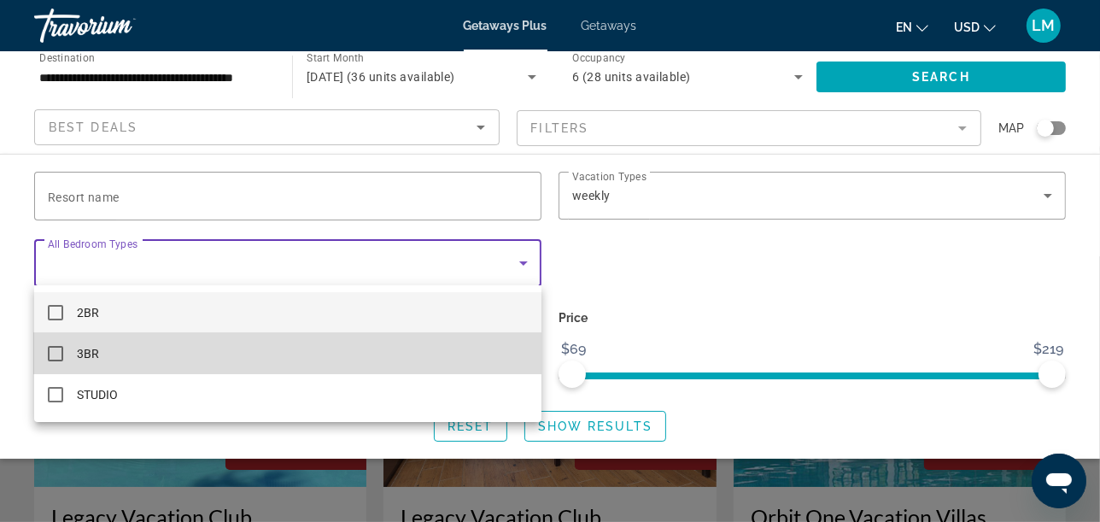
click at [55, 354] on mat-pseudo-checkbox at bounding box center [55, 353] width 15 height 15
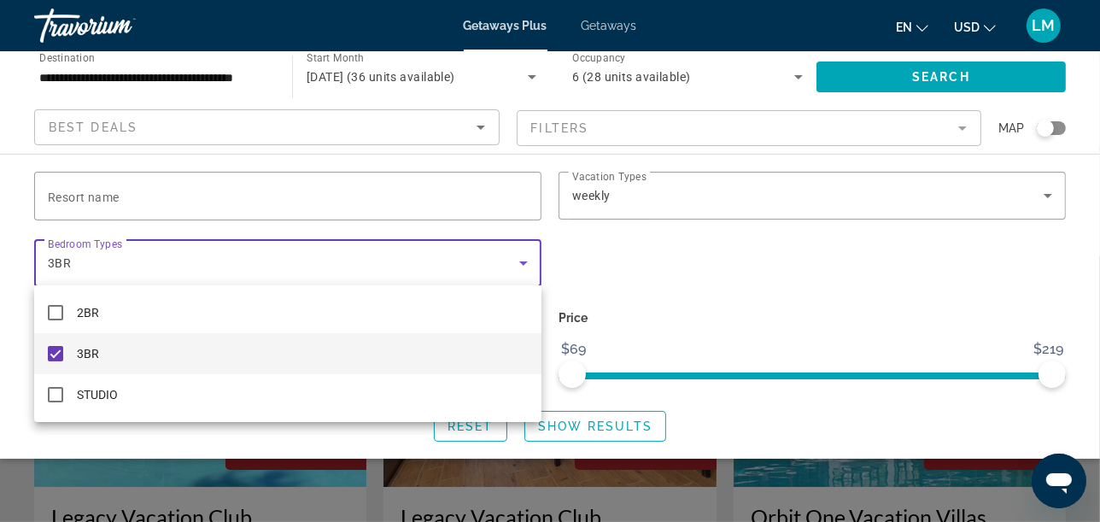
click at [610, 428] on div at bounding box center [550, 261] width 1100 height 522
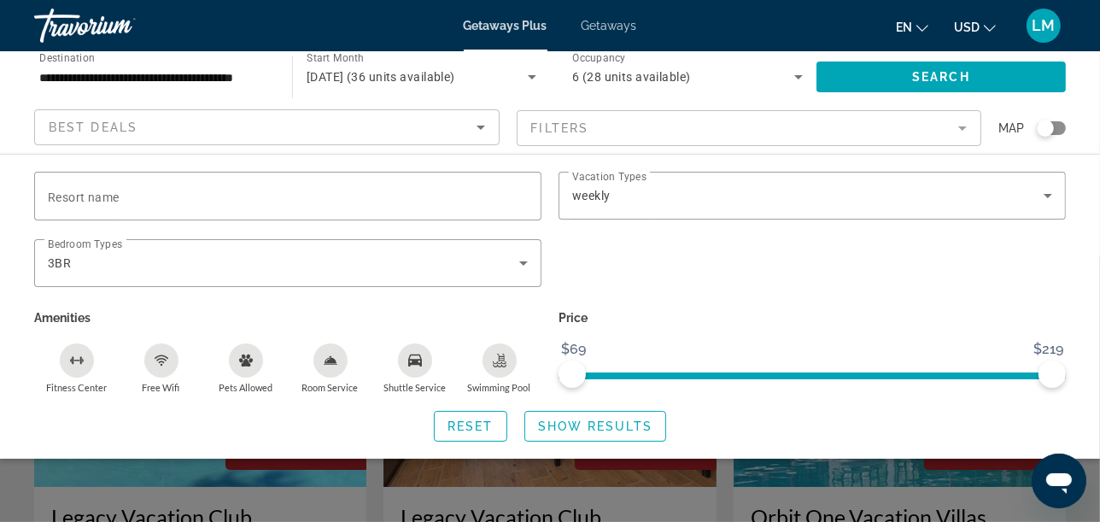
click at [610, 428] on span "Show Results" at bounding box center [595, 426] width 114 height 14
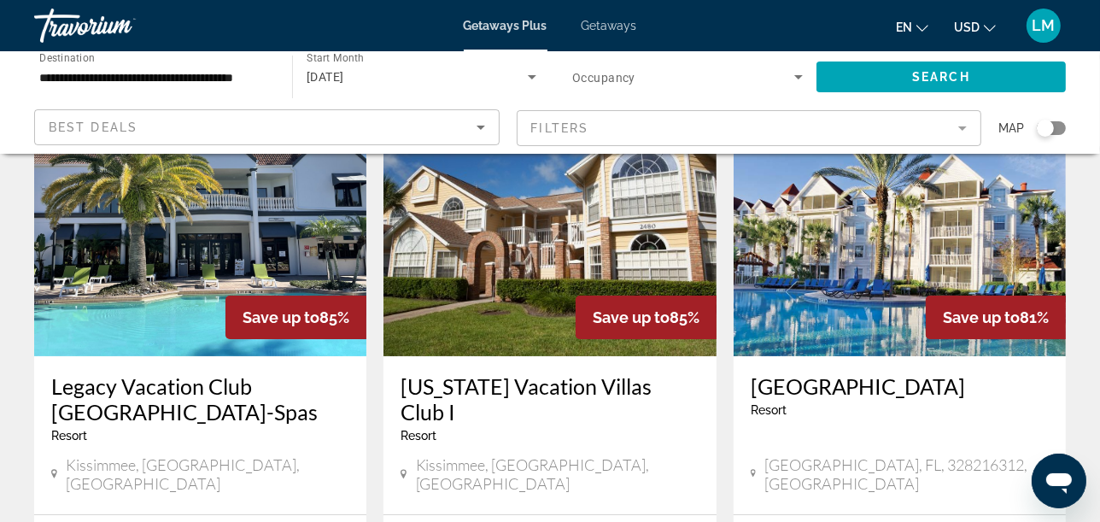
scroll to position [95, 0]
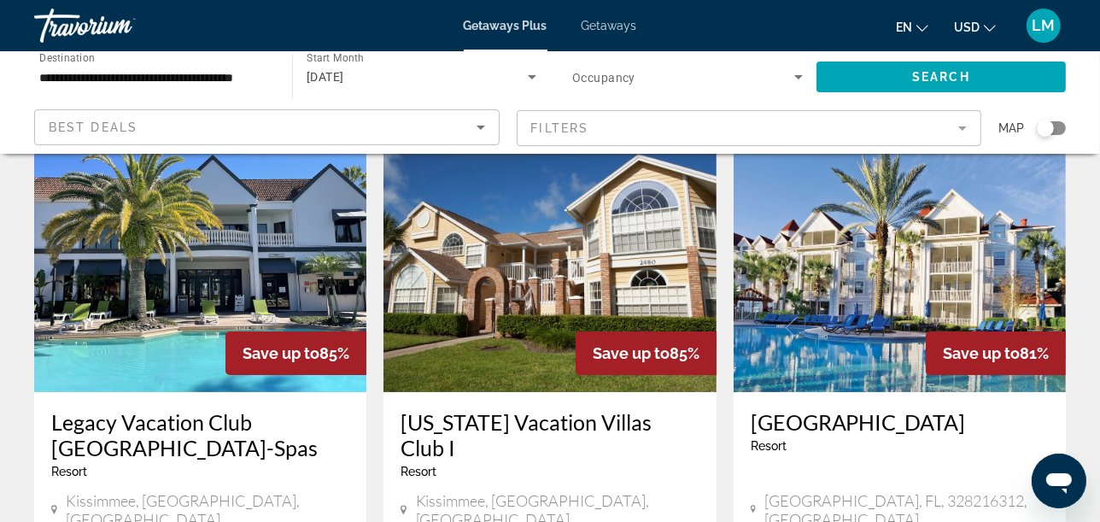
click at [931, 239] on img "Main content" at bounding box center [900, 255] width 332 height 273
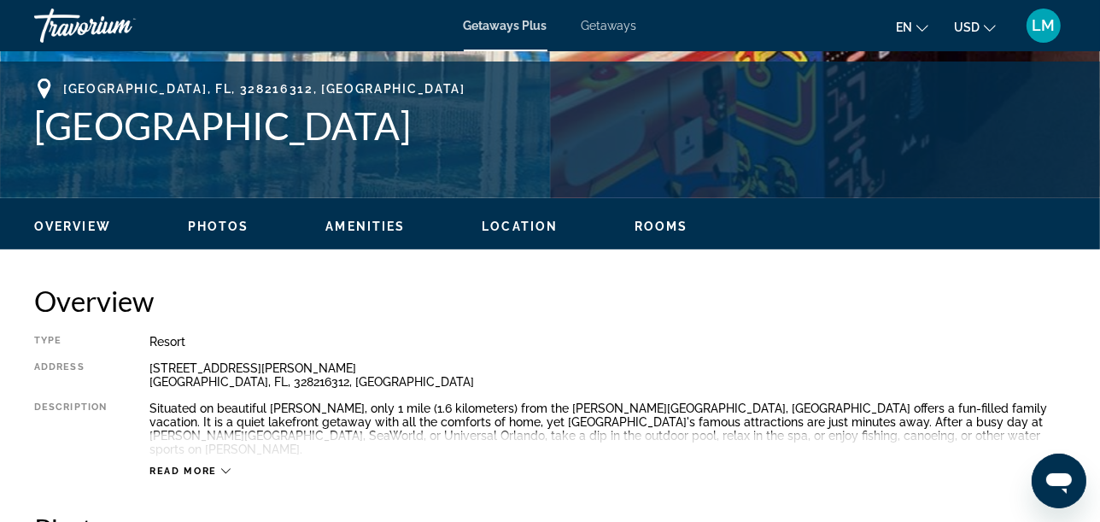
click at [665, 226] on span "Rooms" at bounding box center [662, 227] width 54 height 14
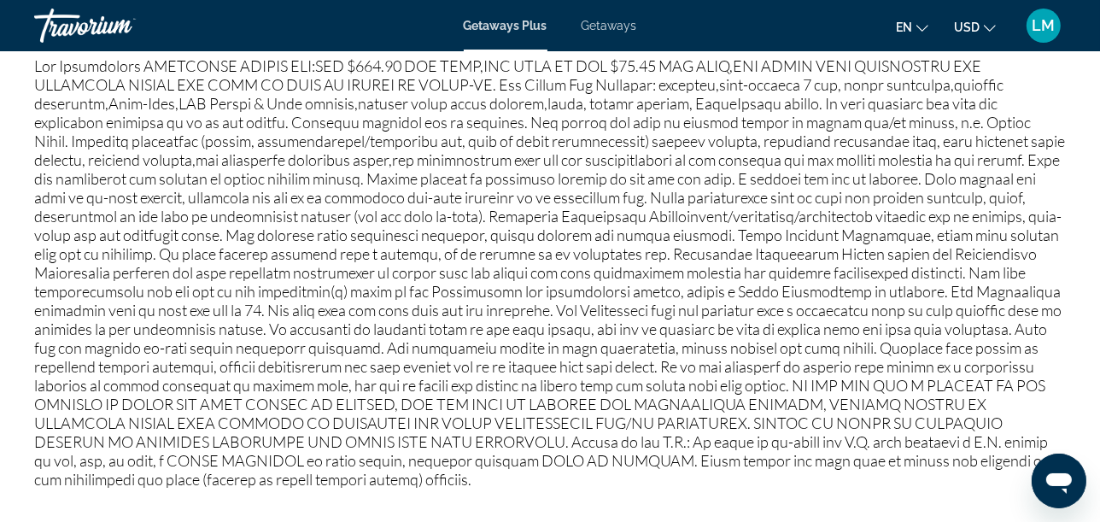
scroll to position [1760, 0]
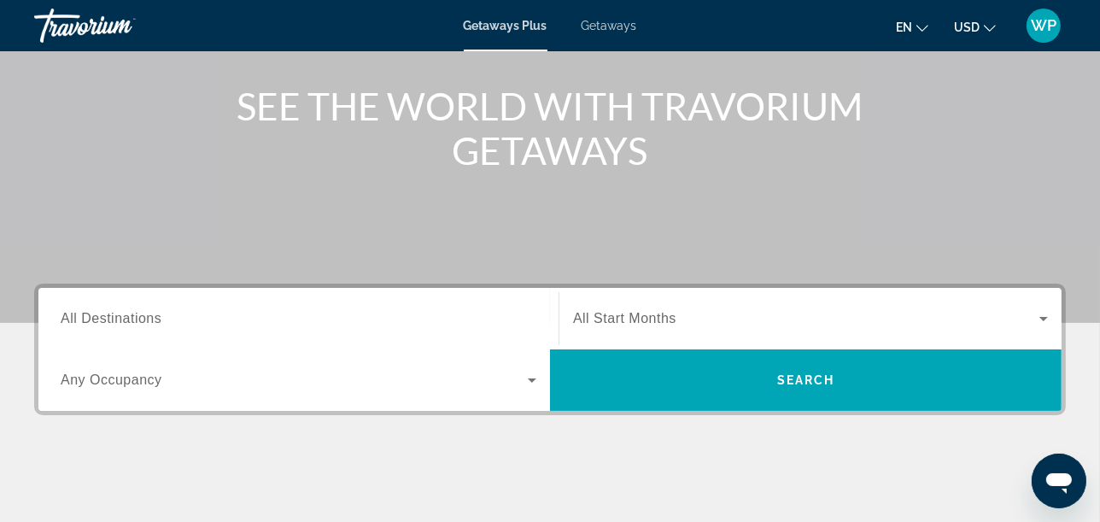
click at [161, 321] on span "All Destinations" at bounding box center [111, 318] width 101 height 15
click at [161, 321] on input "Destination All Destinations" at bounding box center [299, 319] width 476 height 21
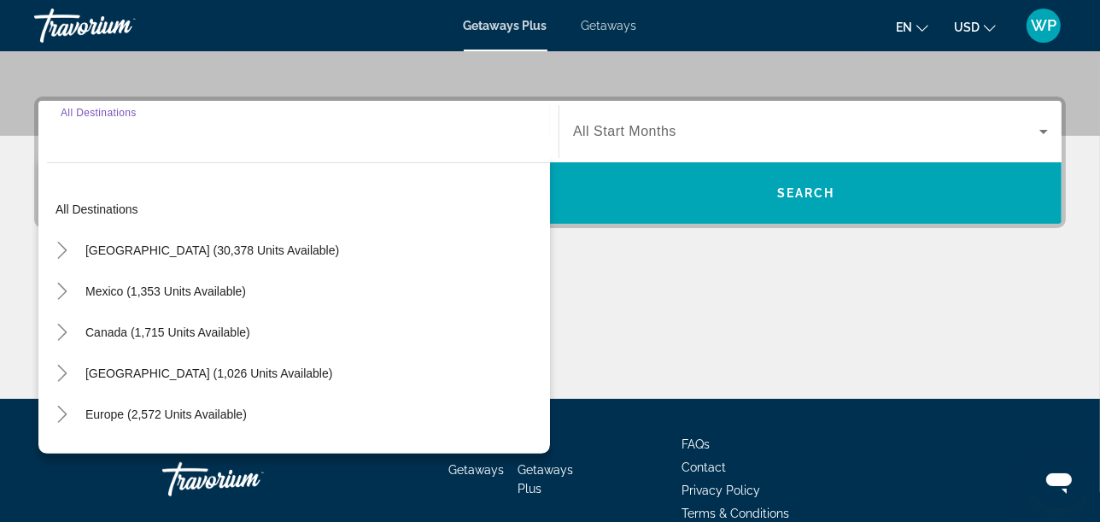
scroll to position [417, 0]
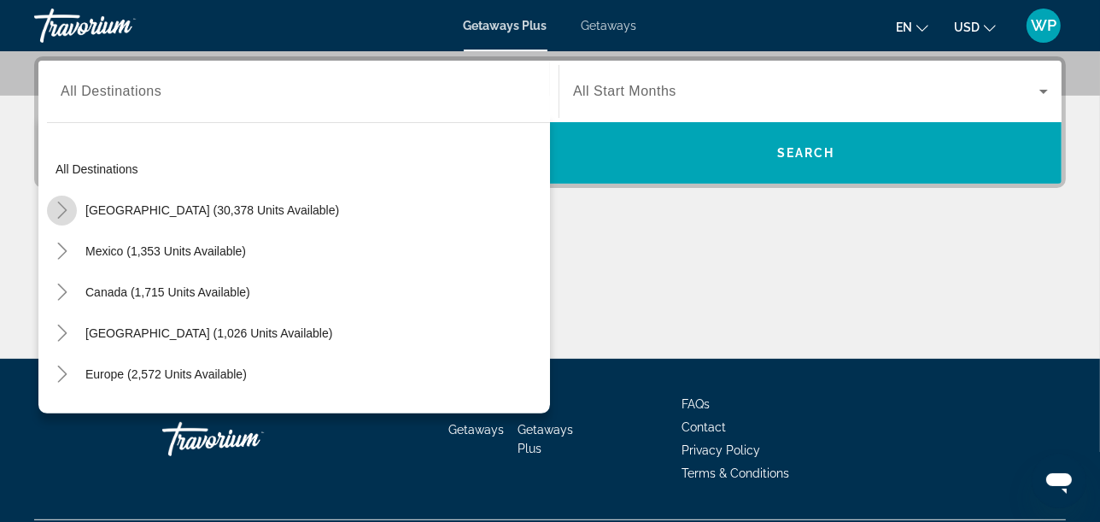
click at [65, 205] on icon "Toggle United States (30,378 units available)" at bounding box center [62, 210] width 17 height 17
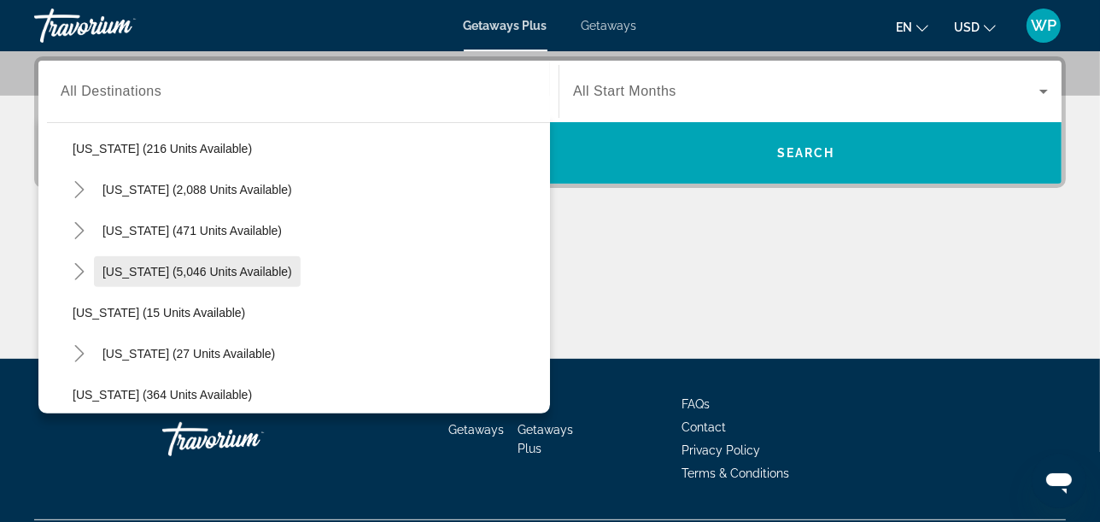
scroll to position [144, 0]
click at [88, 266] on mat-icon "Toggle Florida (5,046 units available)" at bounding box center [79, 271] width 30 height 30
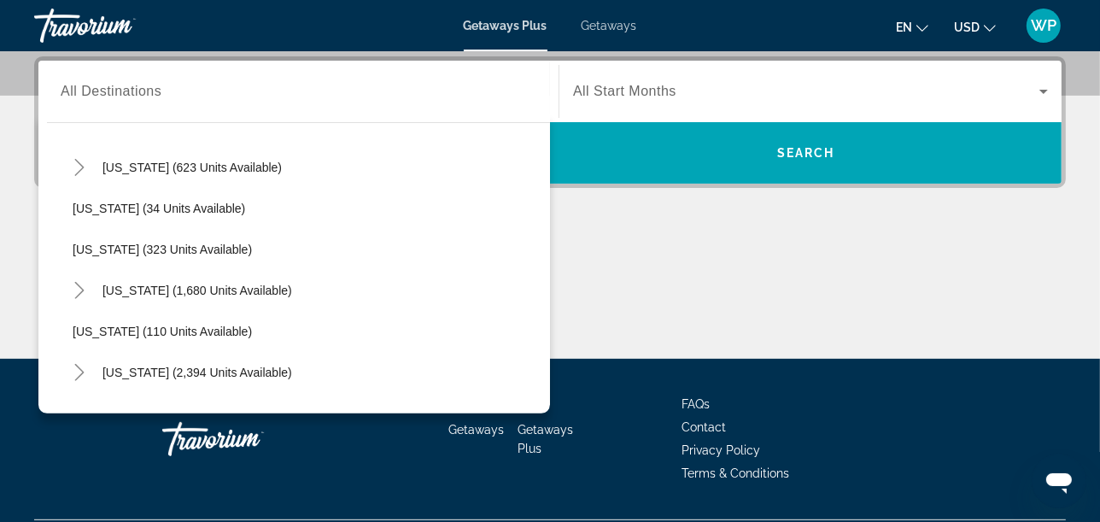
scroll to position [1093, 0]
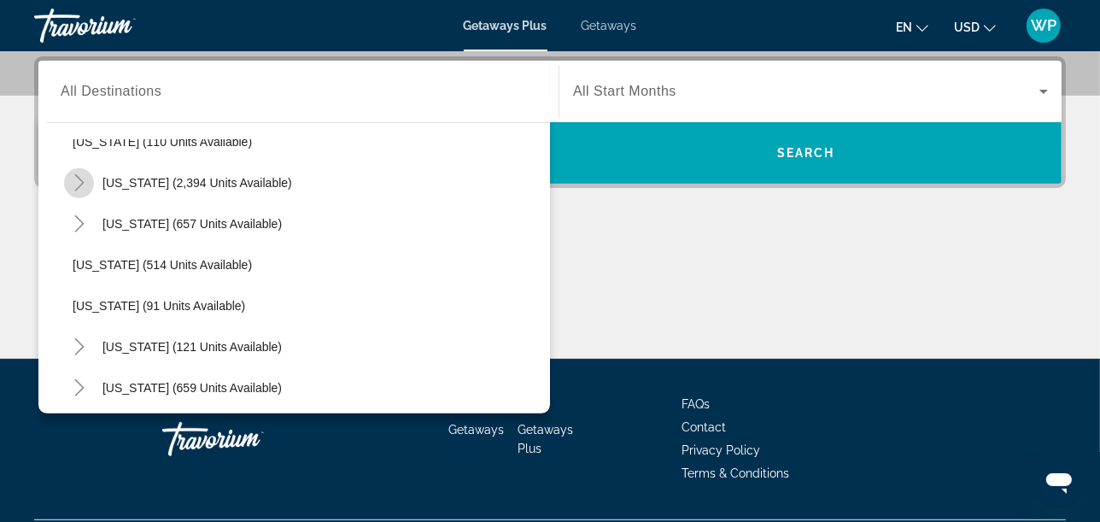
click at [73, 184] on icon "Toggle Nevada (2,394 units available)" at bounding box center [79, 182] width 17 height 17
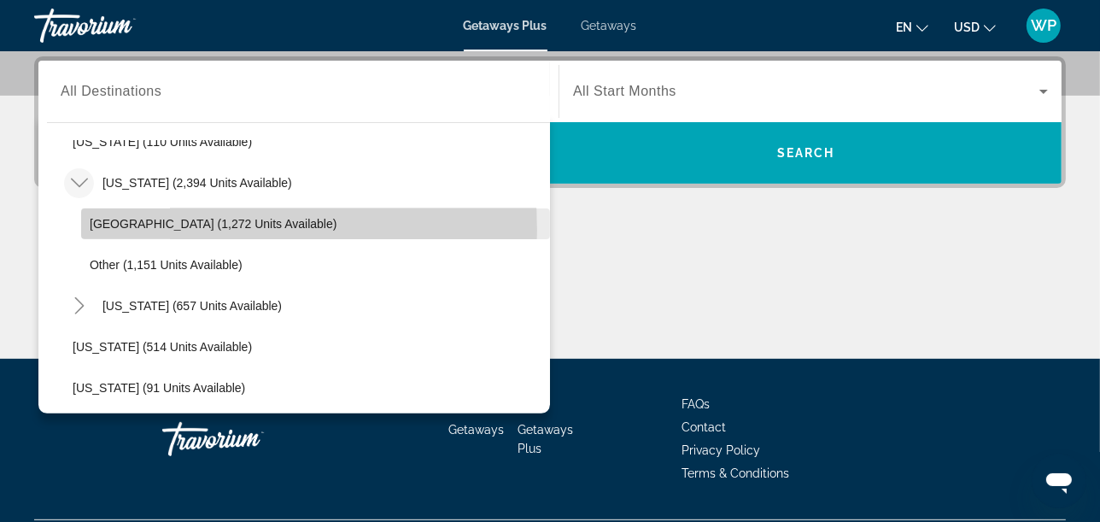
click at [136, 228] on span "Search widget" at bounding box center [315, 223] width 469 height 41
type input "**********"
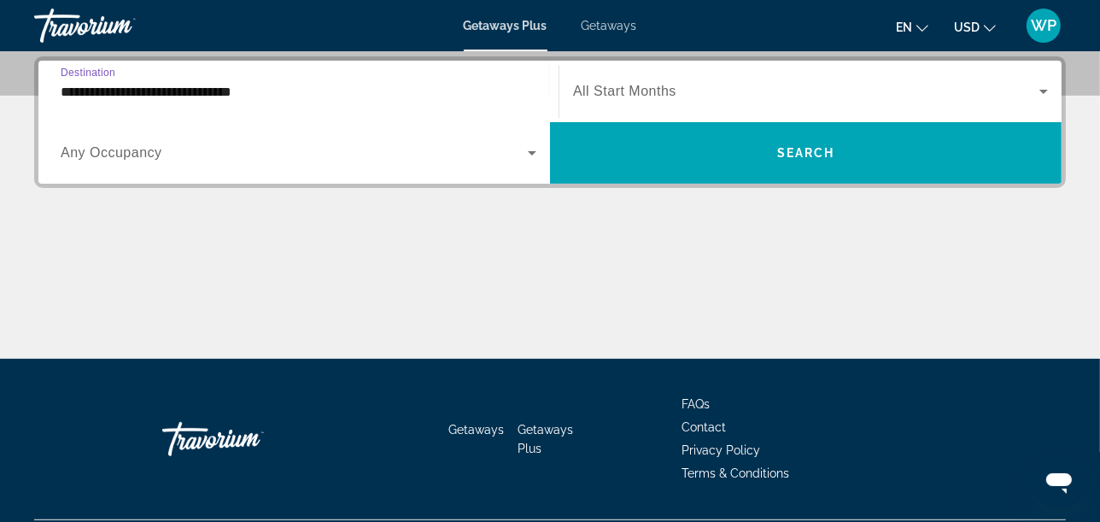
click at [605, 91] on span "All Start Months" at bounding box center [624, 91] width 103 height 15
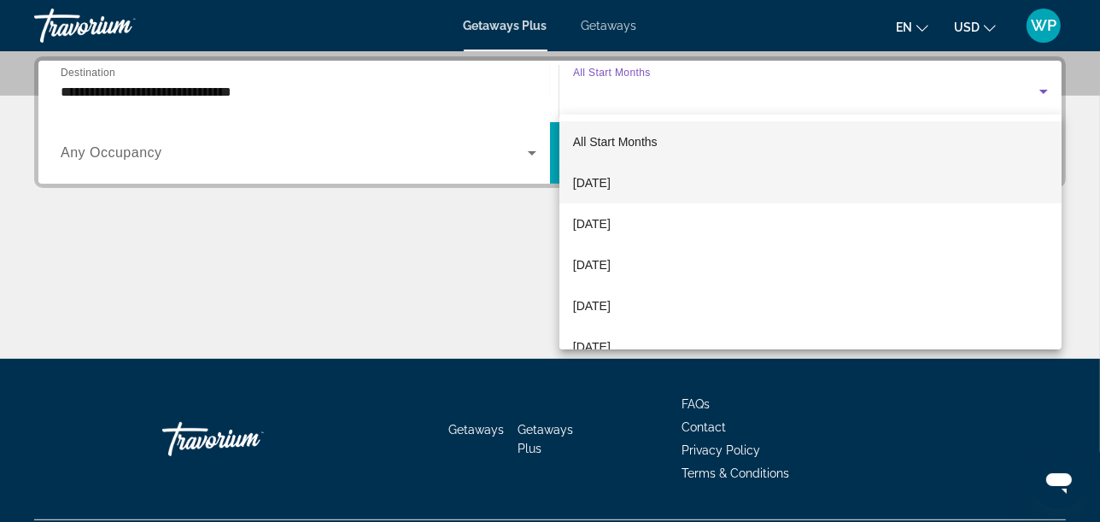
click at [611, 180] on span "[DATE]" at bounding box center [592, 183] width 38 height 21
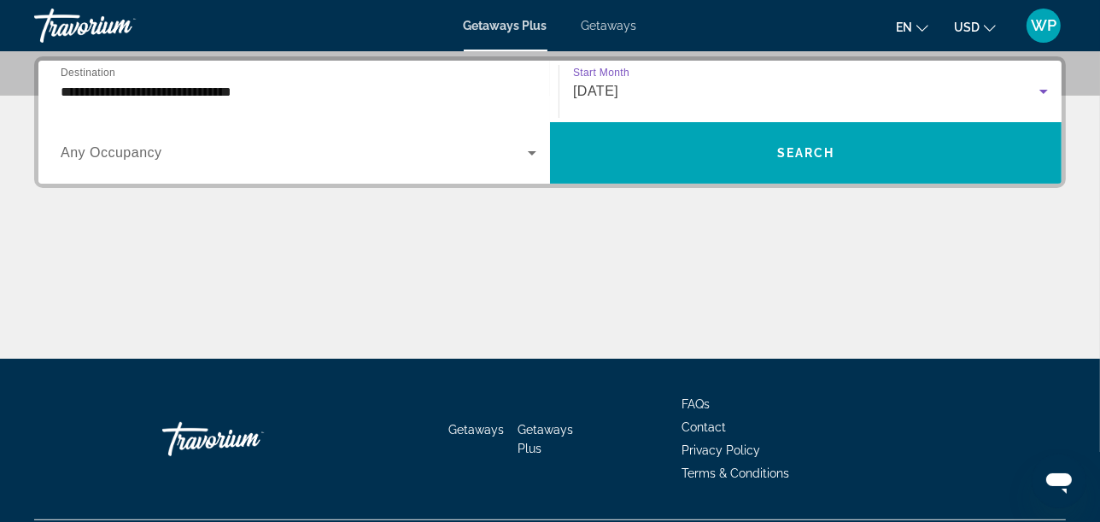
click at [219, 154] on span "Search widget" at bounding box center [294, 153] width 467 height 21
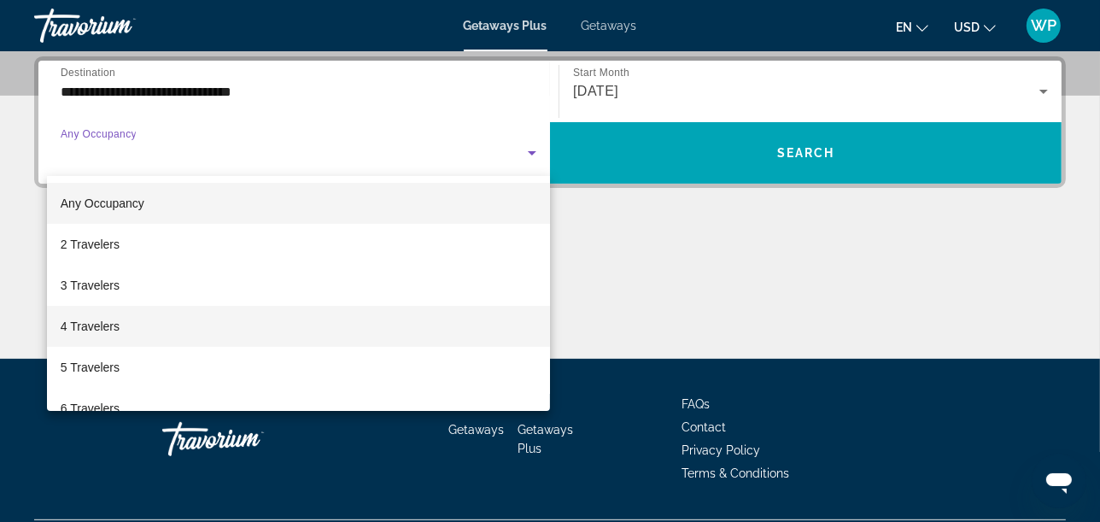
click at [214, 314] on mat-option "4 Travelers" at bounding box center [298, 326] width 503 height 41
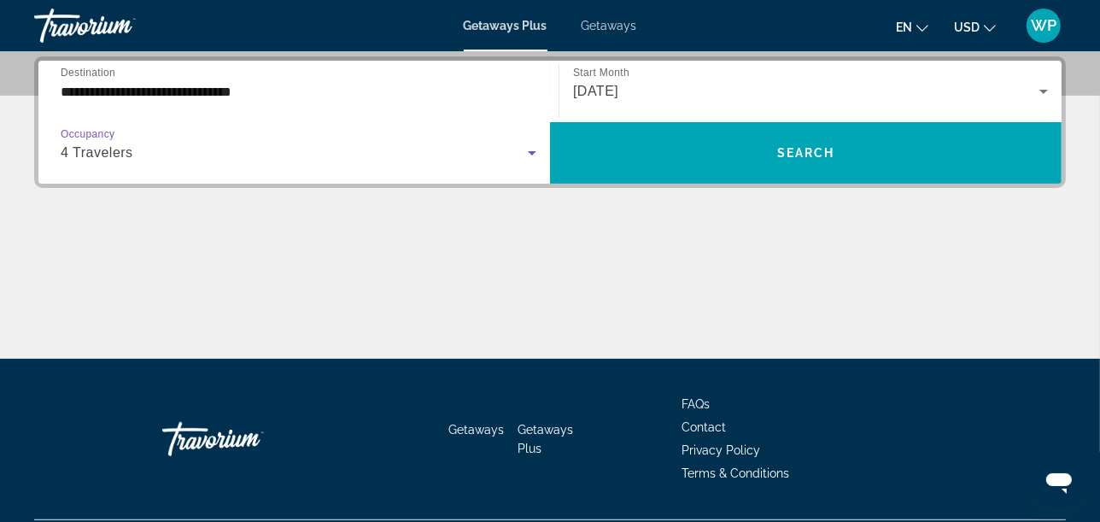
click at [710, 112] on div "[DATE]" at bounding box center [810, 91] width 475 height 48
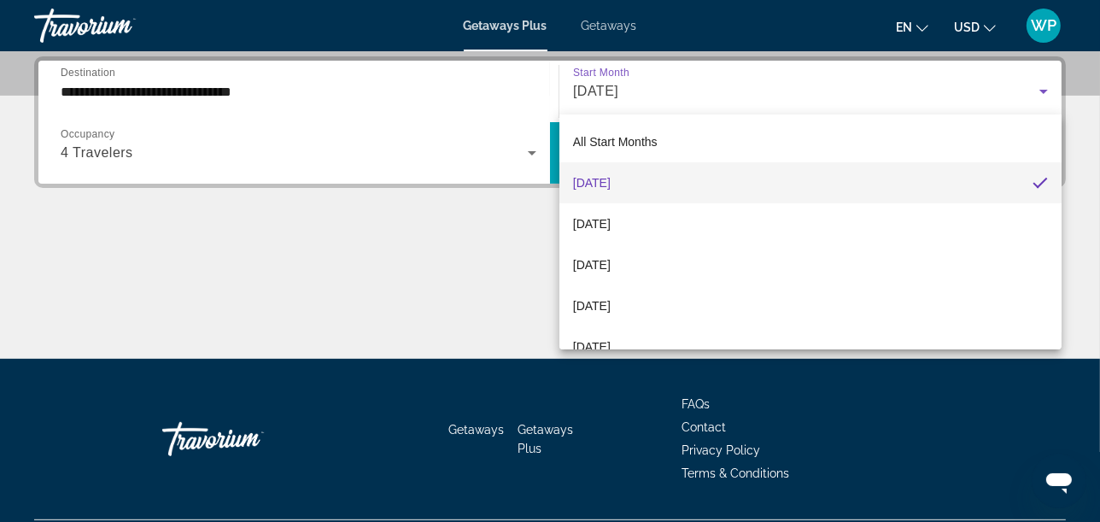
click at [294, 169] on div at bounding box center [550, 261] width 1100 height 522
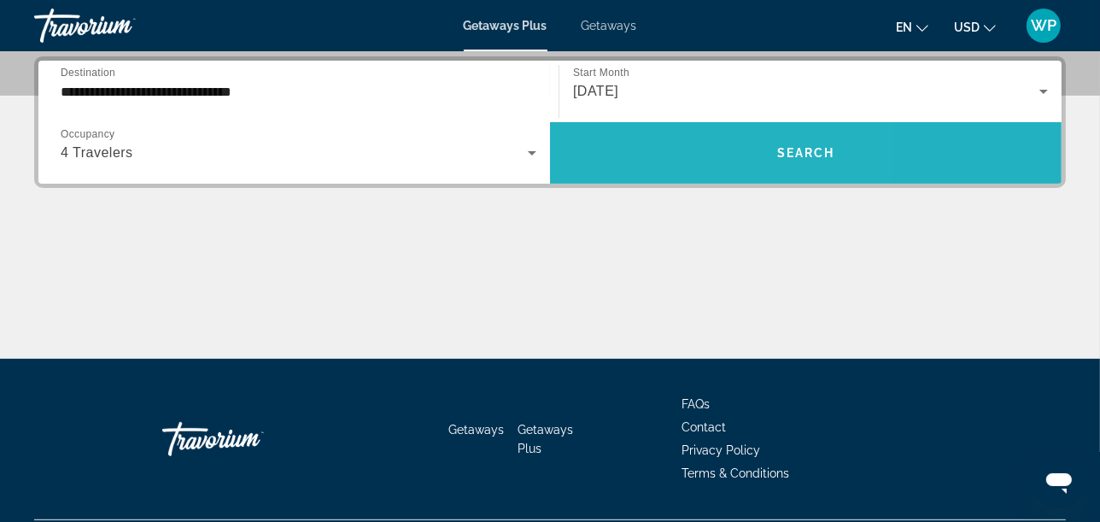
click at [653, 158] on span "Search widget" at bounding box center [806, 152] width 512 height 41
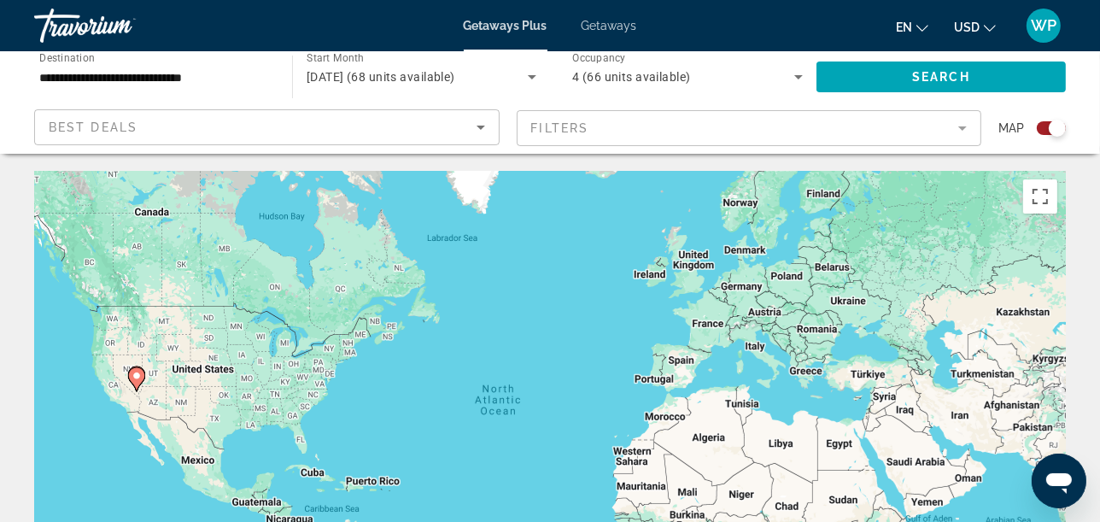
click at [1056, 132] on div "Search widget" at bounding box center [1057, 128] width 17 height 17
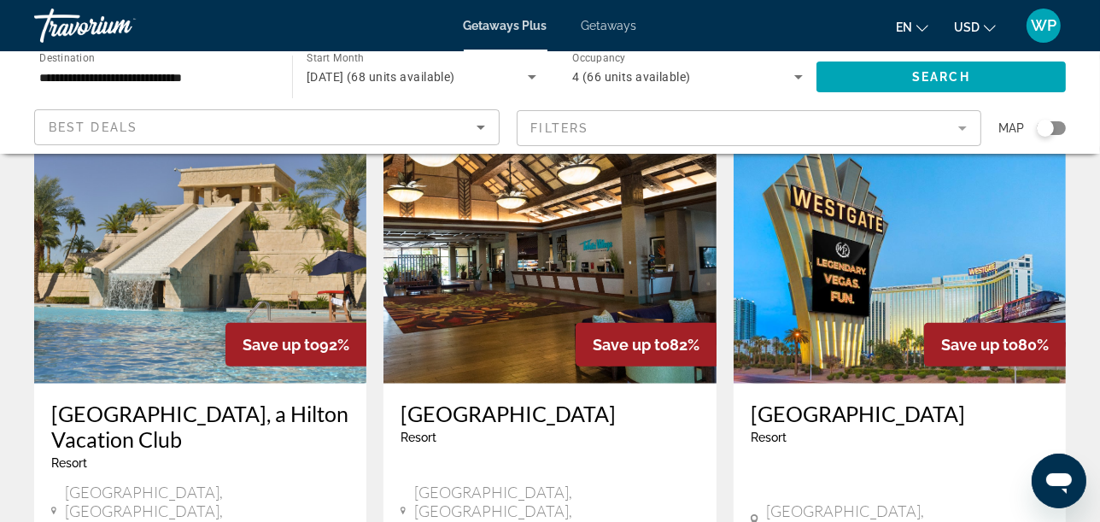
scroll to position [759, 0]
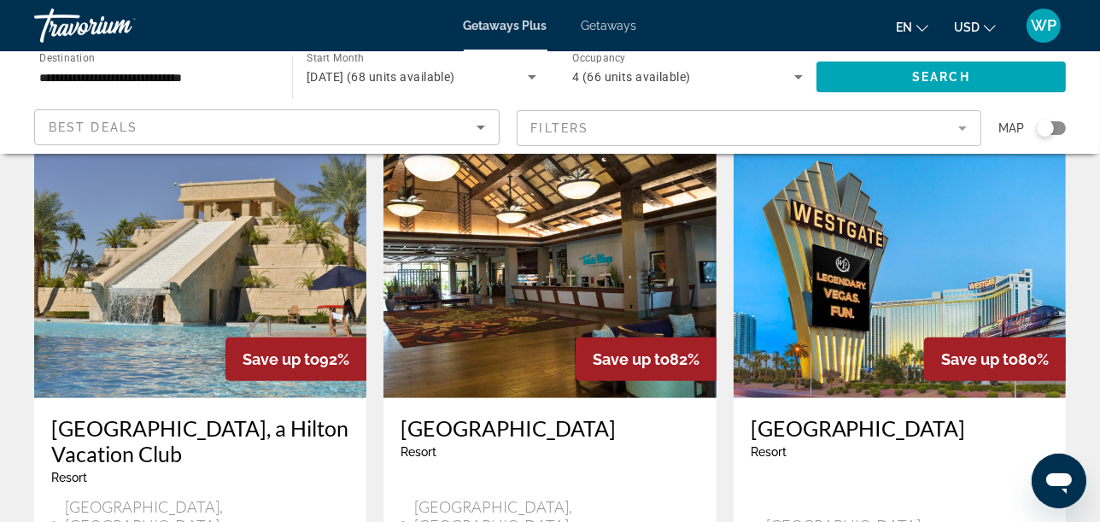
click at [538, 257] on img "Main content" at bounding box center [550, 261] width 332 height 273
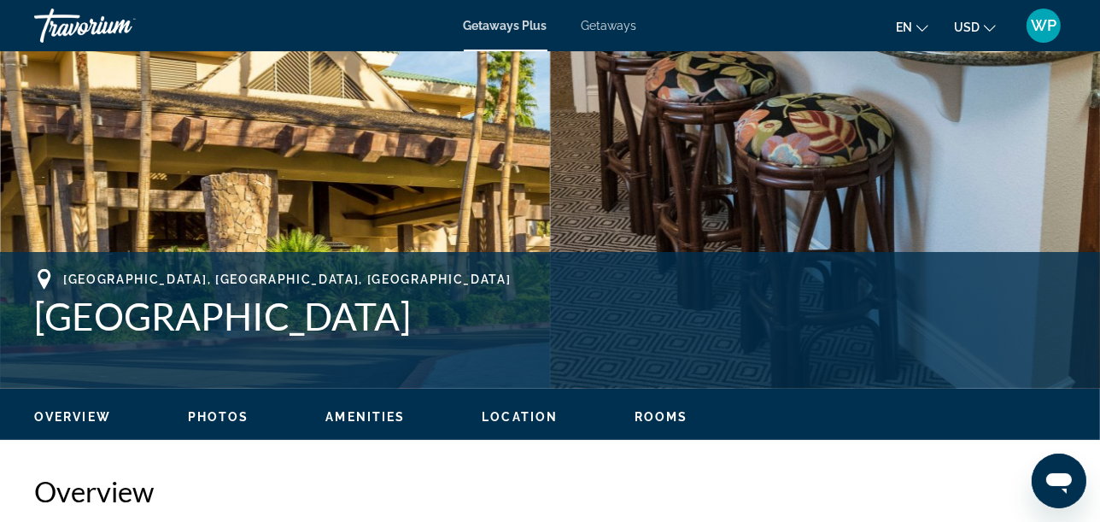
scroll to position [474, 0]
click at [667, 411] on span "Rooms" at bounding box center [662, 417] width 54 height 14
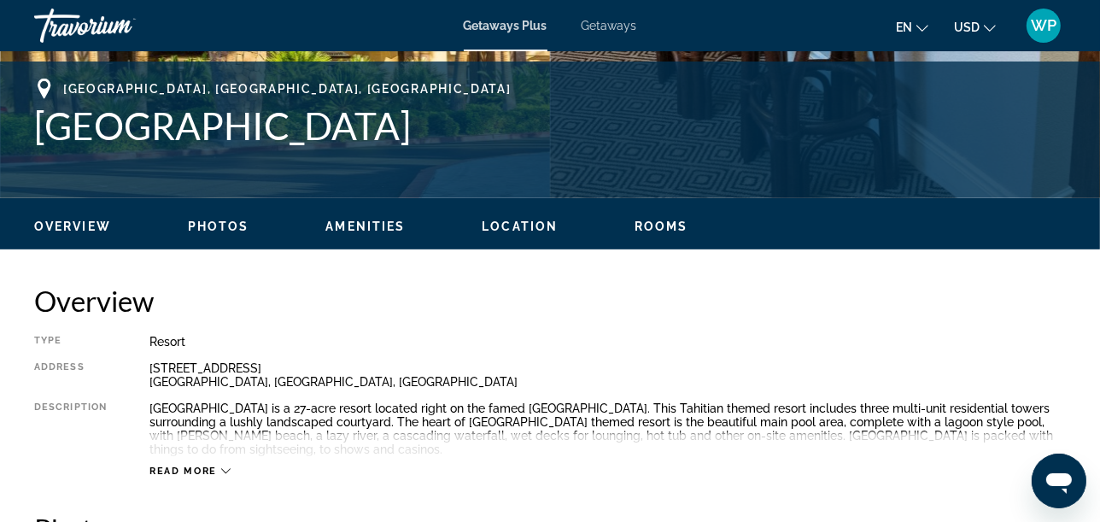
scroll to position [0, 0]
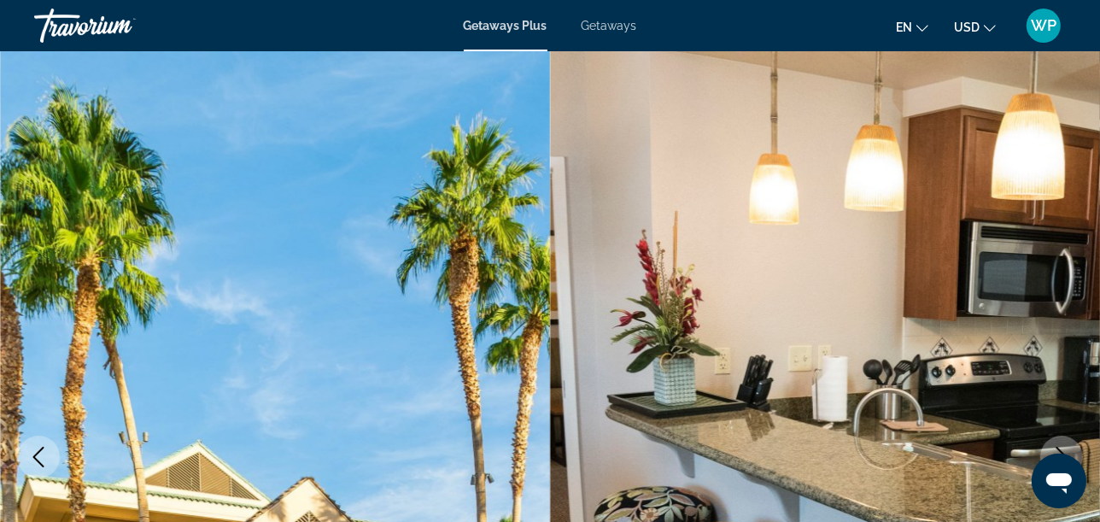
click at [600, 32] on div "Getaways Plus Getaways en English Español Français Italiano Português русский U…" at bounding box center [550, 25] width 1100 height 44
click at [624, 21] on span "Getaways" at bounding box center [610, 26] width 56 height 14
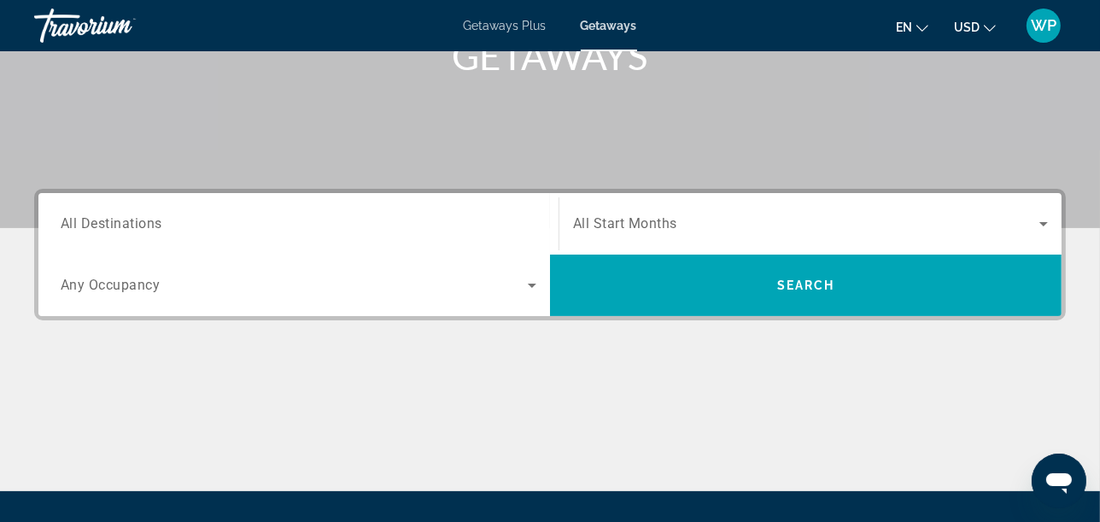
click at [119, 209] on div "Search widget" at bounding box center [299, 224] width 476 height 49
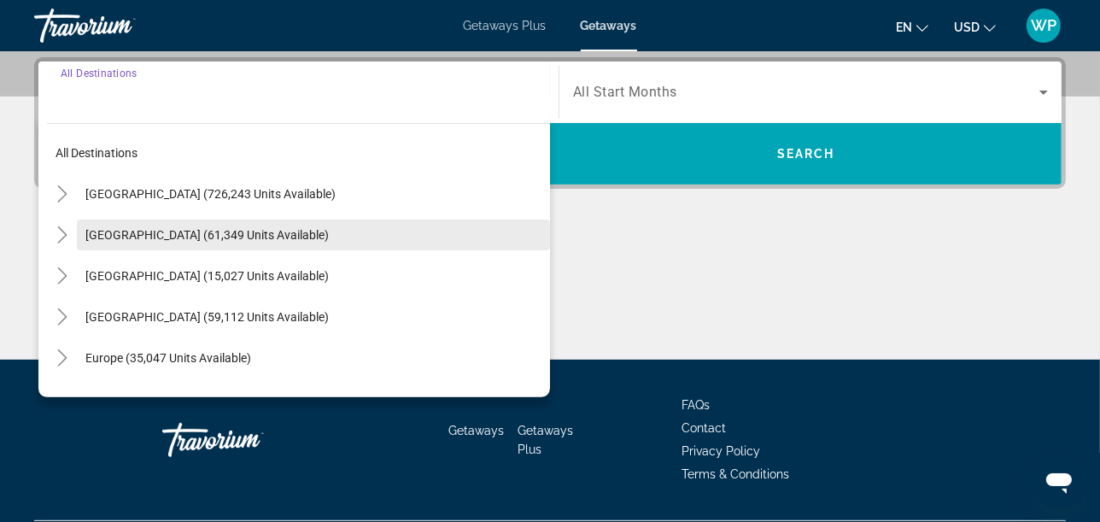
scroll to position [417, 0]
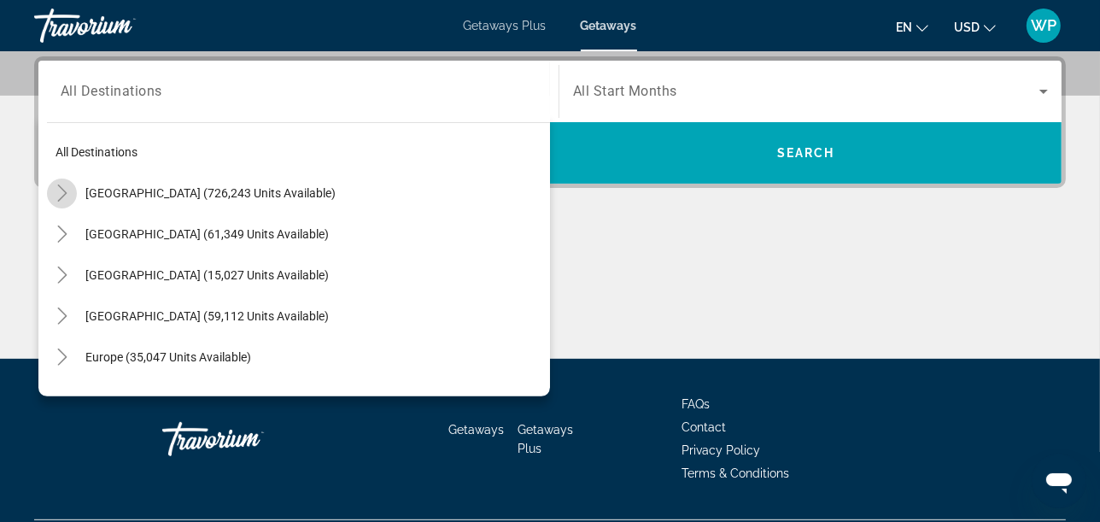
click at [69, 196] on icon "Toggle United States (726,243 units available)" at bounding box center [62, 193] width 17 height 17
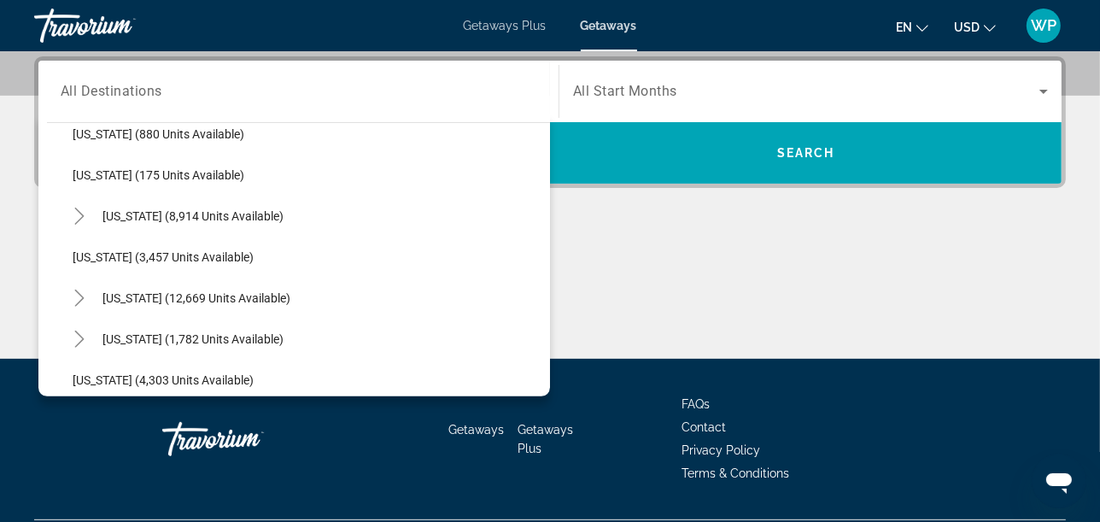
scroll to position [904, 0]
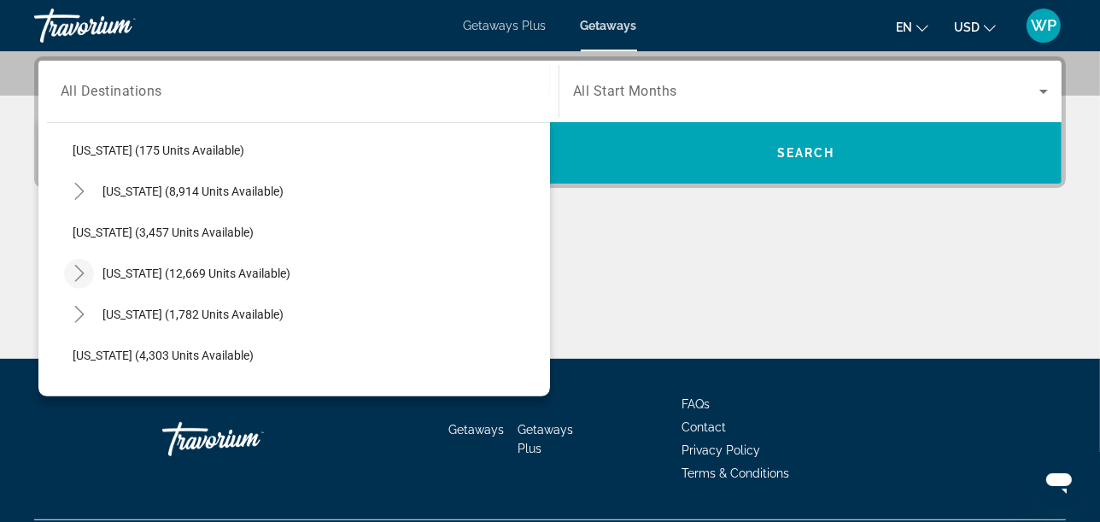
click at [82, 271] on icon "Toggle Nevada (12,669 units available)" at bounding box center [78, 273] width 9 height 17
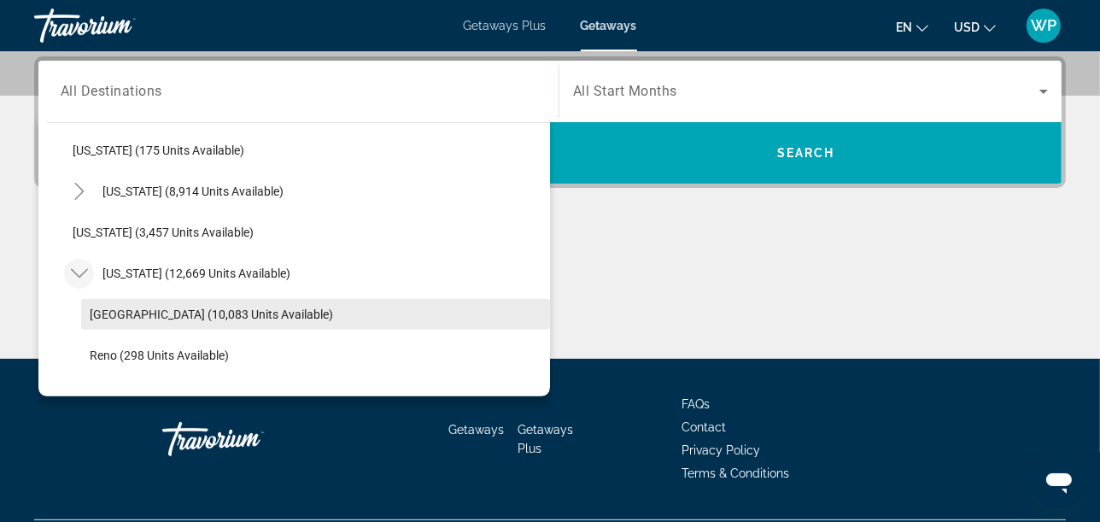
click at [116, 316] on span "[GEOGRAPHIC_DATA] (10,083 units available)" at bounding box center [211, 315] width 243 height 14
type input "**********"
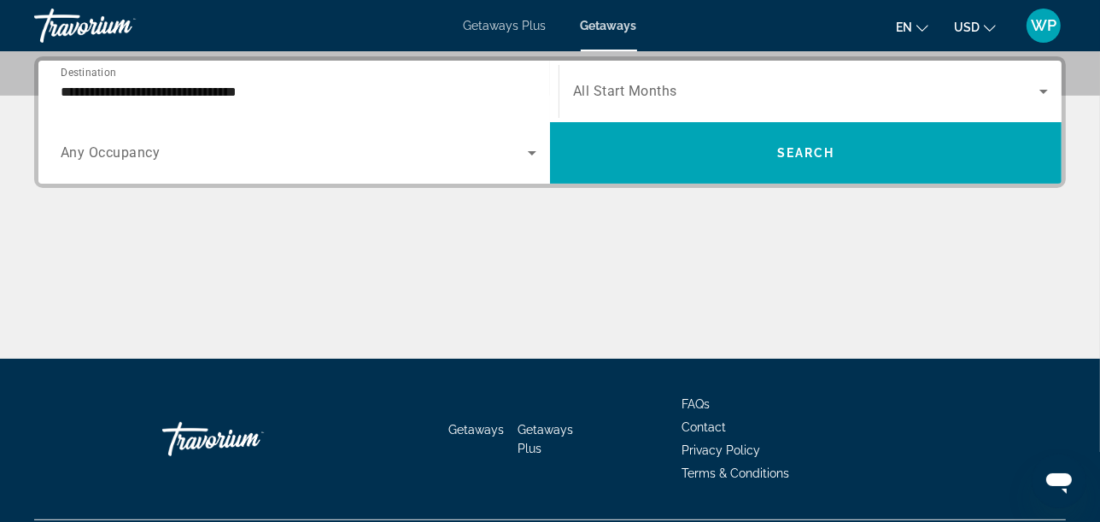
click at [630, 90] on span "All Start Months" at bounding box center [625, 92] width 104 height 16
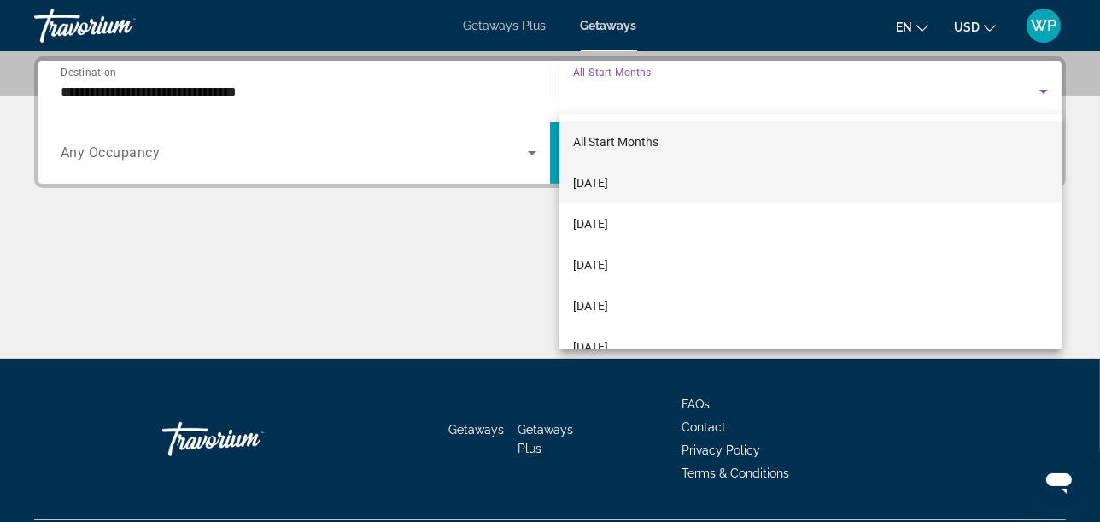
click at [608, 185] on span "September 2025" at bounding box center [590, 183] width 35 height 21
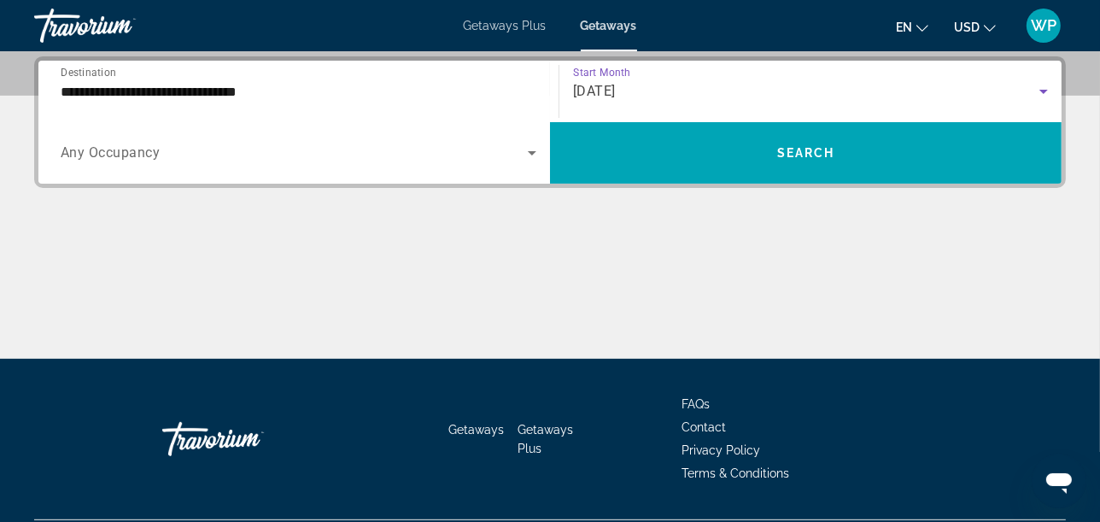
click at [336, 165] on div "Search widget" at bounding box center [299, 153] width 476 height 48
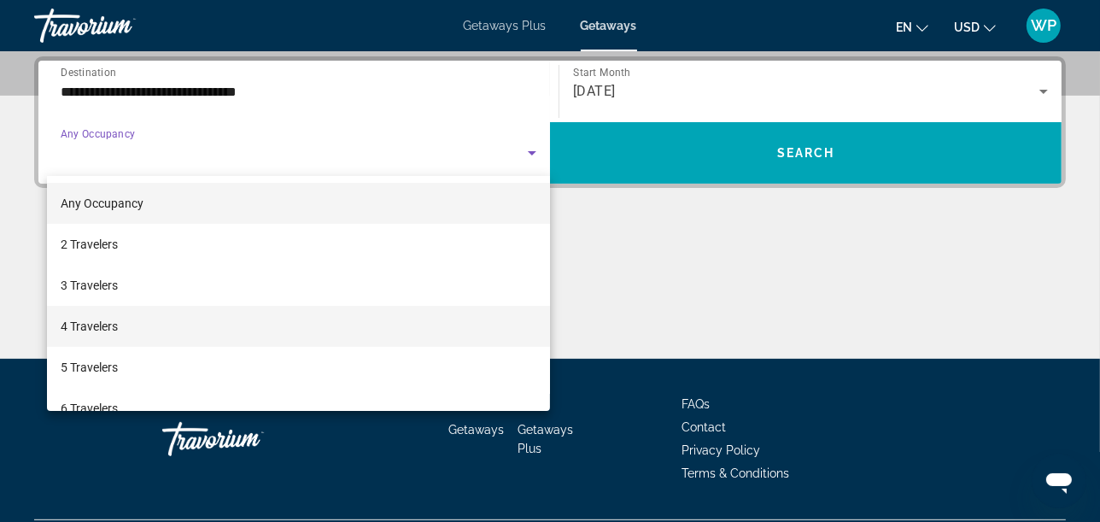
click at [95, 331] on span "4 Travelers" at bounding box center [89, 326] width 57 height 21
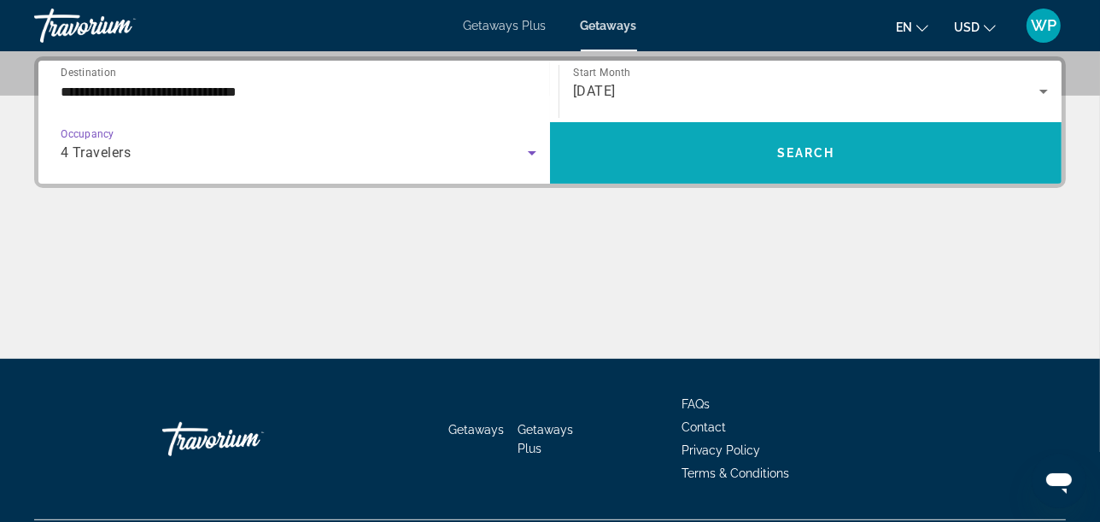
click at [782, 155] on span "Search" at bounding box center [806, 153] width 58 height 14
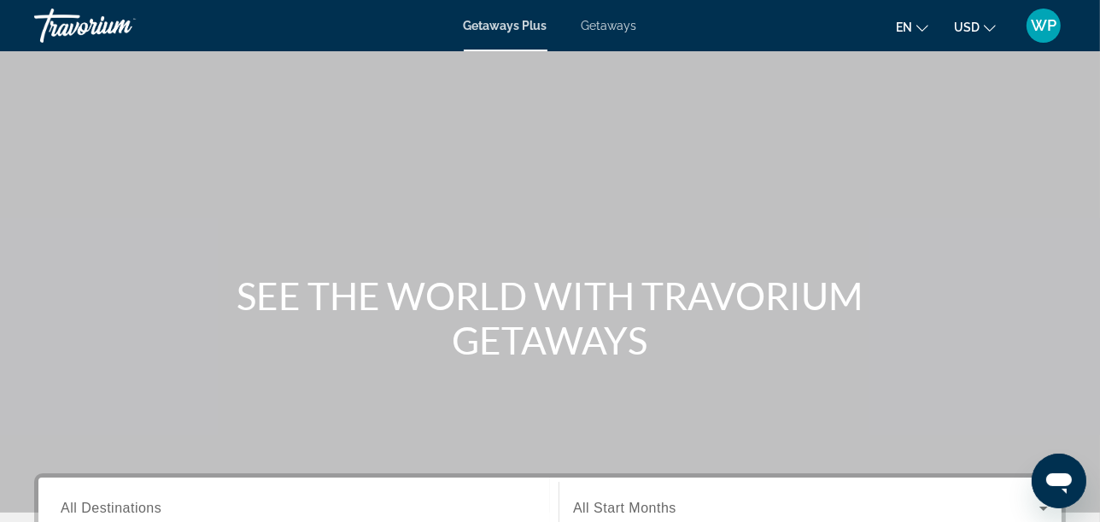
click at [595, 20] on span "Getaways" at bounding box center [610, 26] width 56 height 14
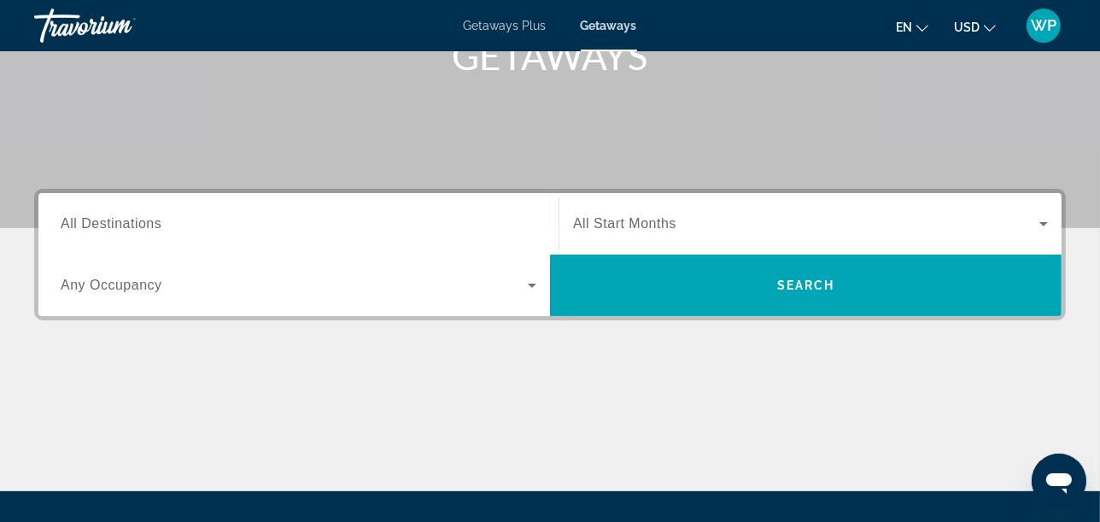
click at [112, 235] on div "Search widget" at bounding box center [299, 224] width 476 height 49
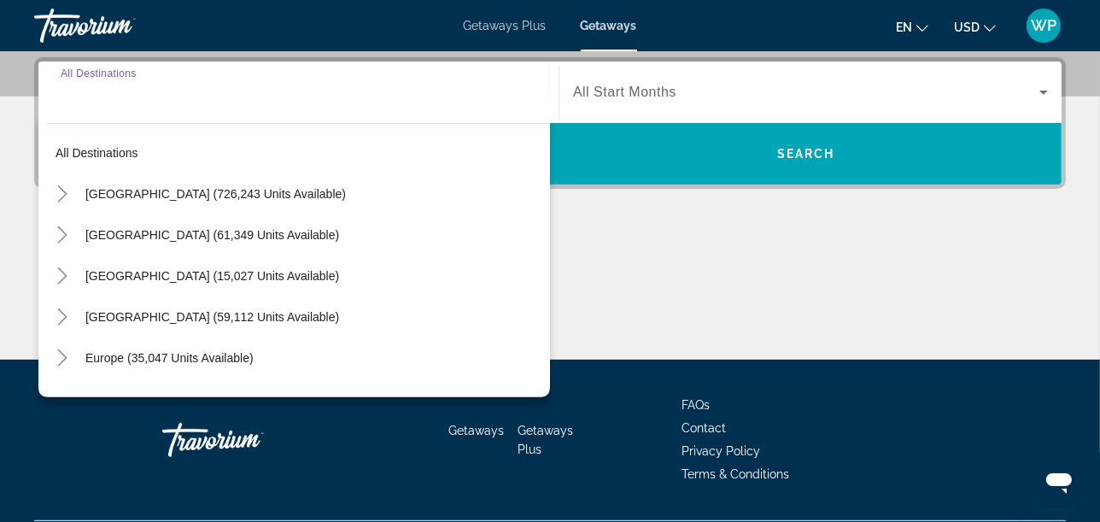
scroll to position [417, 0]
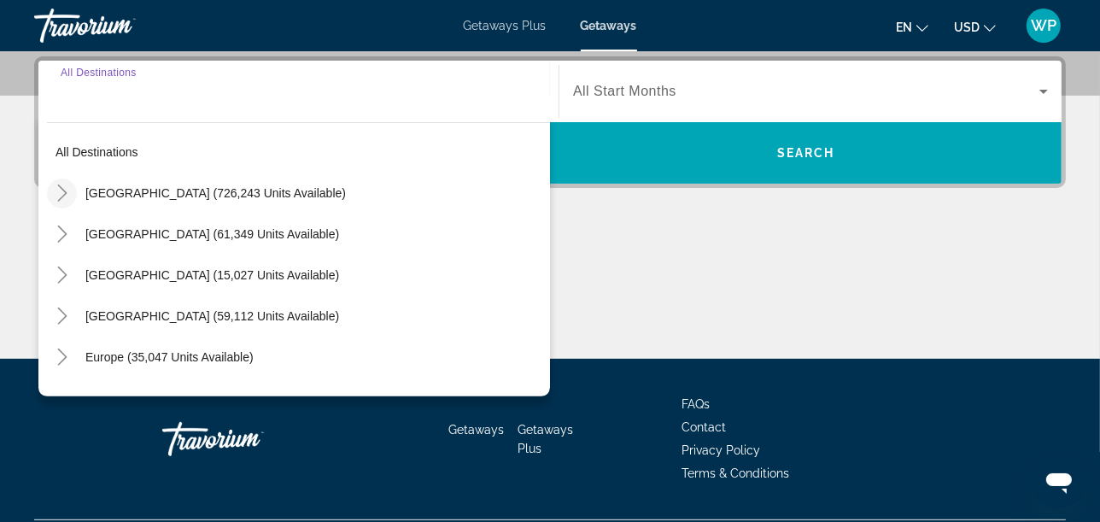
click at [67, 198] on icon "Toggle United States (726,243 units available)" at bounding box center [62, 193] width 17 height 17
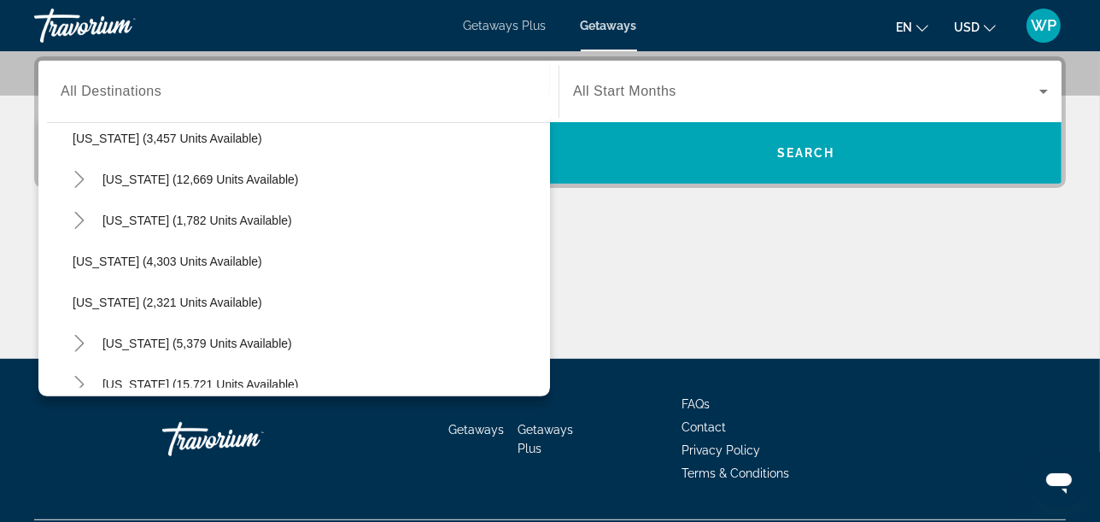
scroll to position [999, 0]
click at [86, 170] on icon "Toggle Nevada (12,669 units available)" at bounding box center [79, 178] width 17 height 17
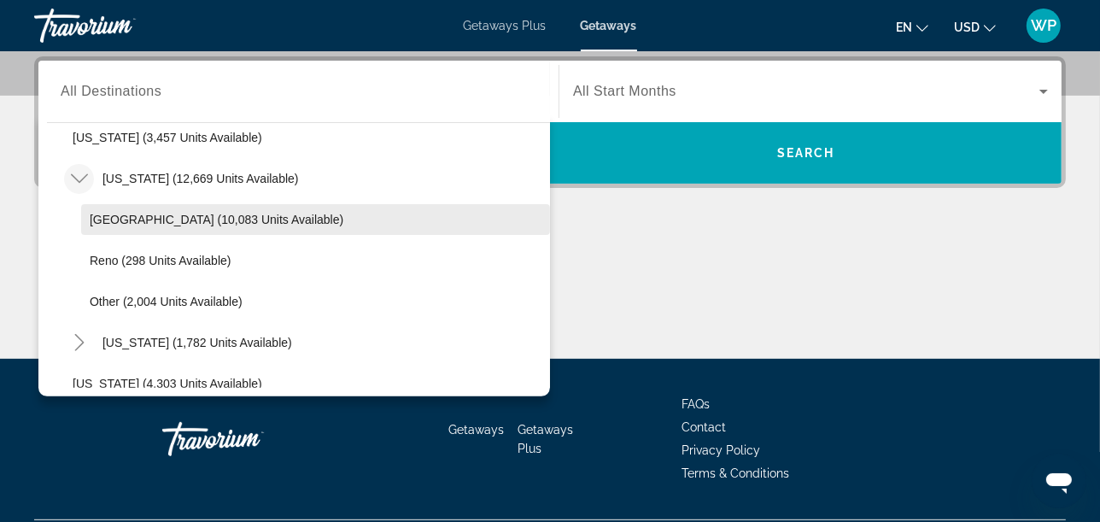
click at [117, 217] on span "[GEOGRAPHIC_DATA] (10,083 units available)" at bounding box center [217, 220] width 254 height 14
type input "**********"
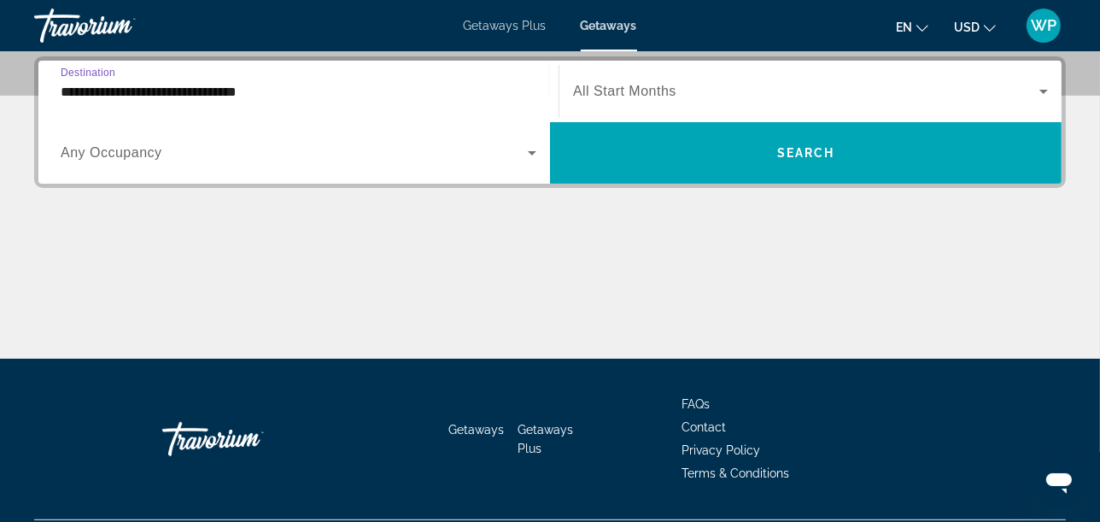
click at [220, 152] on span "Search widget" at bounding box center [294, 153] width 467 height 21
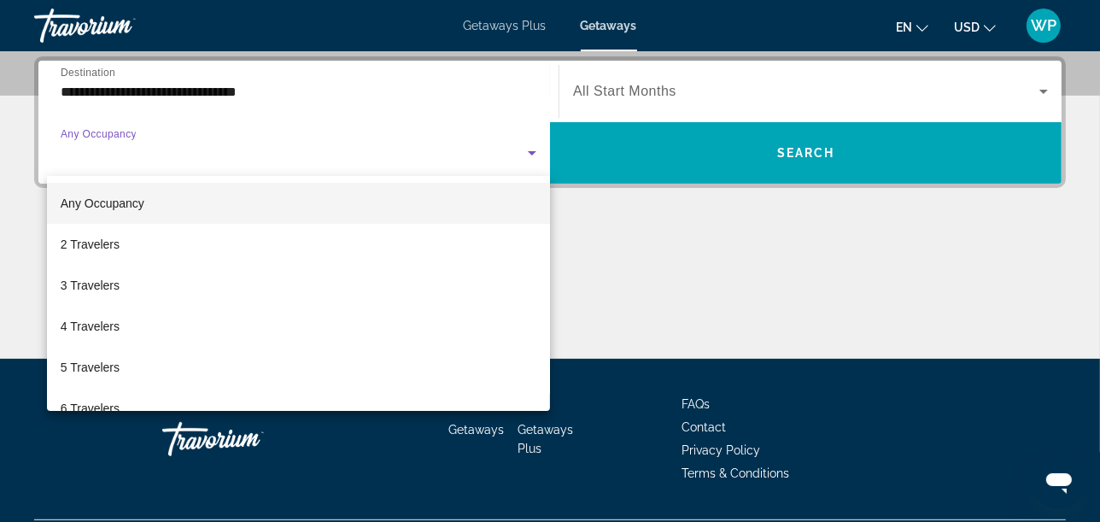
drag, startPoint x: 108, startPoint y: 324, endPoint x: 296, endPoint y: 294, distance: 190.3
click at [109, 324] on span "4 Travelers" at bounding box center [90, 326] width 59 height 21
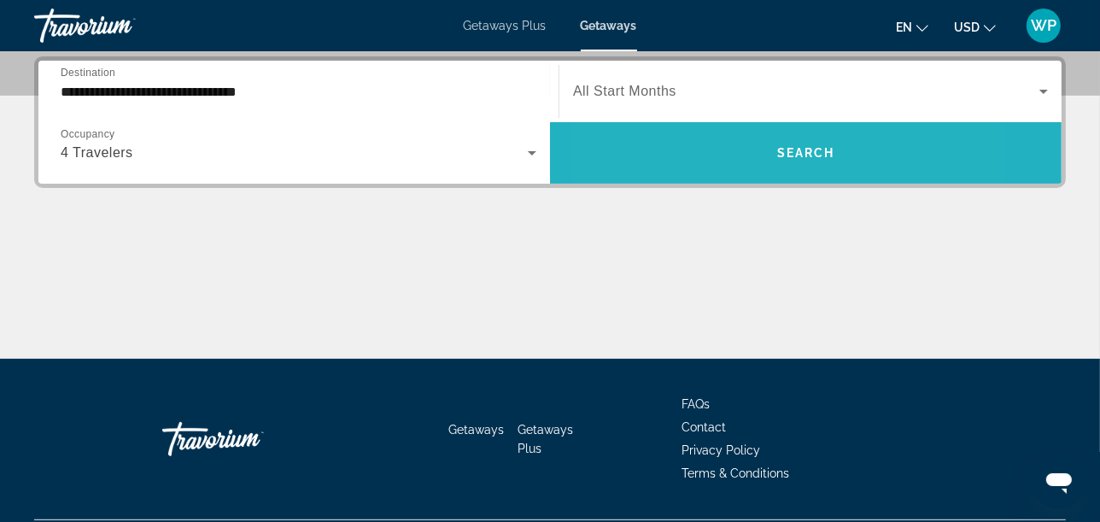
click at [709, 134] on span "Search widget" at bounding box center [806, 152] width 512 height 41
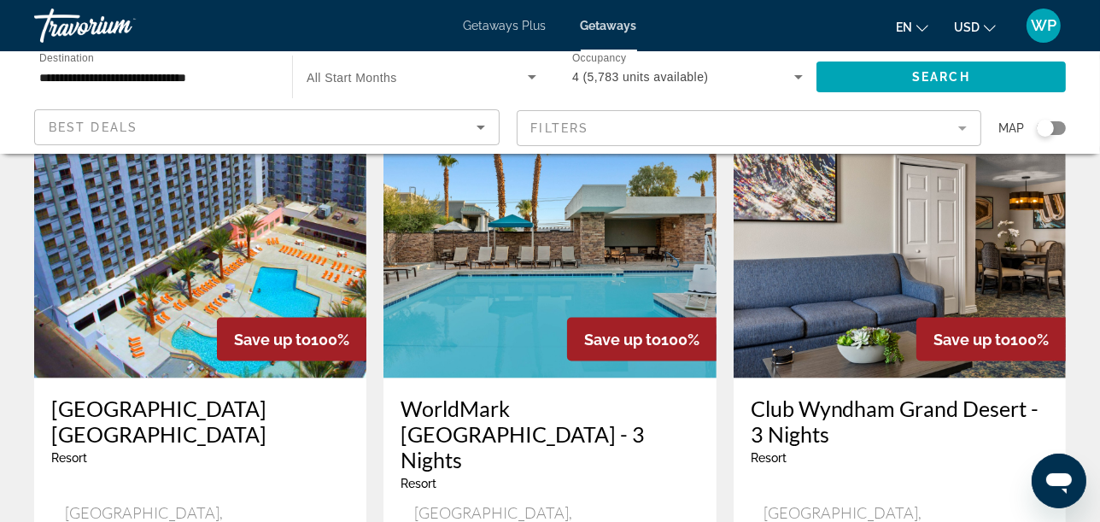
scroll to position [2183, 0]
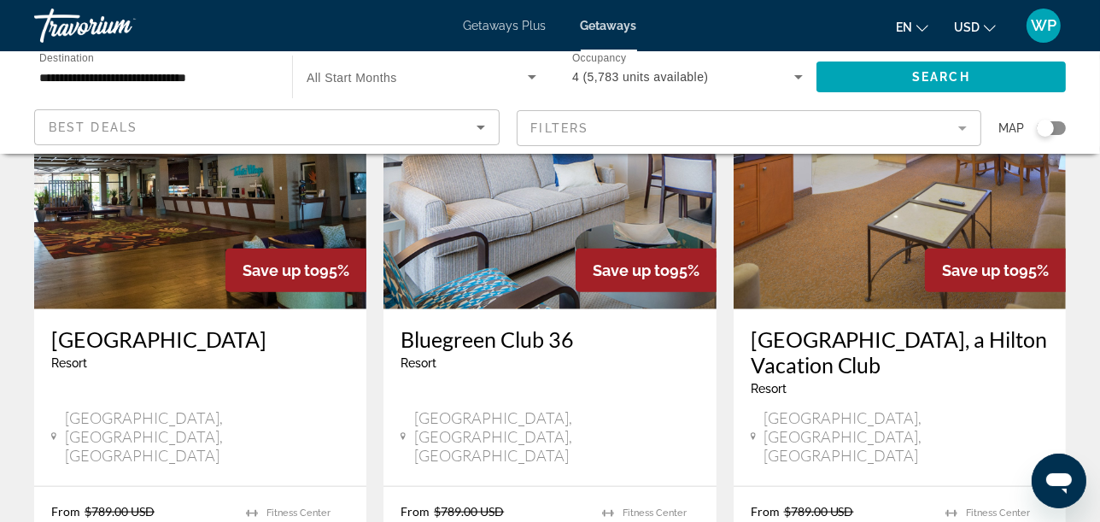
scroll to position [1328, 0]
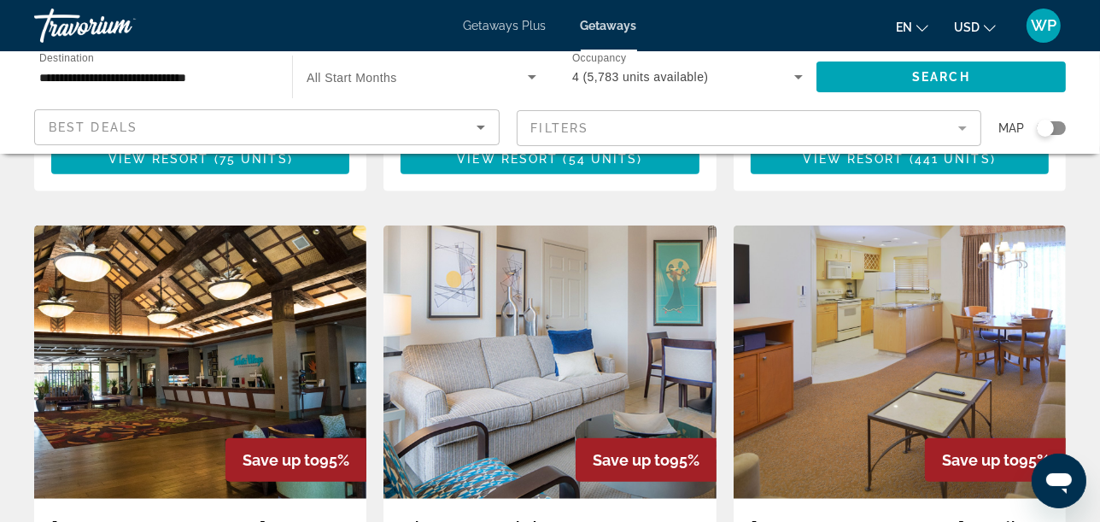
click at [95, 226] on img "Main content" at bounding box center [200, 362] width 332 height 273
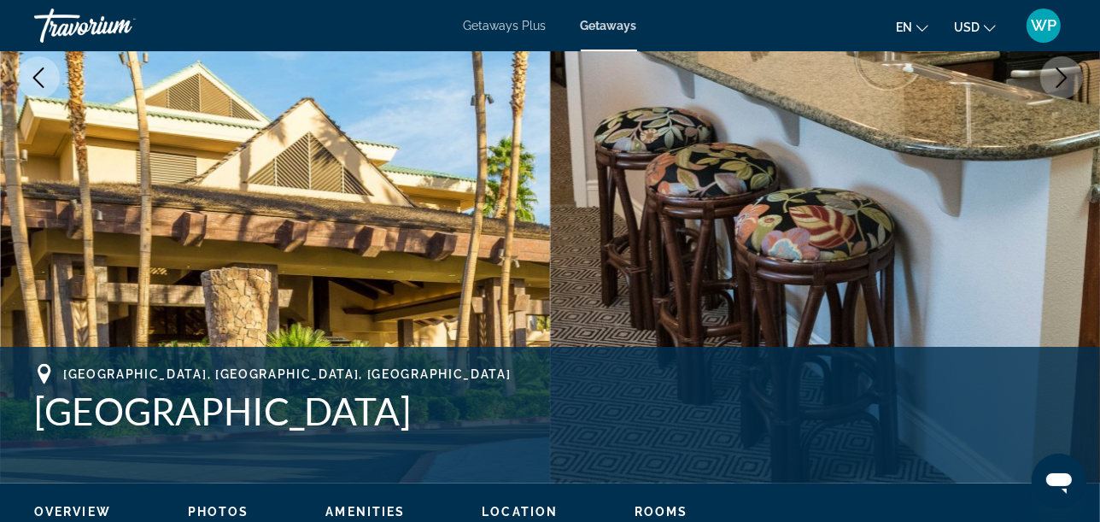
scroll to position [474, 0]
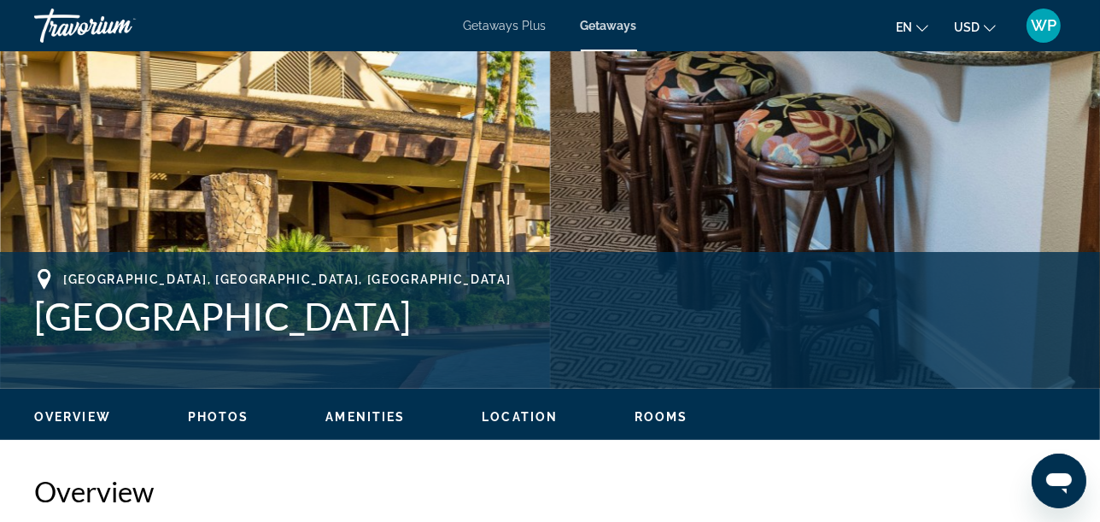
click at [659, 411] on span "Rooms" at bounding box center [662, 417] width 54 height 14
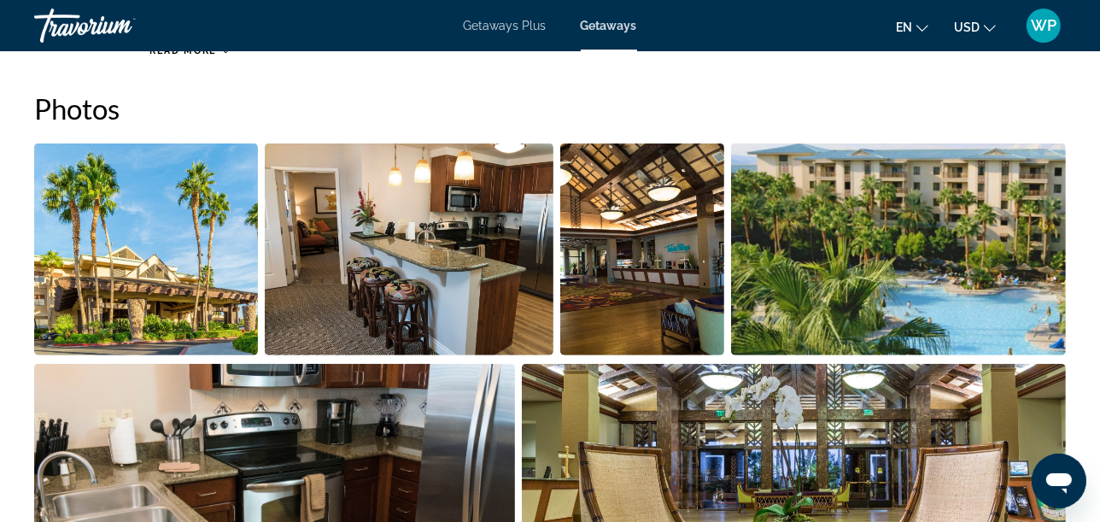
scroll to position [1046, 0]
